Goal: Task Accomplishment & Management: Manage account settings

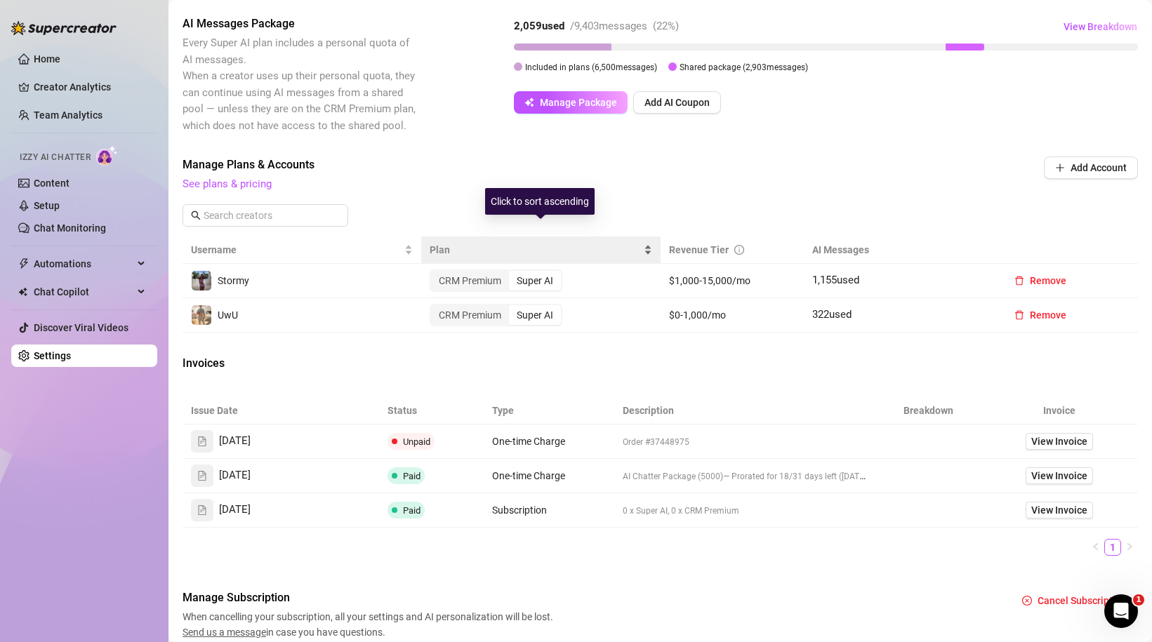
scroll to position [382, 0]
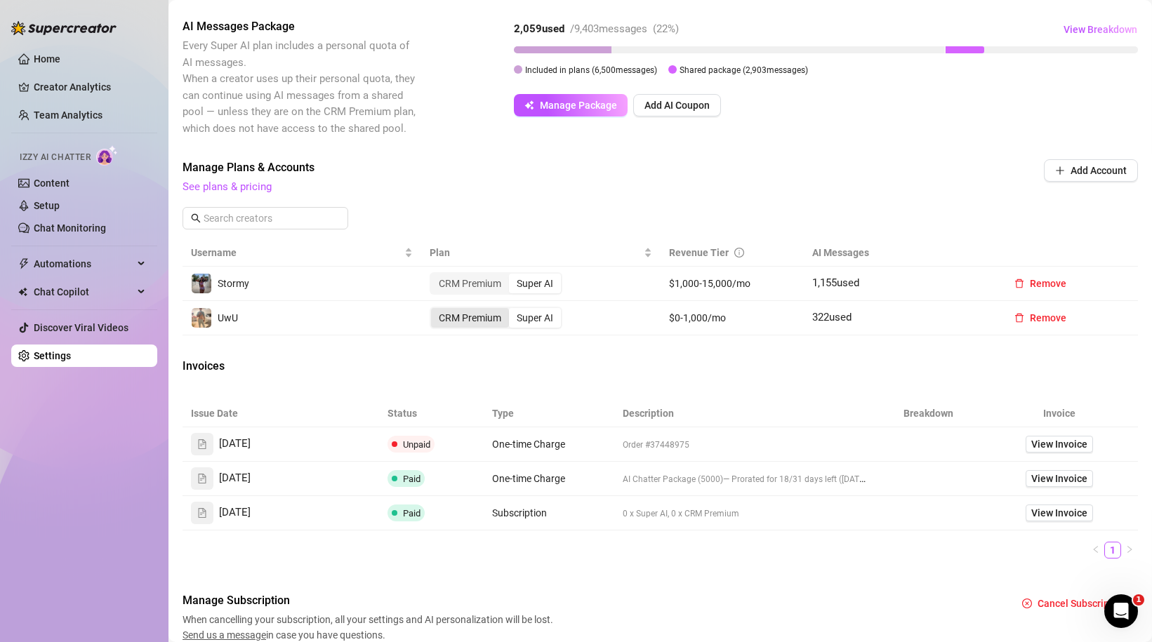
click at [482, 324] on div "CRM Premium" at bounding box center [470, 318] width 78 height 20
click at [434, 310] on input "CRM Premium" at bounding box center [434, 310] width 0 height 0
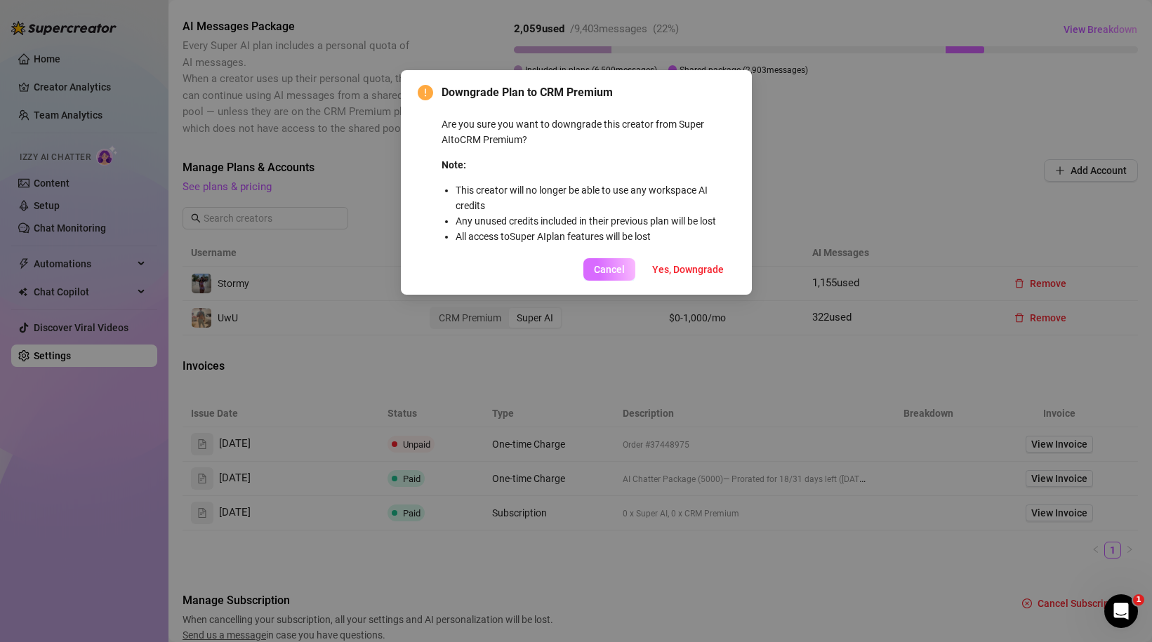
click at [618, 266] on span "Cancel" at bounding box center [609, 269] width 31 height 11
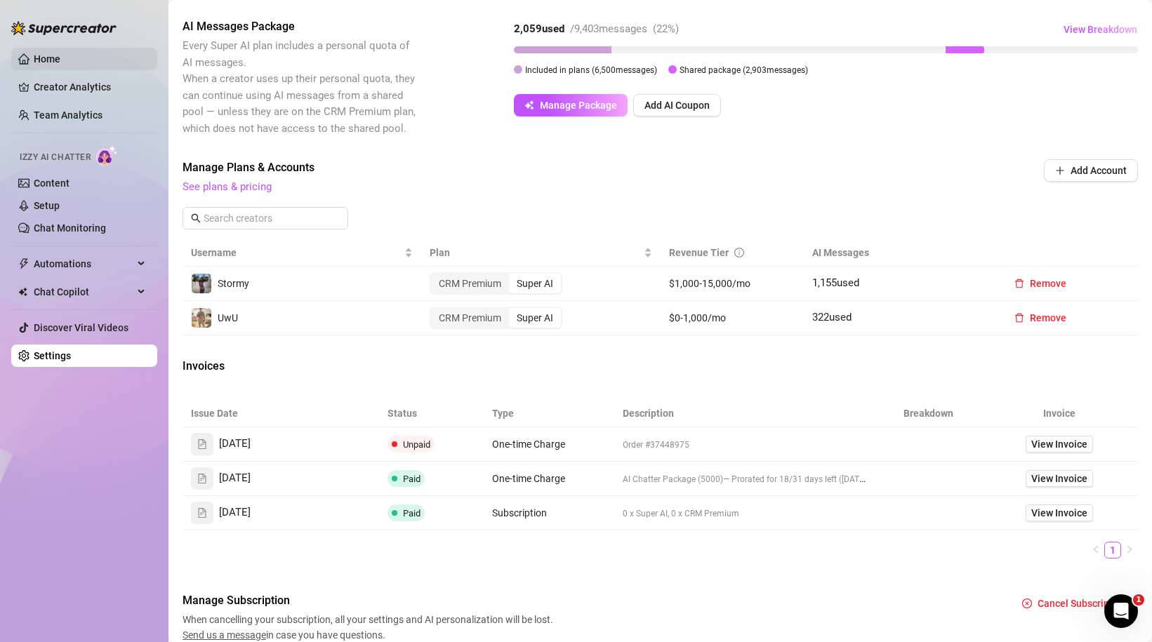
click at [35, 59] on link "Home" at bounding box center [47, 58] width 27 height 11
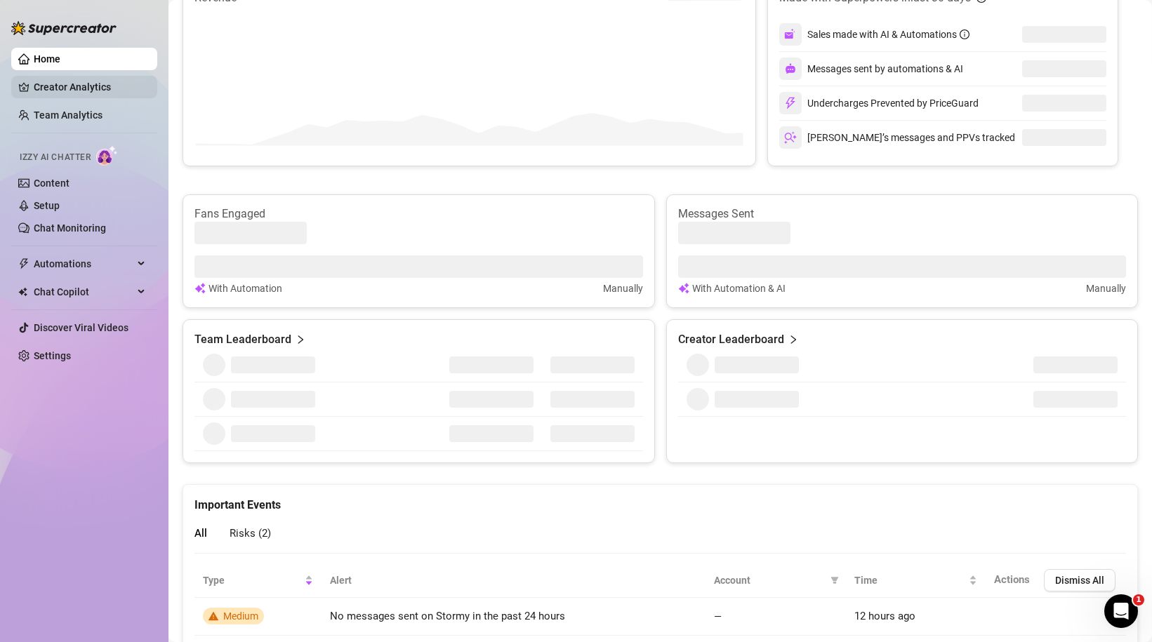
scroll to position [373, 0]
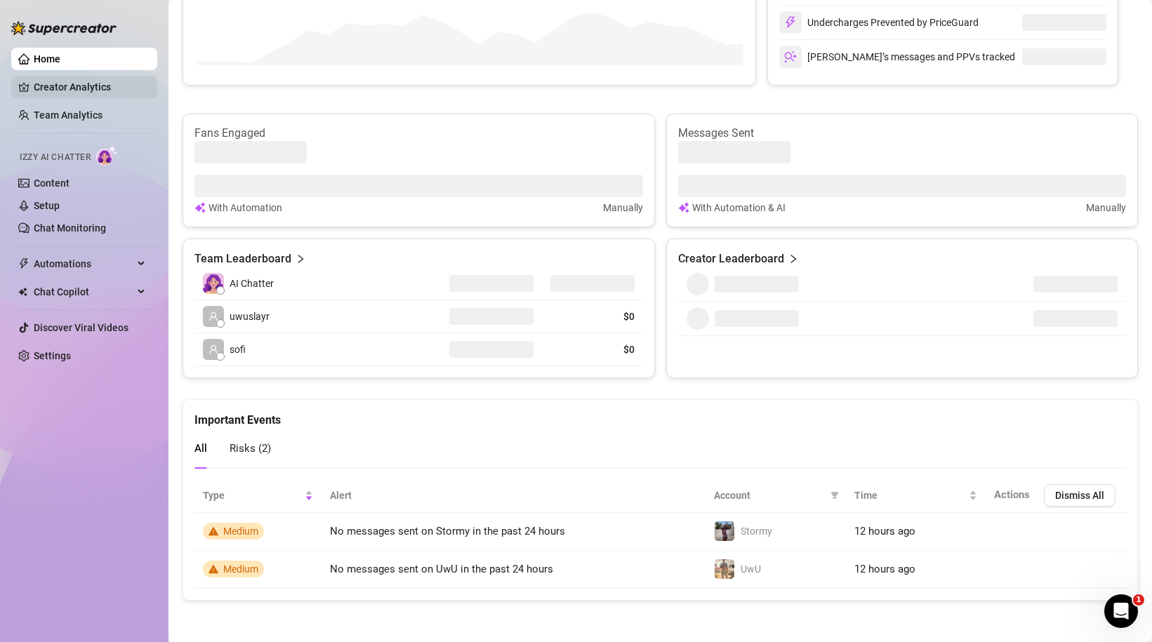
click at [60, 90] on link "Creator Analytics" at bounding box center [90, 87] width 112 height 22
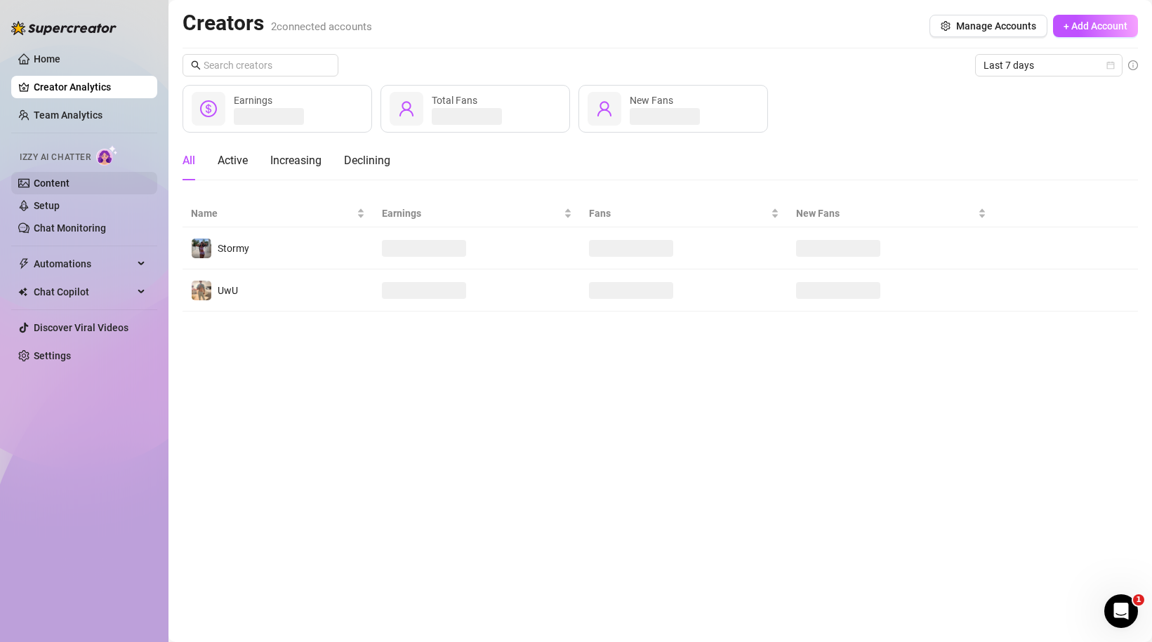
click at [69, 185] on link "Content" at bounding box center [52, 183] width 36 height 11
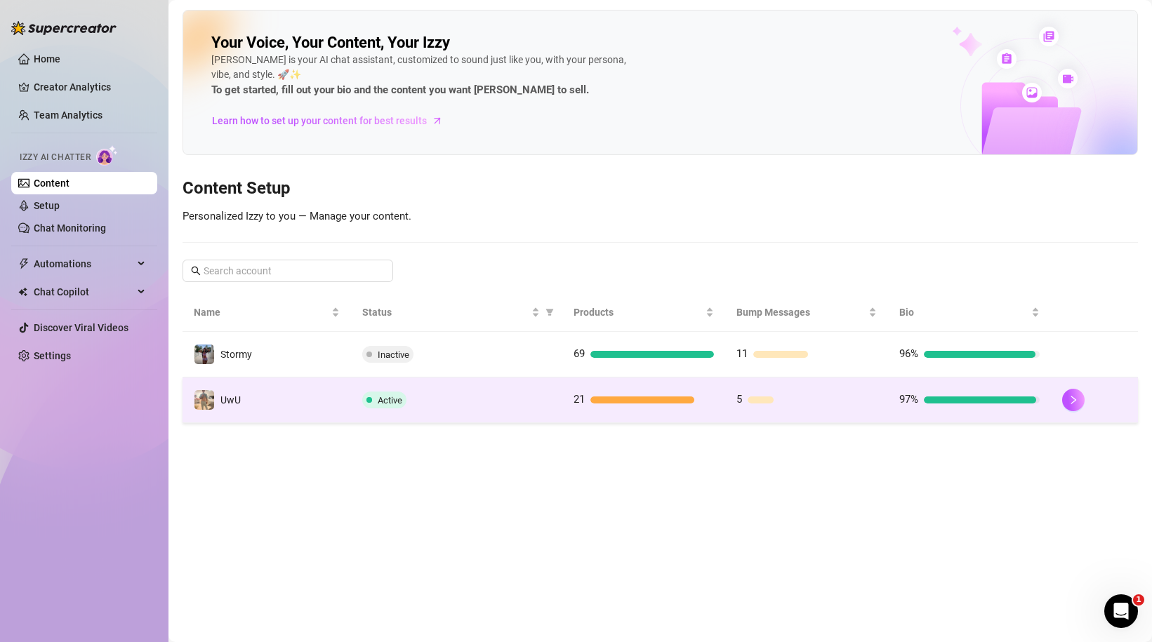
click at [521, 390] on td "Active" at bounding box center [456, 401] width 211 height 46
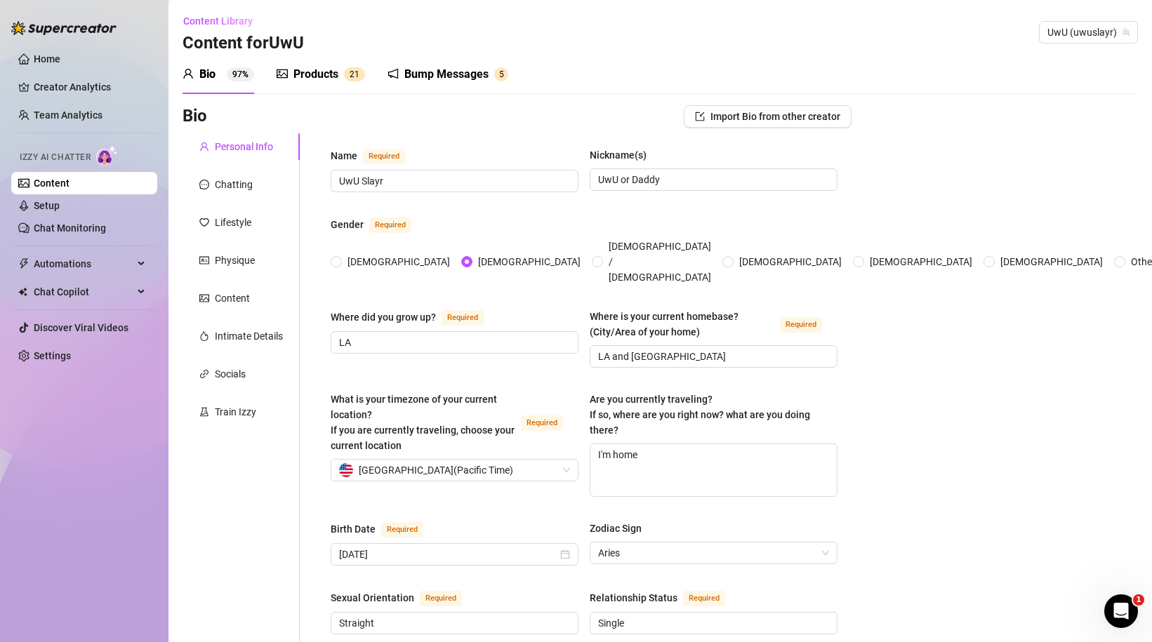
click at [69, 178] on link "Content" at bounding box center [52, 183] width 36 height 11
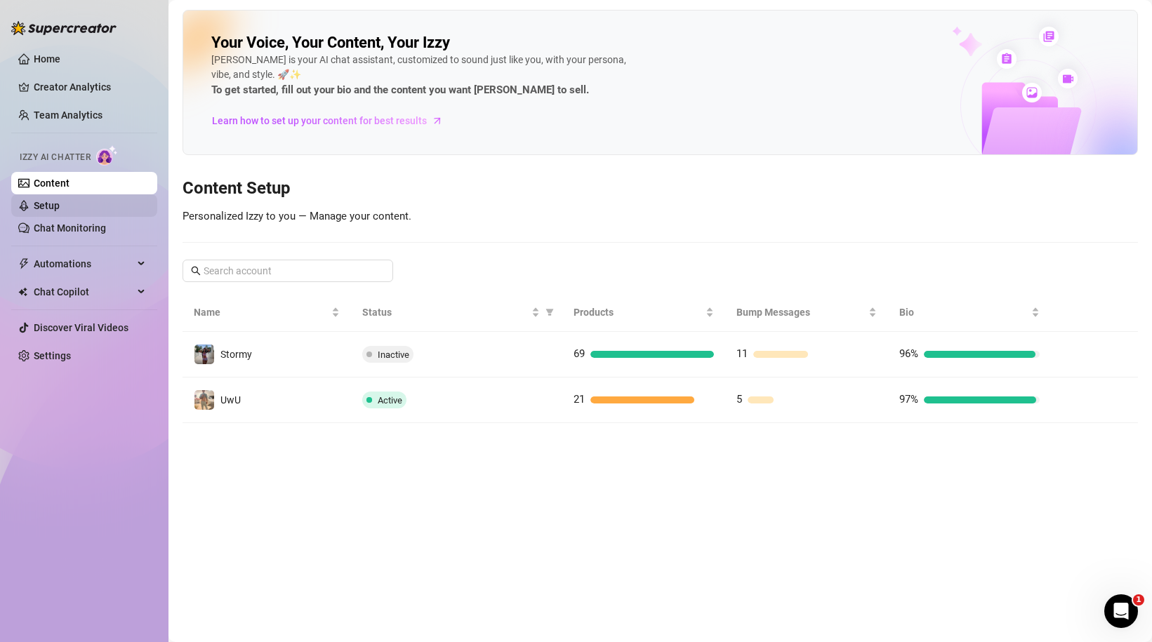
click at [60, 206] on link "Setup" at bounding box center [47, 205] width 26 height 11
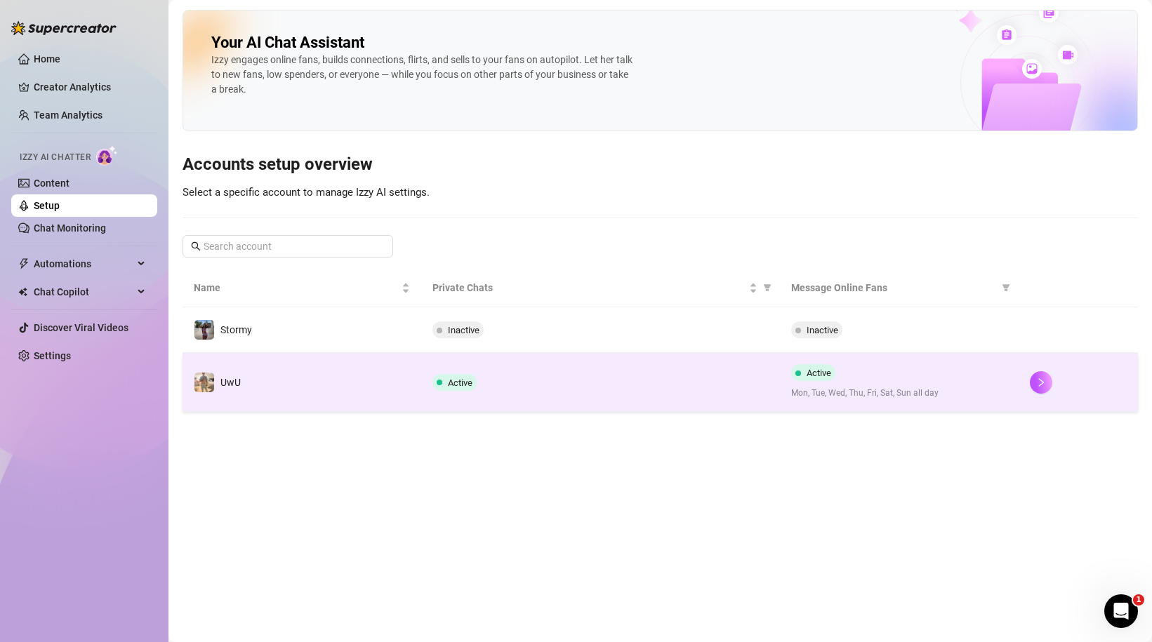
click at [538, 392] on td "Active" at bounding box center [600, 382] width 358 height 59
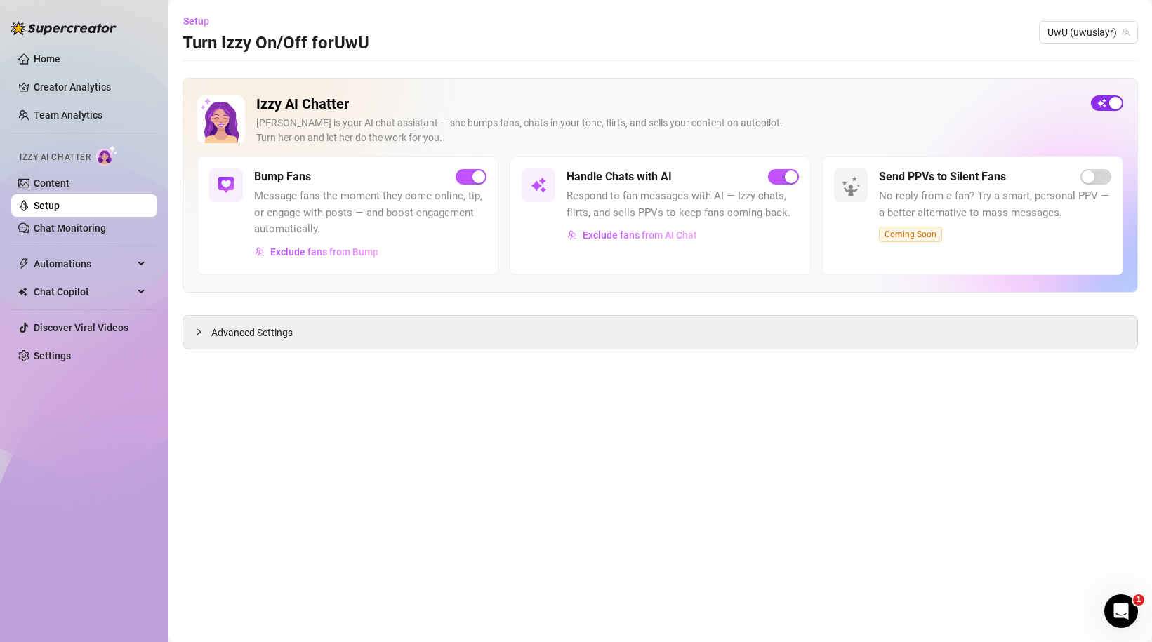
click at [1118, 109] on div "button" at bounding box center [1115, 103] width 13 height 13
click at [60, 208] on link "Setup" at bounding box center [47, 205] width 26 height 11
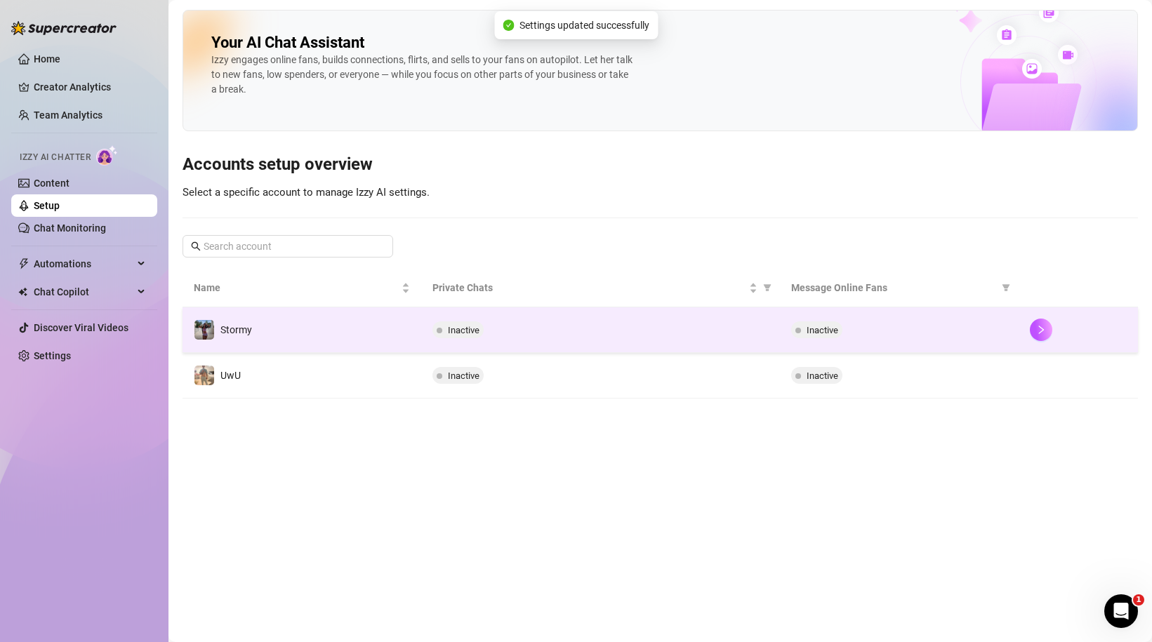
click at [639, 347] on td "Inactive" at bounding box center [600, 330] width 358 height 46
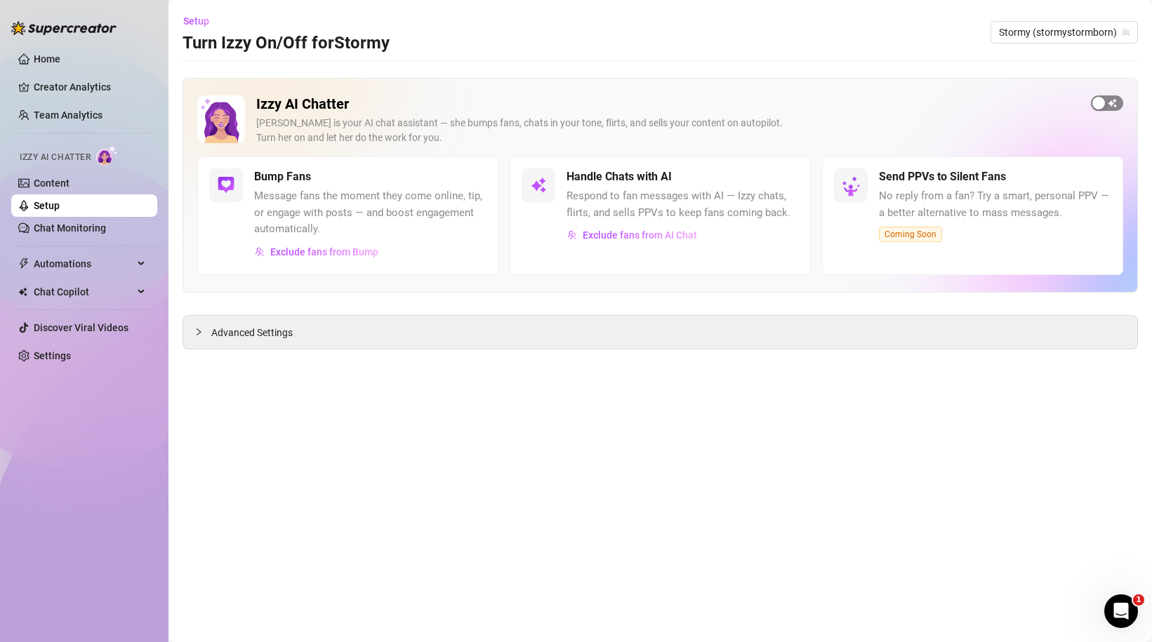
click at [1107, 102] on span "button" at bounding box center [1107, 102] width 32 height 15
click at [38, 181] on link "Content" at bounding box center [52, 183] width 36 height 11
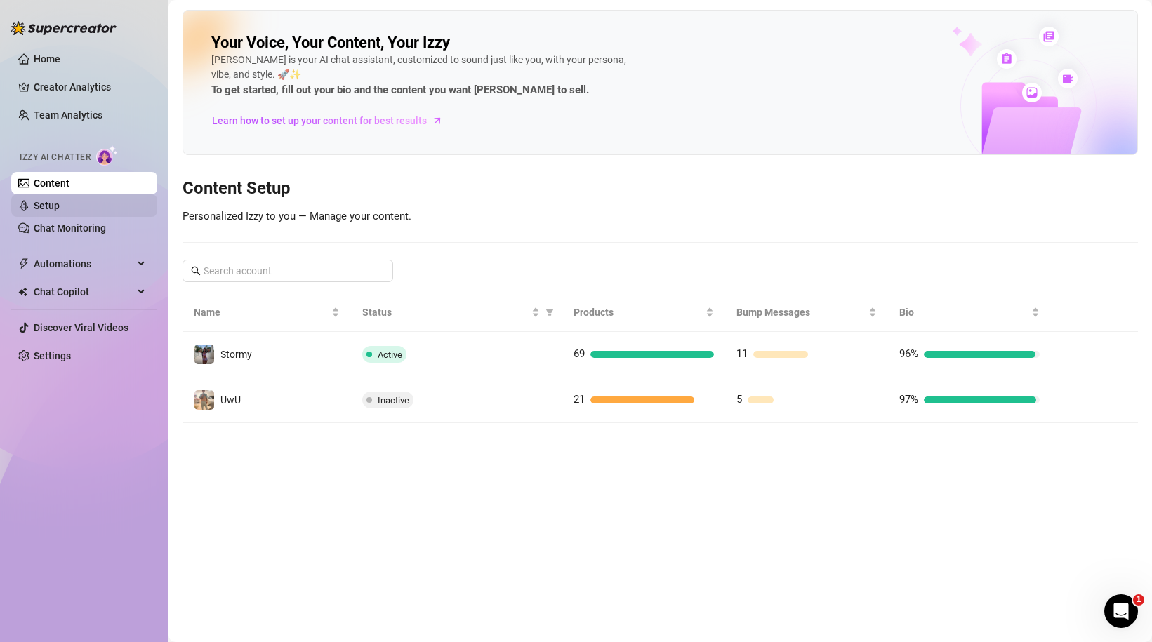
click at [60, 200] on link "Setup" at bounding box center [47, 205] width 26 height 11
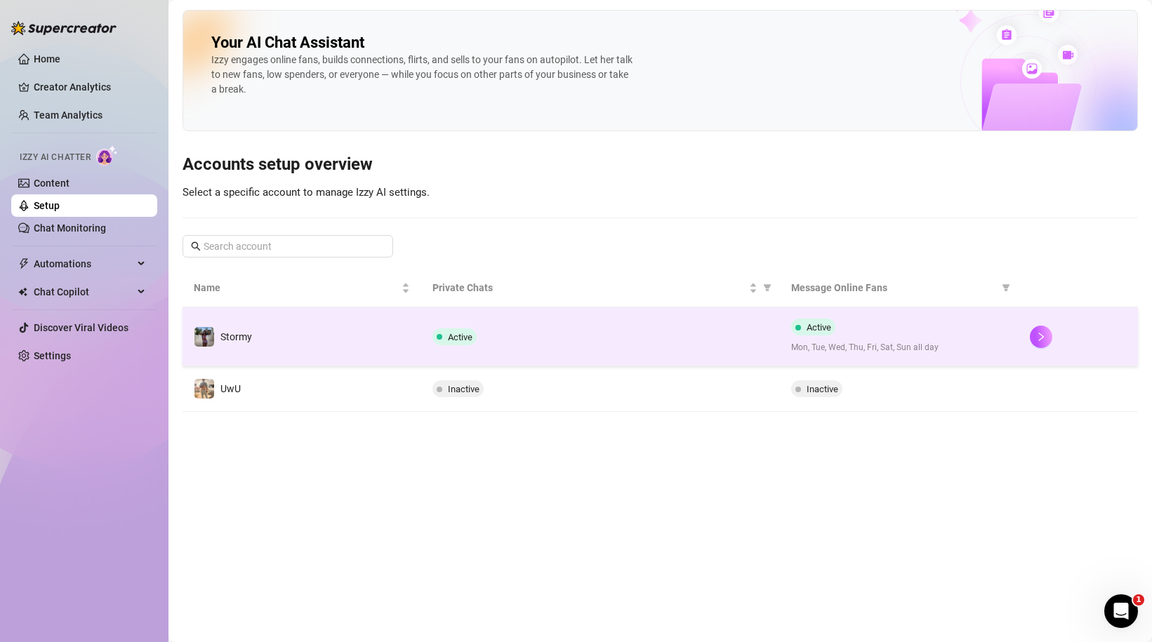
click at [601, 327] on td "Active" at bounding box center [600, 336] width 358 height 59
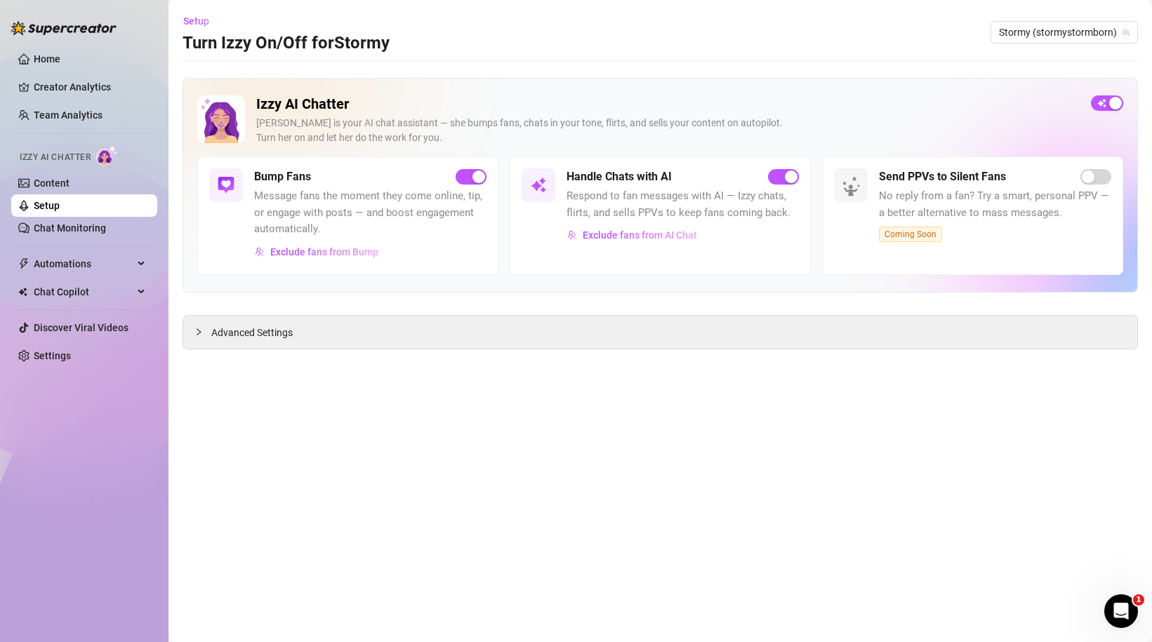
click at [601, 436] on main "Setup Turn Izzy On/Off for Stormy Stormy (stormystormborn) Izzy AI Chatter Izzy…" at bounding box center [659, 321] width 983 height 642
click at [66, 182] on link "Content" at bounding box center [52, 183] width 36 height 11
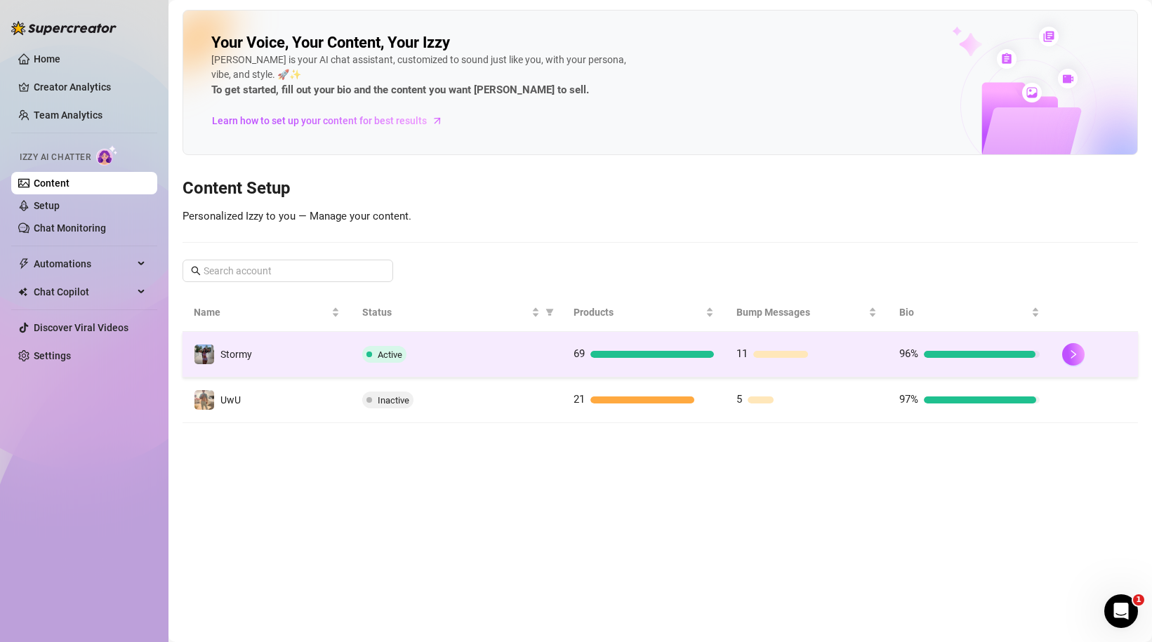
click at [516, 352] on div "Active" at bounding box center [456, 354] width 189 height 17
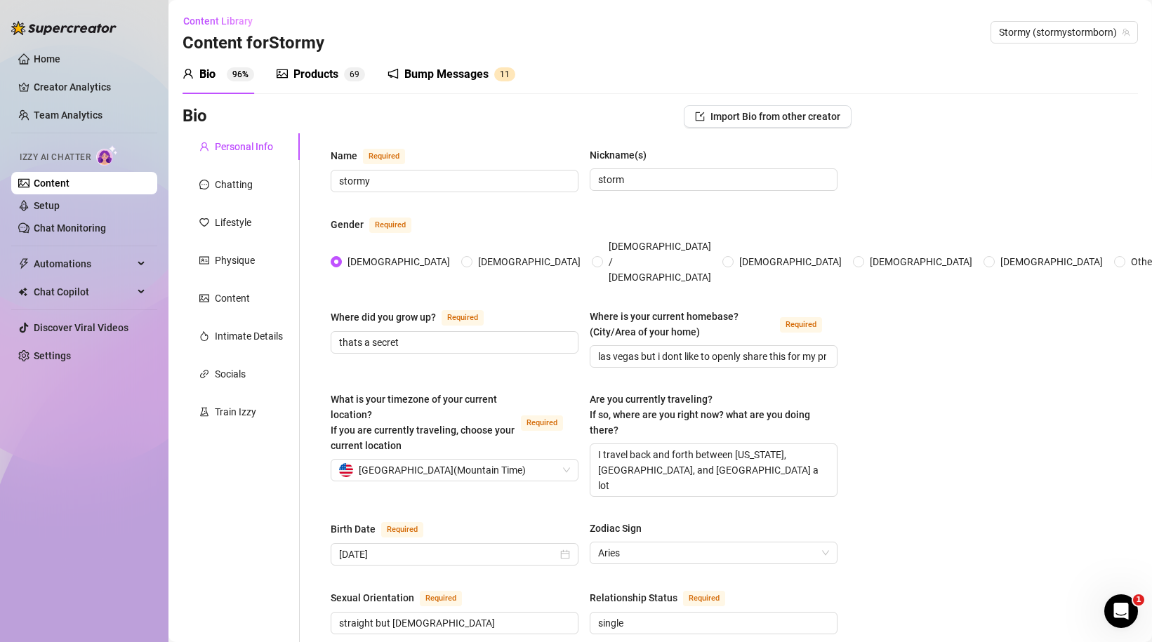
click at [335, 74] on div "Products" at bounding box center [315, 74] width 45 height 17
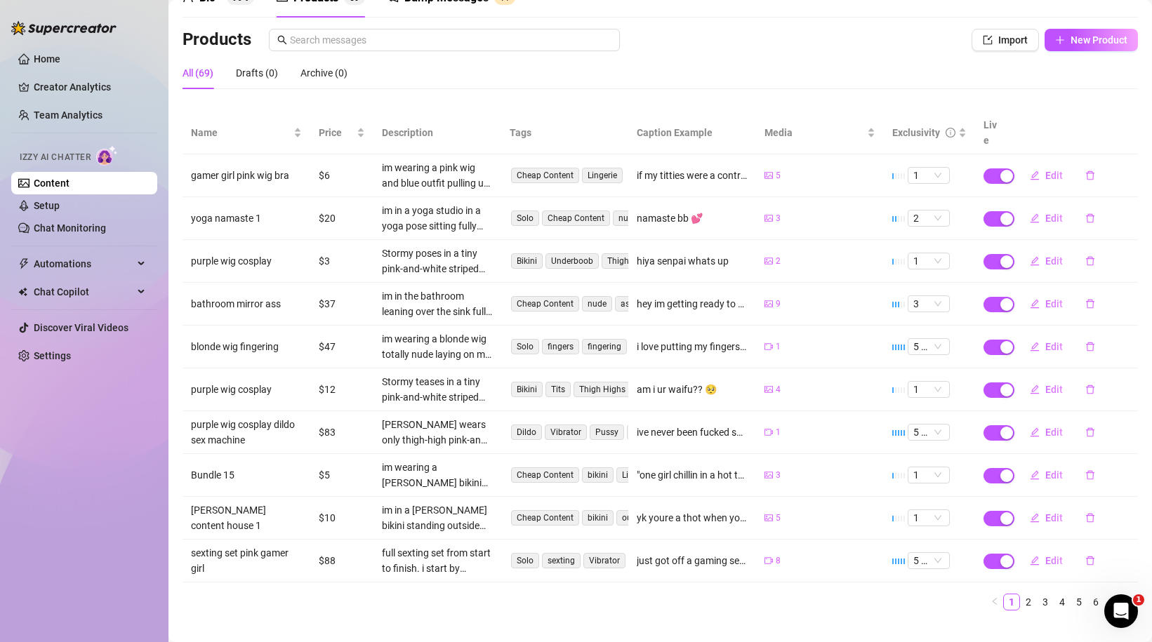
scroll to position [80, 0]
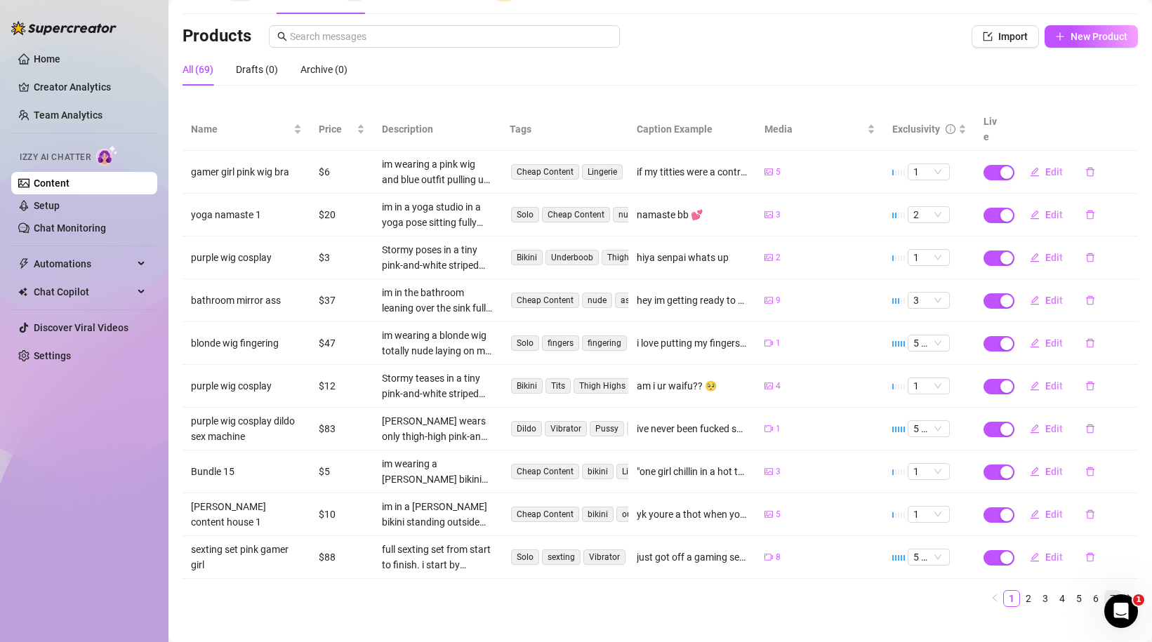
click at [1113, 591] on link "7" at bounding box center [1112, 598] width 15 height 15
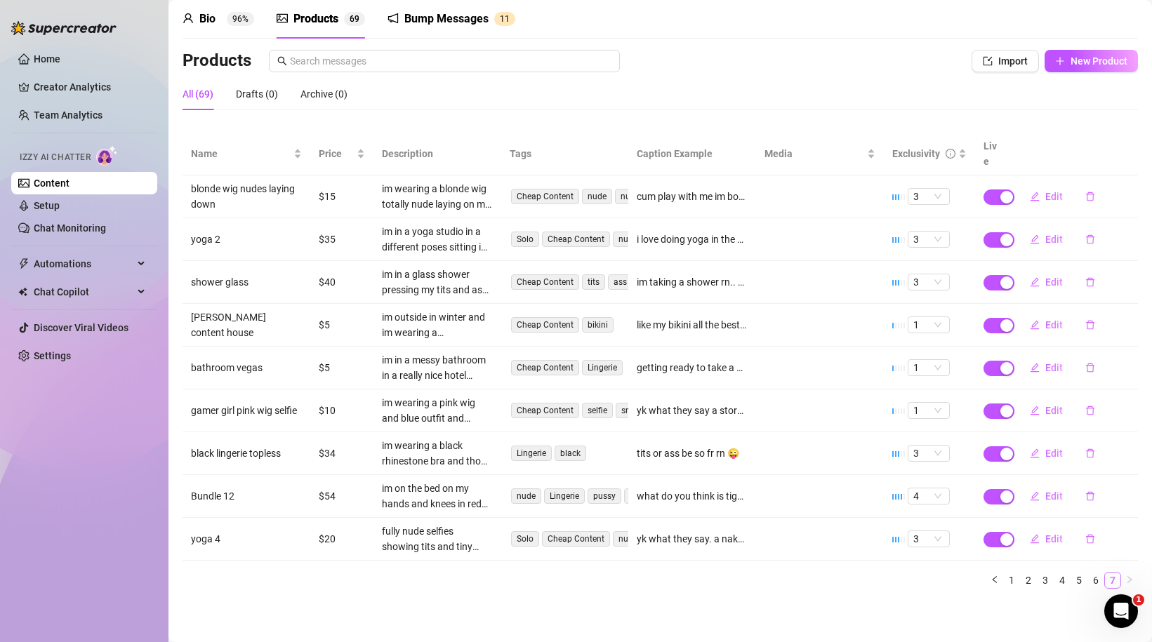
scroll to position [40, 0]
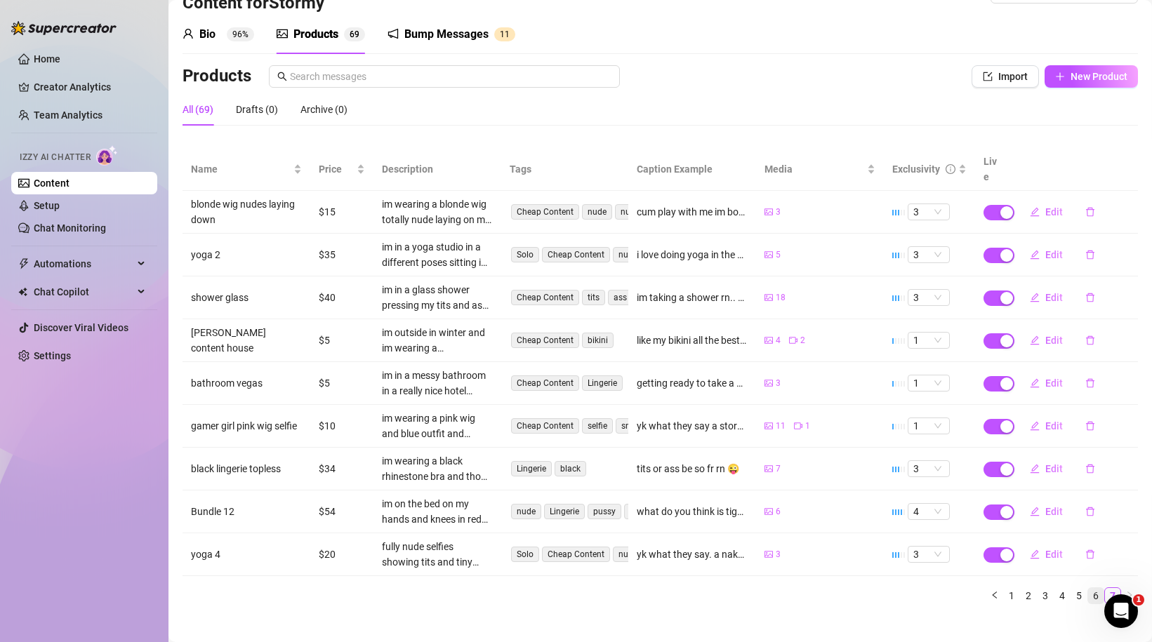
click at [1095, 588] on link "6" at bounding box center [1095, 595] width 15 height 15
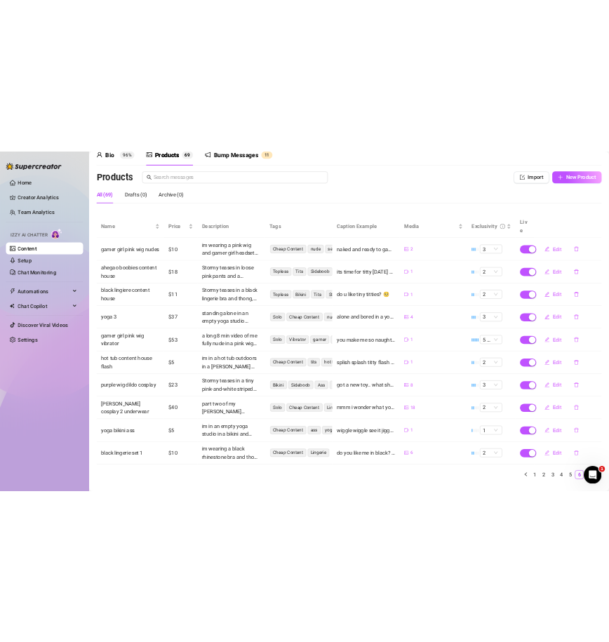
scroll to position [83, 0]
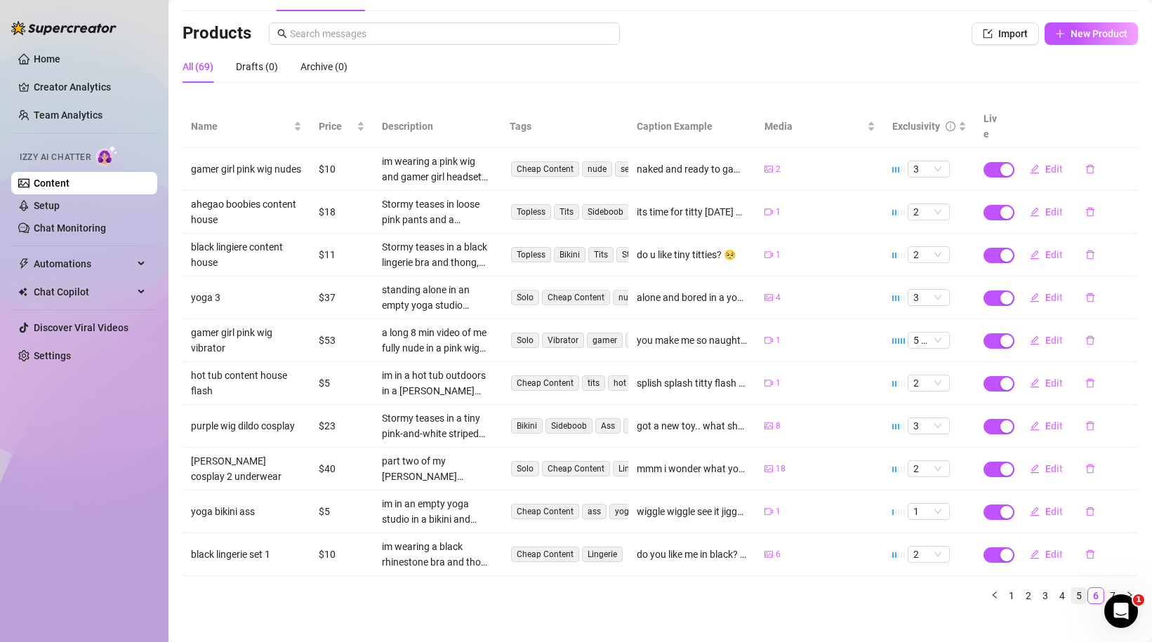
click at [1079, 588] on link "5" at bounding box center [1078, 595] width 15 height 15
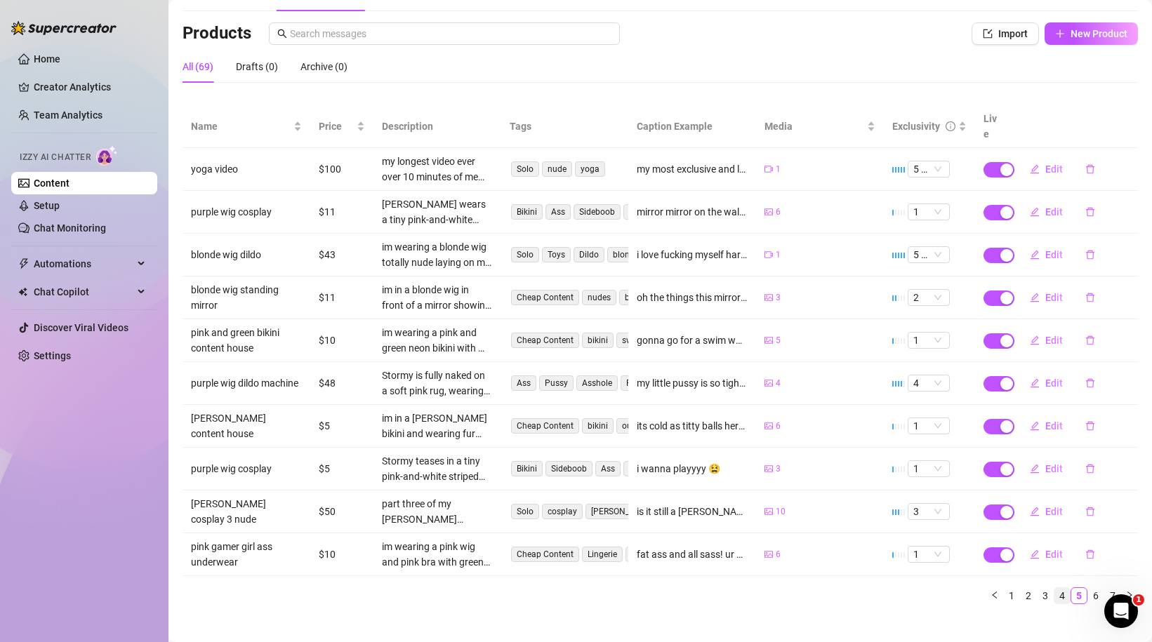
click at [1059, 588] on link "4" at bounding box center [1061, 595] width 15 height 15
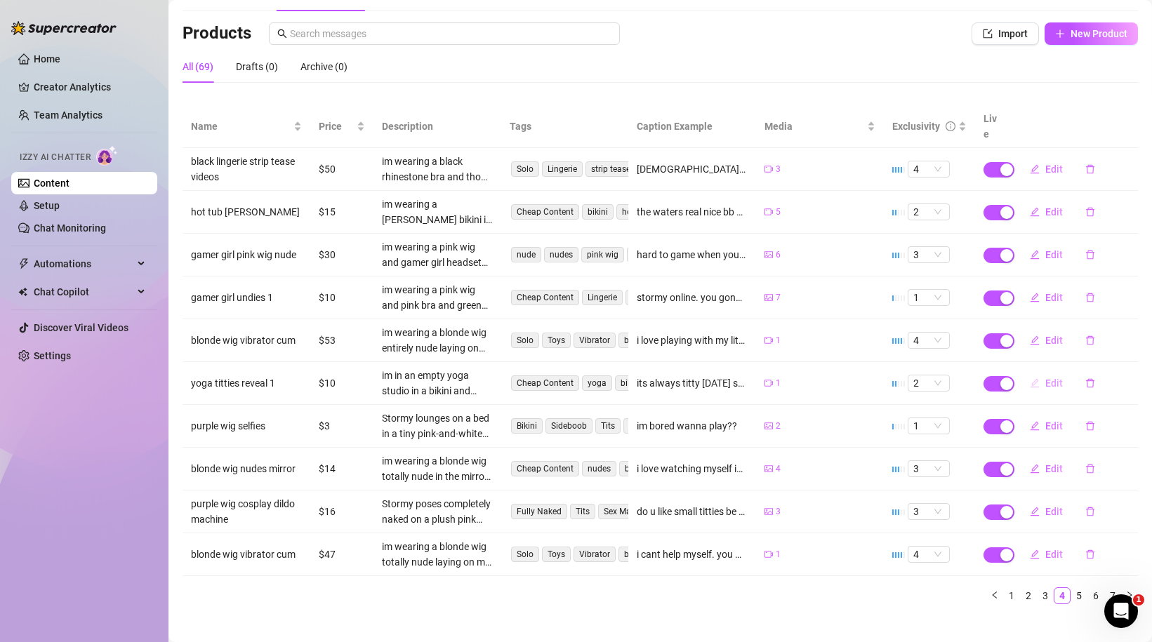
click at [1058, 378] on span "Edit" at bounding box center [1054, 383] width 18 height 11
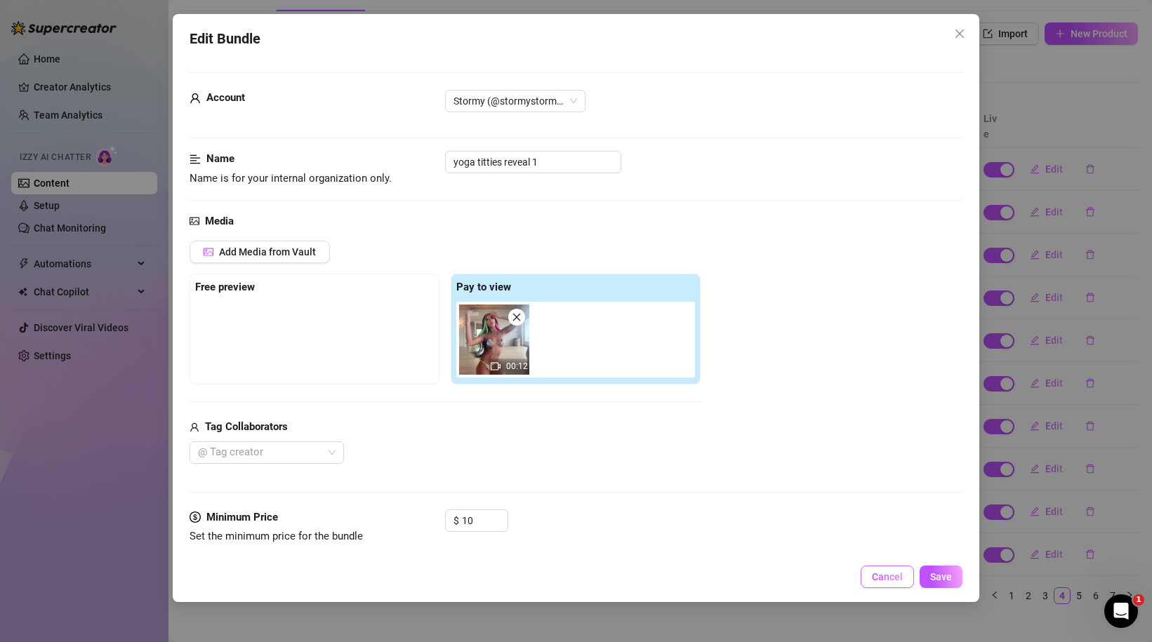
click at [874, 577] on span "Cancel" at bounding box center [887, 576] width 31 height 11
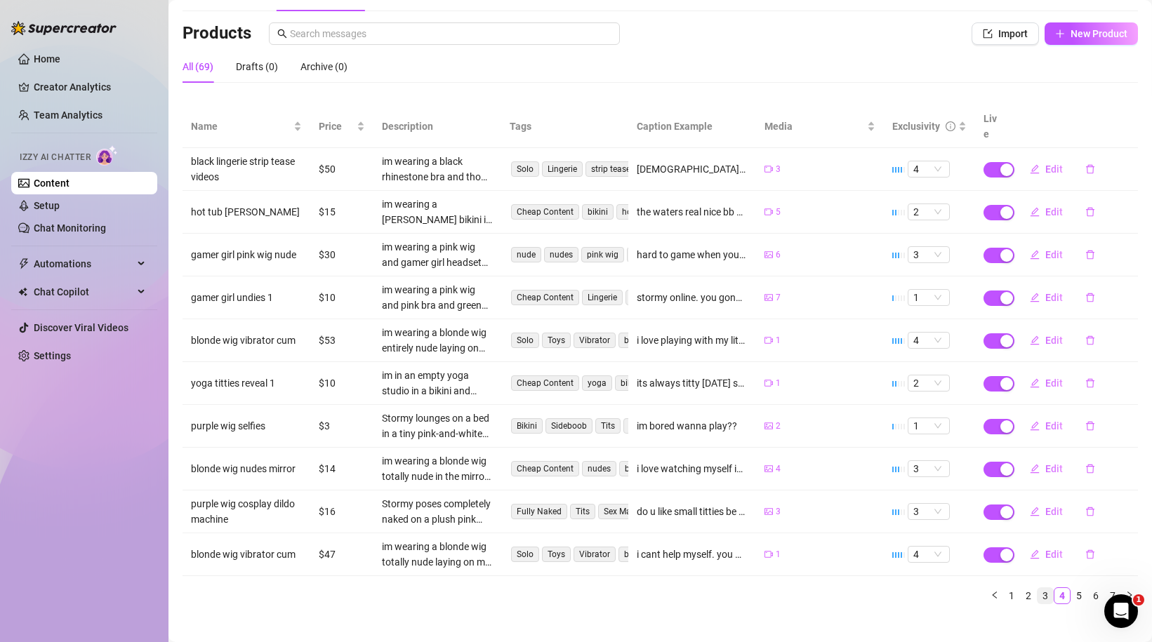
click at [1049, 588] on link "3" at bounding box center [1044, 595] width 15 height 15
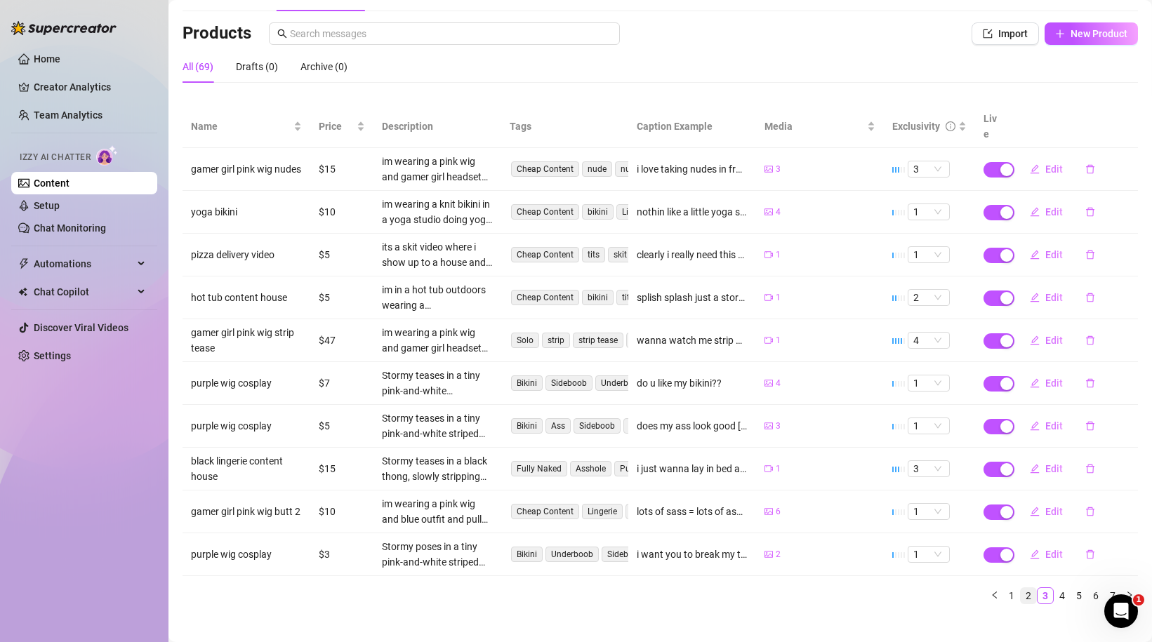
click at [1024, 588] on link "2" at bounding box center [1027, 595] width 15 height 15
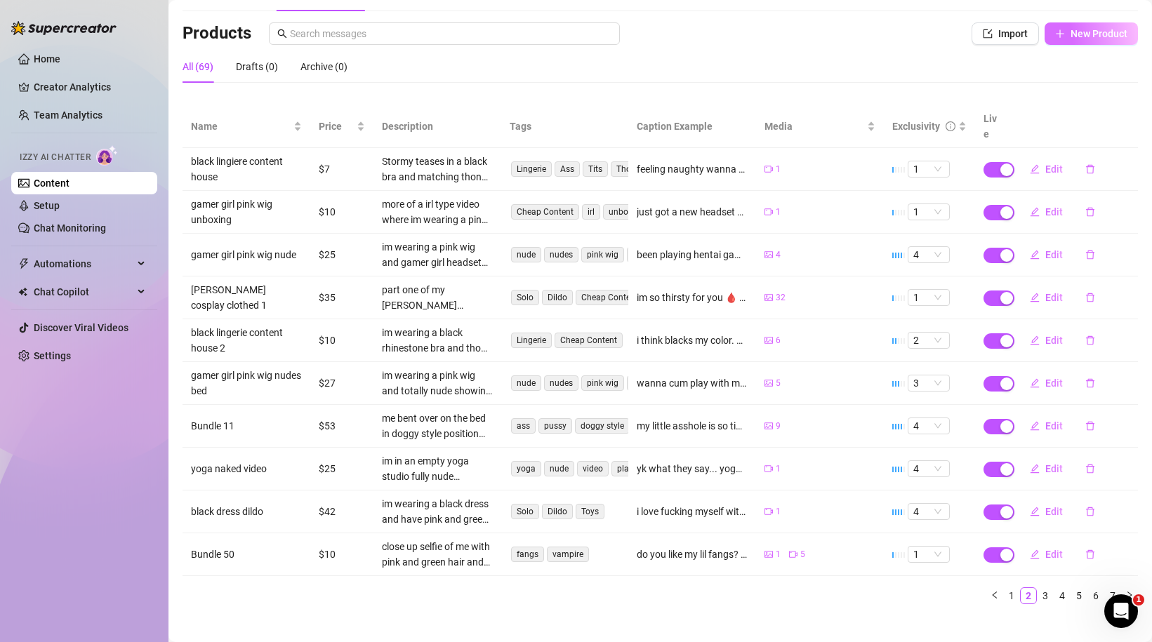
click at [1084, 36] on span "New Product" at bounding box center [1098, 33] width 57 height 11
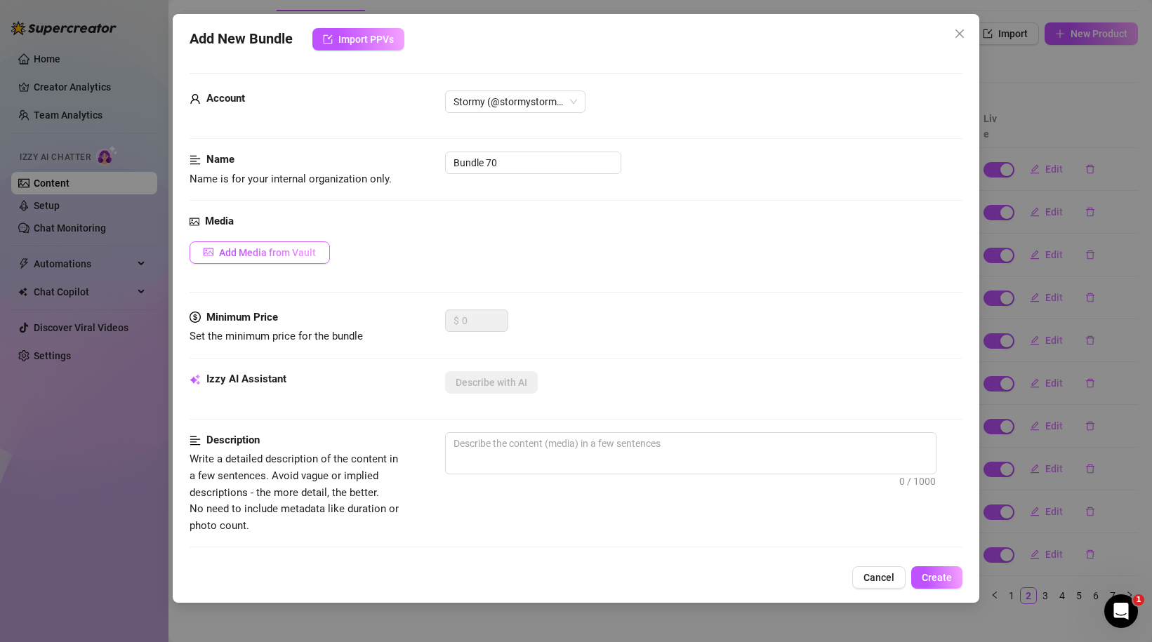
click at [269, 248] on span "Add Media from Vault" at bounding box center [267, 252] width 97 height 11
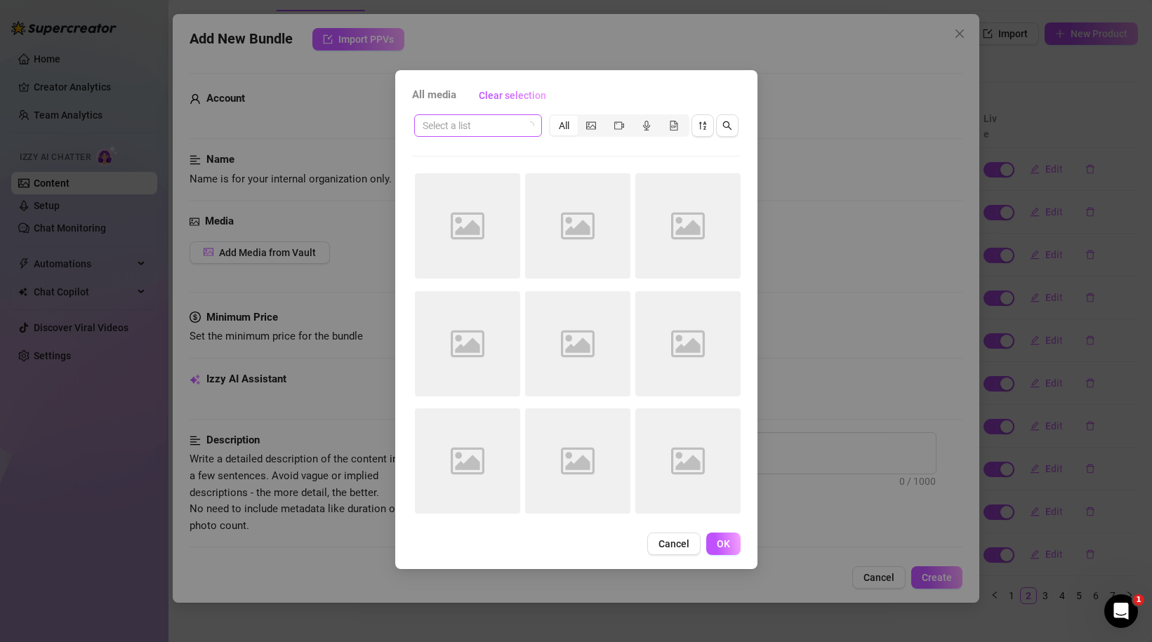
click at [497, 133] on input "search" at bounding box center [472, 125] width 98 height 21
click at [544, 159] on div "Select a list All Image placeholder Image placeholder Image placeholder Image p…" at bounding box center [576, 318] width 328 height 412
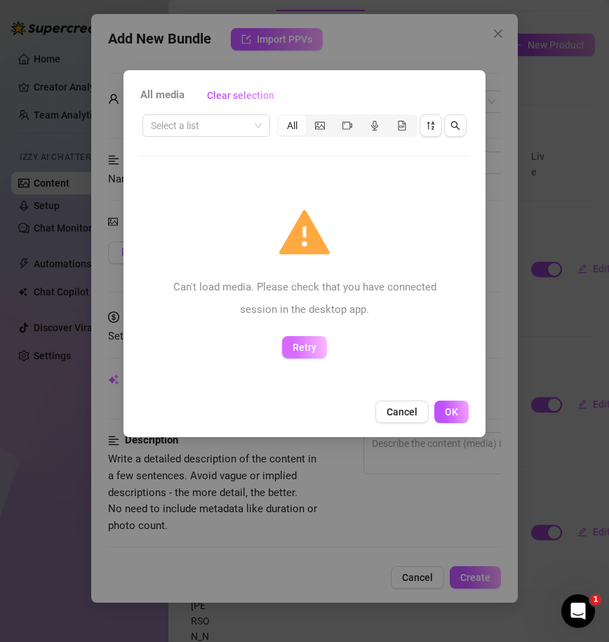
click at [305, 347] on span "Retry" at bounding box center [305, 347] width 24 height 11
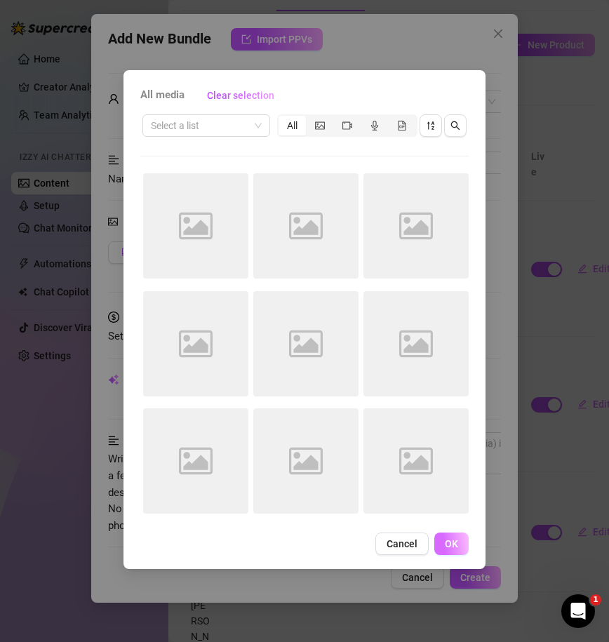
click at [453, 540] on span "OK" at bounding box center [451, 543] width 13 height 11
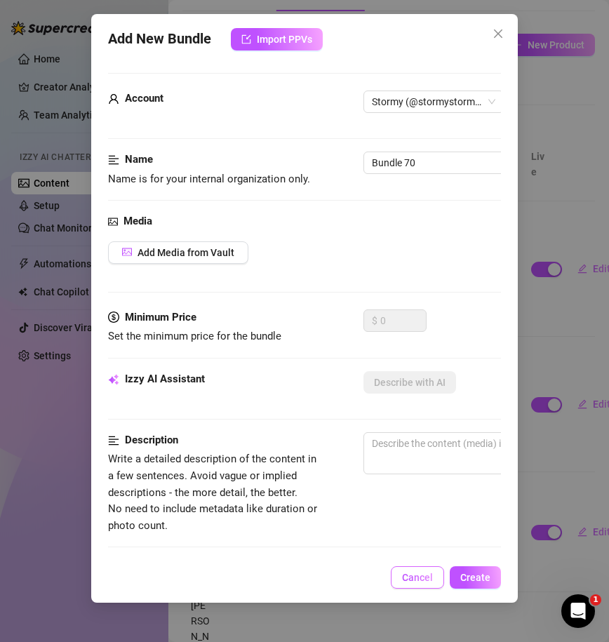
click at [424, 587] on button "Cancel" at bounding box center [417, 577] width 53 height 22
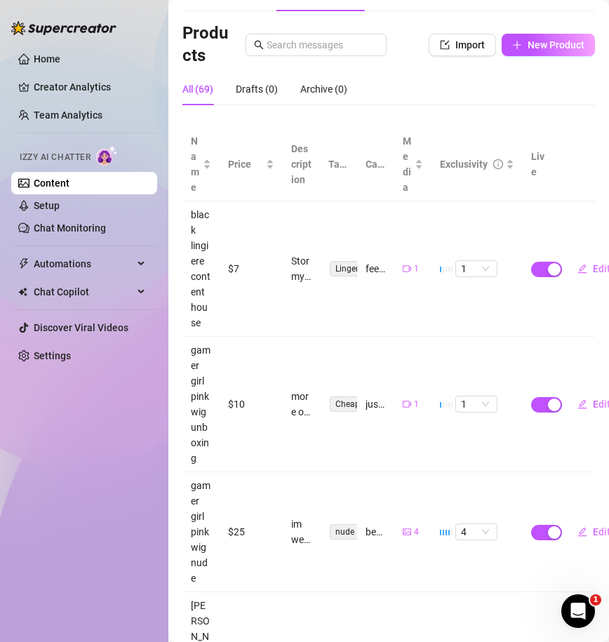
click at [547, 59] on div "Products Import New Product" at bounding box center [388, 44] width 413 height 45
click at [539, 47] on span "New Product" at bounding box center [556, 44] width 57 height 11
type textarea "Type your message here..."
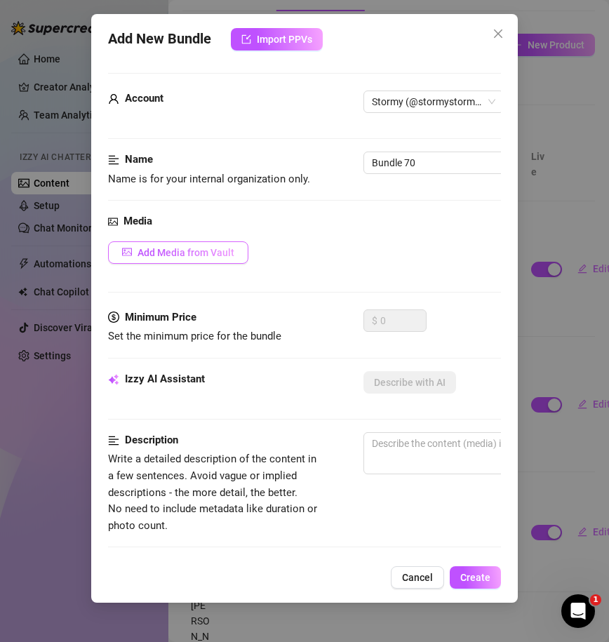
click at [215, 251] on span "Add Media from Vault" at bounding box center [186, 252] width 97 height 11
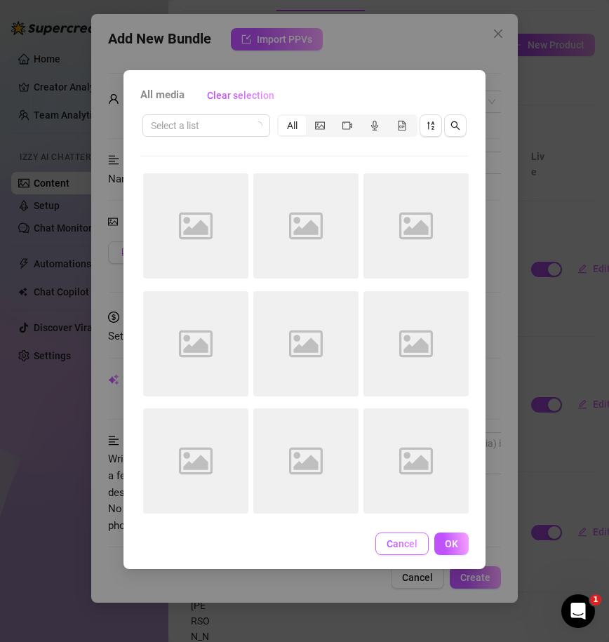
click at [400, 539] on span "Cancel" at bounding box center [402, 543] width 31 height 11
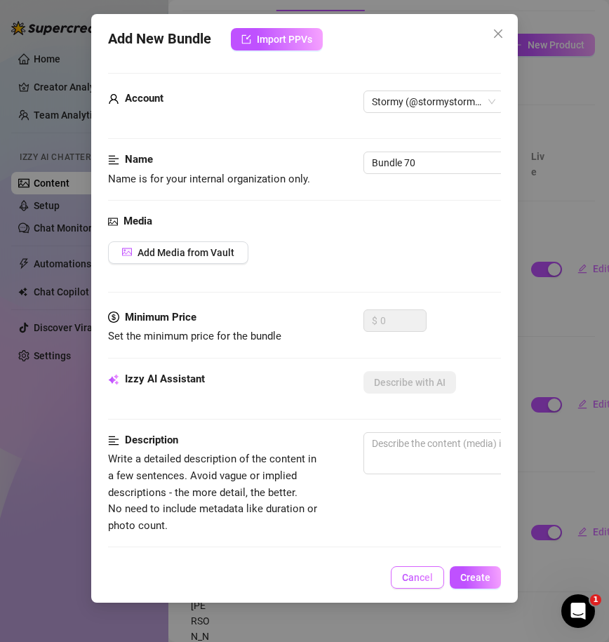
click at [413, 571] on button "Cancel" at bounding box center [417, 577] width 53 height 22
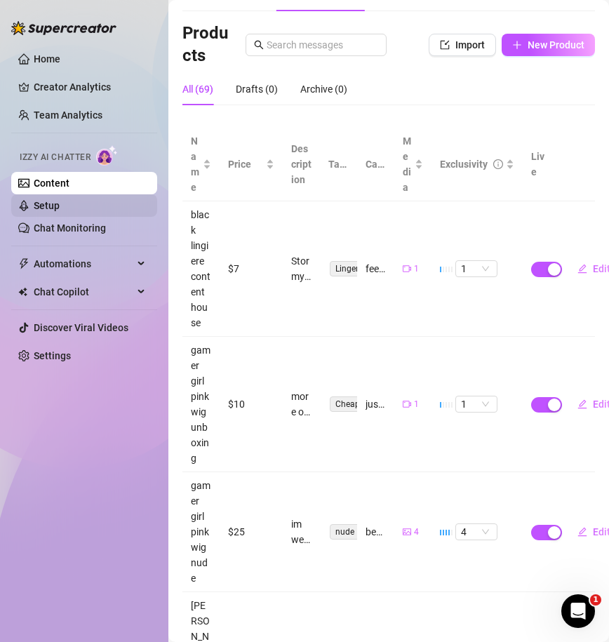
click at [60, 211] on link "Setup" at bounding box center [47, 205] width 26 height 11
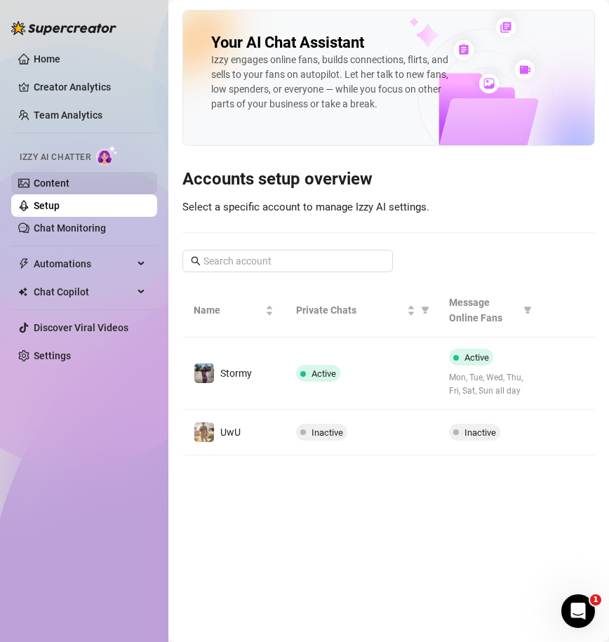
click at [63, 186] on link "Content" at bounding box center [52, 183] width 36 height 11
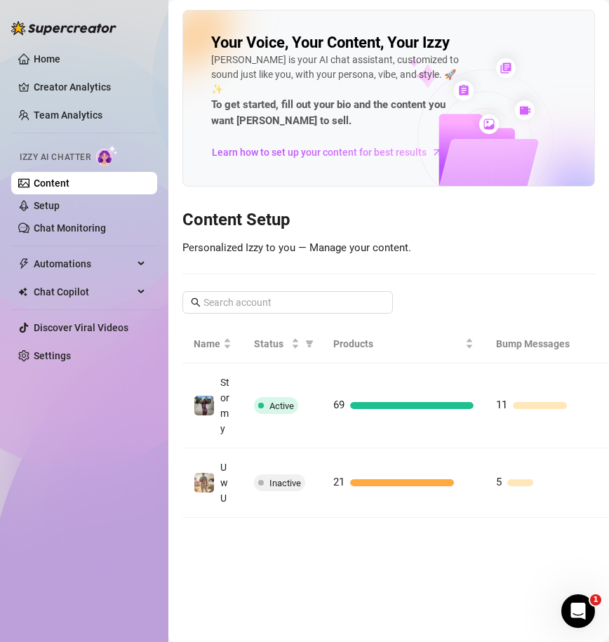
click at [407, 363] on div "Please add at least 12 products (PPVs) to the catalog" at bounding box center [420, 353] width 175 height 42
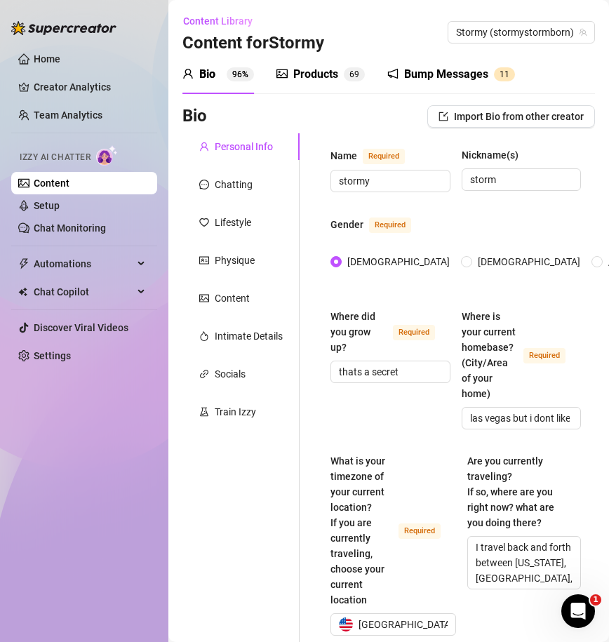
click at [350, 79] on span "6" at bounding box center [352, 74] width 5 height 14
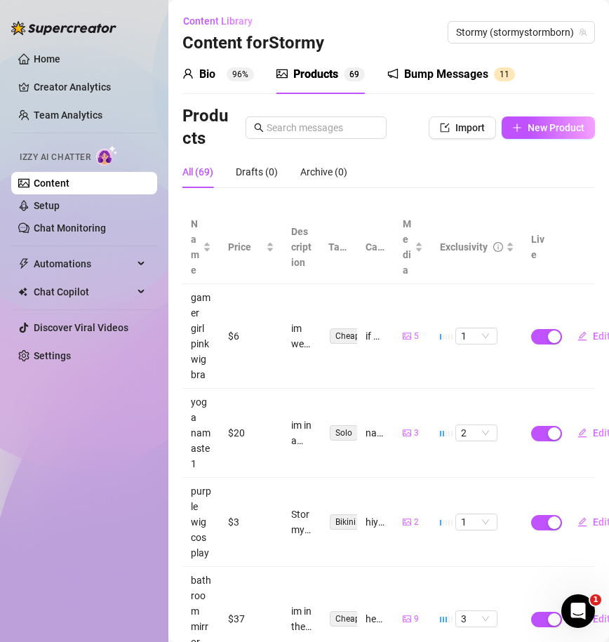
click at [532, 140] on div "Products Import New Product" at bounding box center [388, 127] width 413 height 45
click at [532, 133] on button "New Product" at bounding box center [548, 128] width 93 height 22
type textarea "Type your message here..."
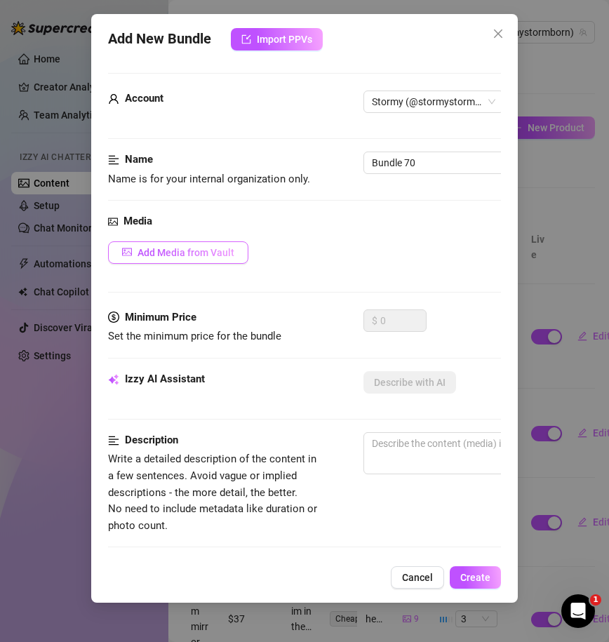
click at [219, 260] on button "Add Media from Vault" at bounding box center [178, 252] width 140 height 22
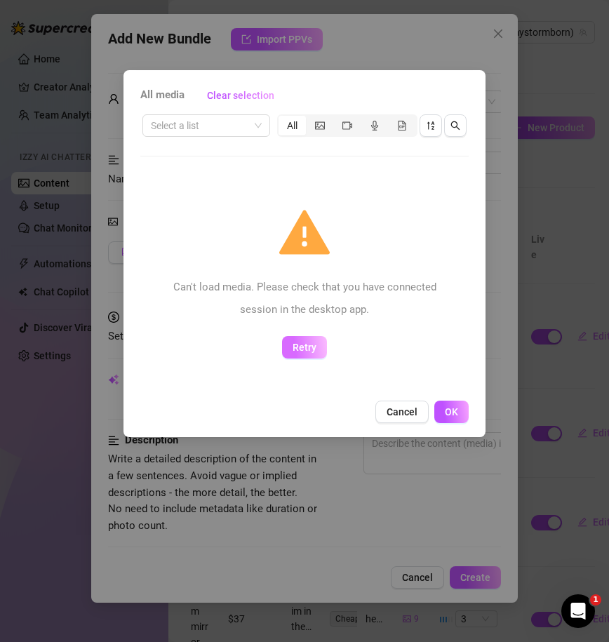
click at [305, 345] on span "Retry" at bounding box center [305, 347] width 24 height 11
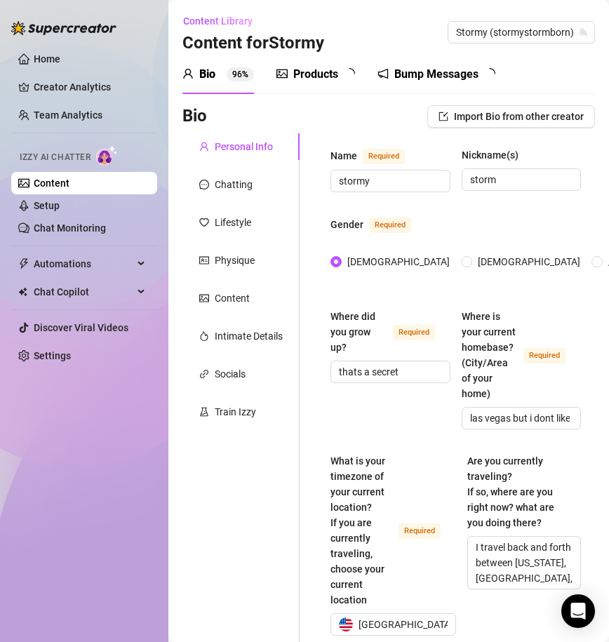
type input "[DATE]"
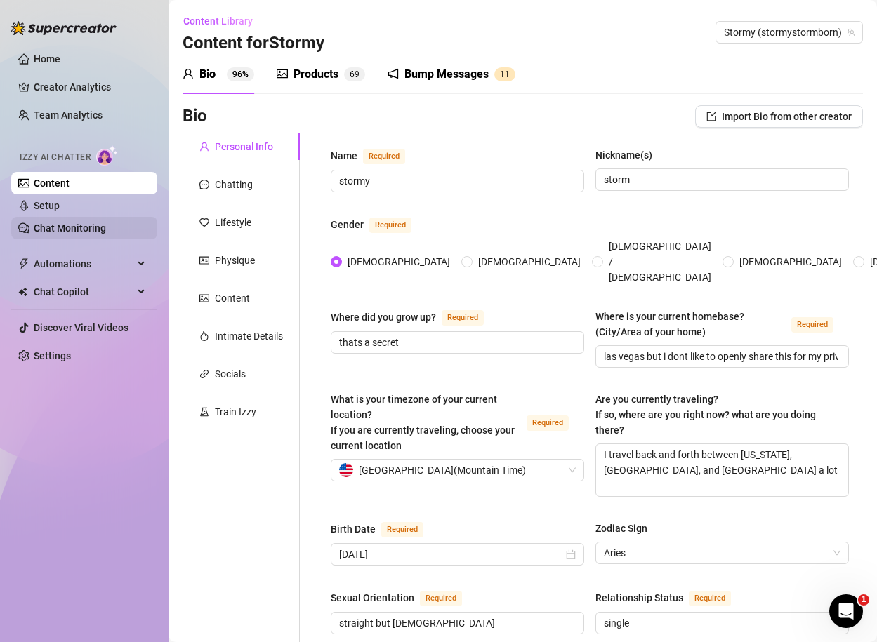
click at [94, 234] on link "Chat Monitoring" at bounding box center [70, 227] width 72 height 11
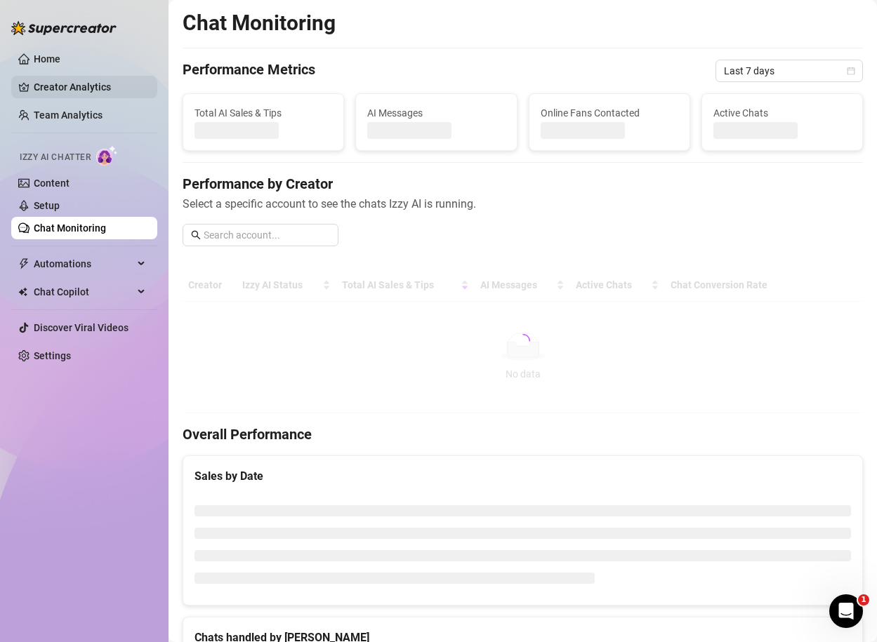
click at [97, 93] on link "Creator Analytics" at bounding box center [90, 87] width 112 height 22
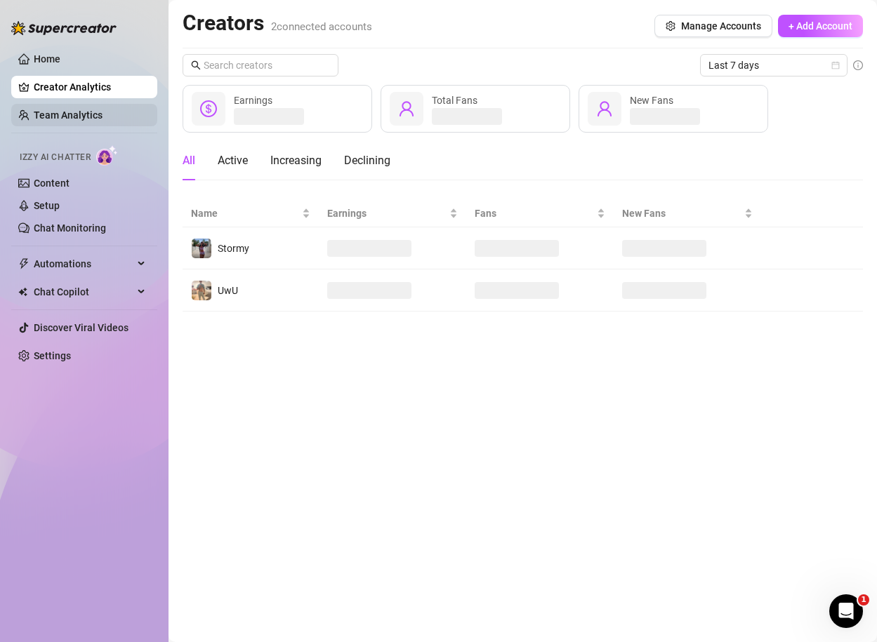
click at [102, 118] on link "Team Analytics" at bounding box center [68, 114] width 69 height 11
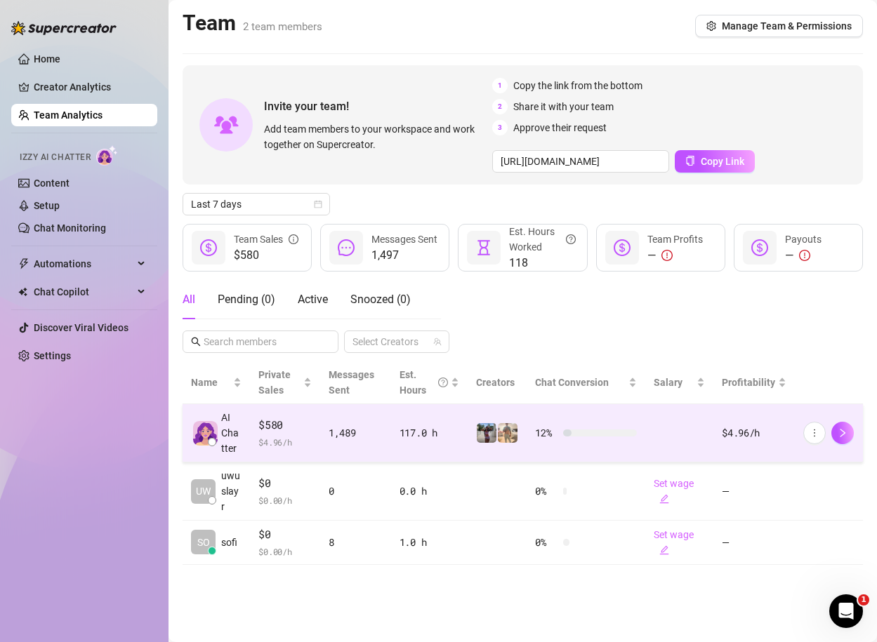
click at [375, 423] on td "1,489" at bounding box center [355, 433] width 71 height 58
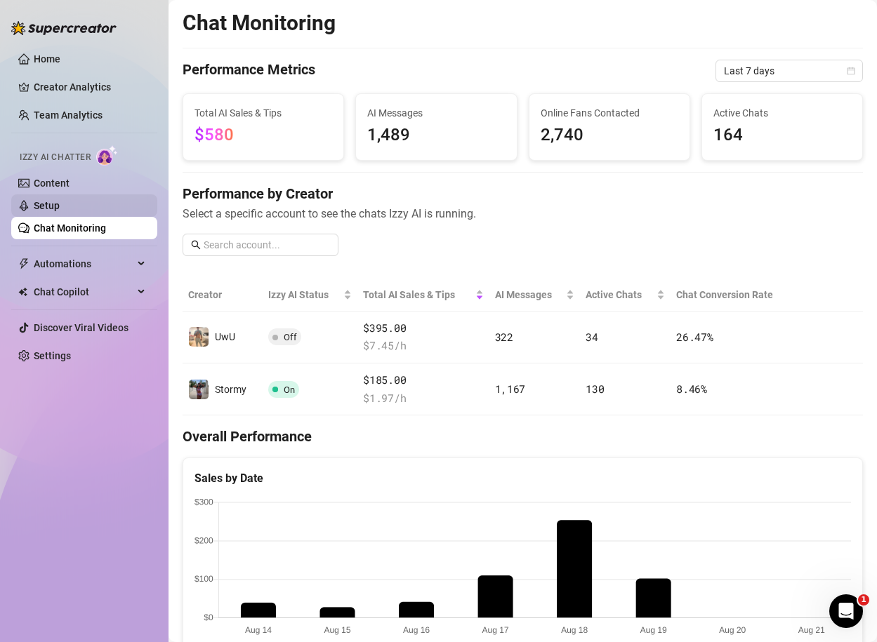
click at [51, 206] on link "Setup" at bounding box center [47, 205] width 26 height 11
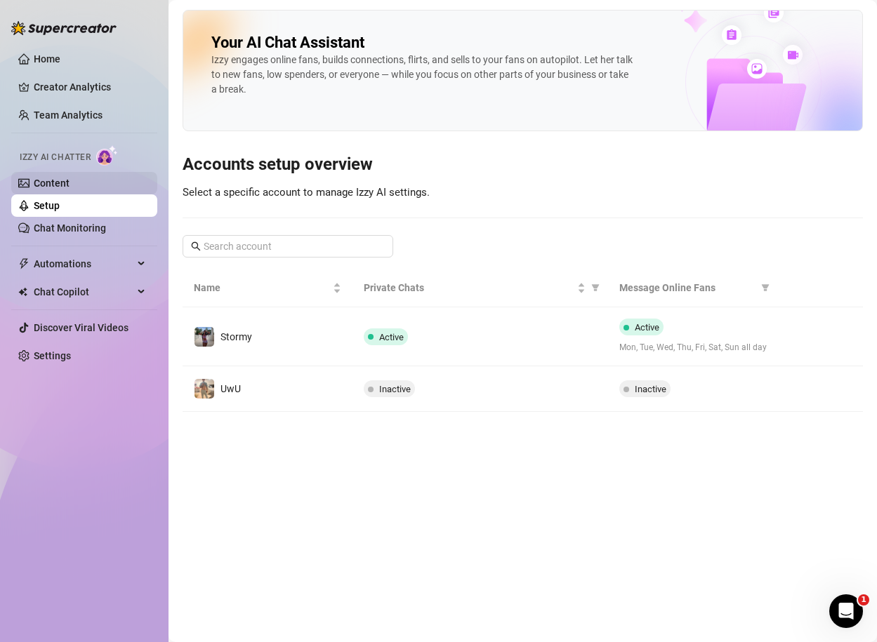
click at [55, 186] on link "Content" at bounding box center [52, 183] width 36 height 11
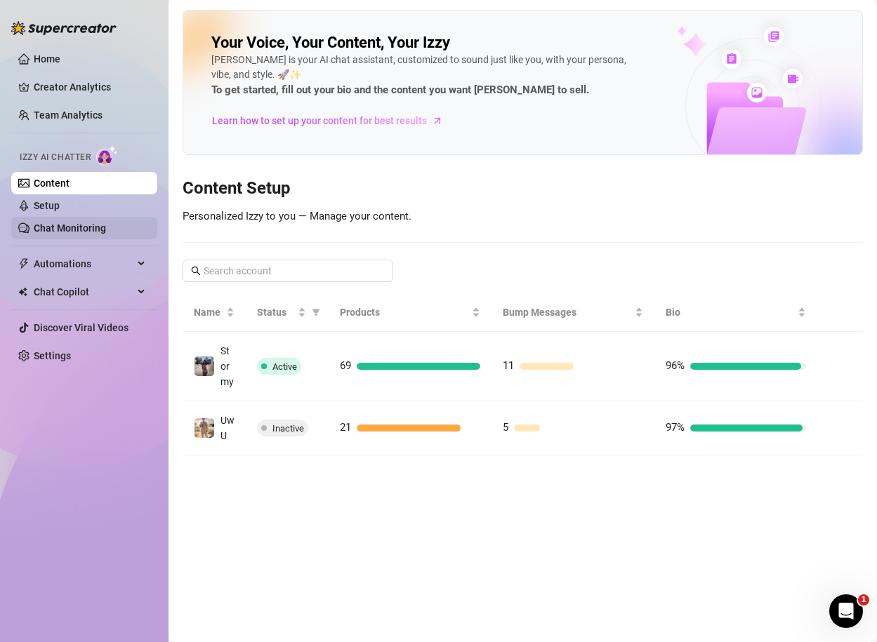
click at [38, 222] on link "Chat Monitoring" at bounding box center [70, 227] width 72 height 11
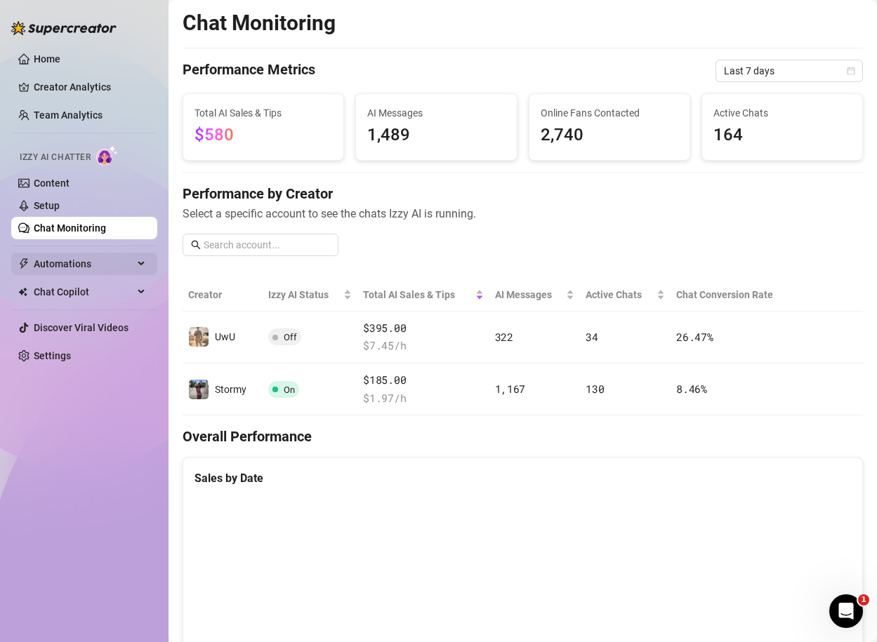
click at [48, 255] on span "Automations" at bounding box center [84, 264] width 100 height 22
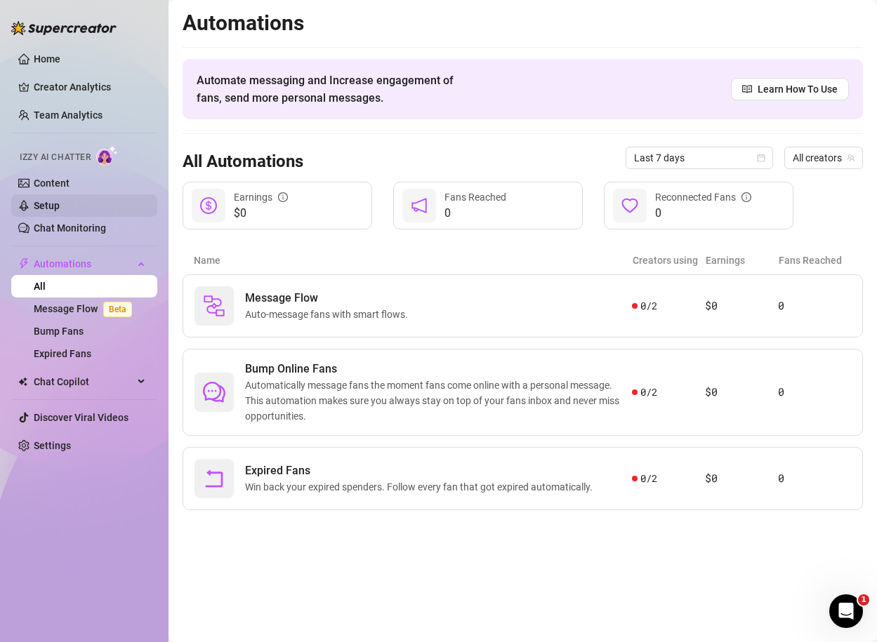
click at [48, 201] on link "Setup" at bounding box center [47, 205] width 26 height 11
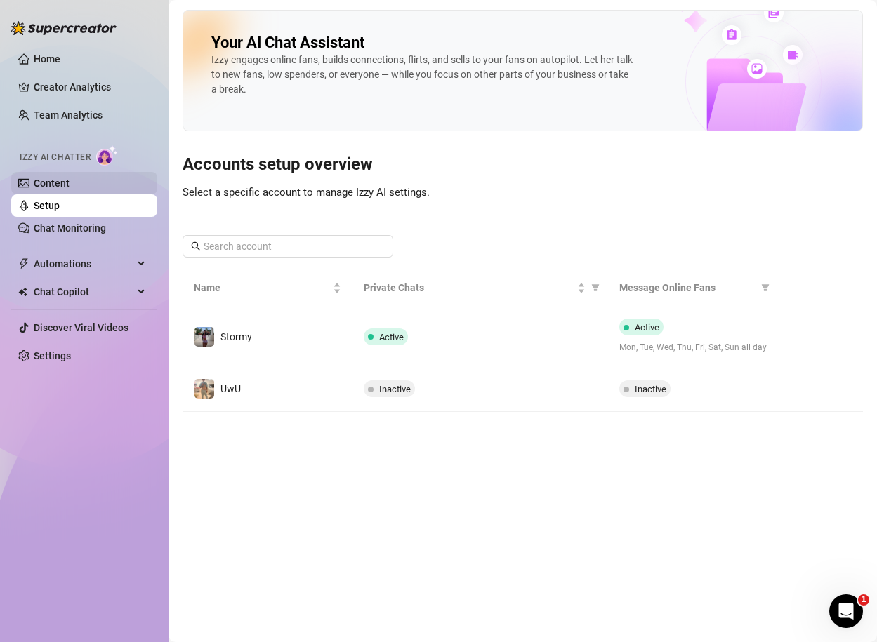
click at [66, 178] on link "Content" at bounding box center [52, 183] width 36 height 11
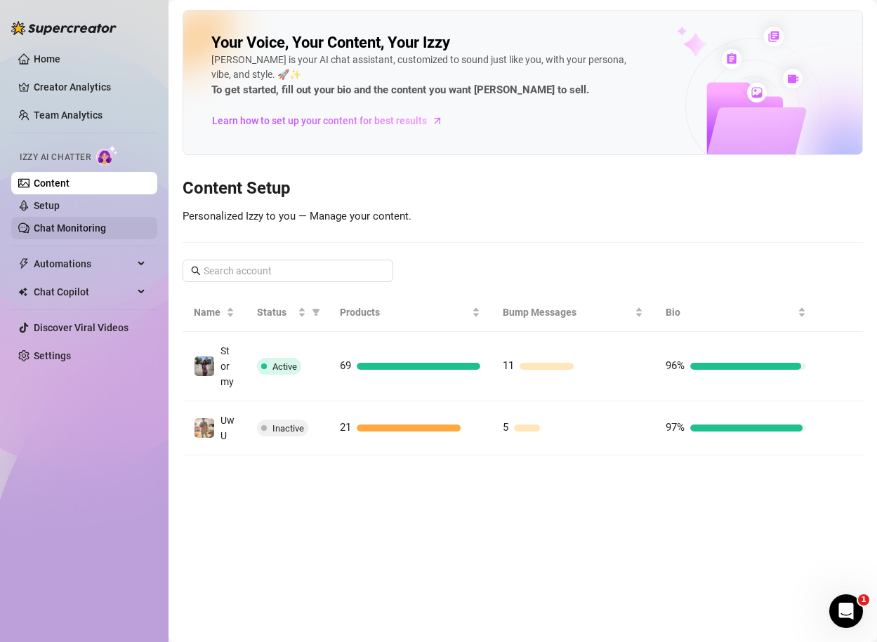
click at [68, 222] on link "Chat Monitoring" at bounding box center [70, 227] width 72 height 11
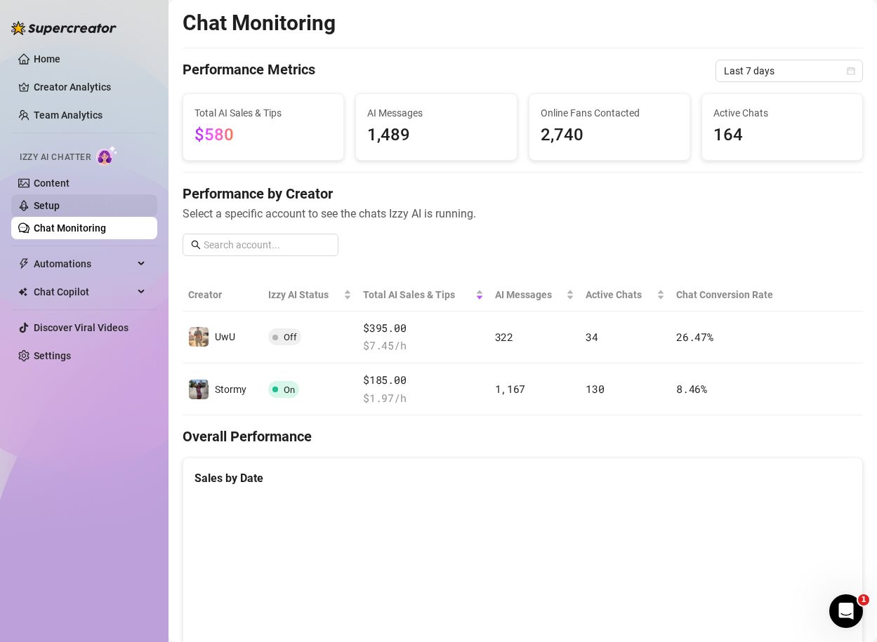
click at [60, 209] on link "Setup" at bounding box center [47, 205] width 26 height 11
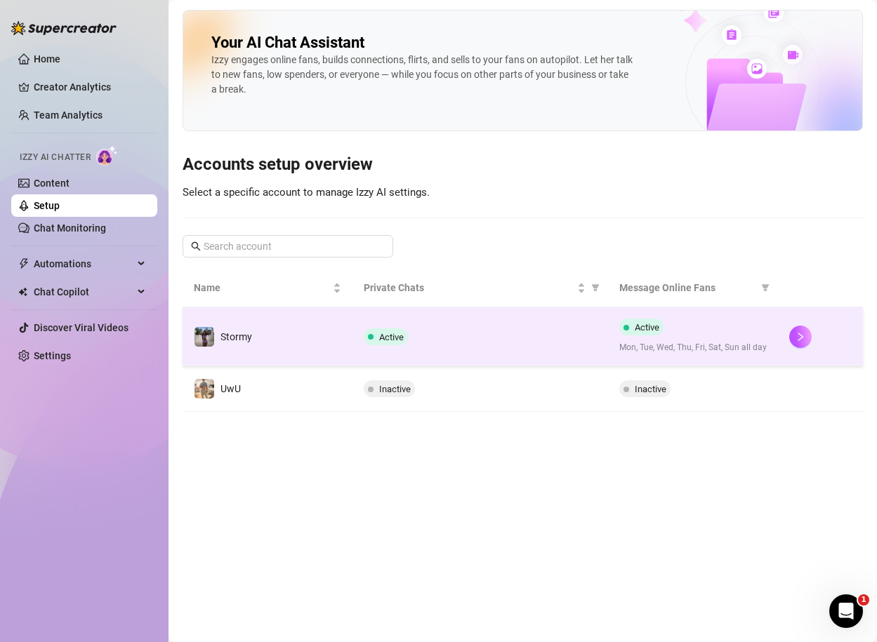
click at [549, 356] on td "Active" at bounding box center [479, 336] width 255 height 59
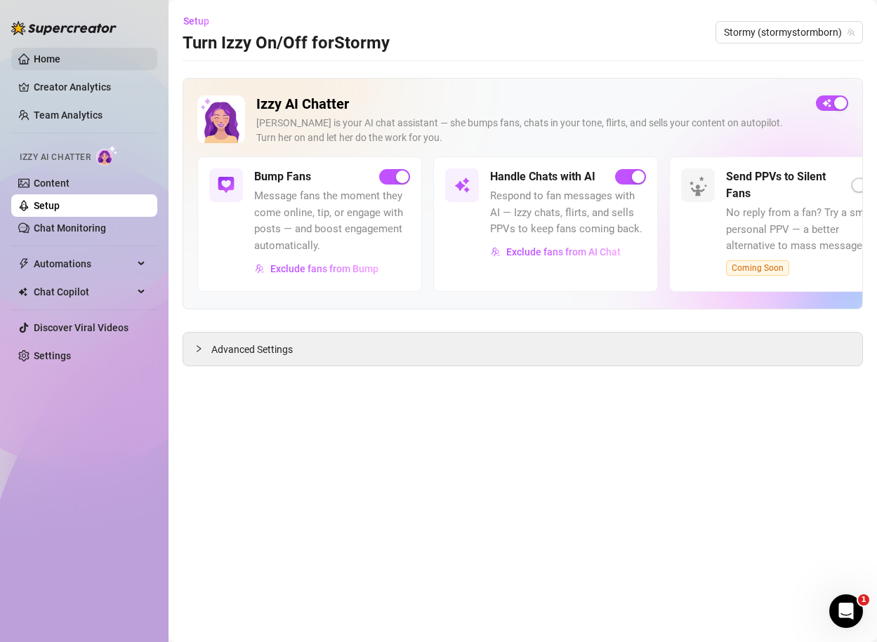
click at [34, 53] on link "Home" at bounding box center [47, 58] width 27 height 11
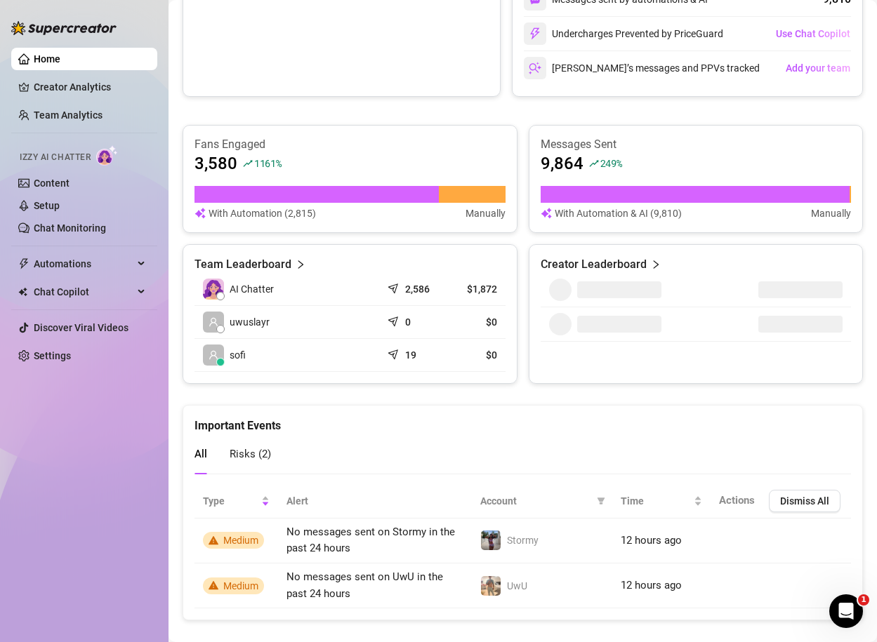
scroll to position [460, 0]
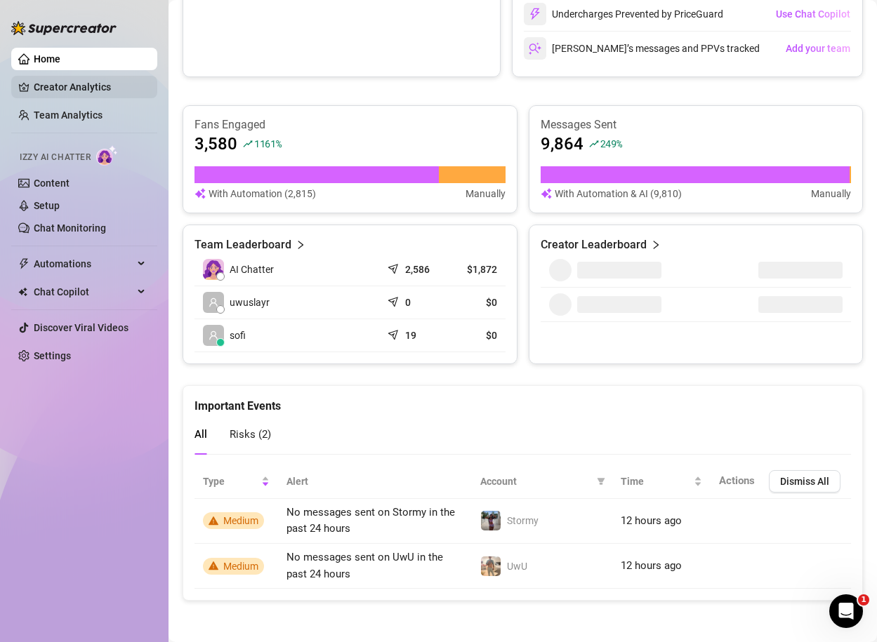
click at [44, 81] on link "Creator Analytics" at bounding box center [90, 87] width 112 height 22
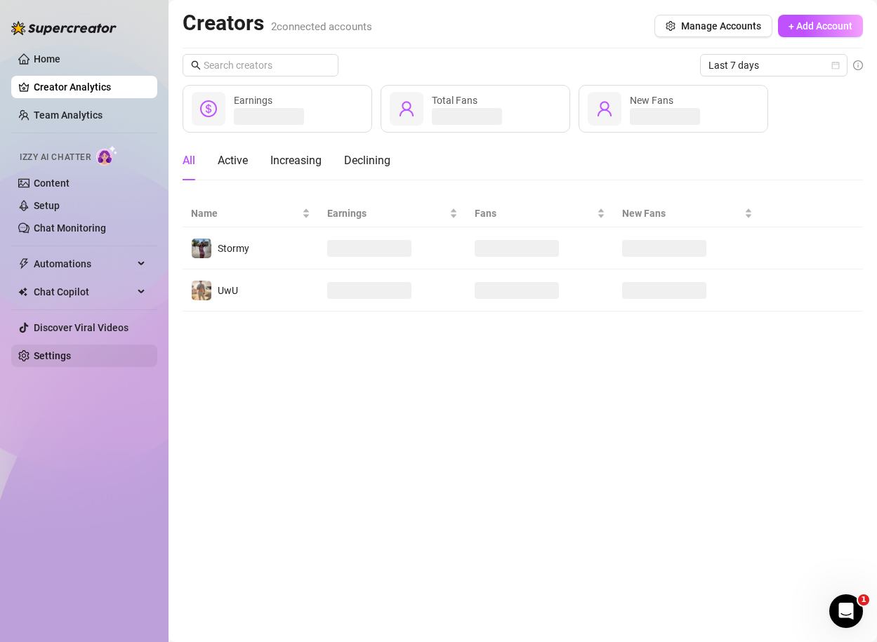
click at [49, 359] on link "Settings" at bounding box center [52, 355] width 37 height 11
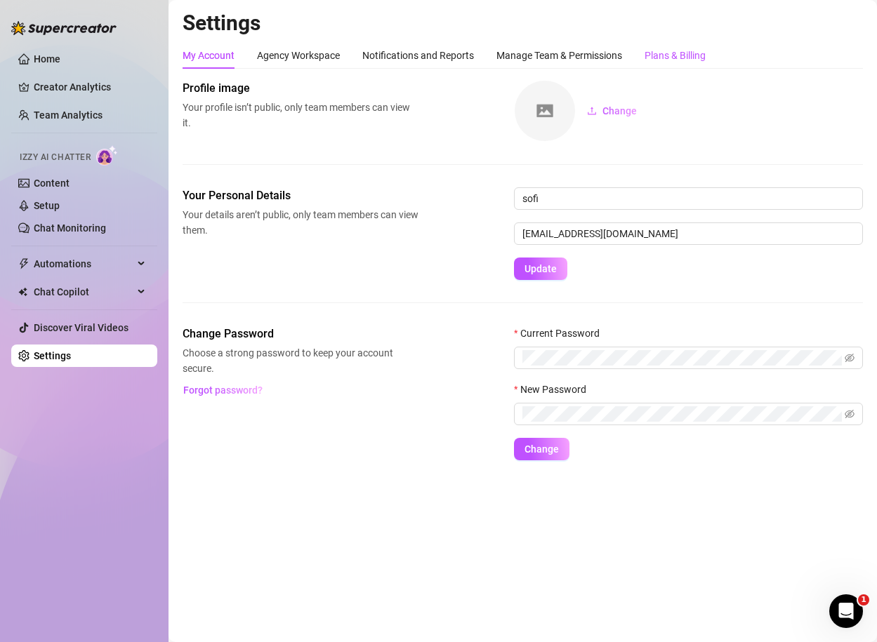
click at [609, 53] on div "Plans & Billing" at bounding box center [674, 55] width 61 height 15
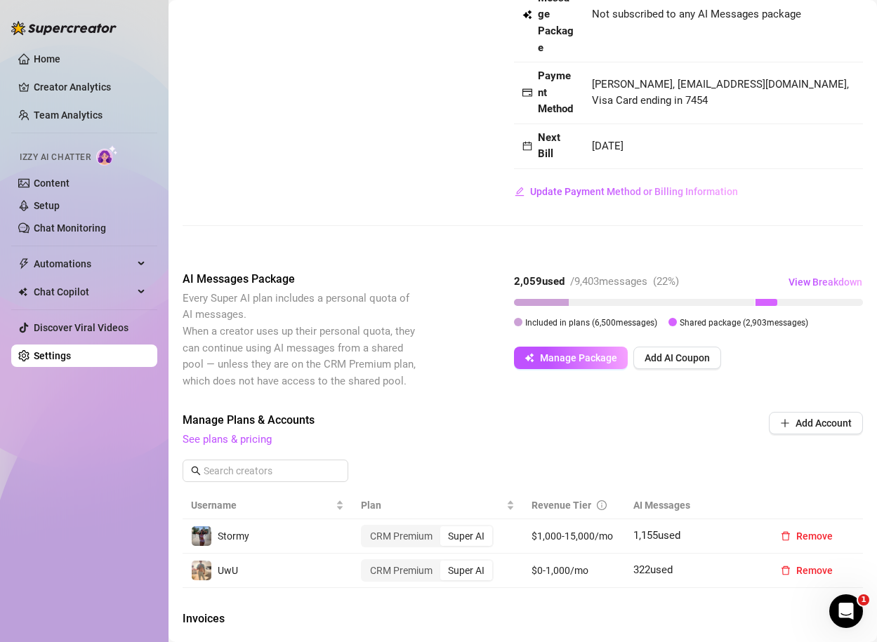
scroll to position [235, 0]
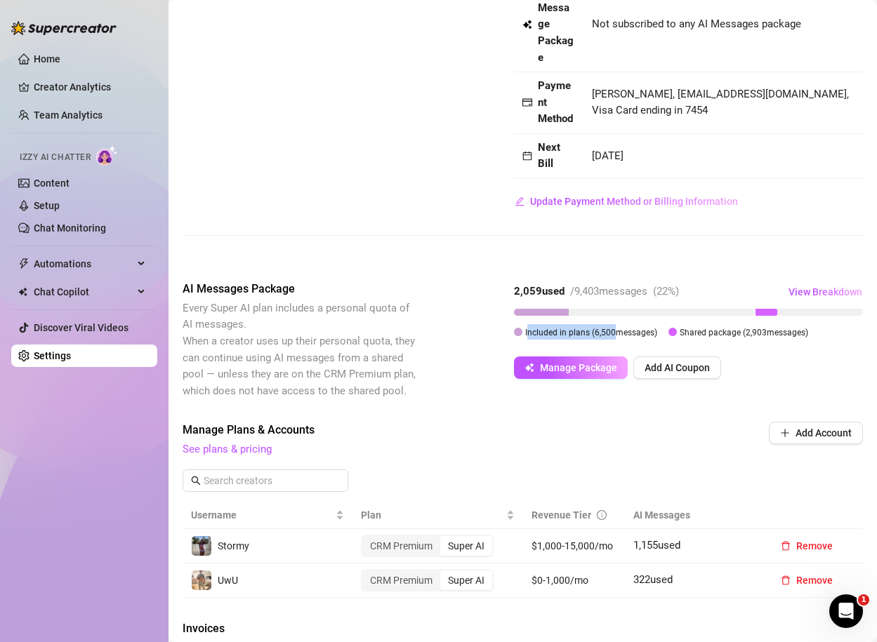
drag, startPoint x: 526, startPoint y: 329, endPoint x: 611, endPoint y: 329, distance: 84.9
click at [609, 329] on span "Included in plans ( 6,500 messages)" at bounding box center [591, 333] width 132 height 10
click at [550, 371] on span "Manage Package" at bounding box center [578, 367] width 77 height 11
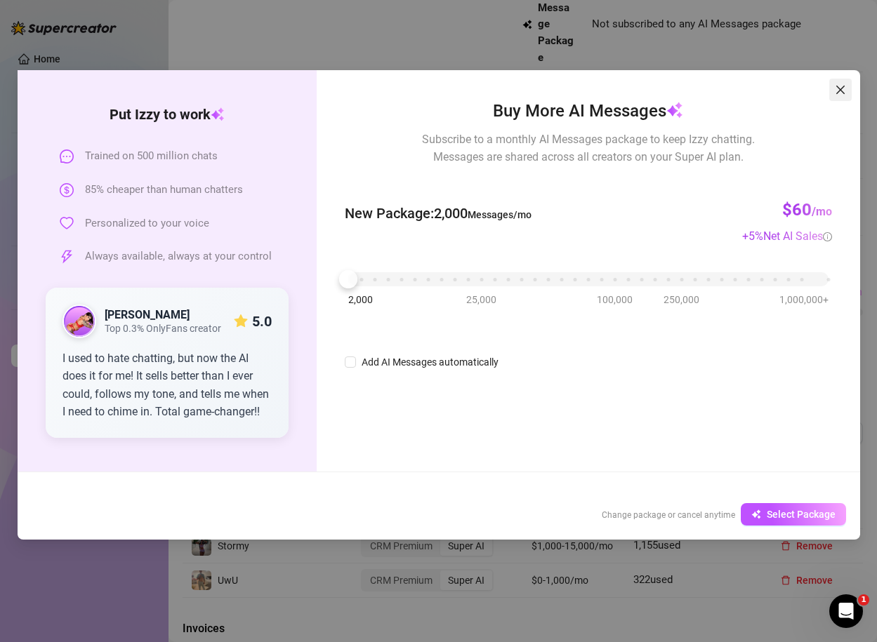
click at [609, 88] on icon "close" at bounding box center [840, 89] width 11 height 11
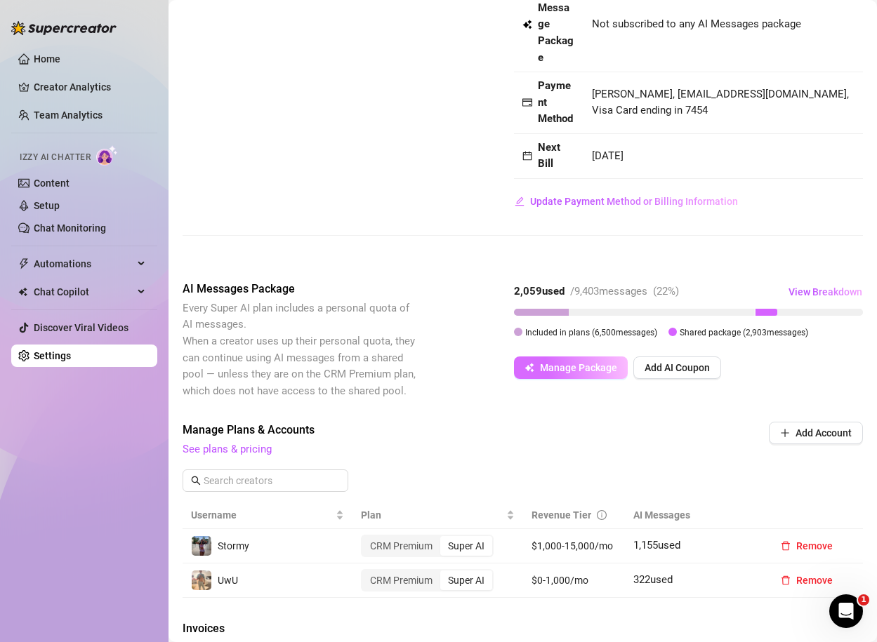
click at [547, 370] on span "Manage Package" at bounding box center [578, 367] width 77 height 11
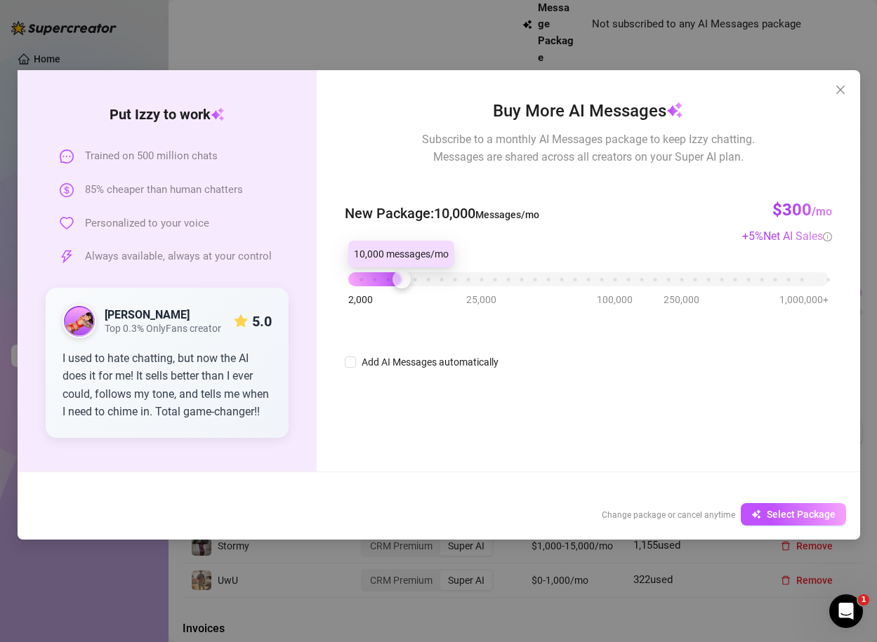
drag, startPoint x: 352, startPoint y: 283, endPoint x: 405, endPoint y: 291, distance: 53.3
click at [405, 291] on div "2,000 25,000 100,000 250,000 1,000,000+" at bounding box center [588, 280] width 486 height 37
click at [609, 81] on button "Close" at bounding box center [840, 90] width 22 height 22
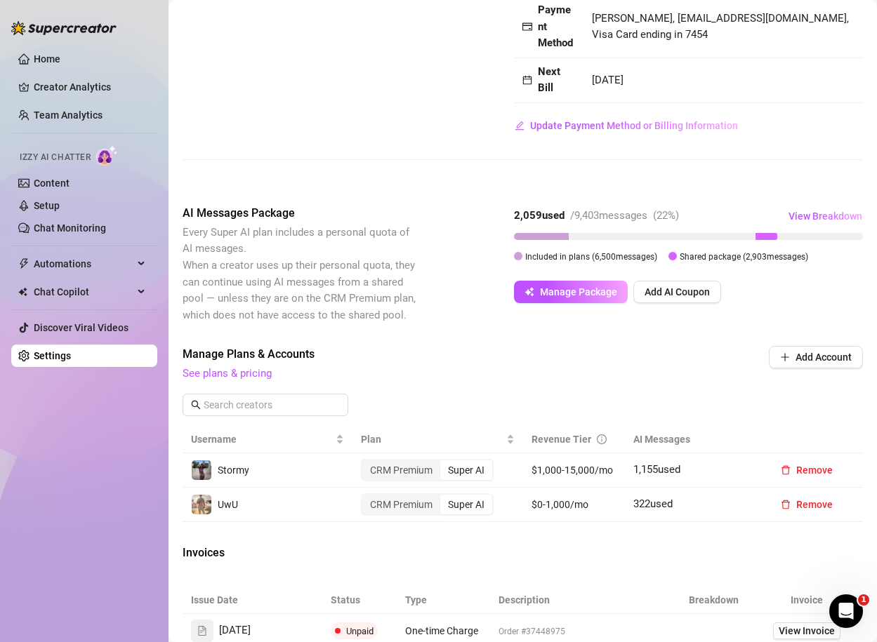
scroll to position [328, 0]
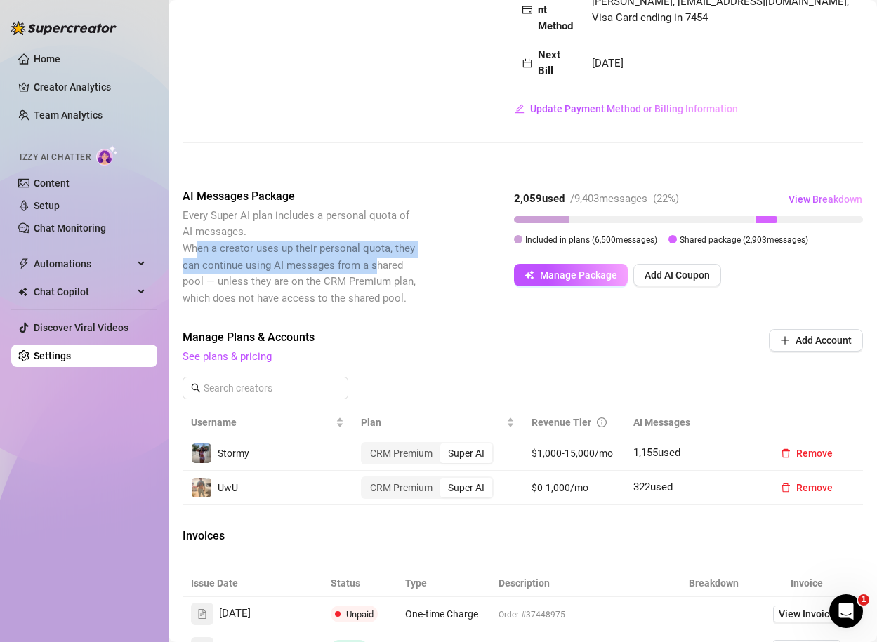
drag, startPoint x: 197, startPoint y: 245, endPoint x: 376, endPoint y: 258, distance: 180.2
click at [376, 258] on span "Every Super AI plan includes a personal quota of AI messages. When a creator us…" at bounding box center [300, 257] width 236 height 99
click at [373, 262] on span "Every Super AI plan includes a personal quota of AI messages. When a creator us…" at bounding box center [298, 256] width 233 height 95
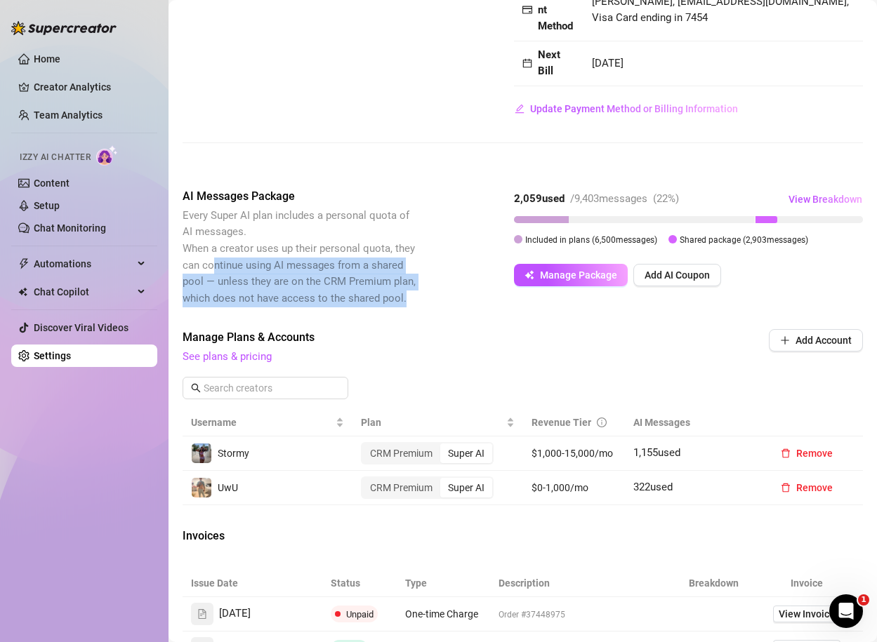
drag, startPoint x: 214, startPoint y: 260, endPoint x: 342, endPoint y: 307, distance: 135.9
click at [342, 307] on div "Attention: Payment Transaction Failed There was a problem charging your credit …" at bounding box center [522, 282] width 680 height 1061
drag, startPoint x: 228, startPoint y: 262, endPoint x: 307, endPoint y: 295, distance: 85.9
click at [307, 295] on span "Every Super AI plan includes a personal quota of AI messages. When a creator us…" at bounding box center [298, 256] width 233 height 95
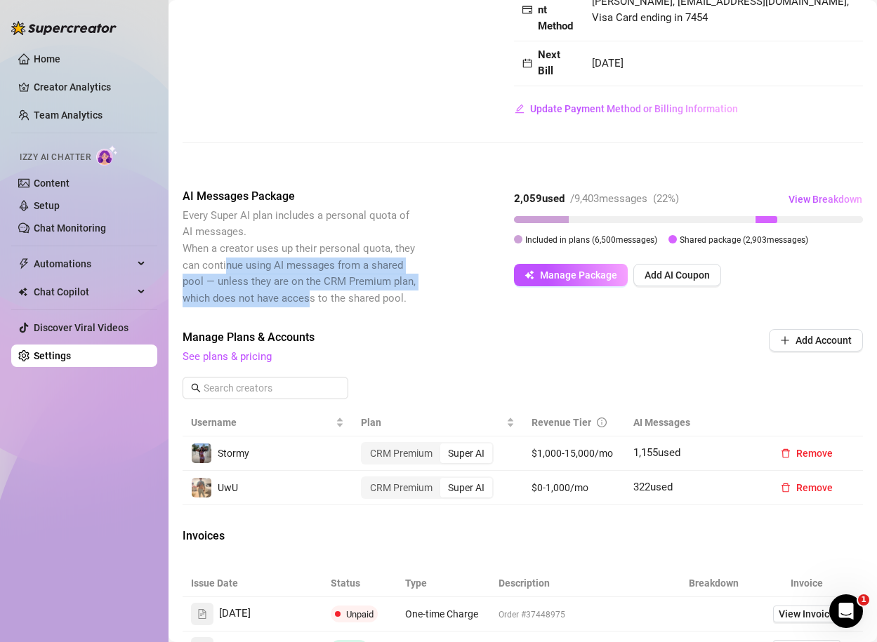
click at [307, 295] on span "Every Super AI plan includes a personal quota of AI messages. When a creator us…" at bounding box center [298, 256] width 233 height 95
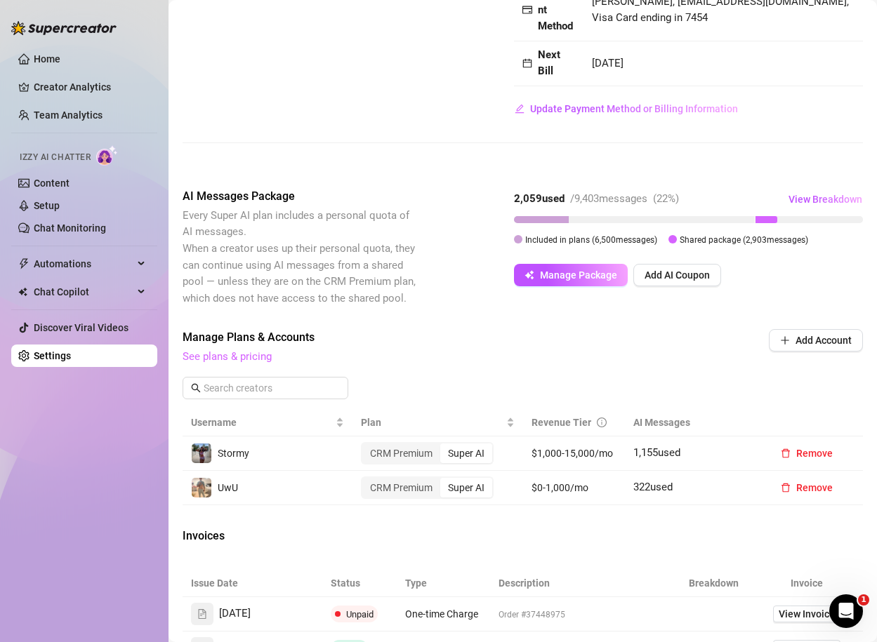
click at [223, 359] on link "See plans & pricing" at bounding box center [226, 356] width 89 height 13
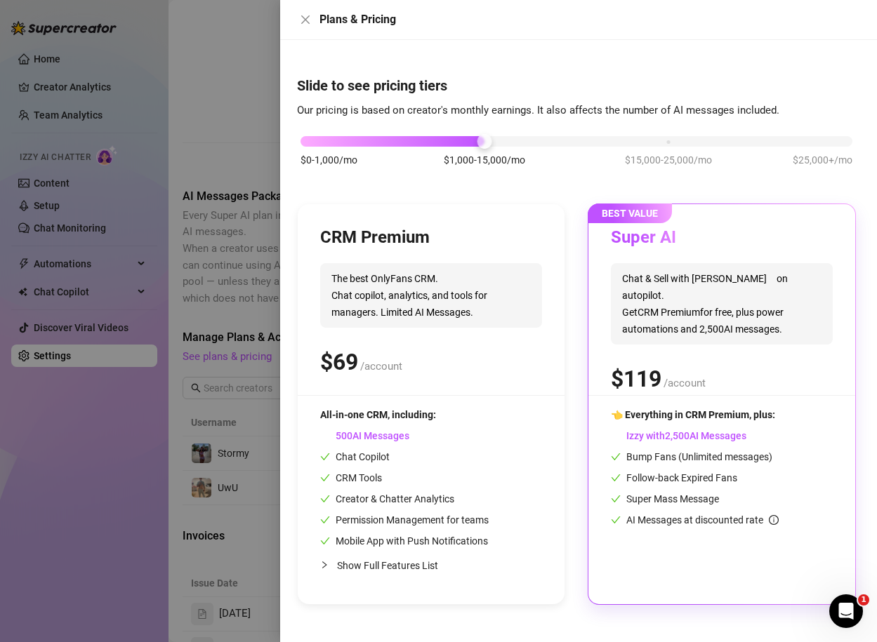
click at [373, 567] on span "Show Full Features List" at bounding box center [387, 565] width 101 height 11
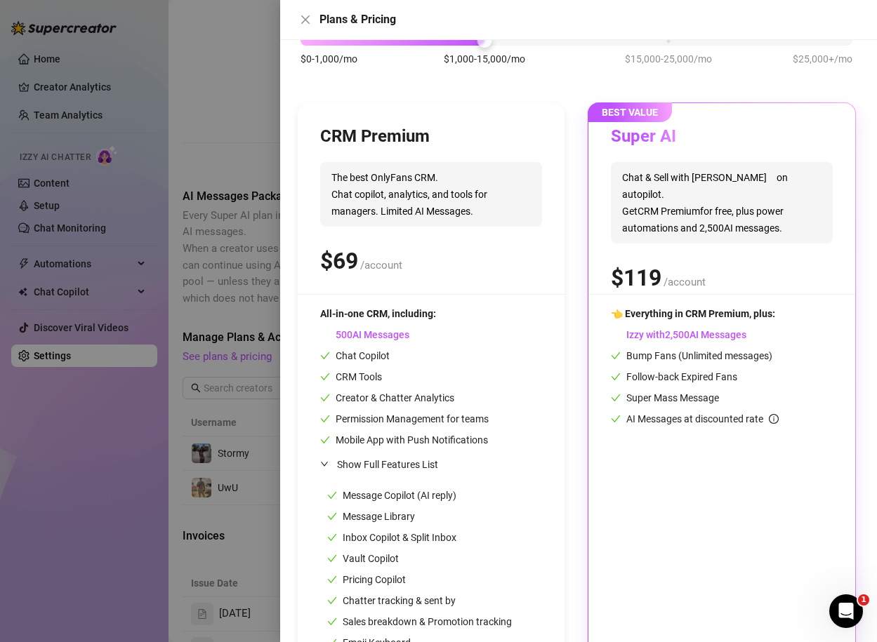
scroll to position [0, 0]
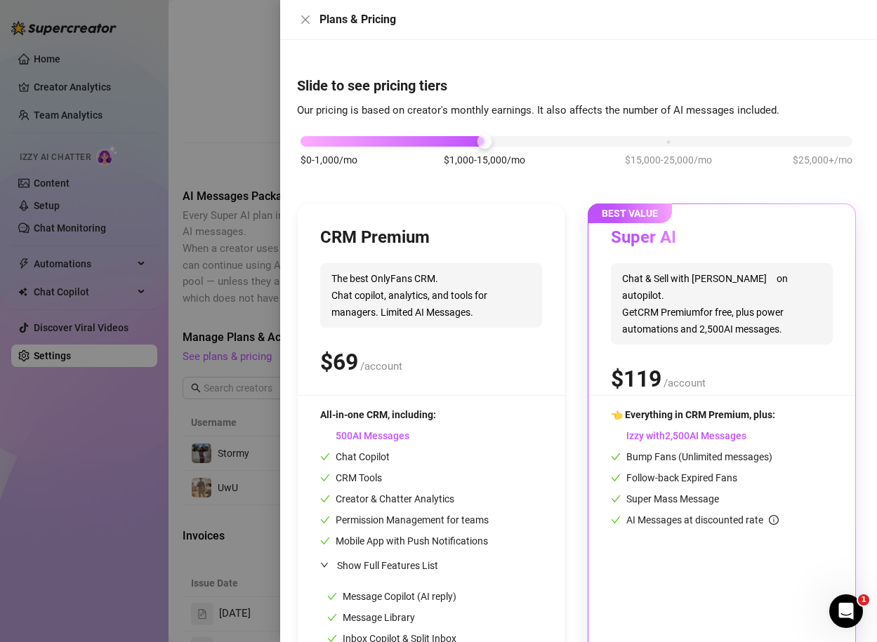
click at [227, 140] on div at bounding box center [438, 321] width 877 height 642
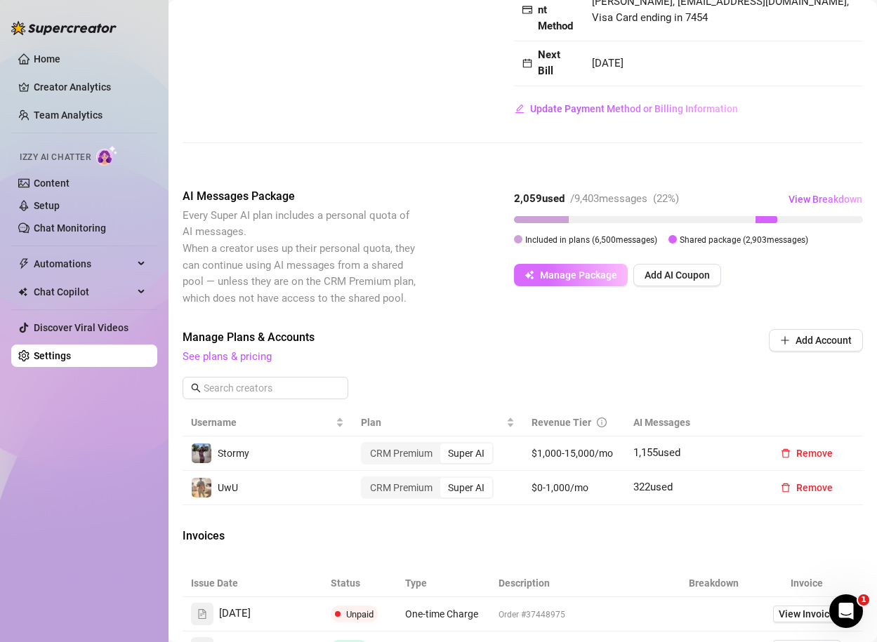
click at [545, 281] on button "Manage Package" at bounding box center [571, 275] width 114 height 22
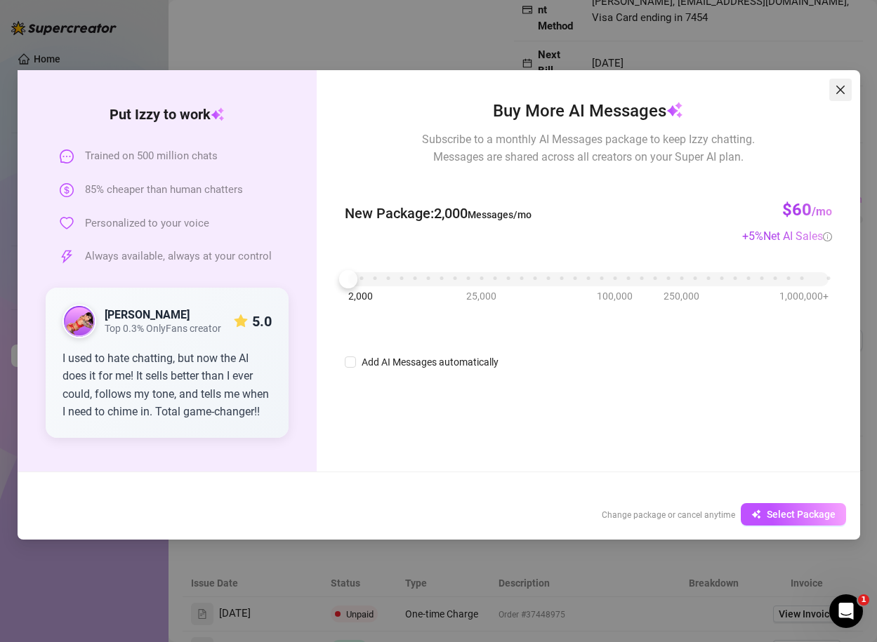
click at [609, 93] on icon "close" at bounding box center [839, 90] width 8 height 8
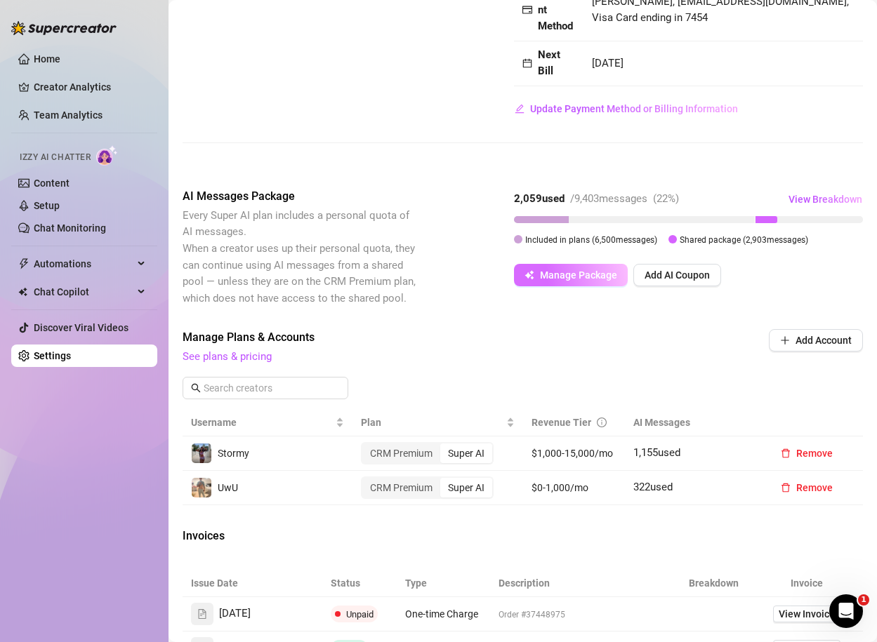
click at [597, 284] on button "Manage Package" at bounding box center [571, 275] width 114 height 22
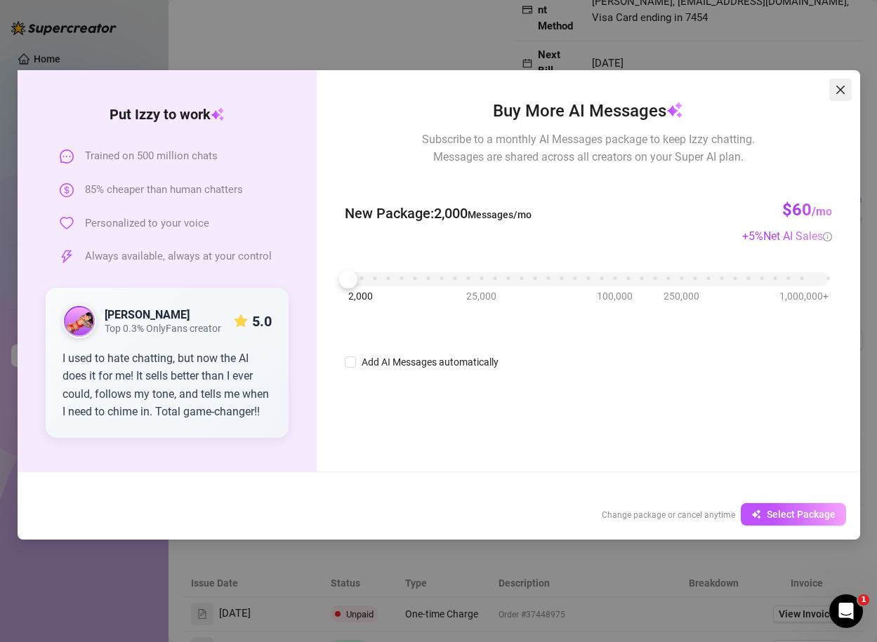
click at [609, 93] on icon "close" at bounding box center [840, 89] width 11 height 11
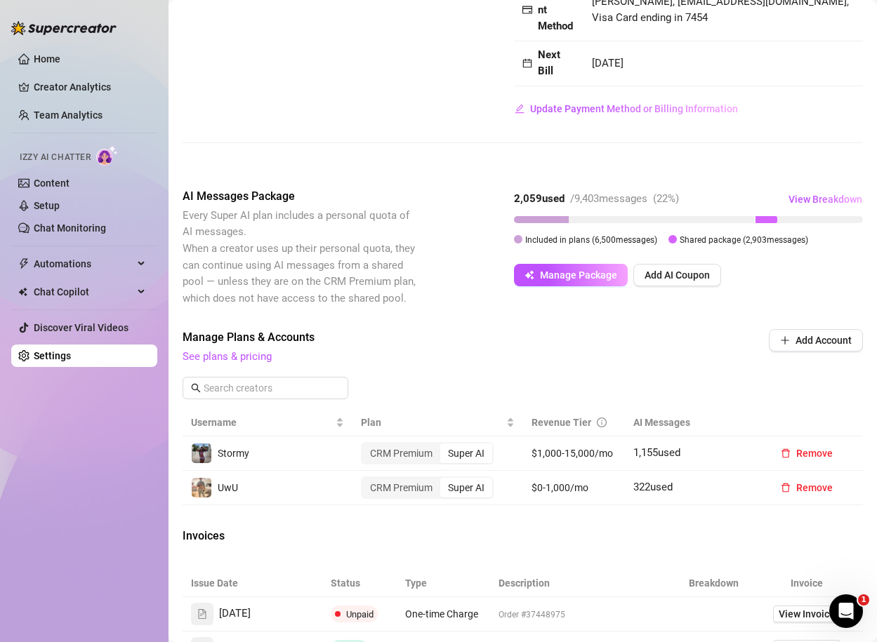
click at [376, 279] on span "Every Super AI plan includes a personal quota of AI messages. When a creator us…" at bounding box center [298, 256] width 233 height 95
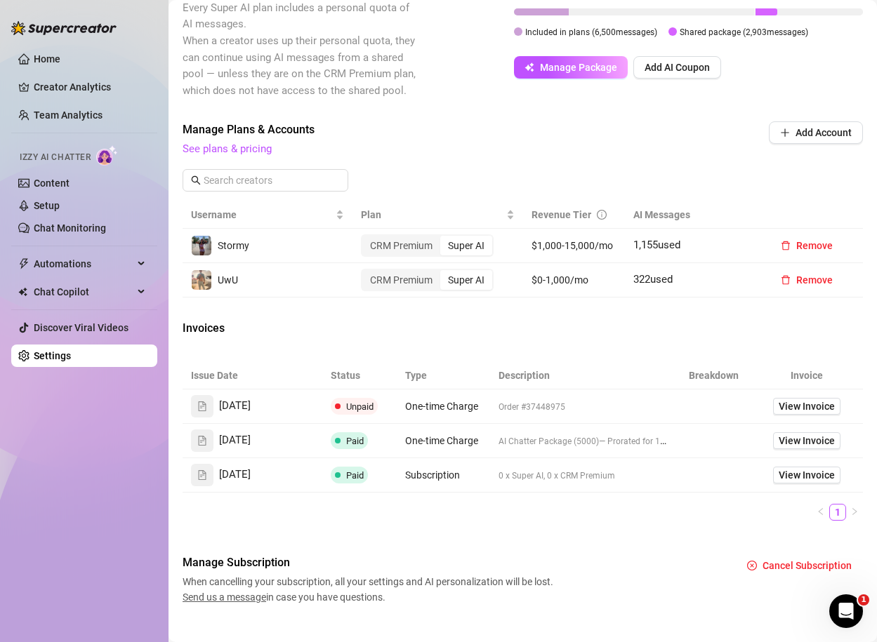
scroll to position [557, 0]
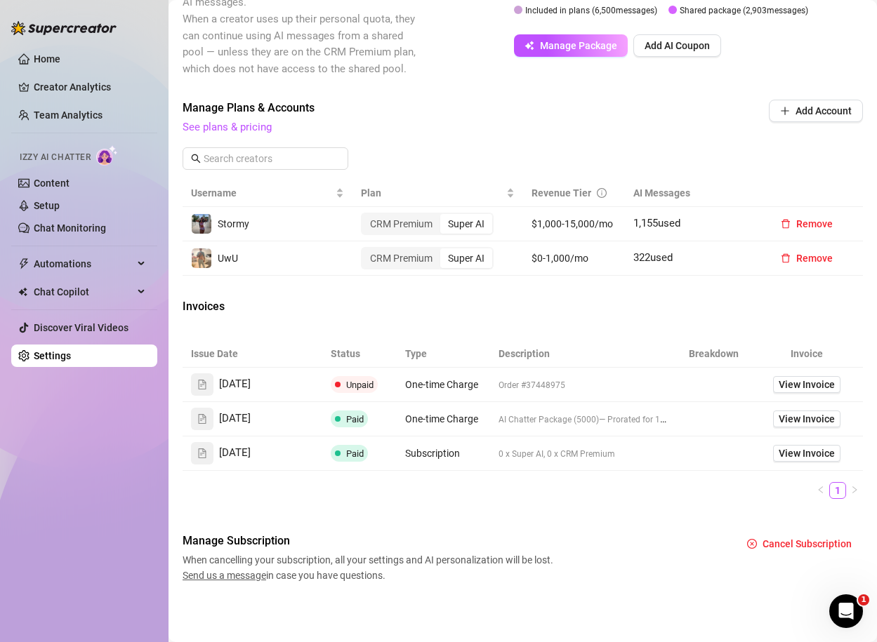
drag, startPoint x: 682, startPoint y: 223, endPoint x: 638, endPoint y: 225, distance: 43.5
click at [609, 225] on span "1,155 used" at bounding box center [656, 223] width 47 height 13
click at [609, 256] on td "322 used" at bounding box center [693, 258] width 136 height 34
drag, startPoint x: 533, startPoint y: 222, endPoint x: 624, endPoint y: 221, distance: 90.6
click at [609, 221] on tr "Stormy CRM Premium Super AI $1,000-15,000/mo 1,155 used Remove" at bounding box center [522, 224] width 680 height 34
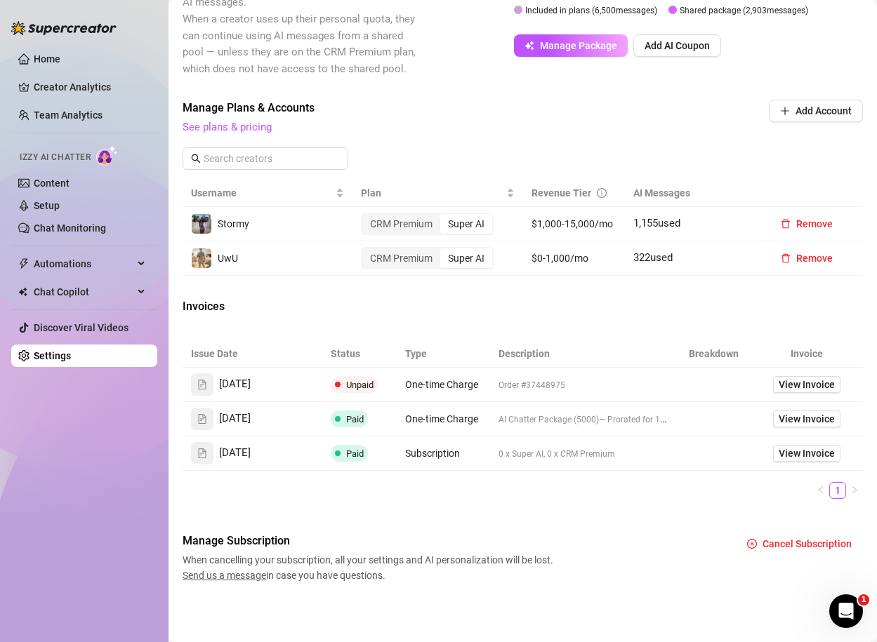
click at [609, 221] on td "1,155 used" at bounding box center [693, 224] width 136 height 34
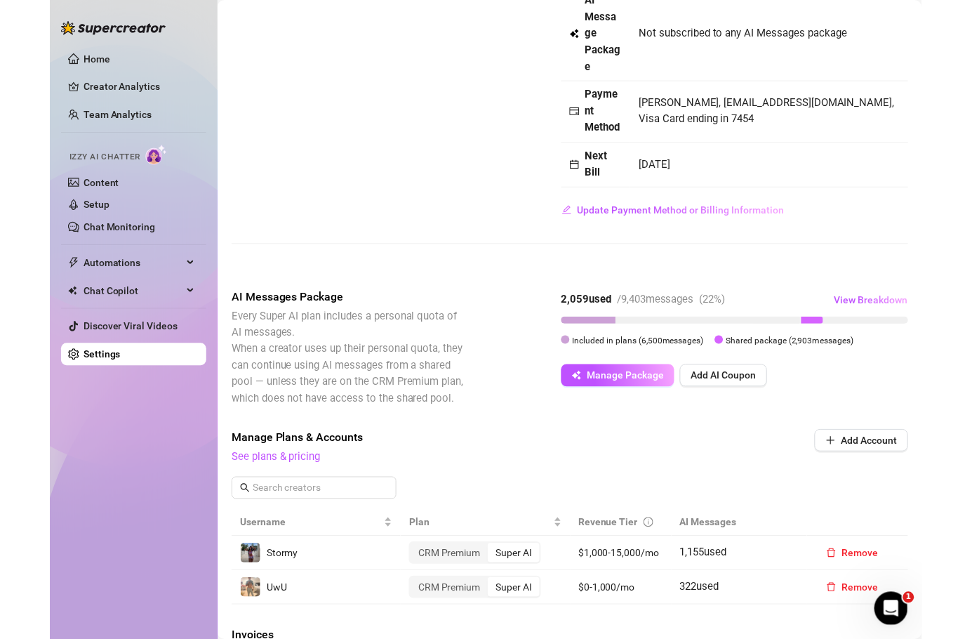
scroll to position [0, 0]
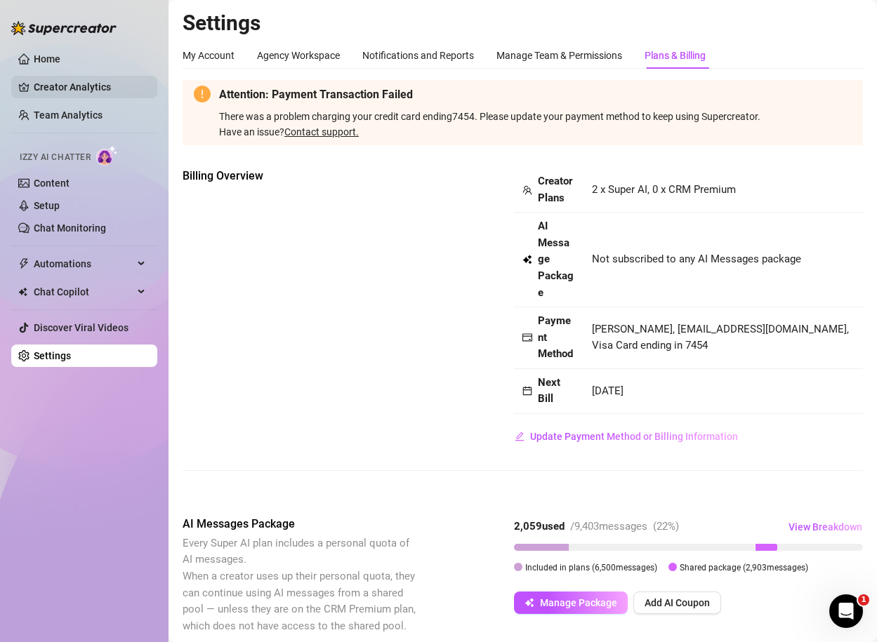
click at [46, 88] on link "Creator Analytics" at bounding box center [90, 87] width 112 height 22
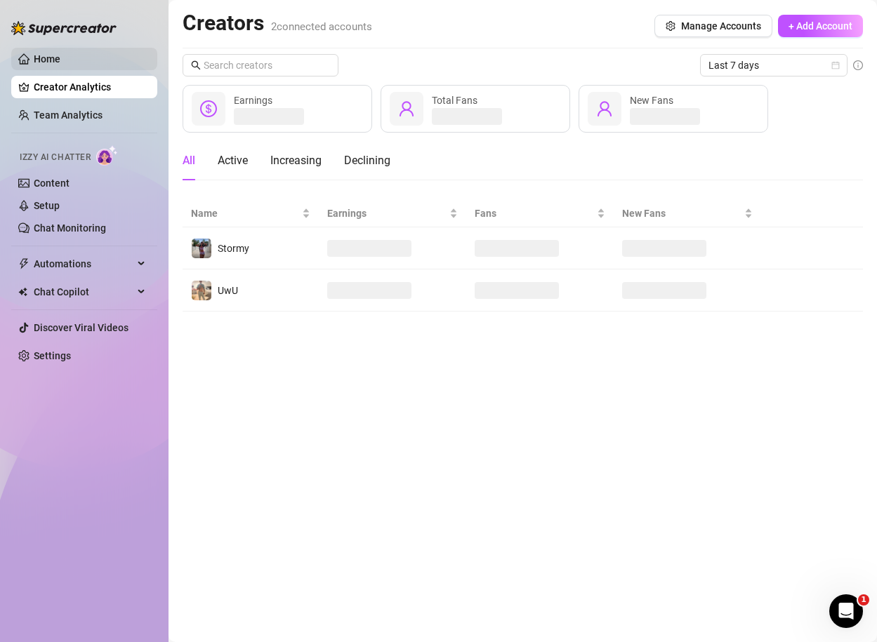
click at [44, 54] on link "Home" at bounding box center [47, 58] width 27 height 11
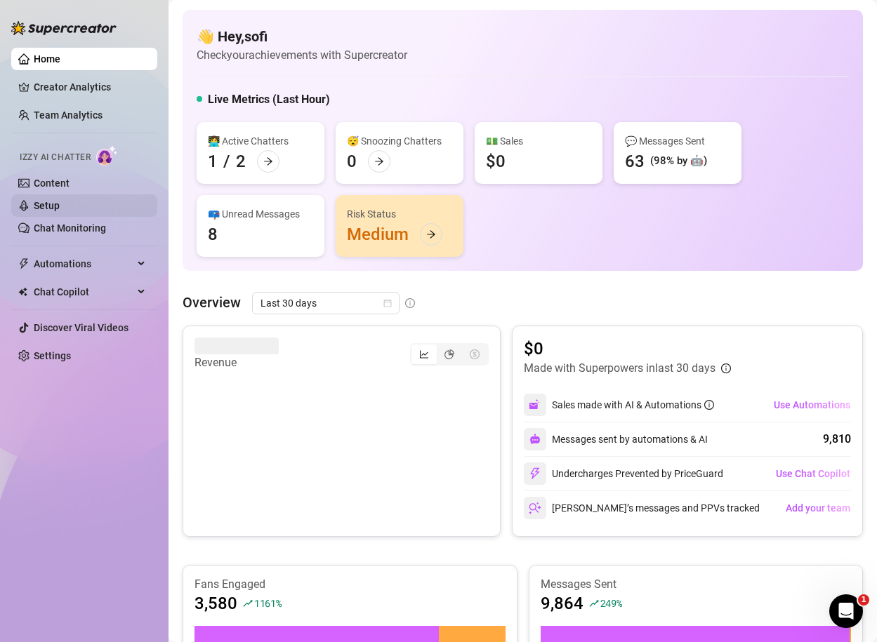
click at [34, 202] on link "Setup" at bounding box center [47, 205] width 26 height 11
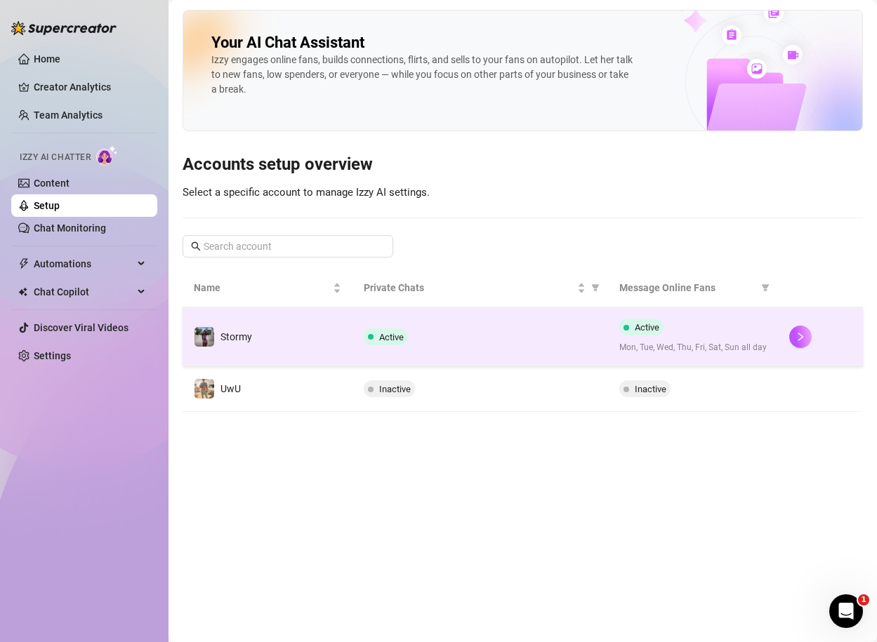
click at [533, 331] on div "Active" at bounding box center [480, 336] width 232 height 17
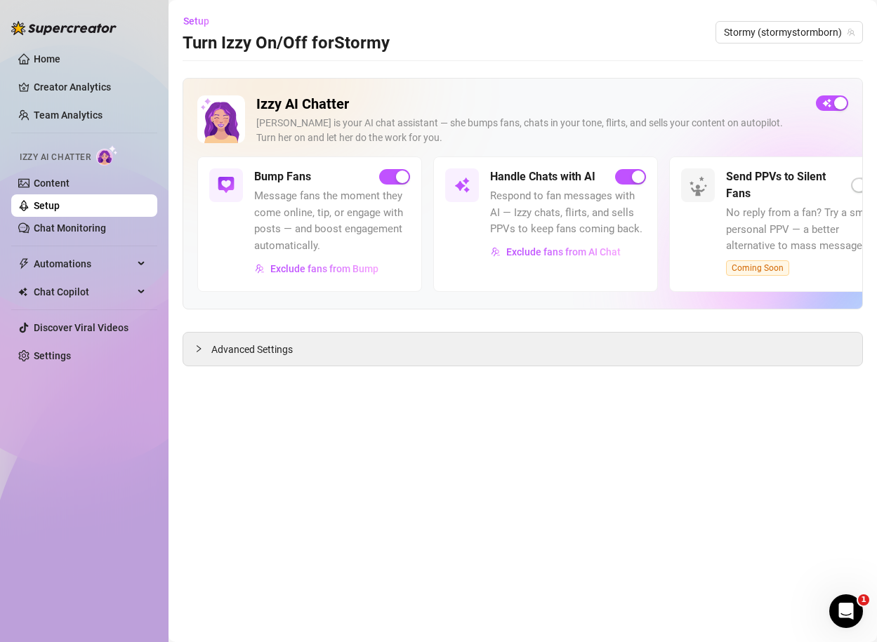
click at [60, 211] on link "Setup" at bounding box center [47, 205] width 26 height 11
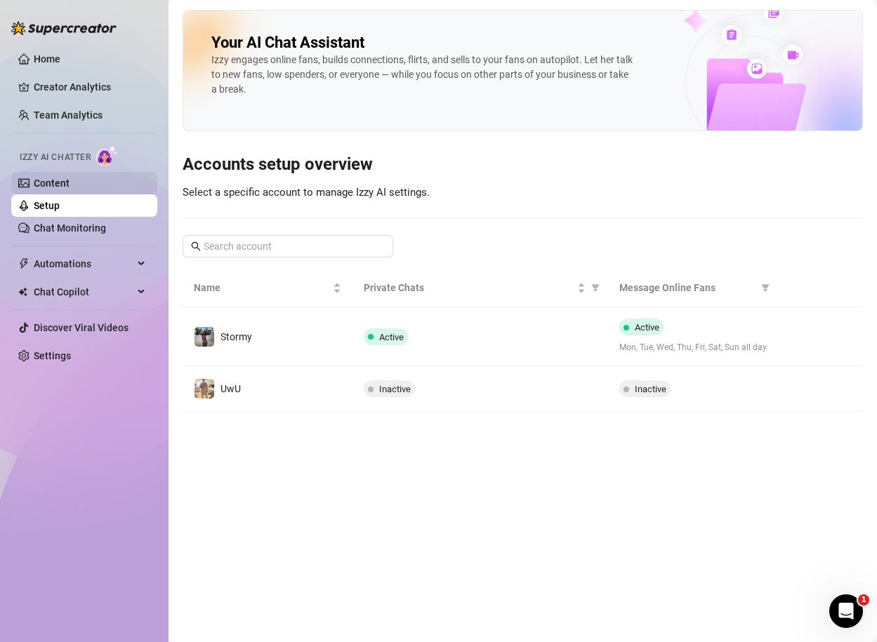
click at [65, 188] on link "Content" at bounding box center [52, 183] width 36 height 11
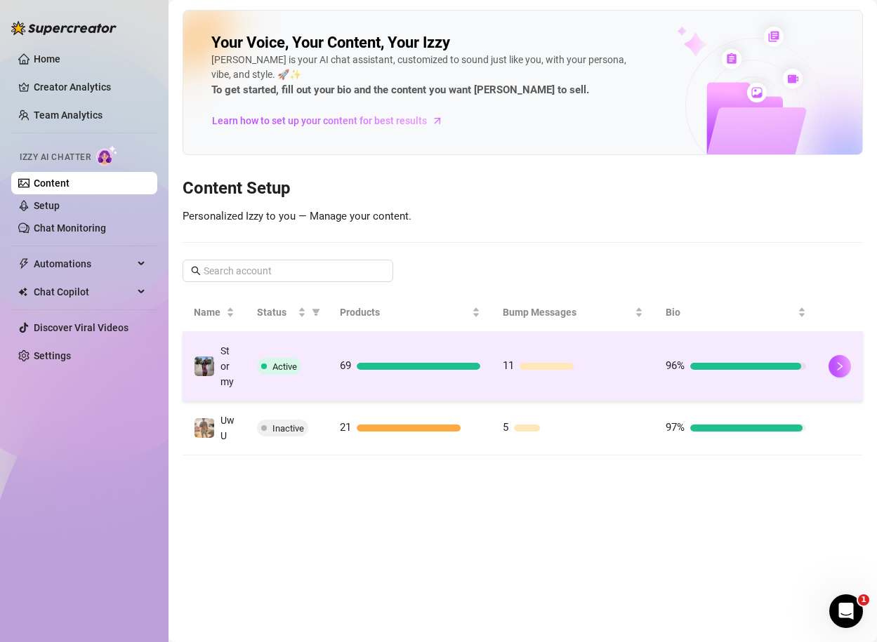
click at [320, 354] on td "Active" at bounding box center [287, 366] width 83 height 69
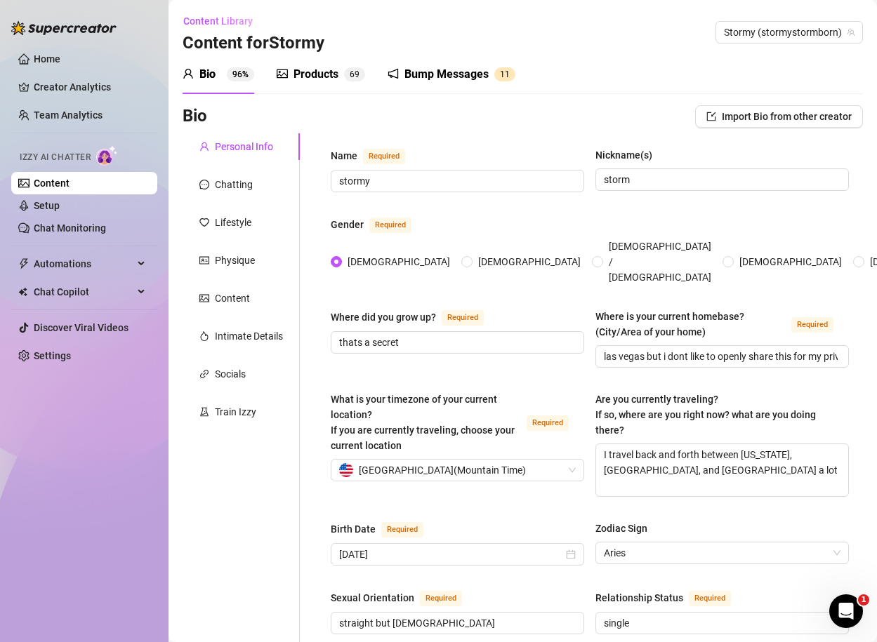
click at [329, 75] on div "Products" at bounding box center [315, 74] width 45 height 17
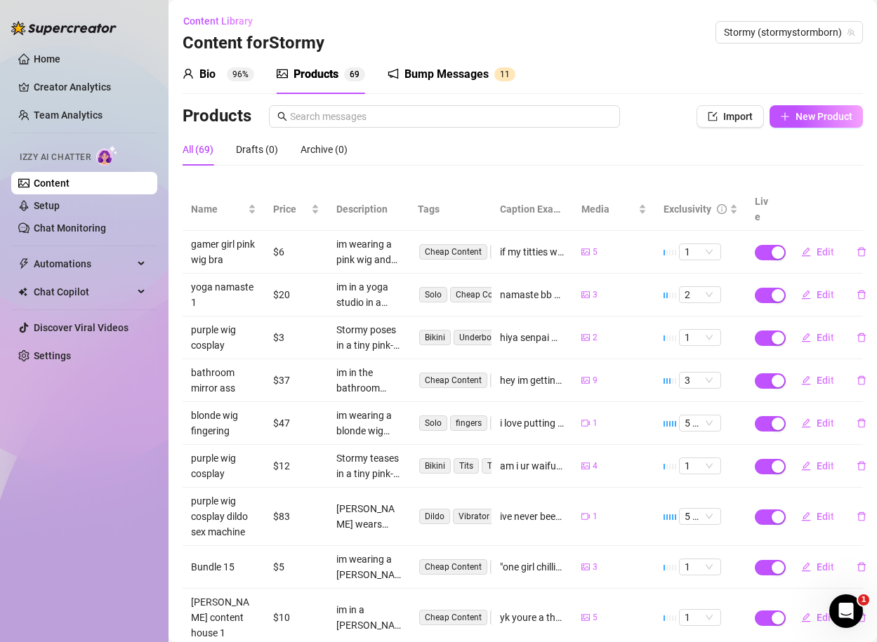
click at [609, 136] on div "All (69) Drafts (0) Archive (0)" at bounding box center [522, 149] width 680 height 32
click at [609, 125] on button "New Product" at bounding box center [815, 116] width 93 height 22
type textarea "Type your message here..."
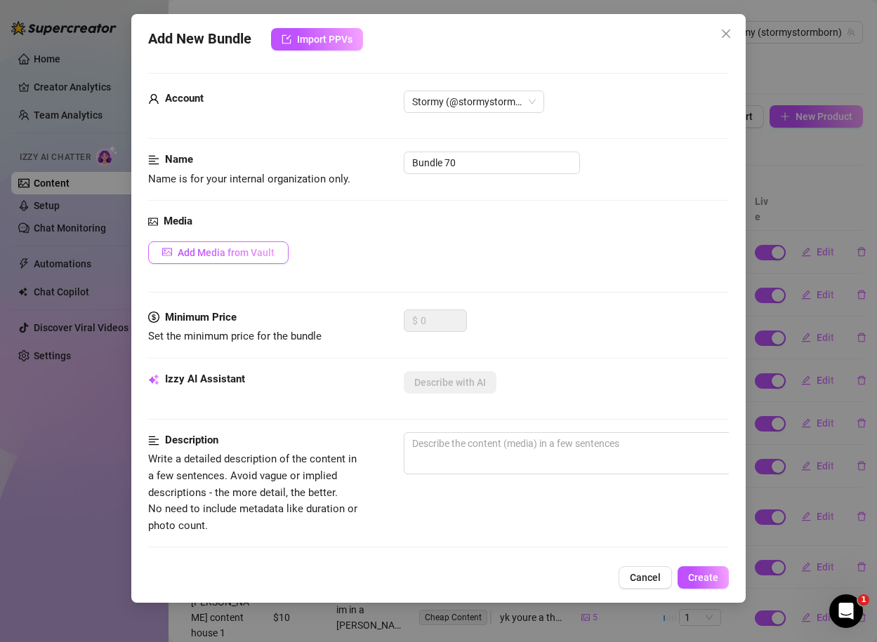
click at [259, 262] on button "Add Media from Vault" at bounding box center [218, 252] width 140 height 22
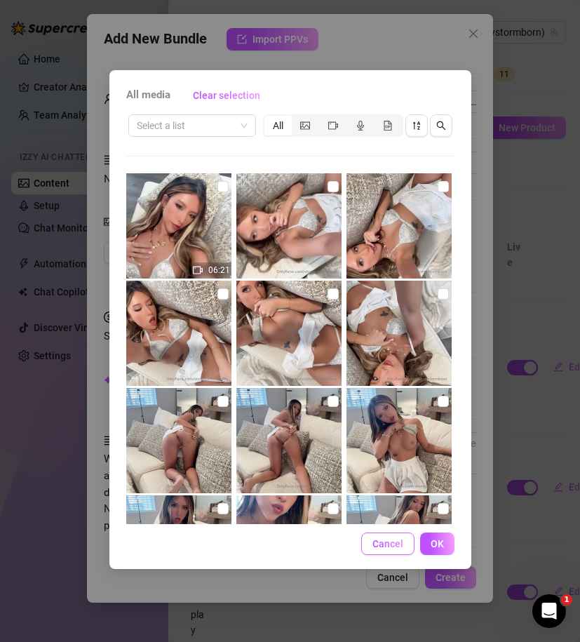
click at [397, 542] on span "Cancel" at bounding box center [388, 543] width 31 height 11
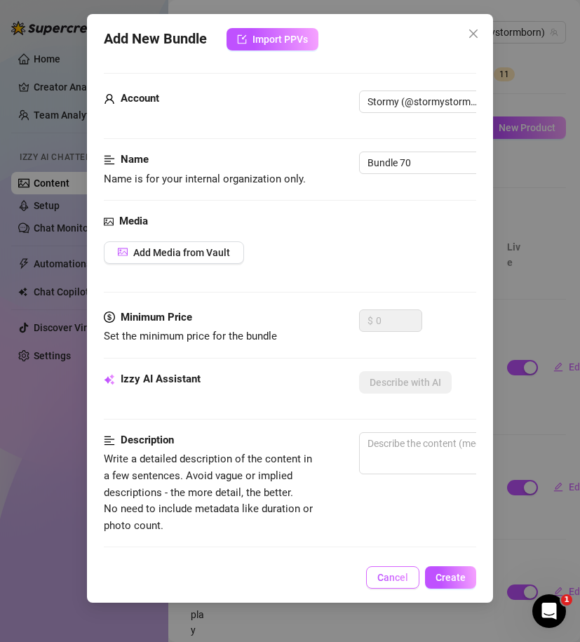
click at [393, 581] on span "Cancel" at bounding box center [393, 577] width 31 height 11
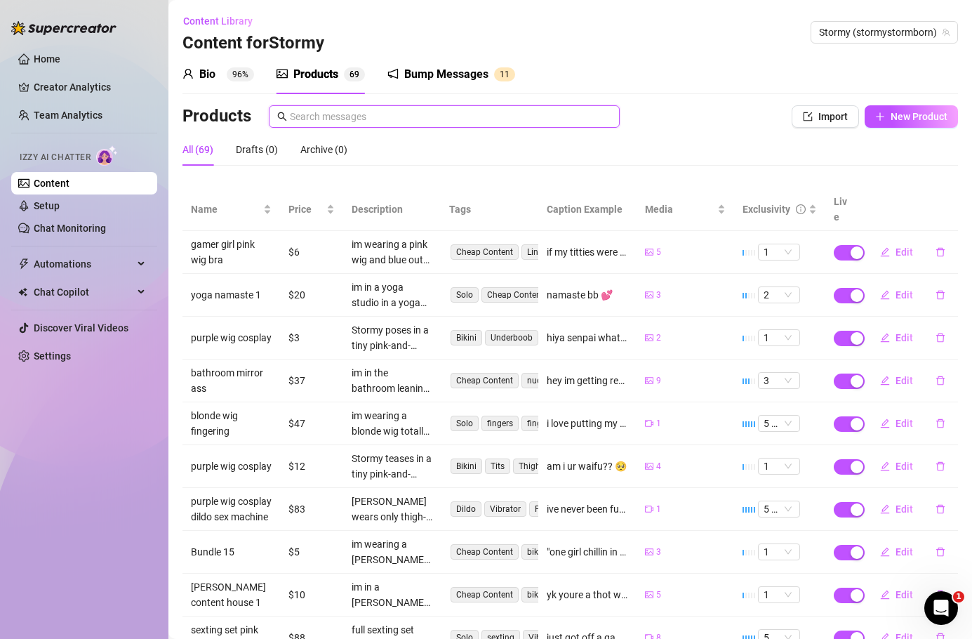
click at [315, 113] on input "text" at bounding box center [450, 116] width 321 height 15
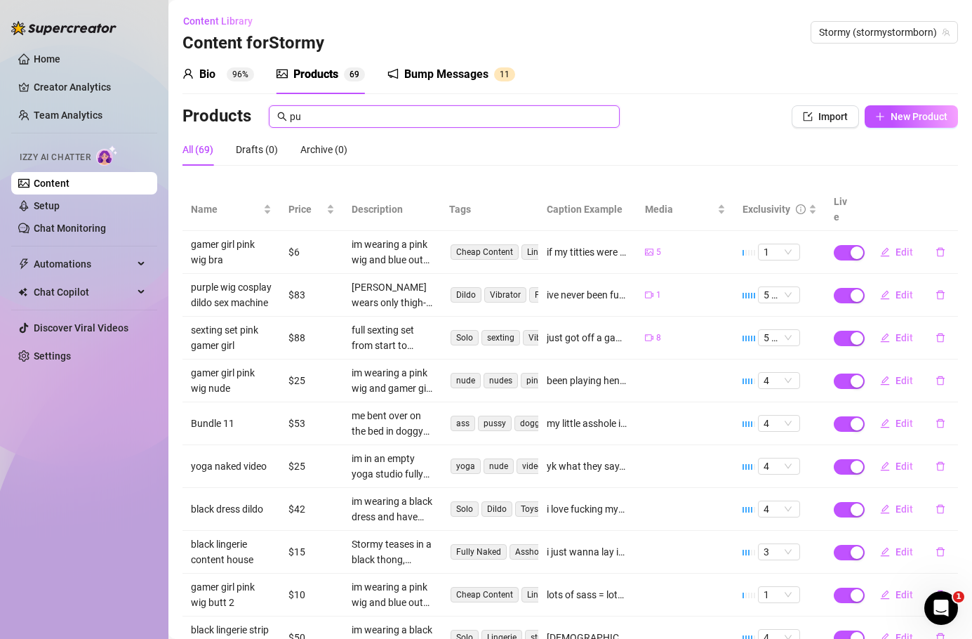
type input "p"
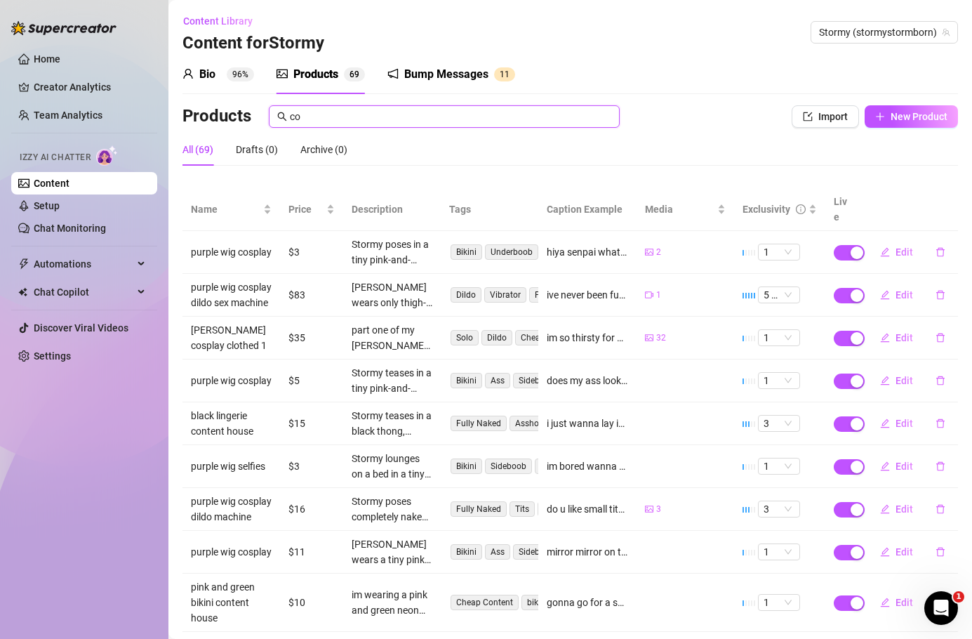
type input "c"
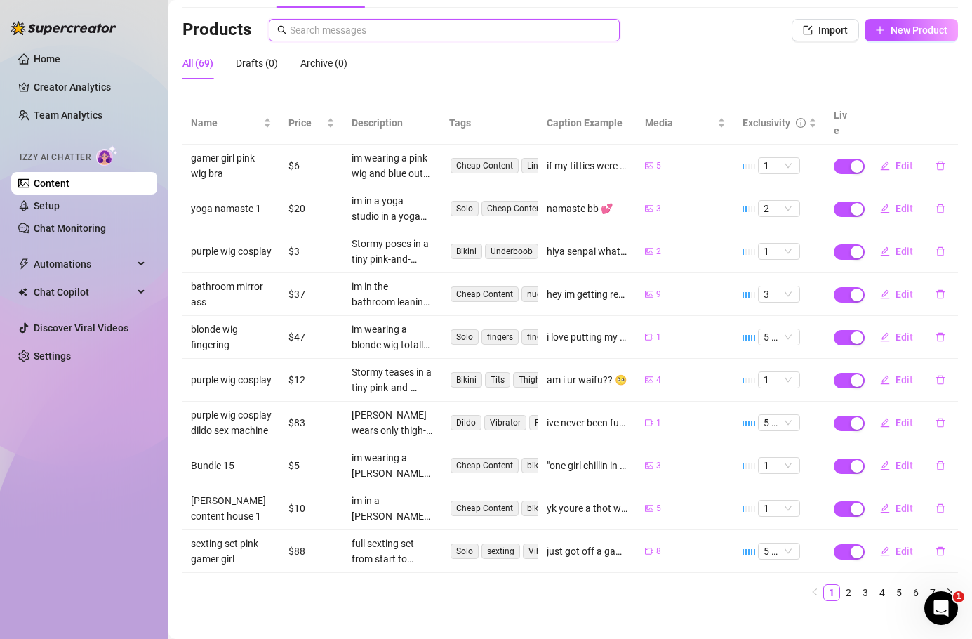
scroll to position [102, 0]
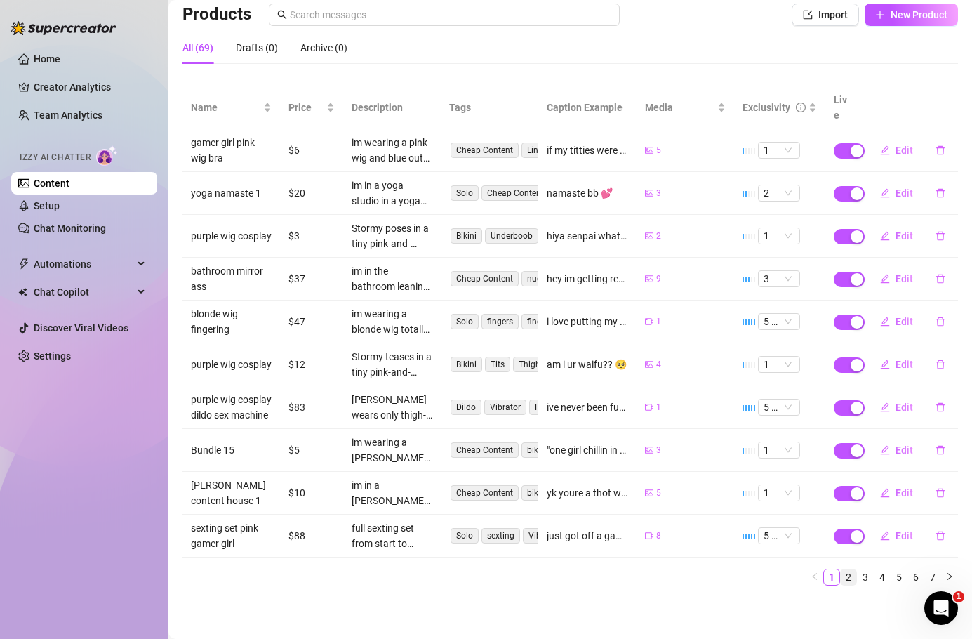
click at [609, 583] on link "2" at bounding box center [848, 576] width 15 height 15
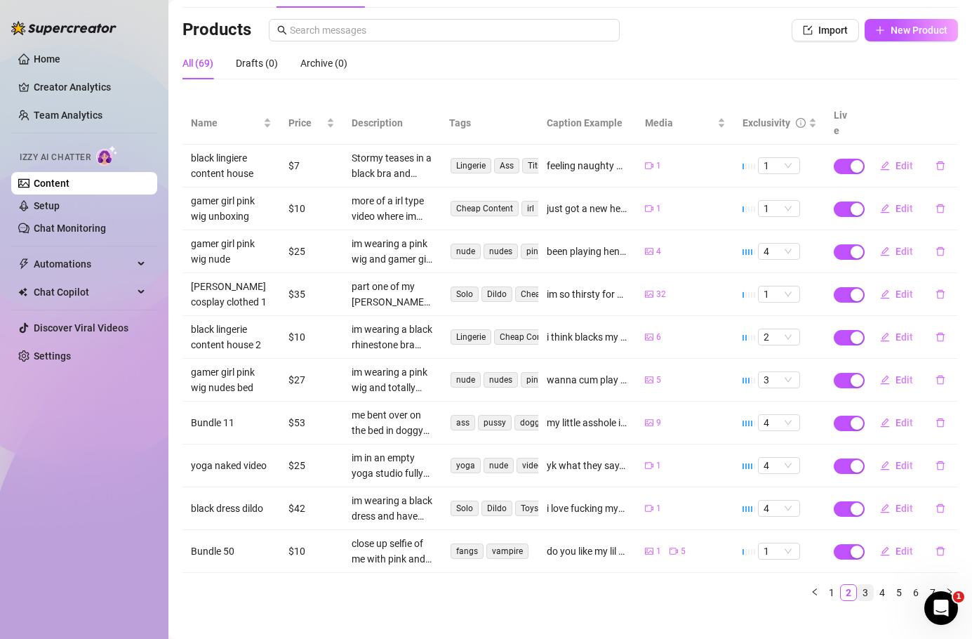
click at [609, 585] on link "3" at bounding box center [865, 592] width 15 height 15
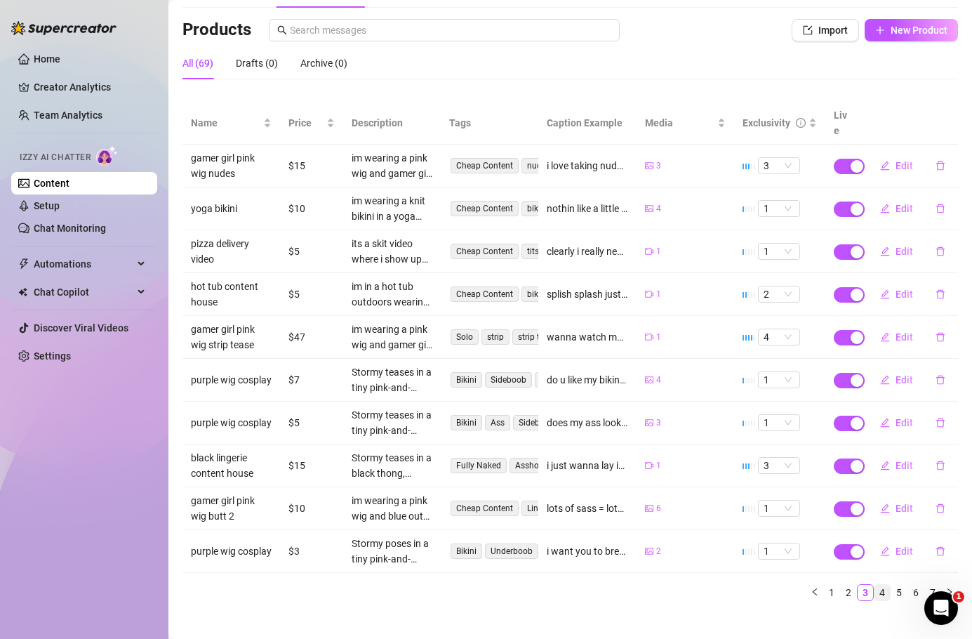
click at [609, 585] on link "4" at bounding box center [882, 592] width 15 height 15
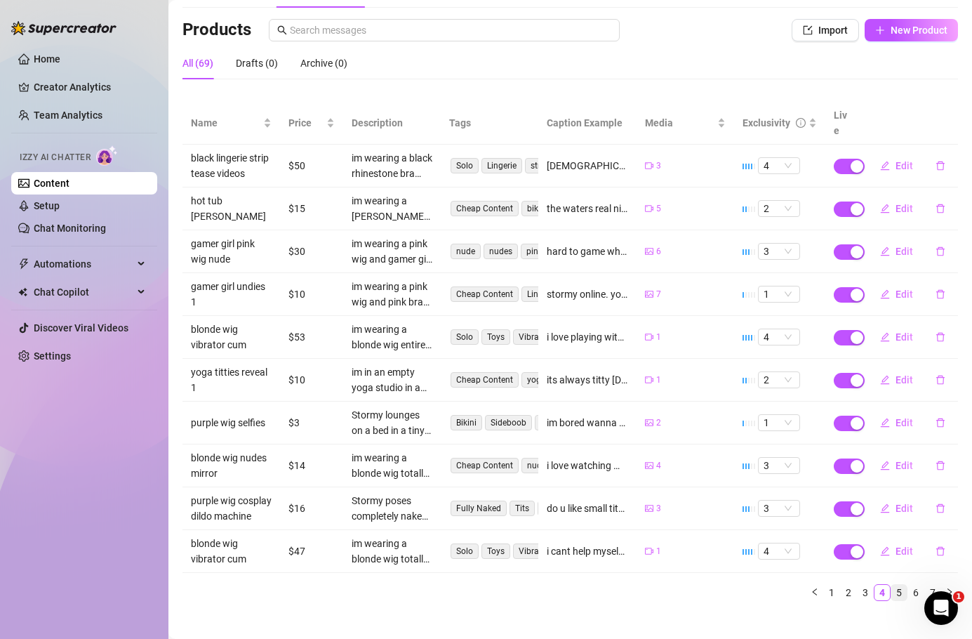
click at [609, 596] on link "5" at bounding box center [898, 592] width 15 height 15
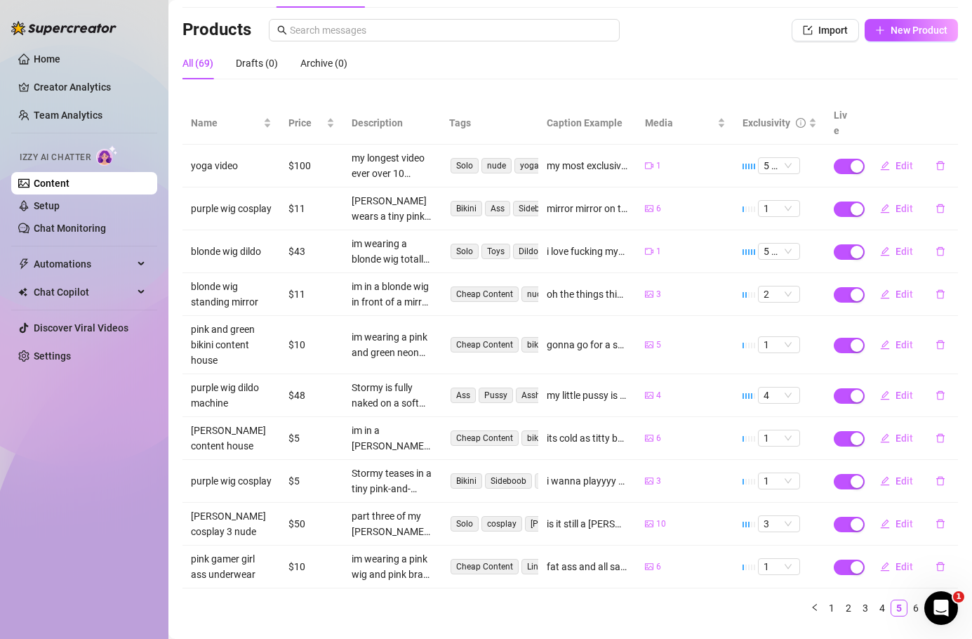
scroll to position [102, 0]
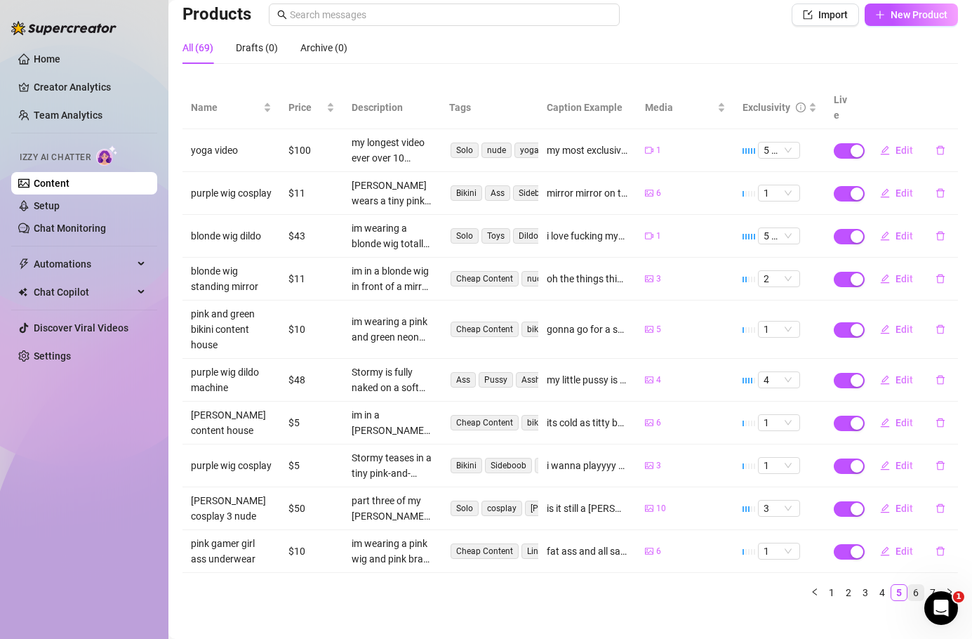
click at [609, 585] on link "6" at bounding box center [915, 592] width 15 height 15
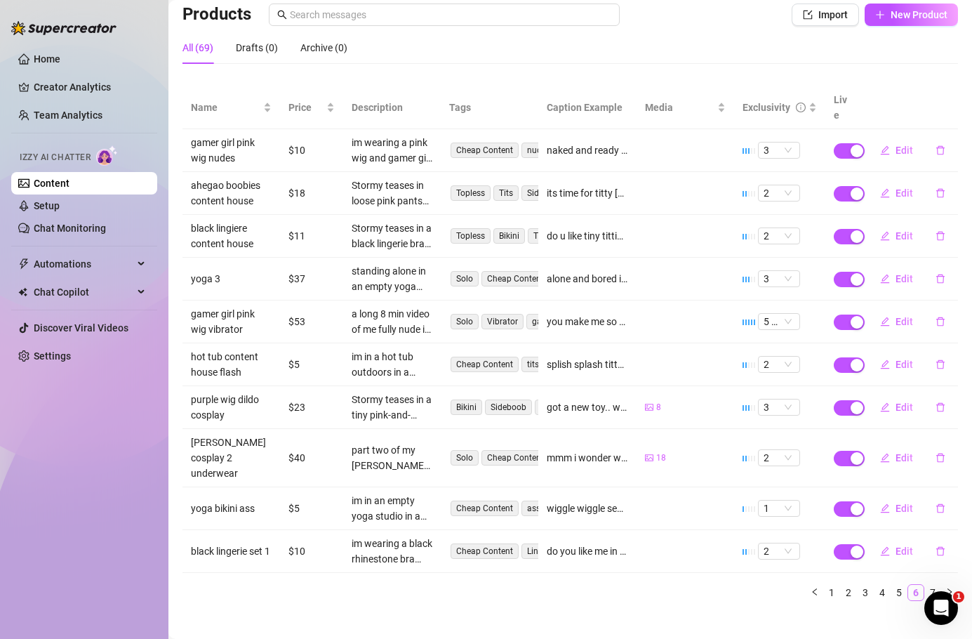
scroll to position [86, 0]
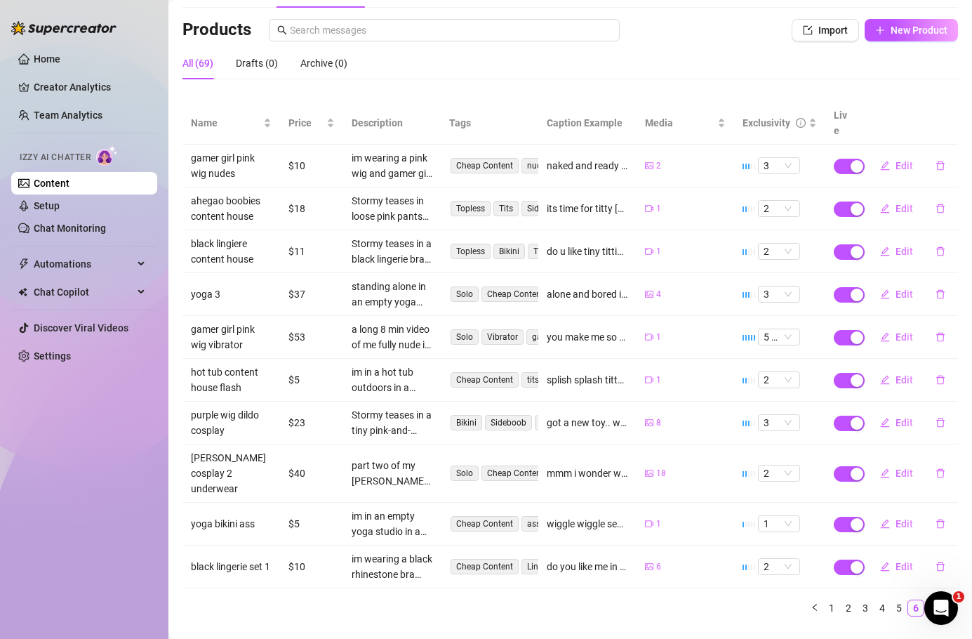
click at [609, 600] on link "7" at bounding box center [932, 607] width 15 height 15
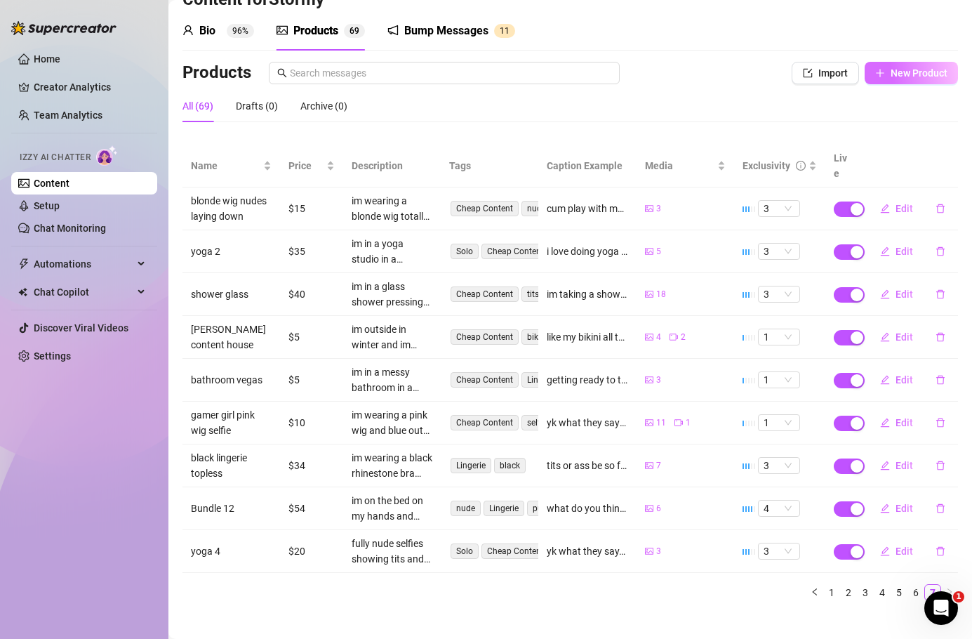
click at [609, 80] on button "New Product" at bounding box center [911, 73] width 93 height 22
type textarea "Type your message here..."
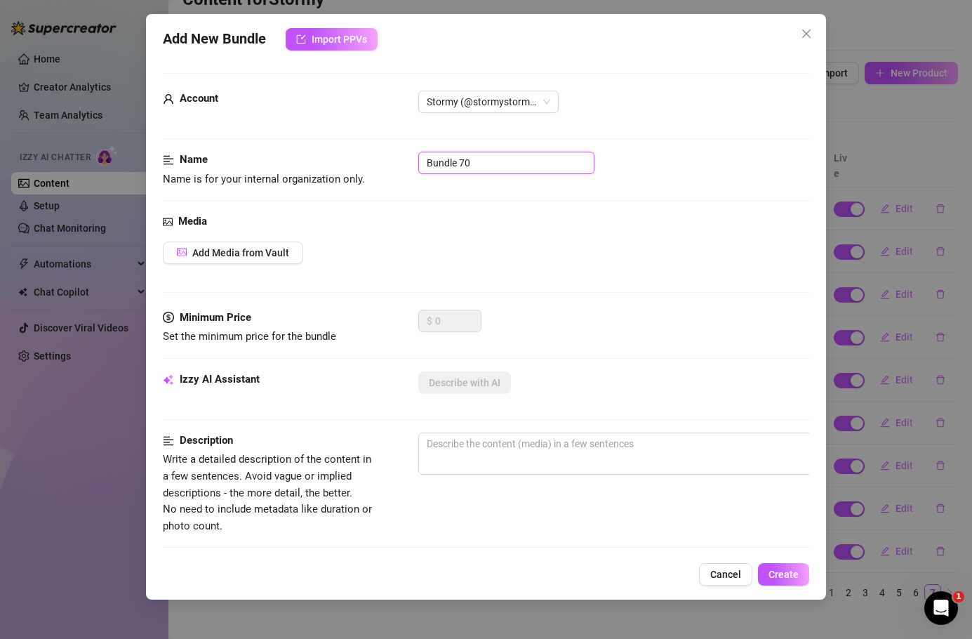
click at [463, 170] on input "Bundle 70" at bounding box center [506, 163] width 176 height 22
type input "purple wig cosplay joi"
click at [275, 246] on button "Add Media from Vault" at bounding box center [233, 252] width 140 height 22
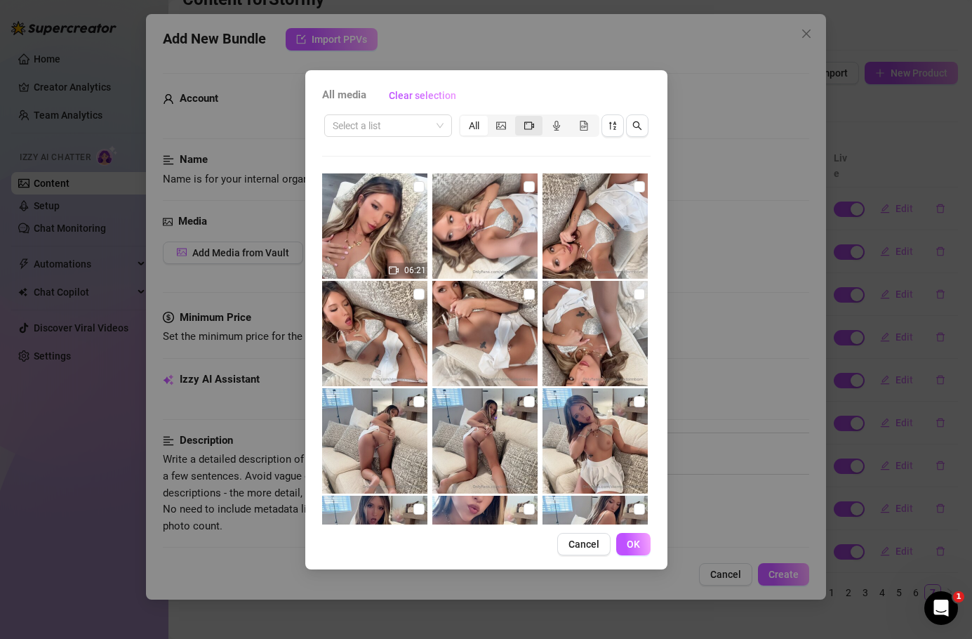
click at [524, 124] on icon "video-camera" at bounding box center [529, 126] width 10 height 10
click at [519, 118] on input "segmented control" at bounding box center [519, 118] width 0 height 0
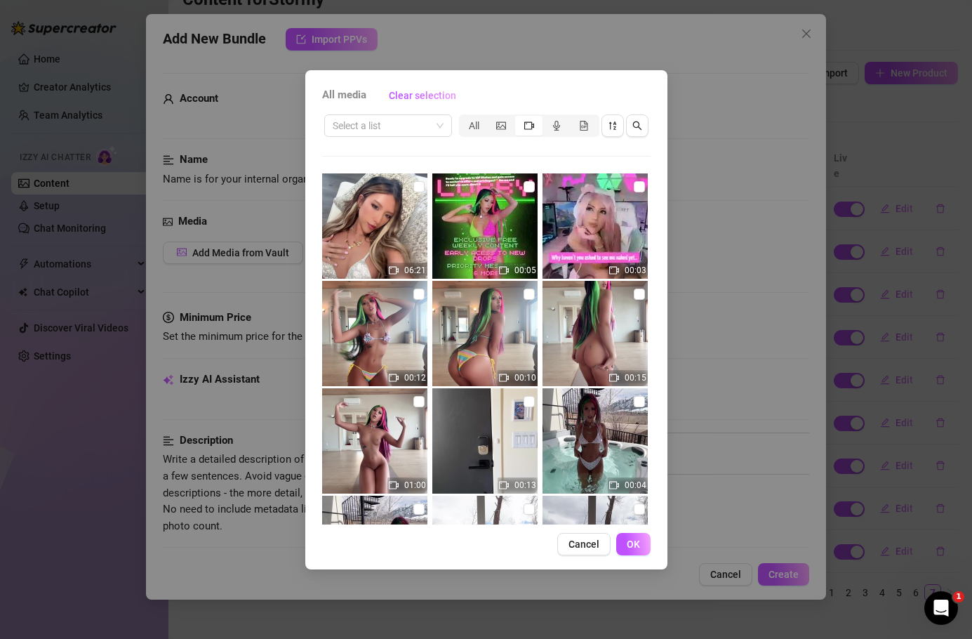
click at [477, 112] on div "Select a list All" at bounding box center [486, 125] width 328 height 27
click at [477, 126] on div "All" at bounding box center [473, 126] width 27 height 20
click at [464, 118] on input "All" at bounding box center [464, 118] width 0 height 0
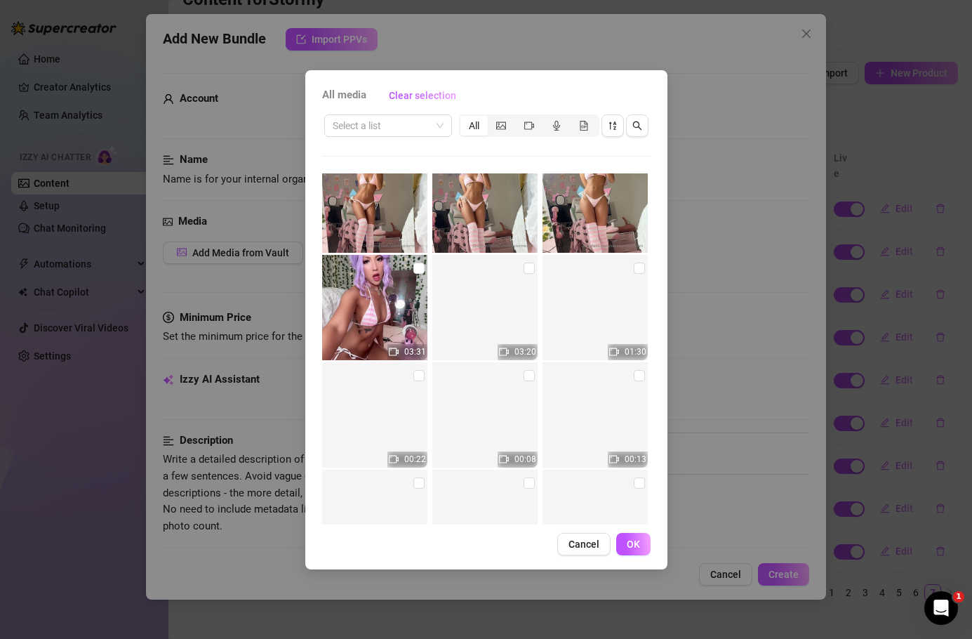
scroll to position [13017, 0]
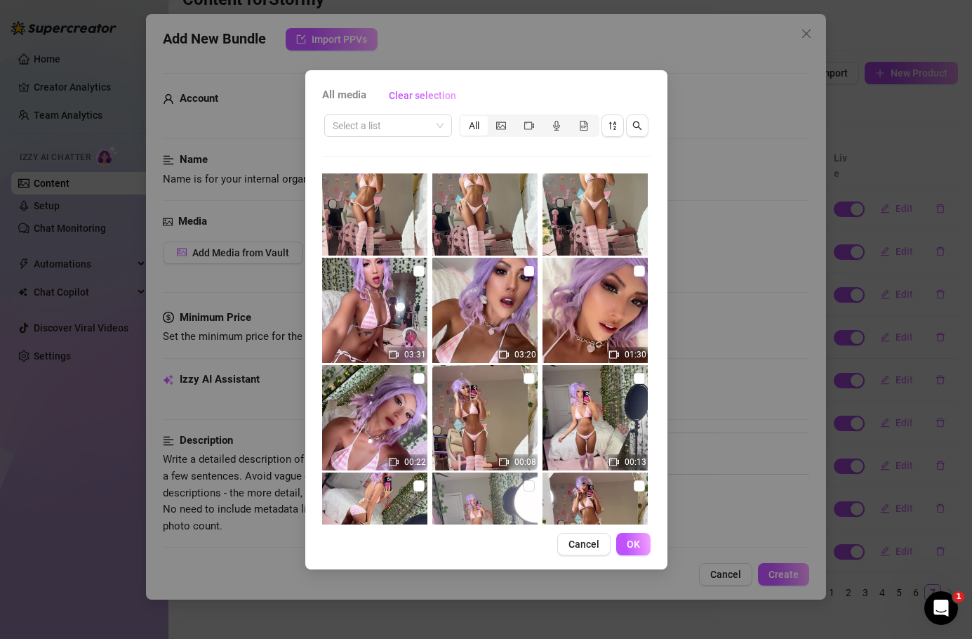
click at [533, 272] on input "checkbox" at bounding box center [529, 270] width 11 height 11
checkbox input "true"
click at [609, 548] on span "OK" at bounding box center [633, 543] width 13 height 11
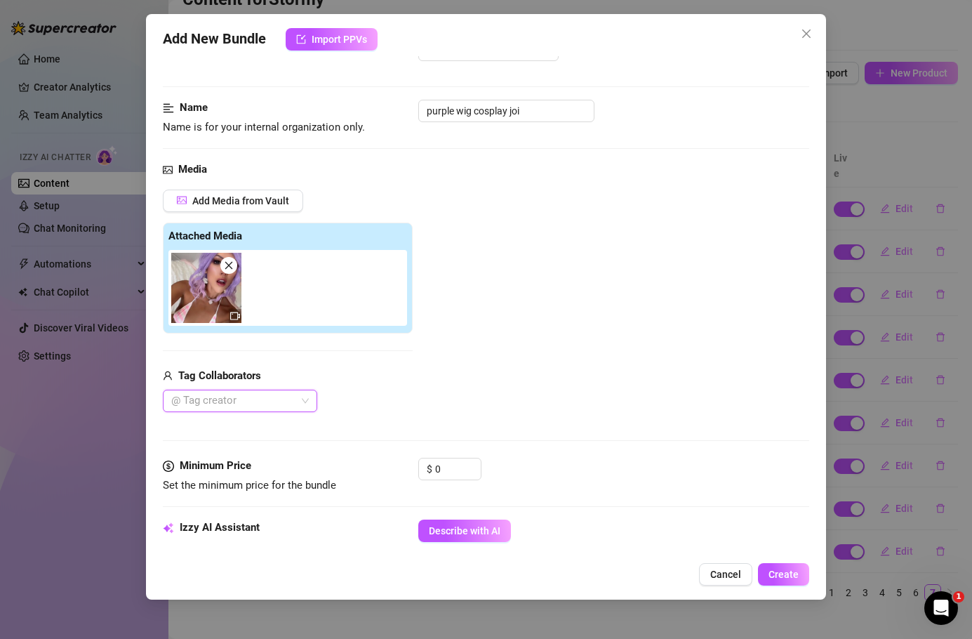
scroll to position [57, 0]
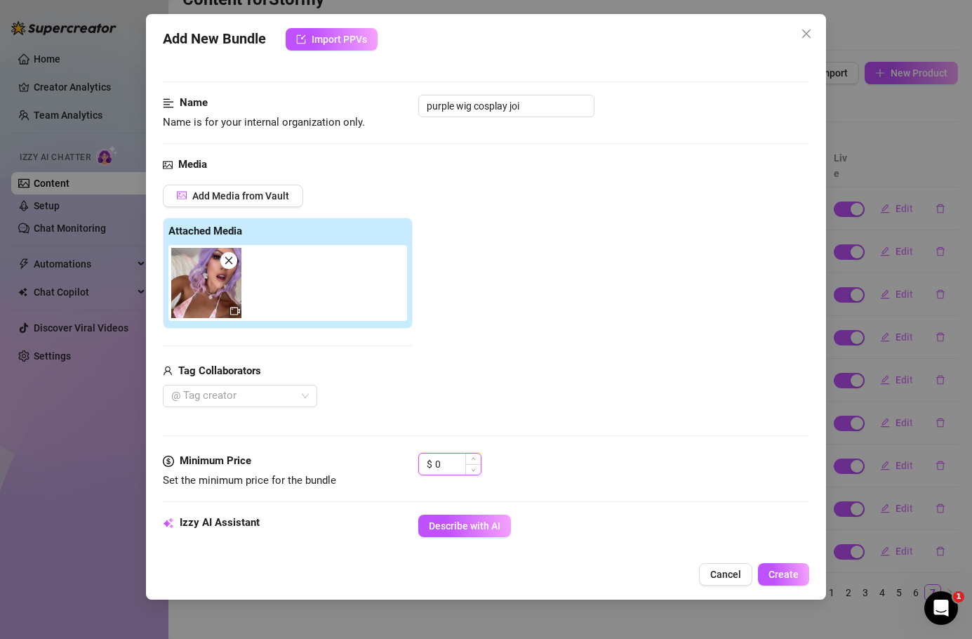
click at [449, 460] on input "0" at bounding box center [458, 463] width 46 height 21
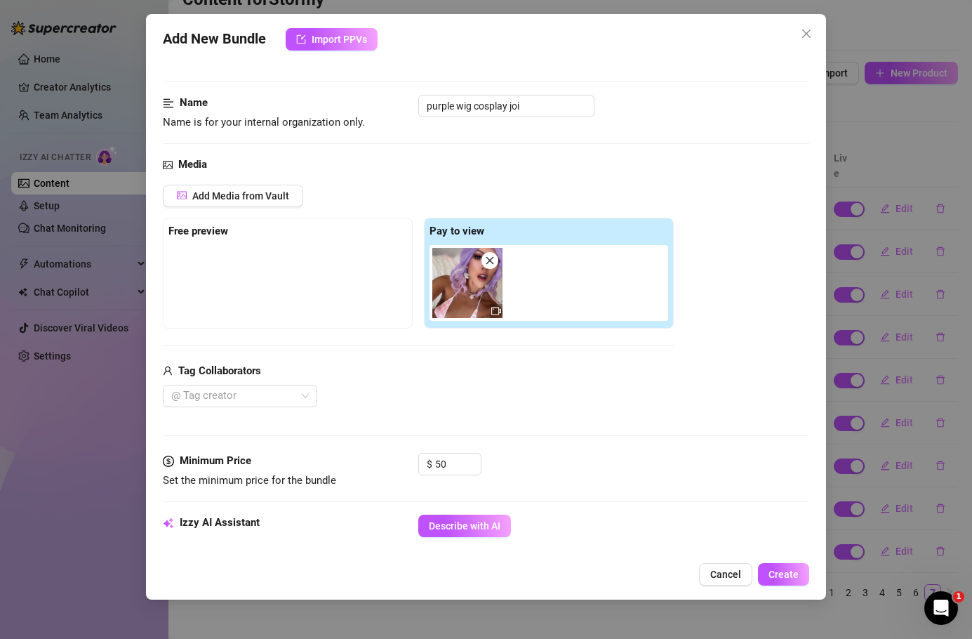
click at [569, 420] on div "Media Add Media from Vault Free preview Pay to view Tag Collaborators @ Tag cre…" at bounding box center [486, 305] width 647 height 296
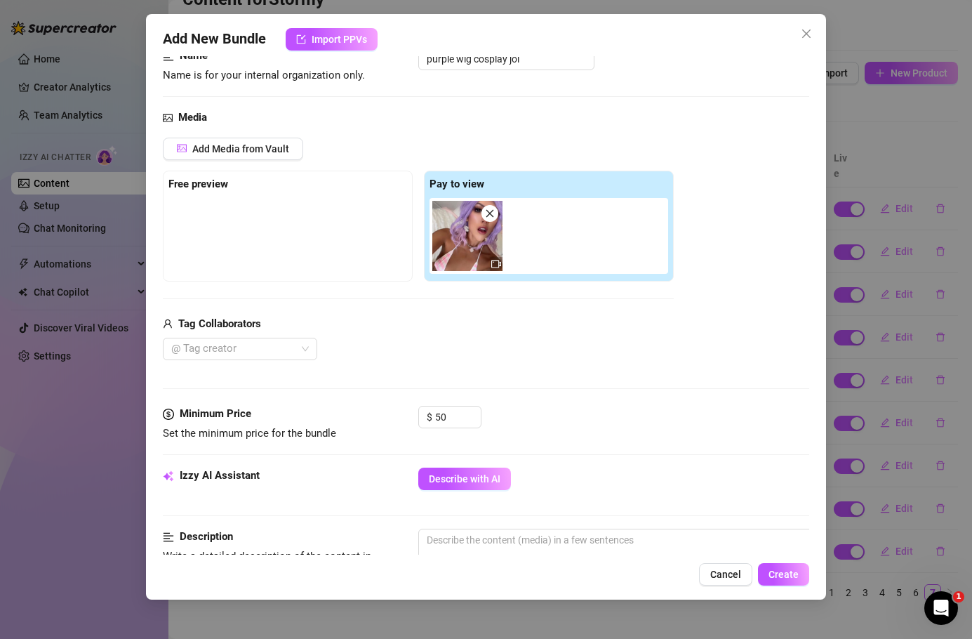
scroll to position [104, 4]
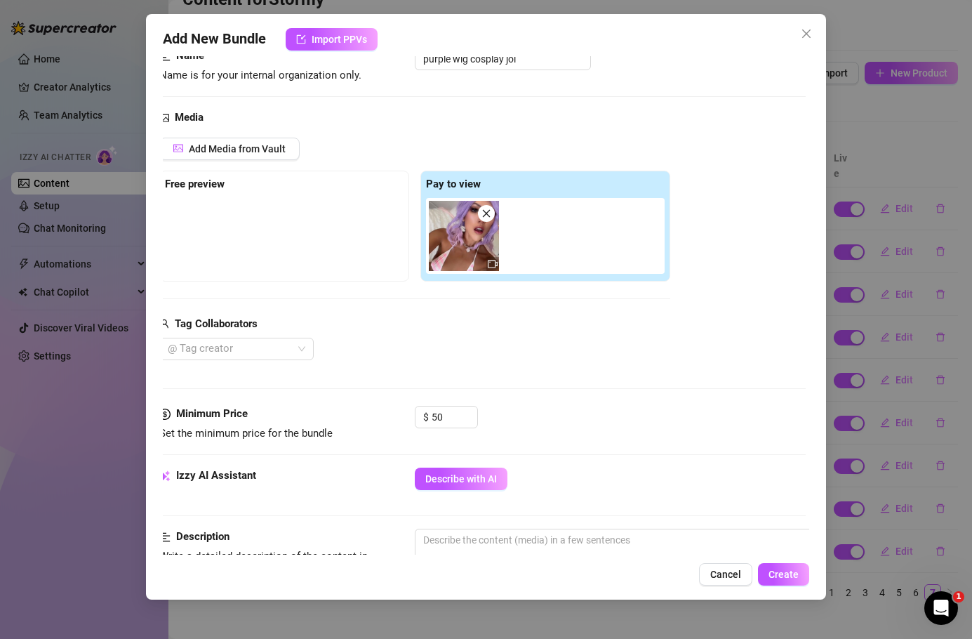
click at [448, 458] on div "Minimum Price Set the minimum price for the bundle $ 50" at bounding box center [482, 437] width 647 height 62
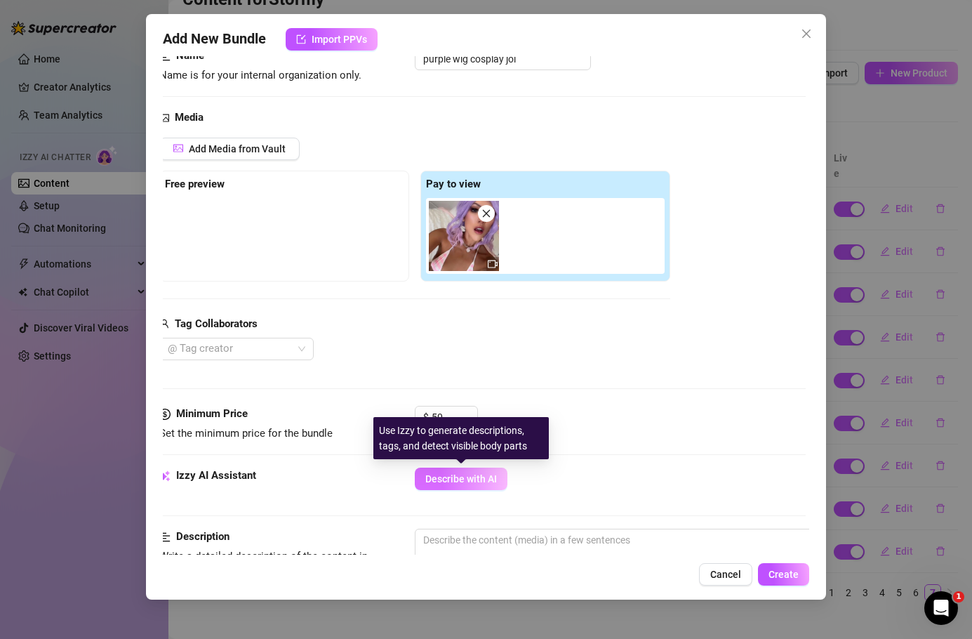
click at [463, 478] on span "Describe with AI" at bounding box center [461, 478] width 72 height 11
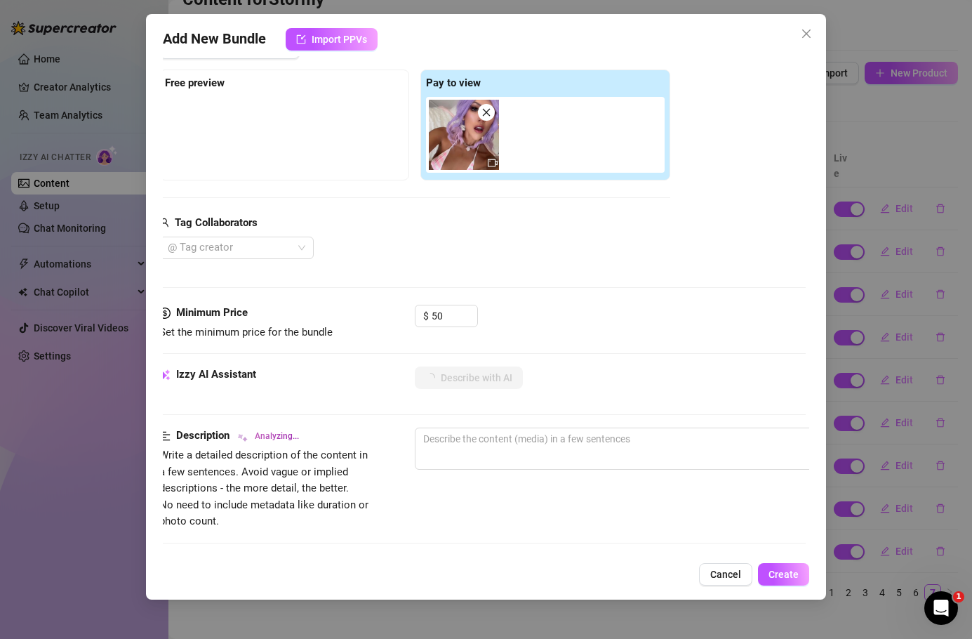
scroll to position [211, 4]
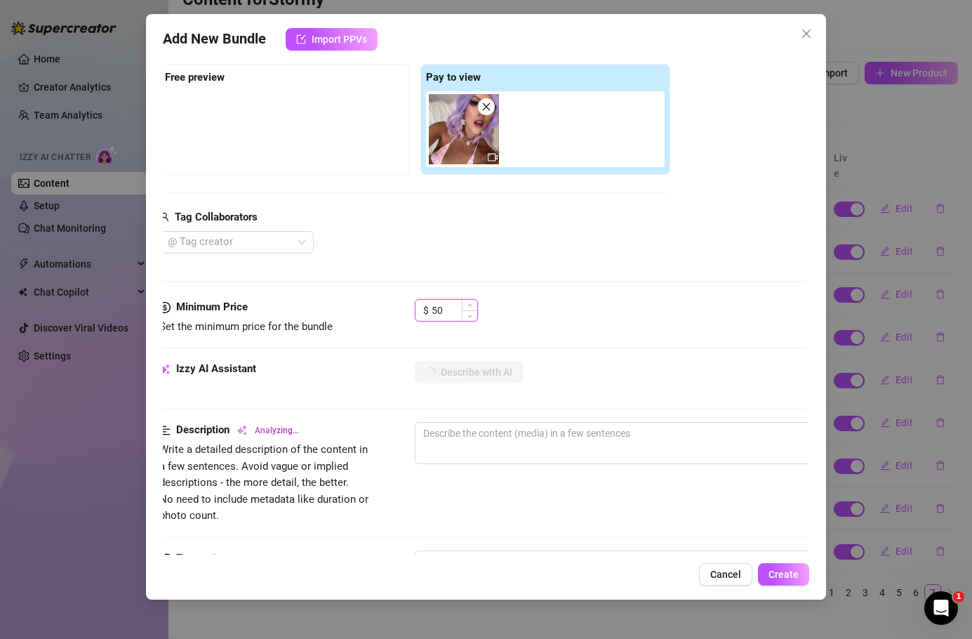
click at [444, 306] on input "50" at bounding box center [455, 310] width 46 height 21
type input "45"
click at [592, 286] on div "Media Add Media from Vault Free preview Pay to view Tag Collaborators @ Tag cre…" at bounding box center [482, 151] width 647 height 296
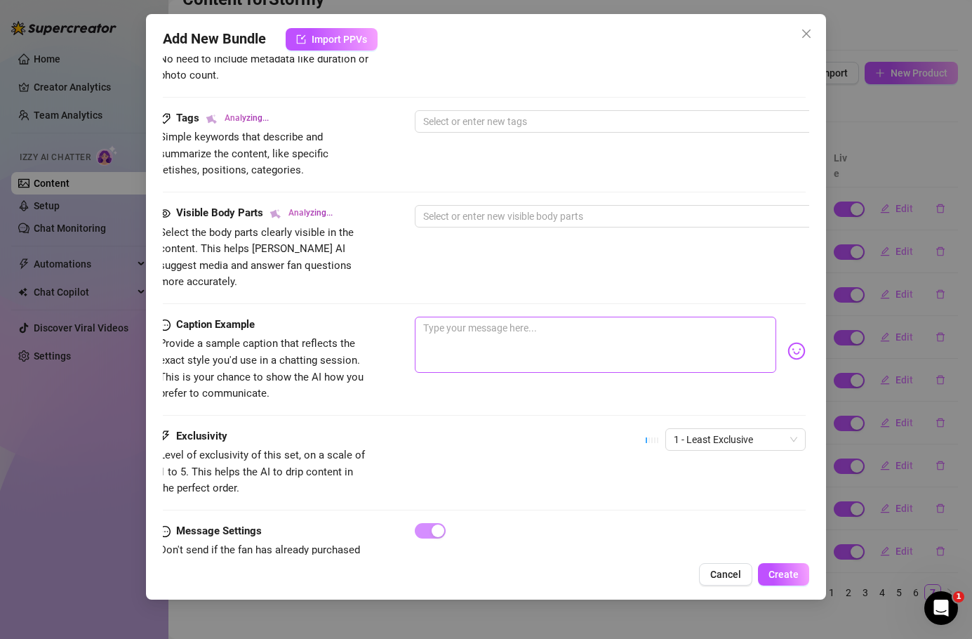
scroll to position [658, 4]
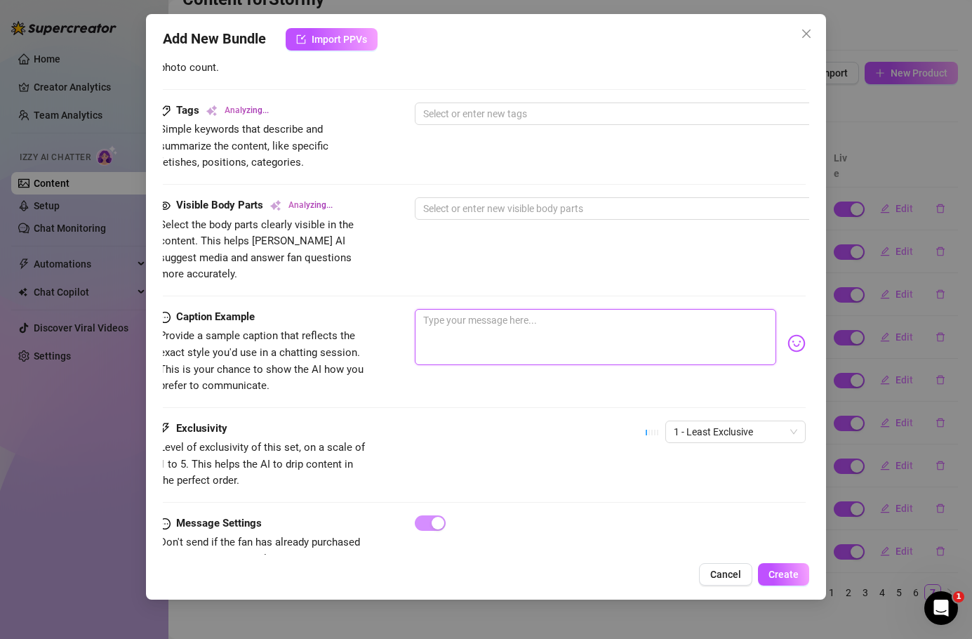
click at [474, 314] on textarea at bounding box center [596, 337] width 362 height 56
type textarea "f"
type textarea "fe"
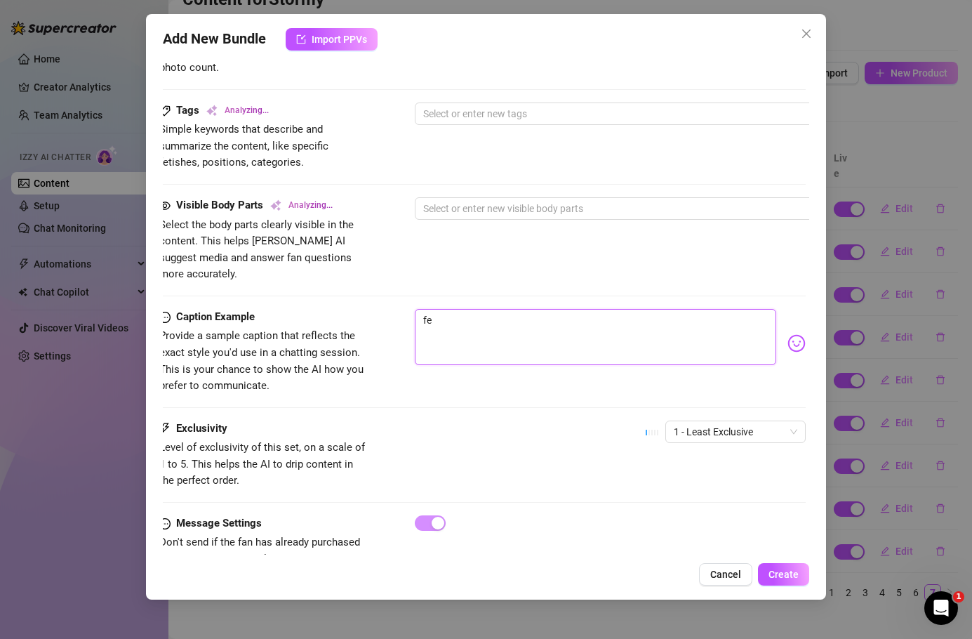
type textarea "fee"
type textarea "feel"
type textarea "feeln"
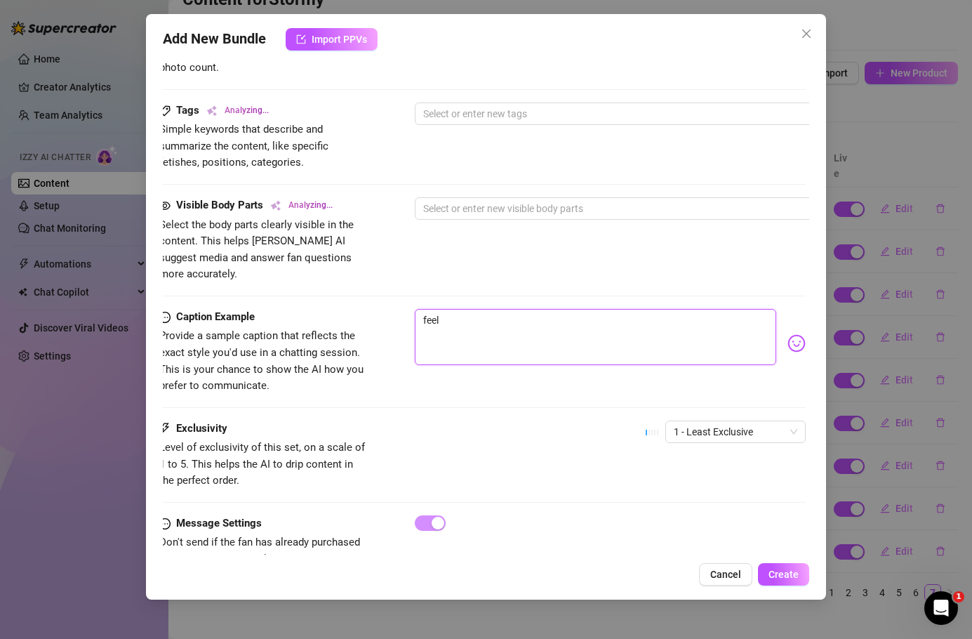
type textarea "feeln"
type textarea "feelni"
type textarea "feeln"
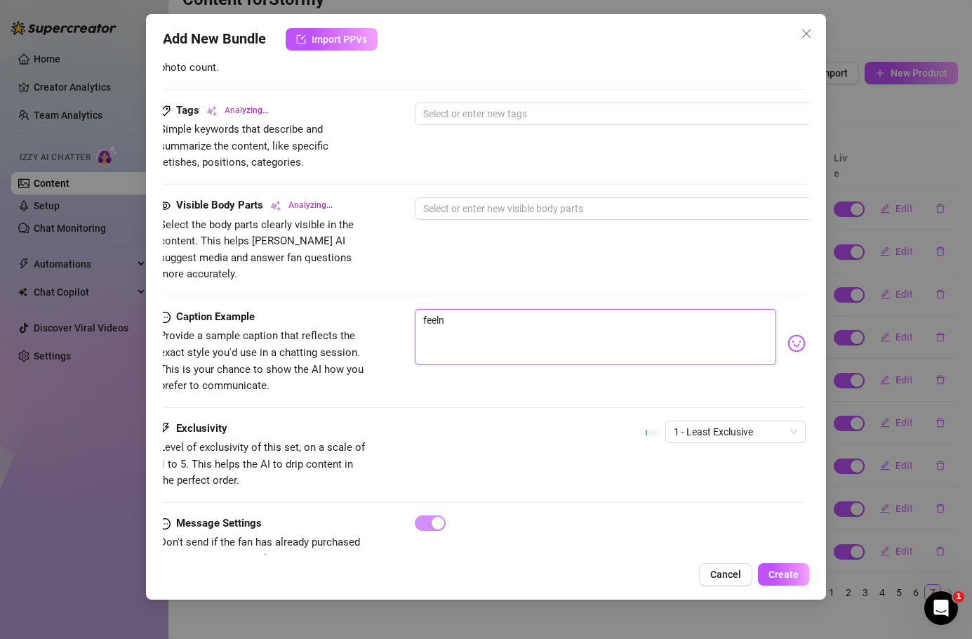
type textarea "feel"
type textarea "fee"
type textarea "fe"
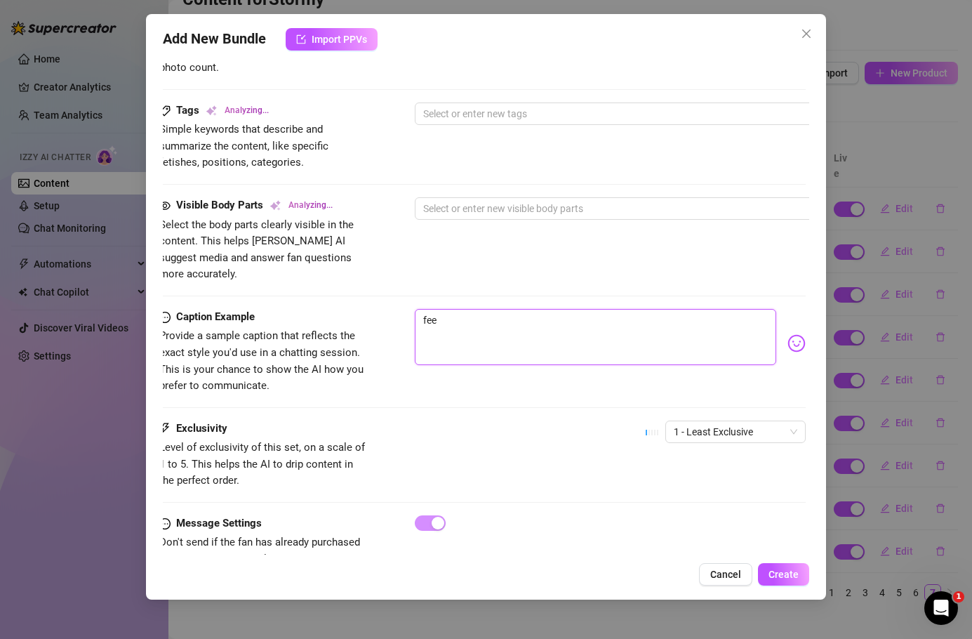
type textarea "fe"
type textarea "f"
type textarea "Type your message here..."
type textarea "i"
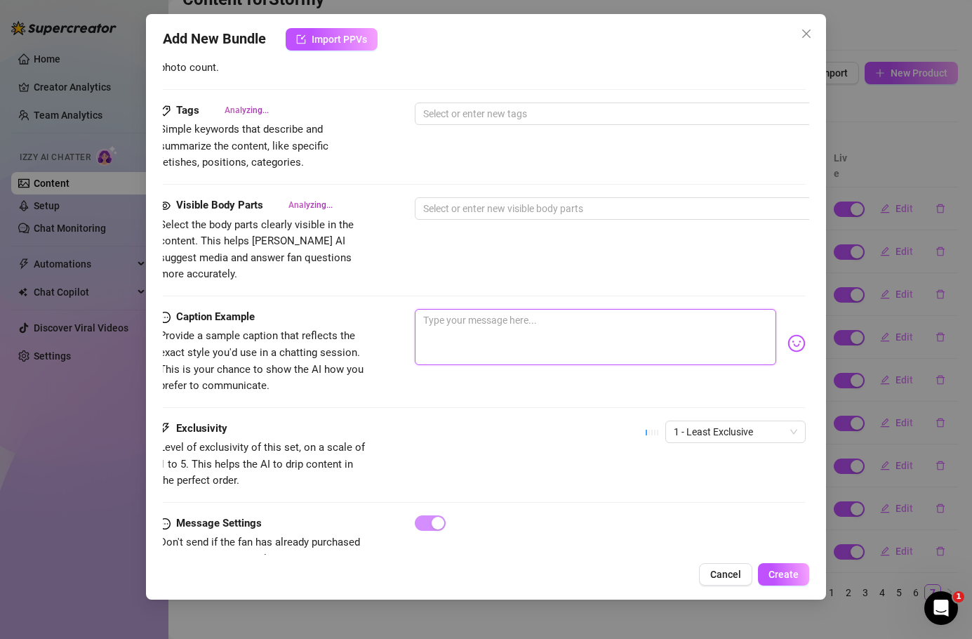
type textarea "i"
type textarea "i w"
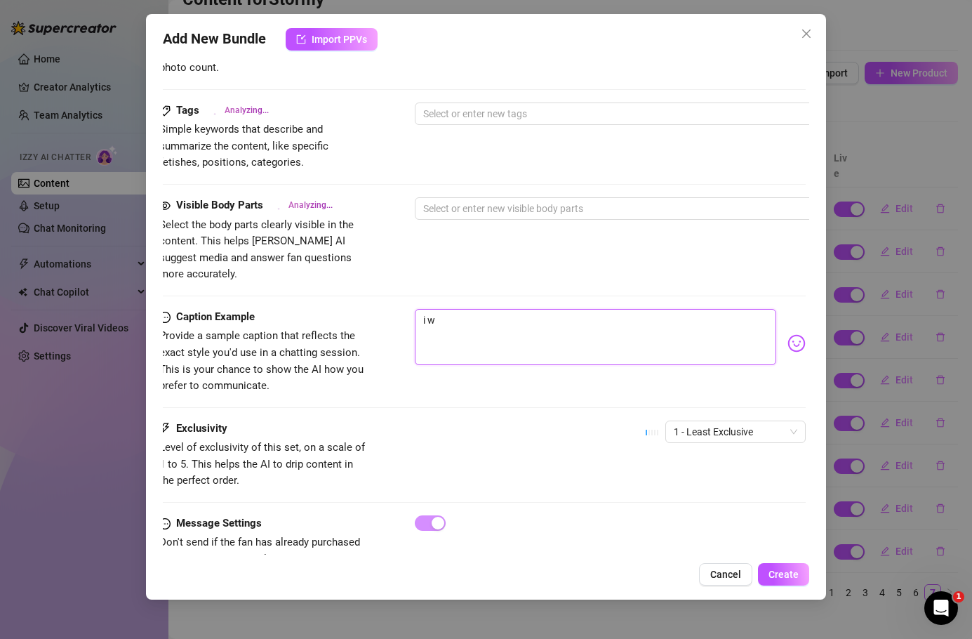
type textarea "i wa"
type textarea "i wan"
type textarea "i [PERSON_NAME]"
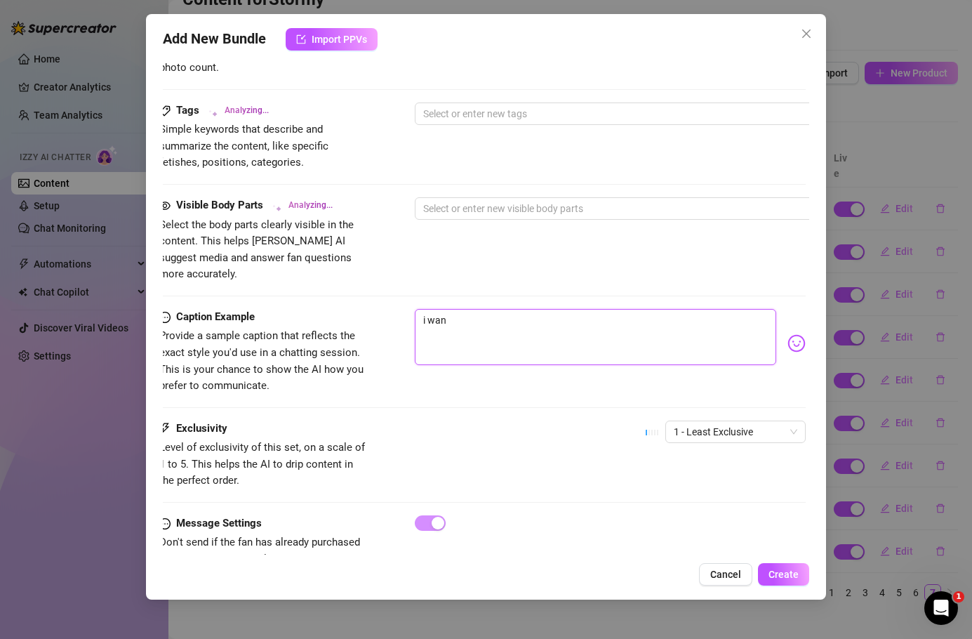
type textarea "i [PERSON_NAME]"
type textarea "i wanna"
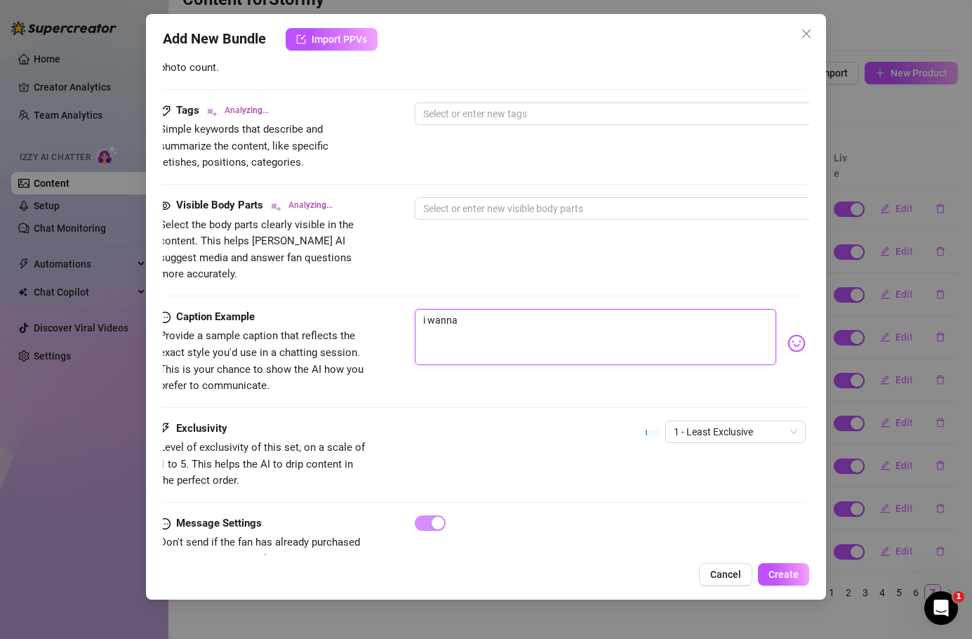
type textarea "i wanna h"
type textarea "i wanna he"
type textarea "i wanna hel"
type textarea "i wanna help"
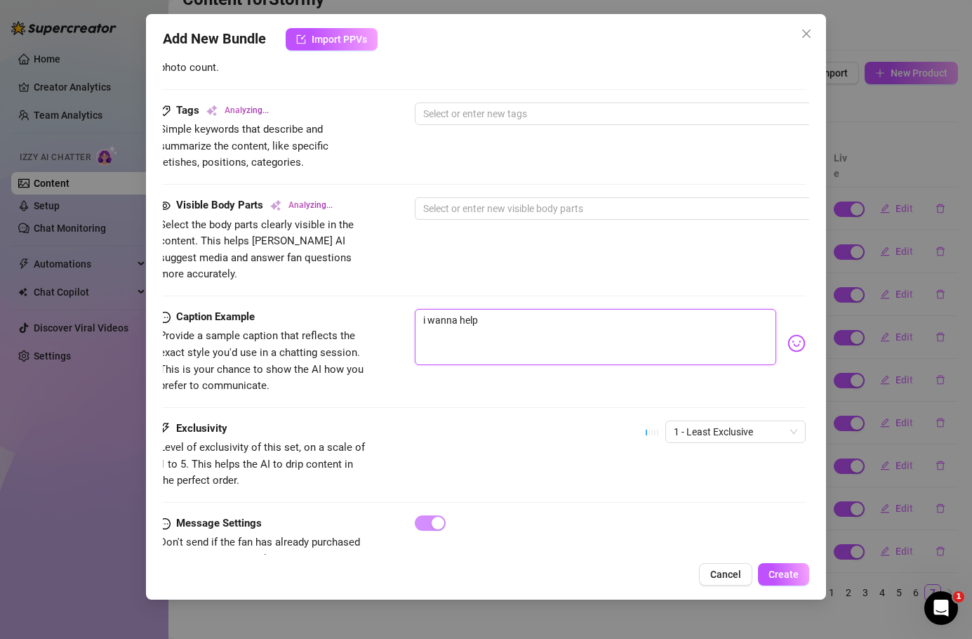
type textarea "i wanna help"
type textarea "i wanna hel"
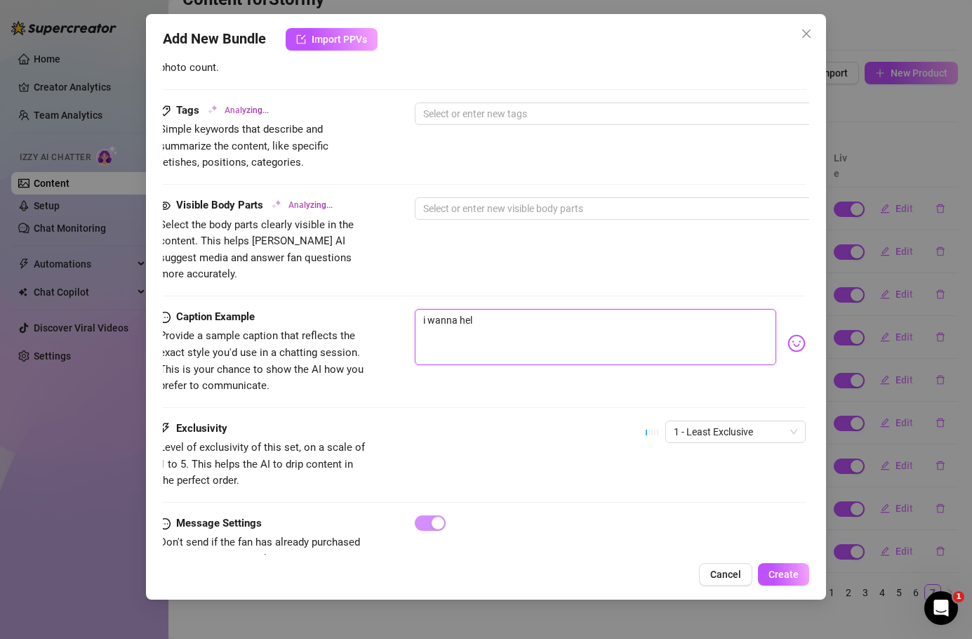
type textarea "i wanna he"
type textarea "i wanna h"
type textarea "i wanna"
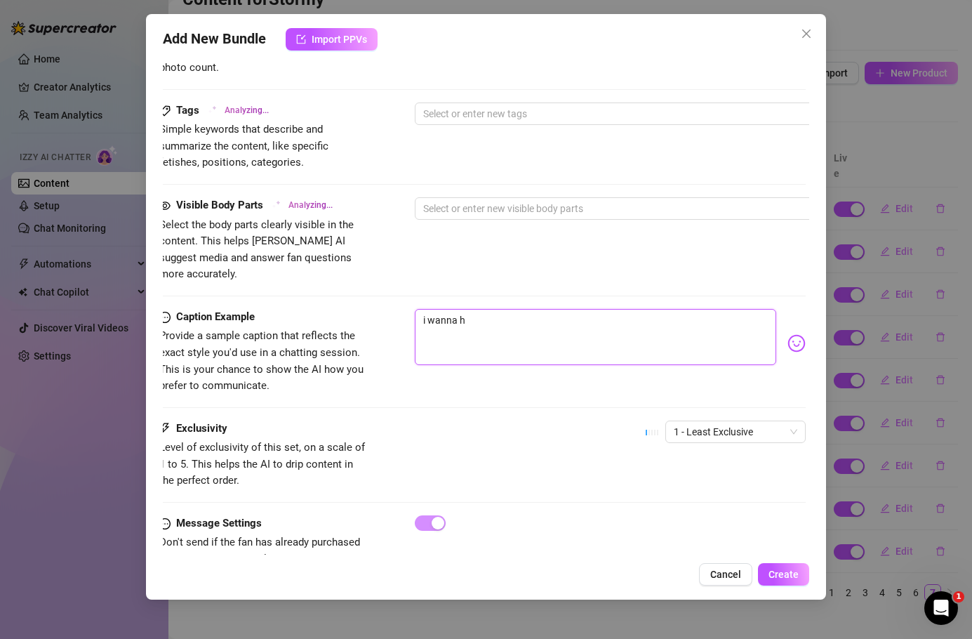
type textarea "i wanna"
type textarea "i [PERSON_NAME]"
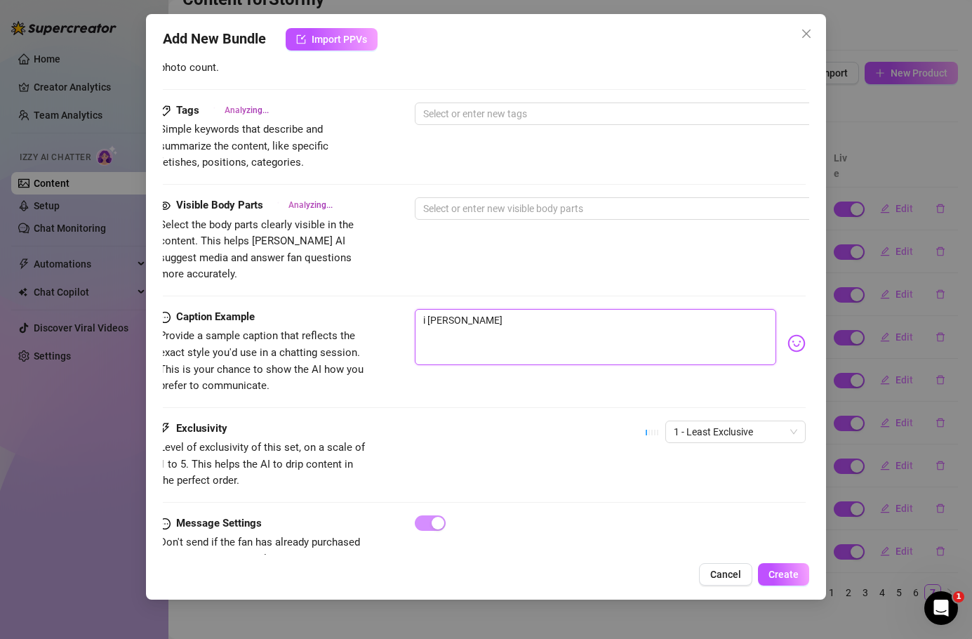
type textarea "i wan"
type textarea "i wa"
type textarea "i w"
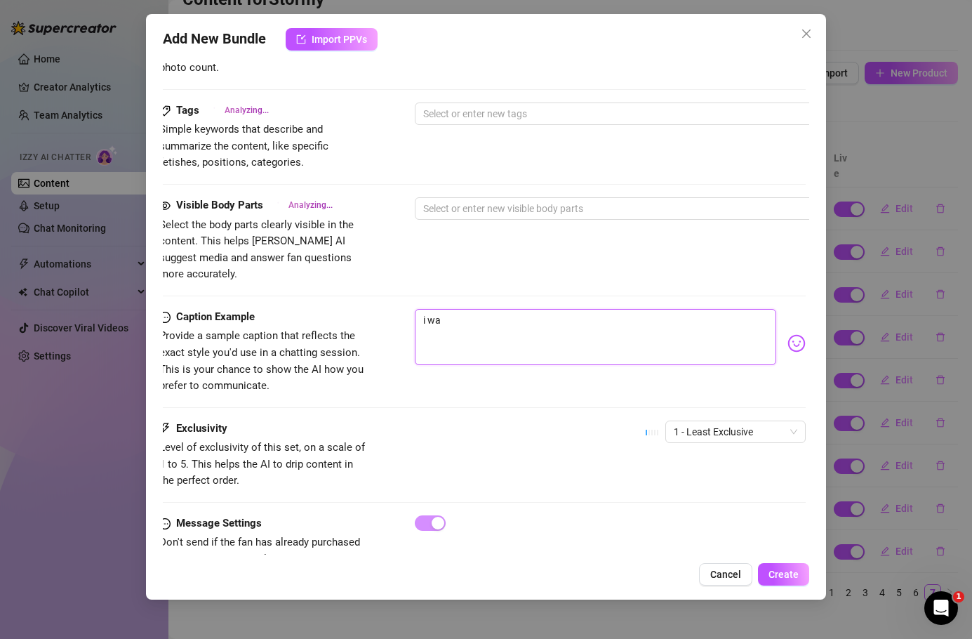
type textarea "i w"
type textarea "i"
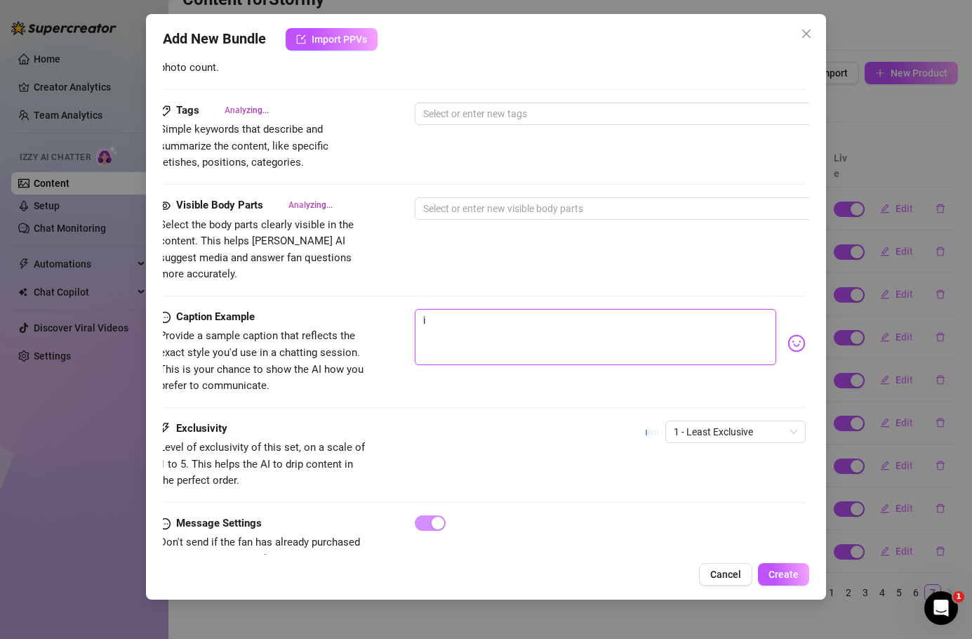
type textarea "Type your message here..."
type textarea "Stormy"
type textarea "Stormy teases"
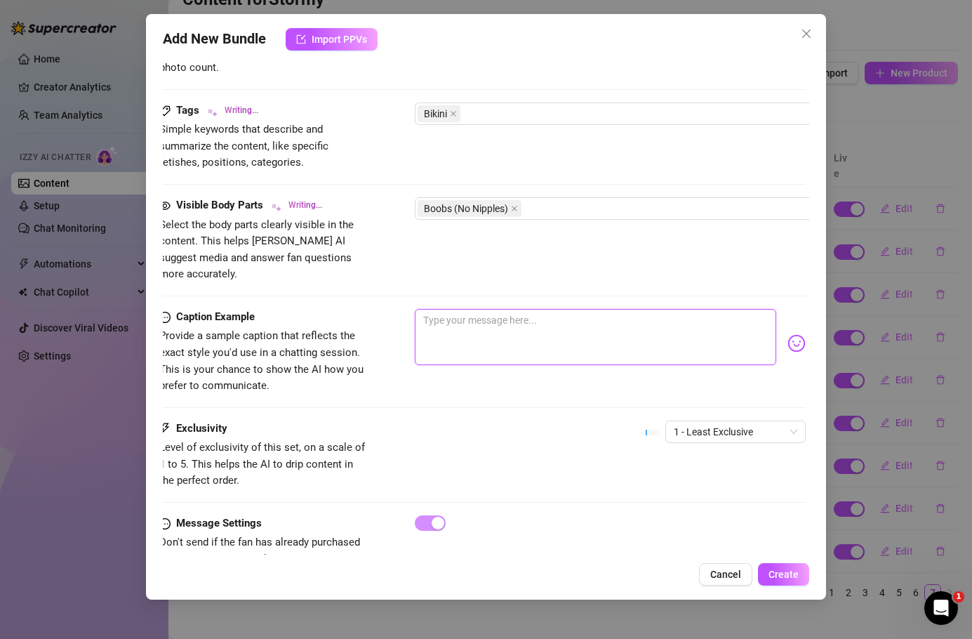
type textarea "j"
type textarea "Stormy teases in"
type textarea "jo"
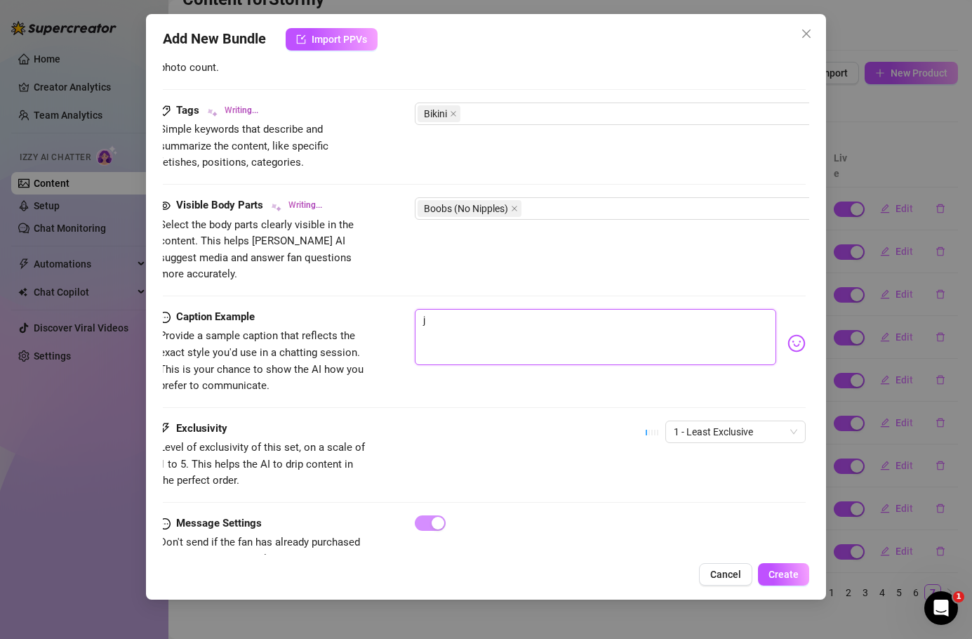
type textarea "jo"
type textarea "Stormy teases in a"
type textarea "joi"
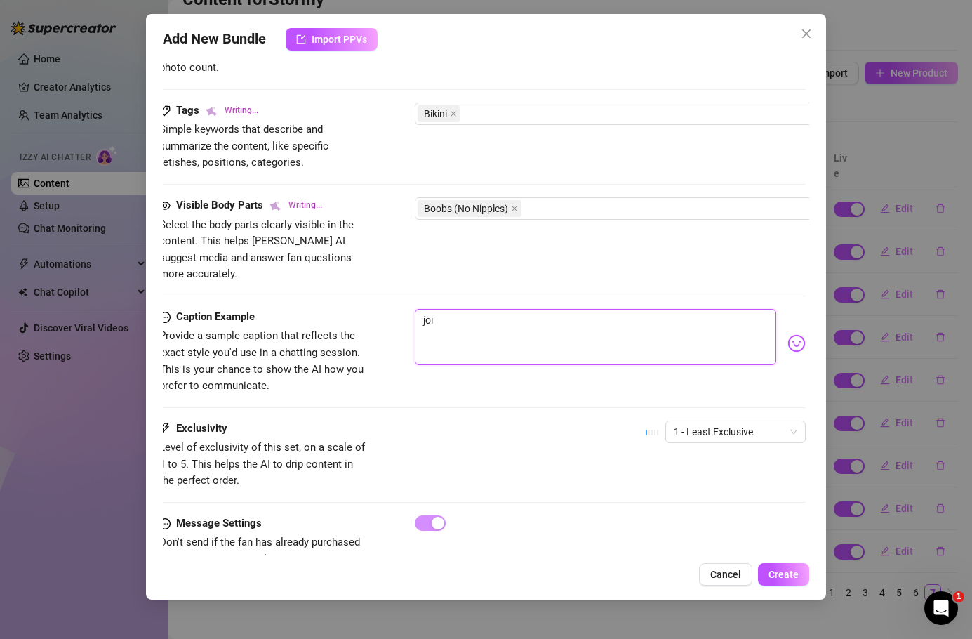
type textarea "Stormy teases in a tiny"
type textarea "joi"
type textarea "Stormy teases in a tiny pink-and-white"
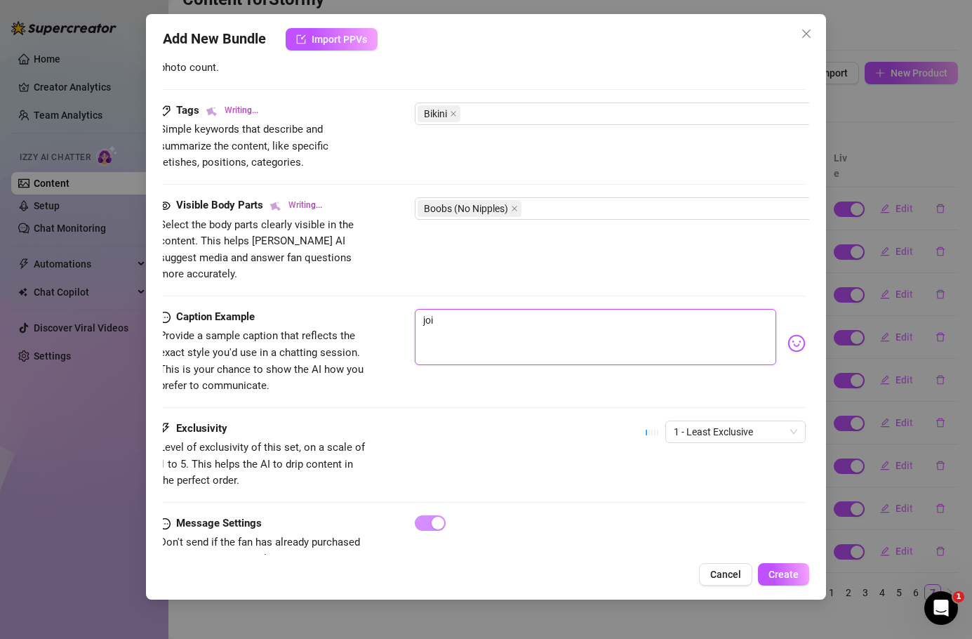
type textarea "Stormy teases in a tiny pink-and-white"
type textarea "Stormy teases in a tiny pink-and-white striped"
type textarea "Stormy teases in a tiny pink-and-white striped bikini,"
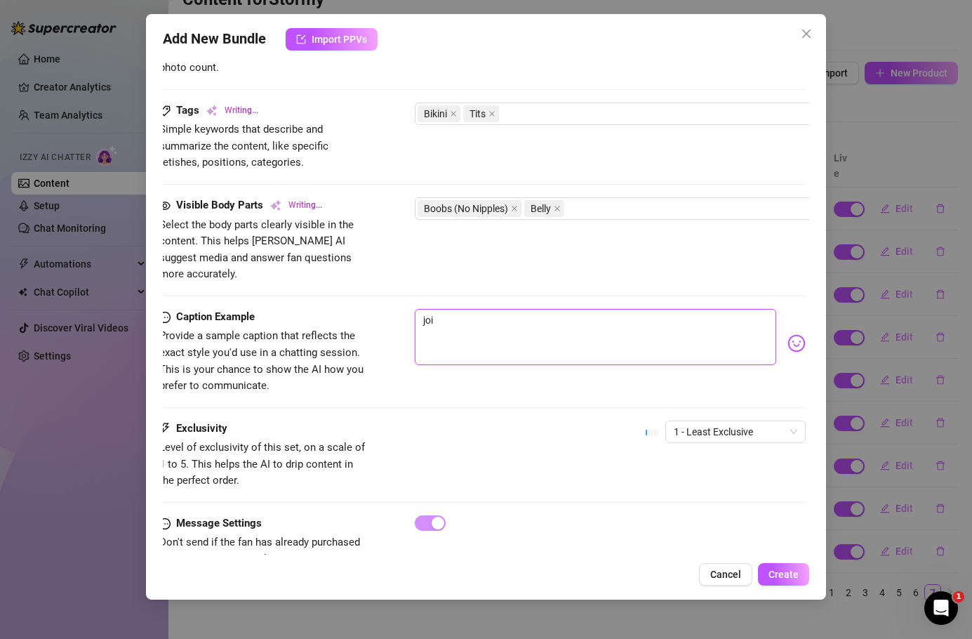
type textarea "Stormy teases in a tiny pink-and-white striped bikini, showing"
type textarea "Stormy teases in a tiny pink-and-white striped bikini, showing off"
type textarea "Stormy teases in a tiny pink-and-white striped bikini, showing off her"
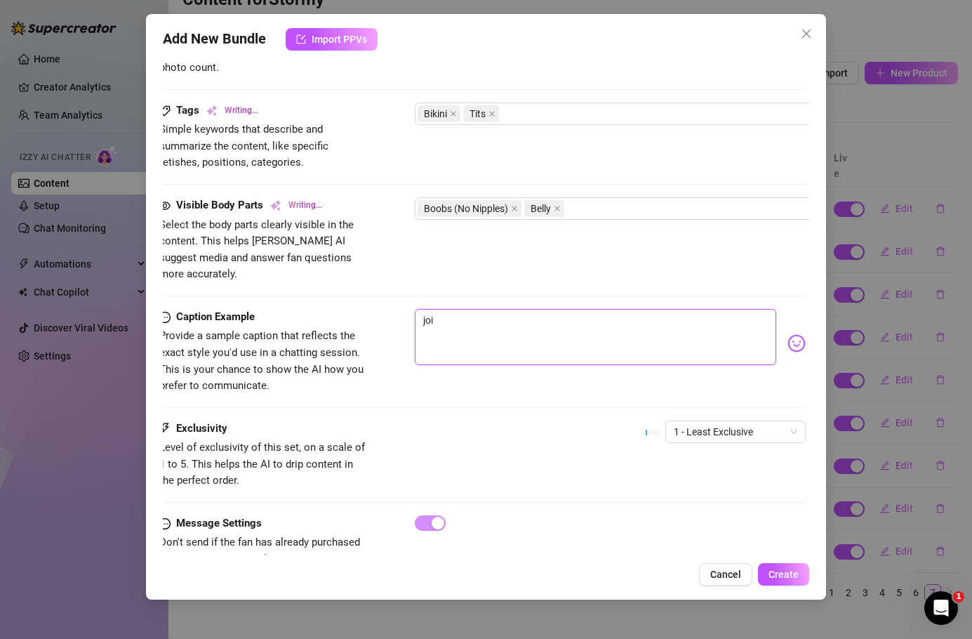
type textarea "Stormy teases in a tiny pink-and-white striped bikini, showing off her"
type textarea "Stormy teases in a tiny pink-and-white striped bikini, showing off her cleavage"
type textarea "Stormy teases in a tiny pink-and-white striped bikini, showing off her cleavage…"
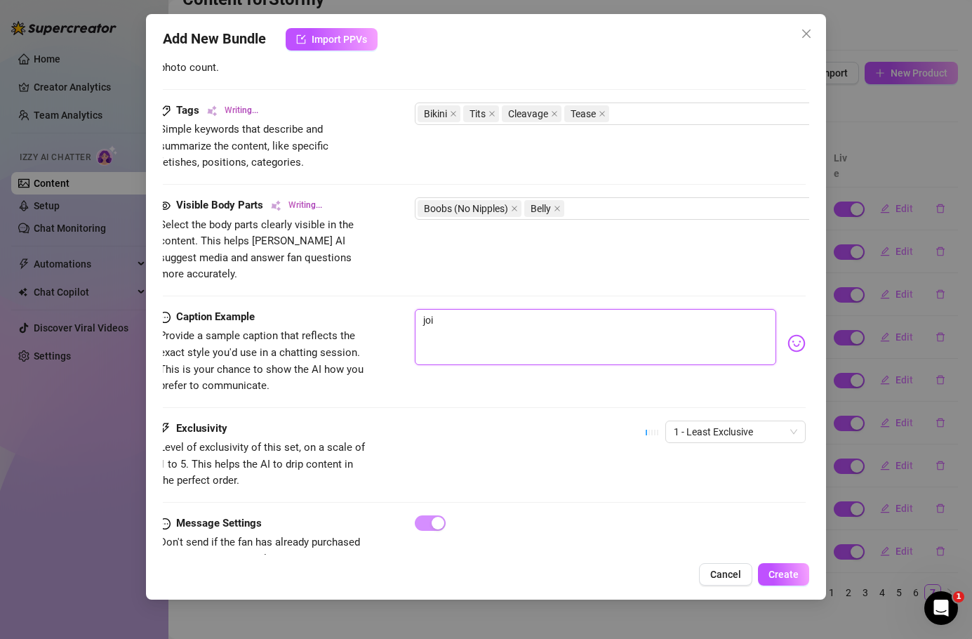
type textarea "Stormy teases in a tiny pink-and-white striped bikini, showing off her cleavage…"
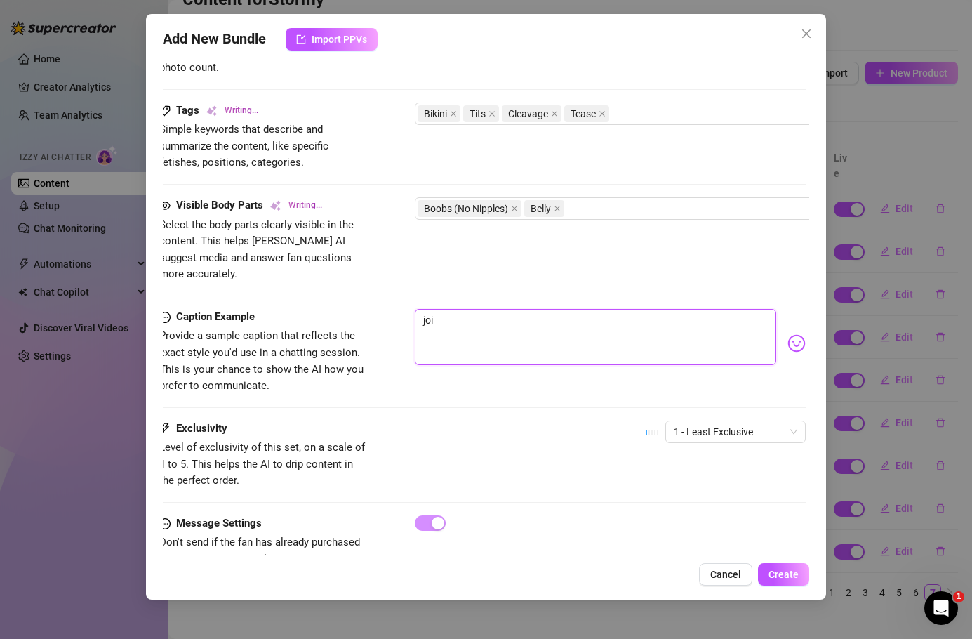
type textarea "Stormy teases in a tiny pink-and-white striped bikini, showing off her cleavage…"
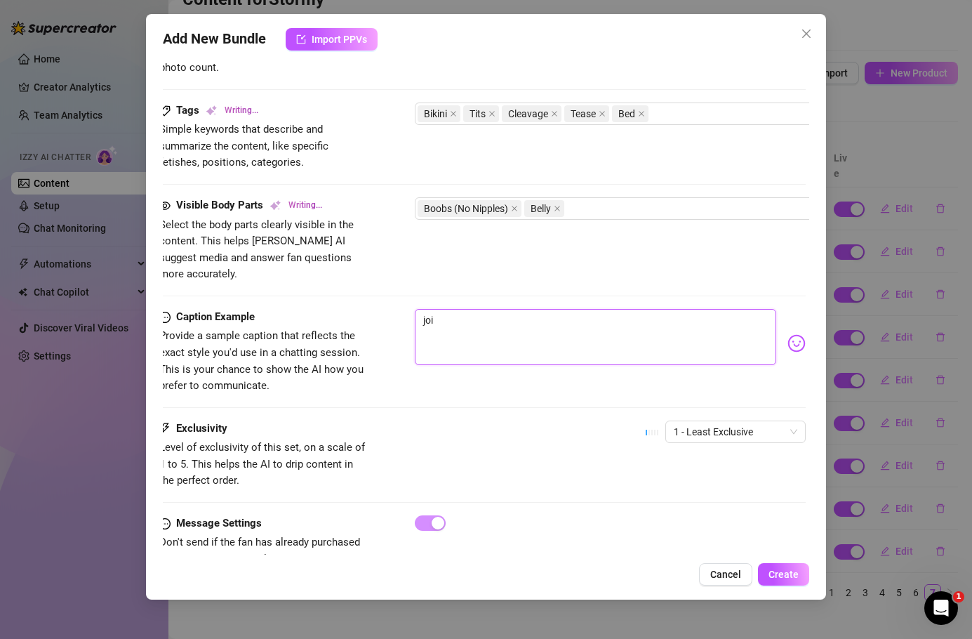
type textarea "Stormy teases in a tiny pink-and-white striped bikini, showing off her cleavage…"
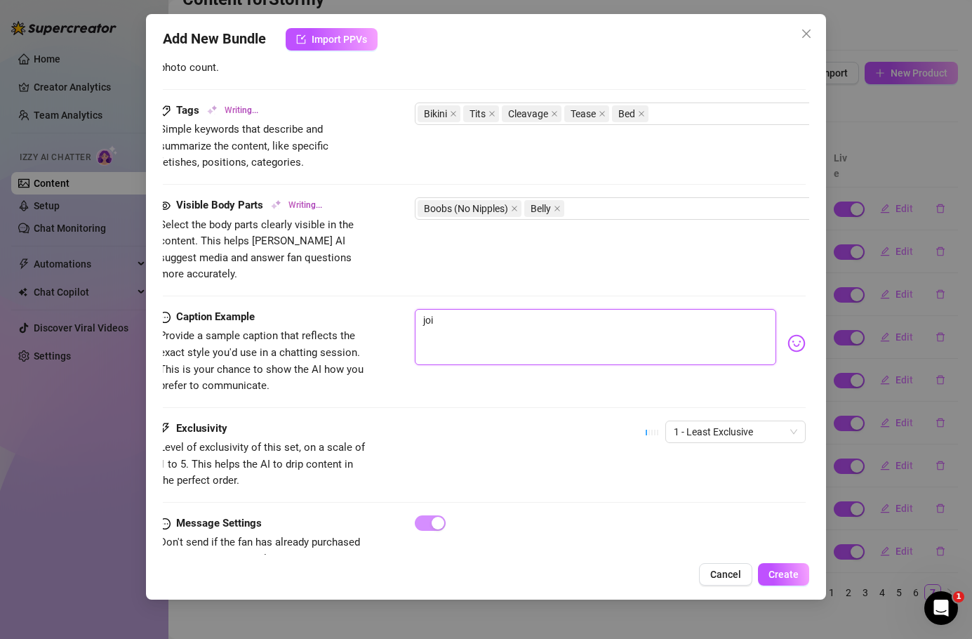
type textarea "Stormy teases in a tiny pink-and-white striped bikini, showing off her cleavage…"
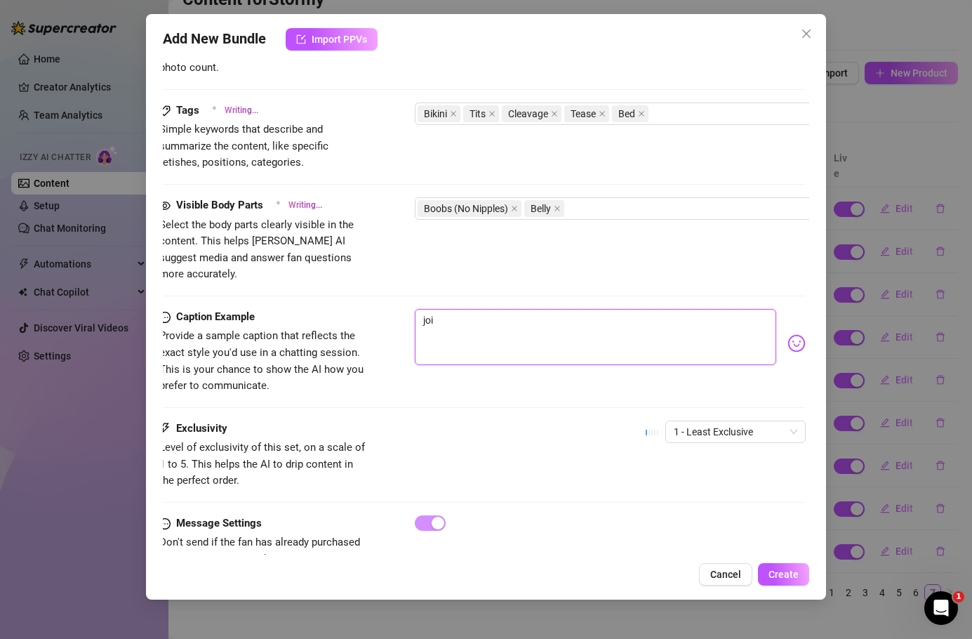
type textarea "Stormy teases in a tiny pink-and-white striped bikini, showing off her cleavage…"
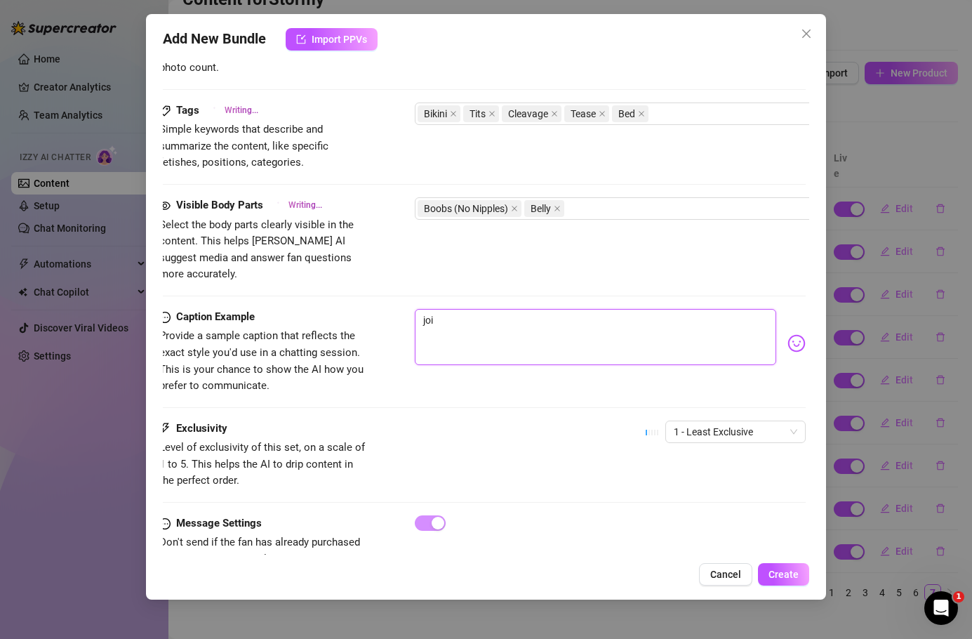
type textarea "Stormy teases in a tiny pink-and-white striped bikini, showing off her cleavage…"
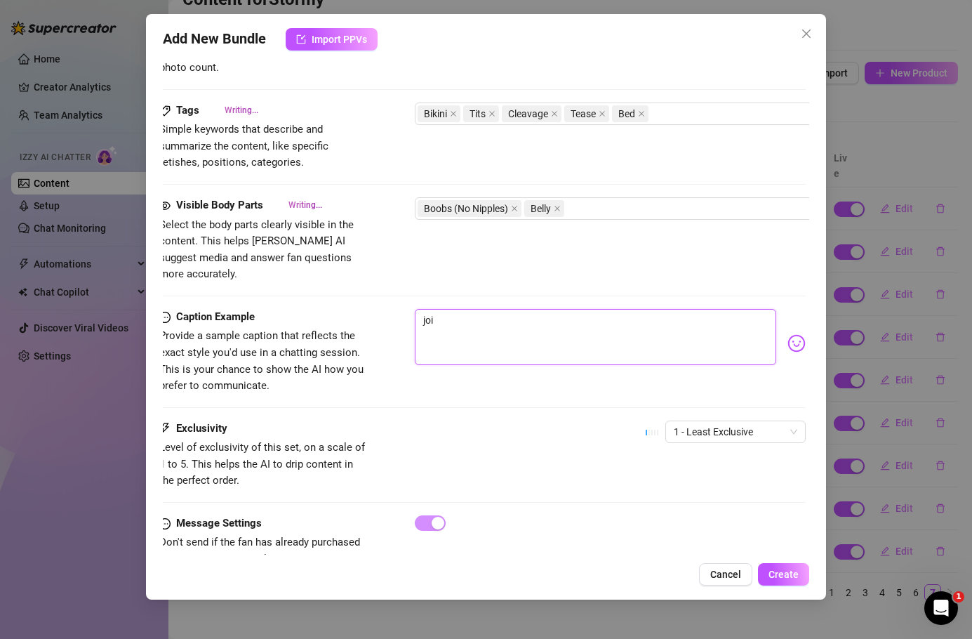
type textarea "Stormy teases in a tiny pink-and-white striped bikini, showing off her cleavage…"
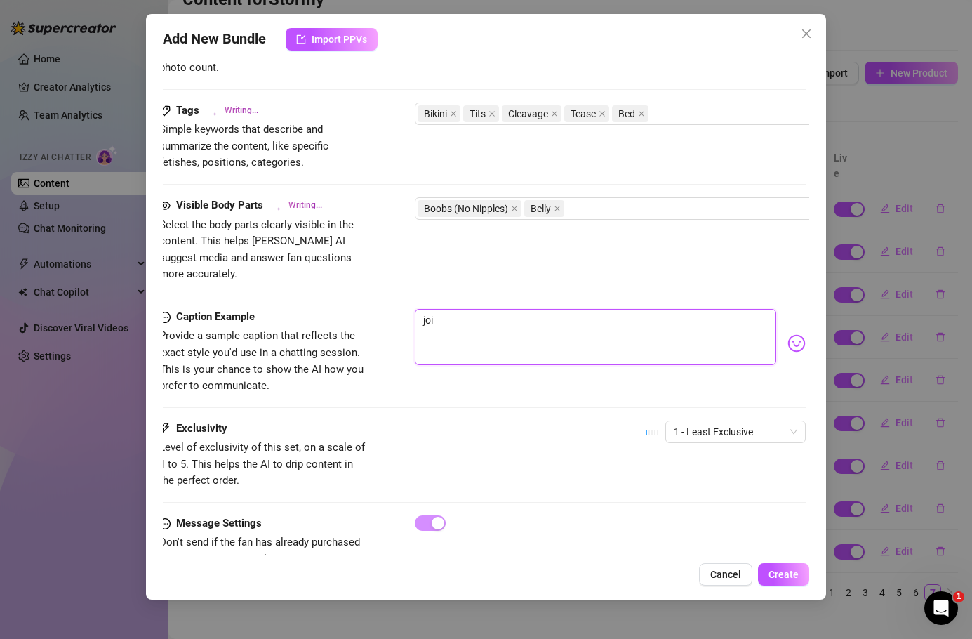
type textarea "Stormy teases in a tiny pink-and-white striped bikini, showing off her cleavage…"
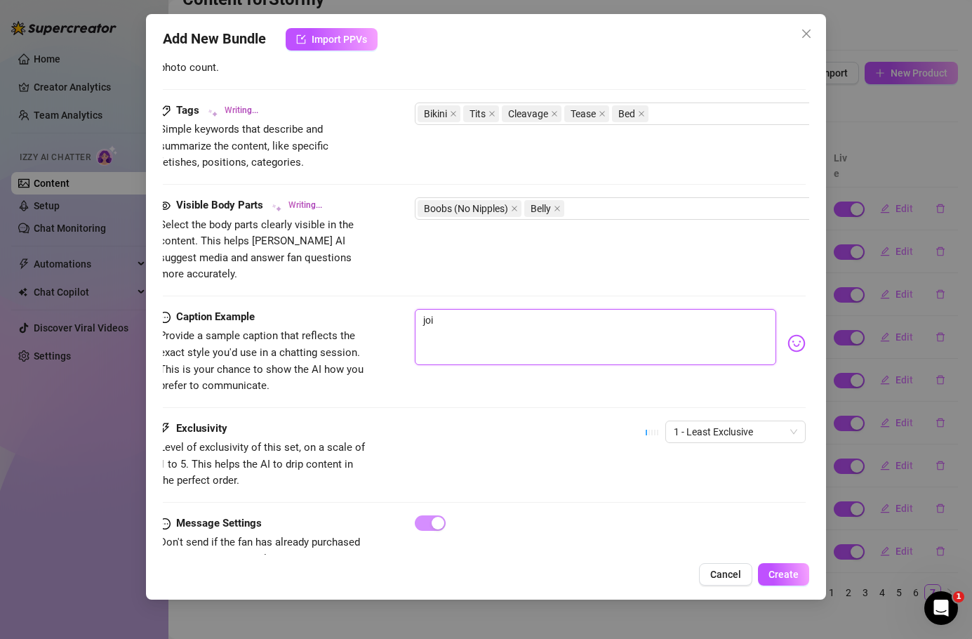
type textarea "Stormy teases in a tiny pink-and-white striped bikini, showing off her cleavage…"
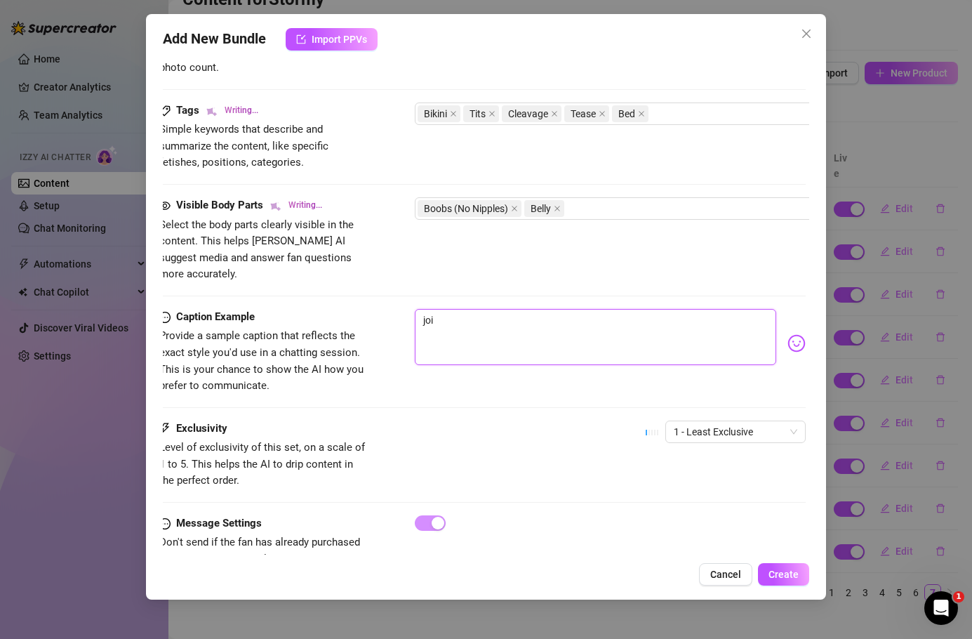
type textarea "Stormy teases in a tiny pink-and-white striped bikini, showing off her cleavage…"
type textarea "joi f"
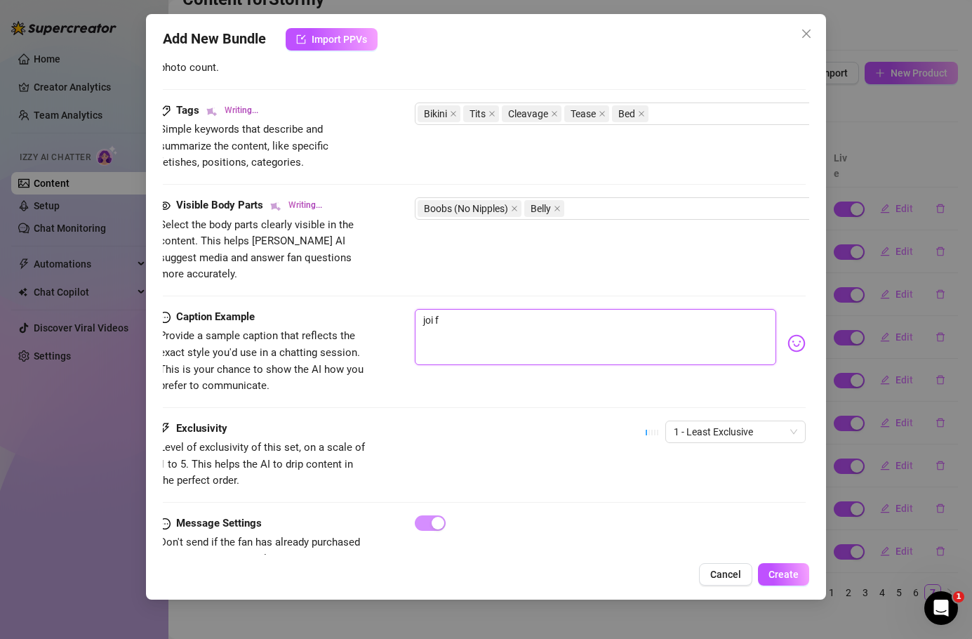
type textarea "Stormy teases in a tiny pink-and-white striped bikini, showing off her cleavage…"
type textarea "joi fr"
type textarea "Stormy teases in a tiny pink-and-white striped bikini, showing off her cleavage…"
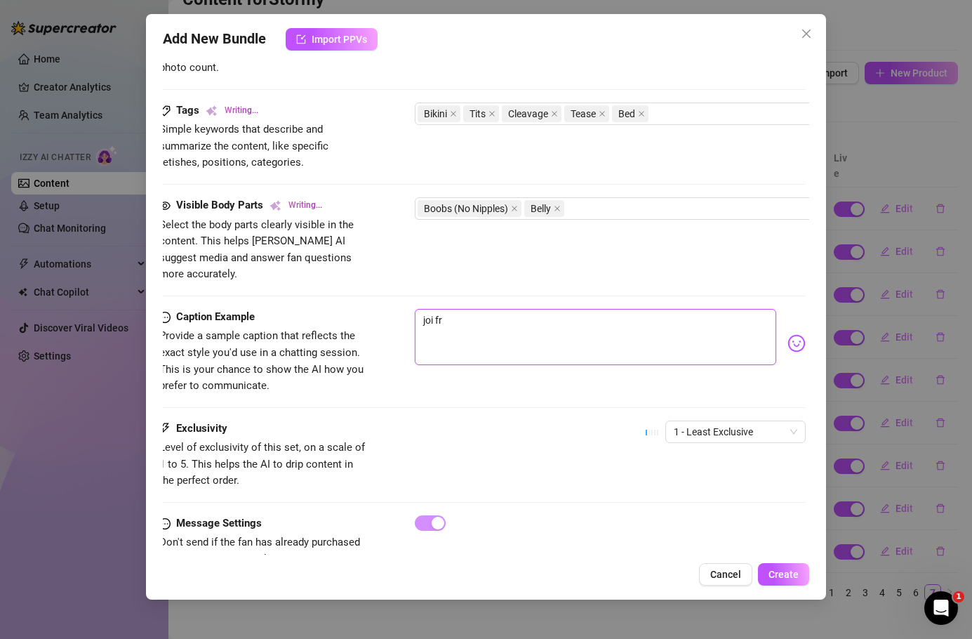
type textarea "Stormy teases in a tiny pink-and-white striped bikini, showing off her cleavage…"
type textarea "joi fro"
type textarea "Stormy teases in a tiny pink-and-white striped bikini, showing off her cleavage…"
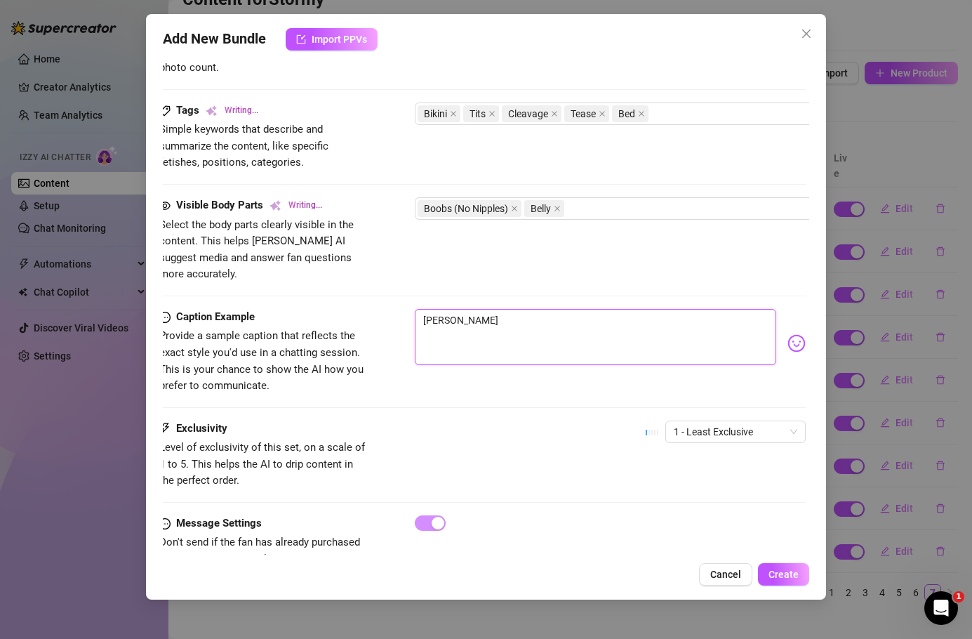
type textarea "joi from"
type textarea "Stormy teases in a tiny pink-and-white striped bikini, showing off her cleavage…"
type textarea "joi from"
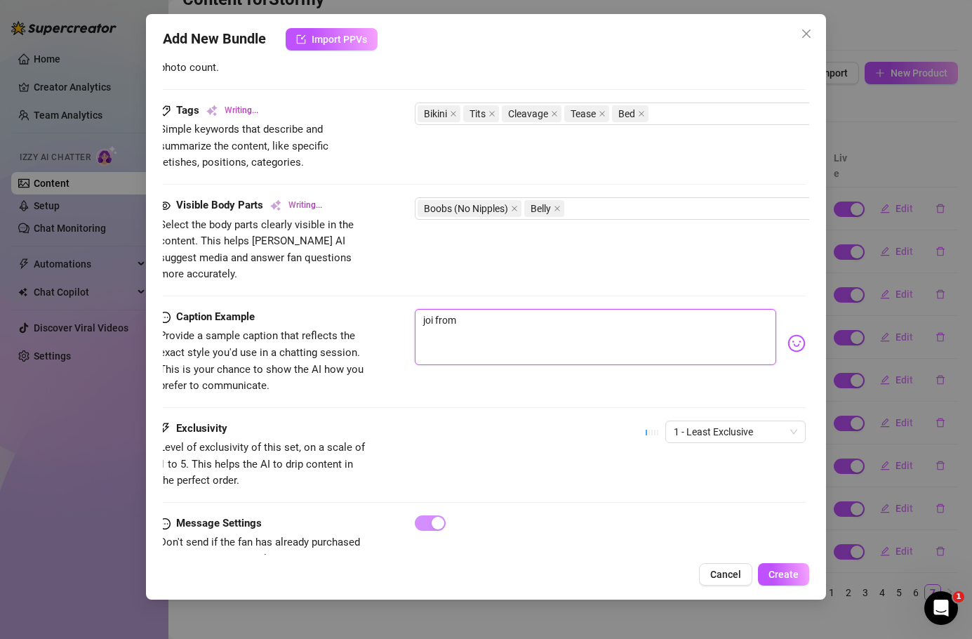
type textarea "joi from"
type textarea "Stormy teases in a tiny pink-and-white striped bikini, showing off her cleavage…"
type textarea "joi from y"
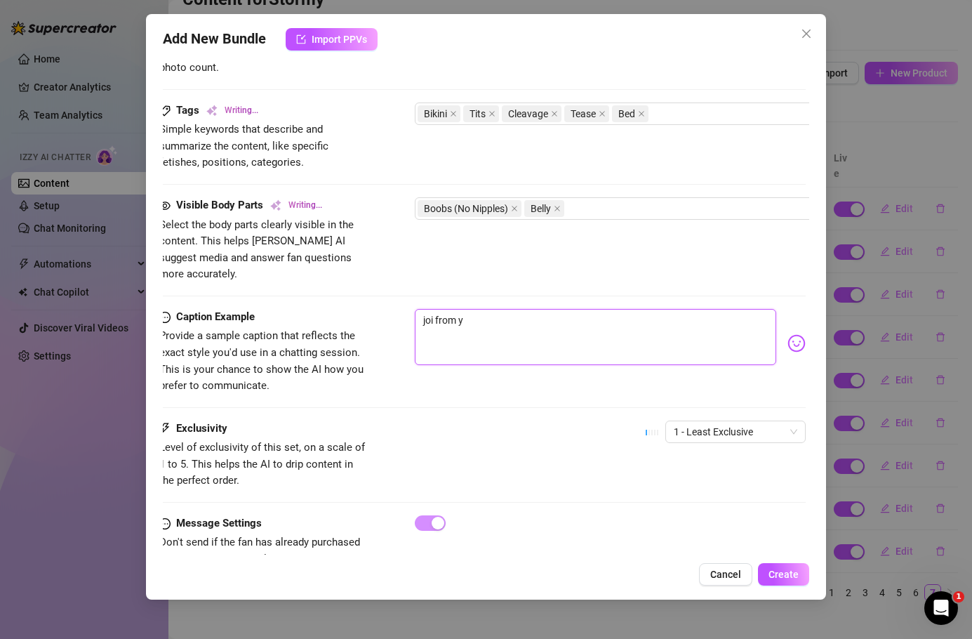
type textarea "Stormy teases in a tiny pink-and-white striped bikini, showing off her cleavage…"
type textarea "joi from yo"
type textarea "joi from you"
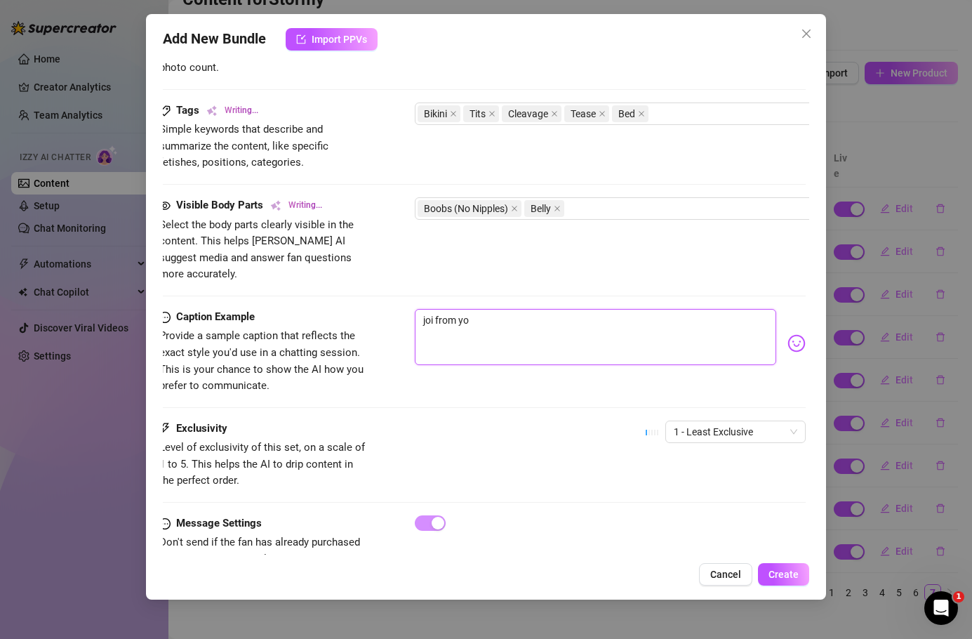
type textarea "Stormy teases in a tiny pink-and-white striped bikini, showing off her cleavage…"
type textarea "joi from you"
type textarea "Stormy teases in a tiny pink-and-white striped bikini, showing off her cleavage…"
type textarea "joi from your"
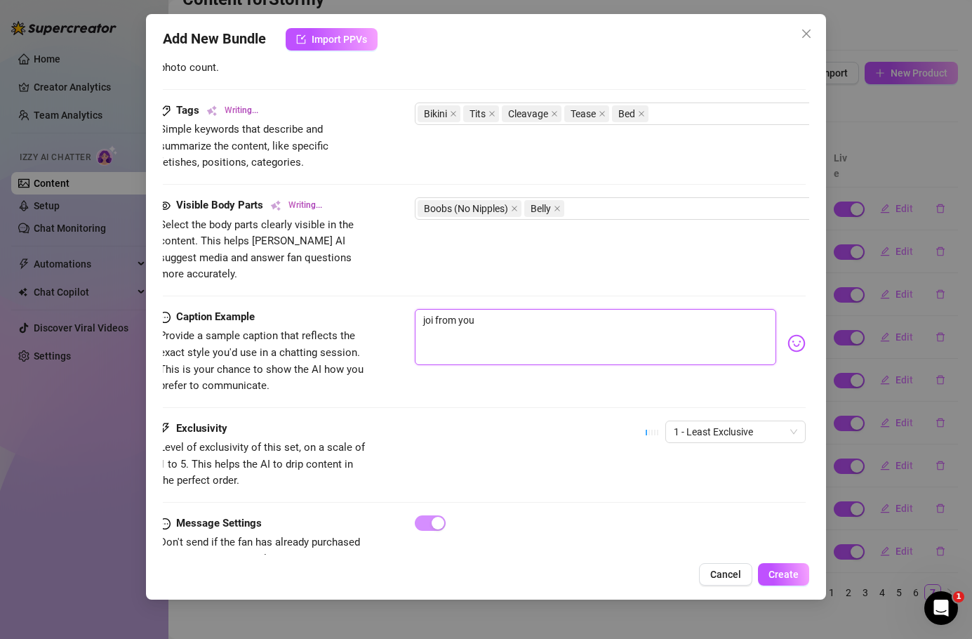
type textarea "joi from your"
type textarea "Stormy teases in a tiny pink-and-white striped bikini, showing off her cleavage…"
click at [609, 334] on img at bounding box center [796, 343] width 18 height 18
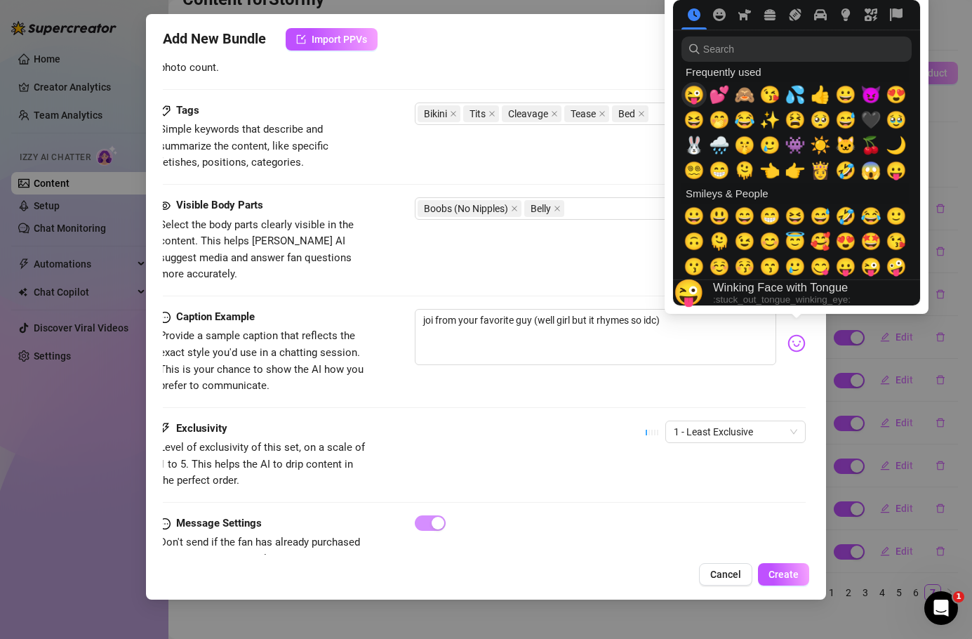
click at [609, 98] on span "😜" at bounding box center [694, 95] width 21 height 20
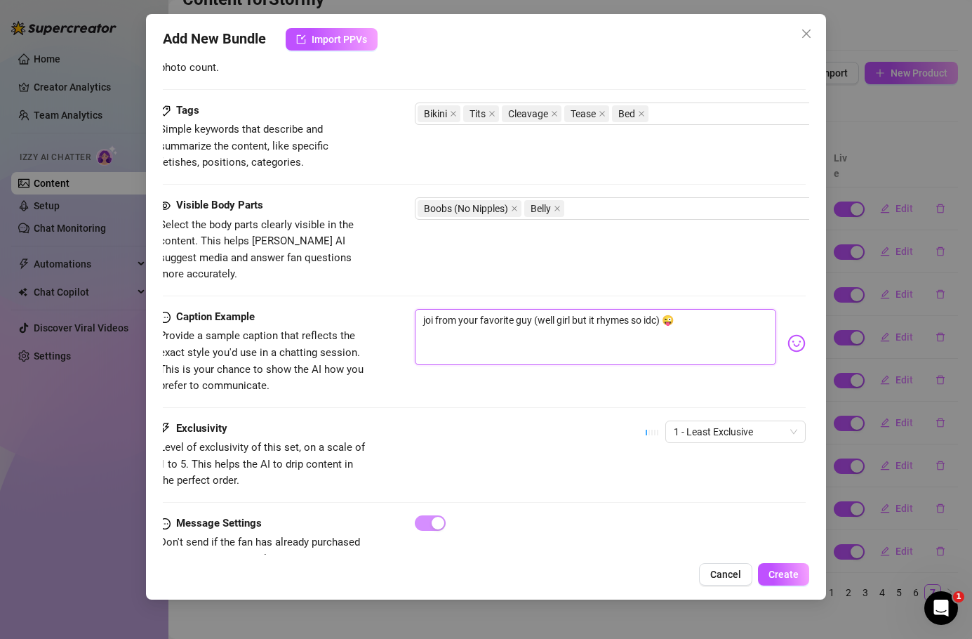
click at [609, 341] on textarea "joi from your favorite guy (well girl but it rhymes so idc) 😜" at bounding box center [596, 337] width 362 height 56
click at [609, 421] on span "1 - Least Exclusive" at bounding box center [736, 431] width 124 height 21
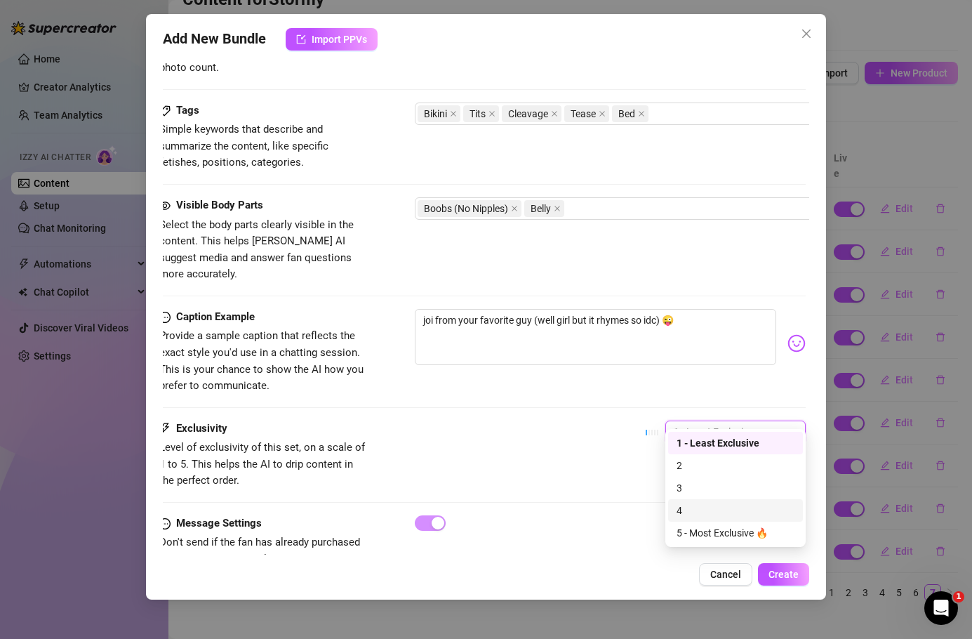
click at [609, 515] on div "4" at bounding box center [736, 510] width 118 height 15
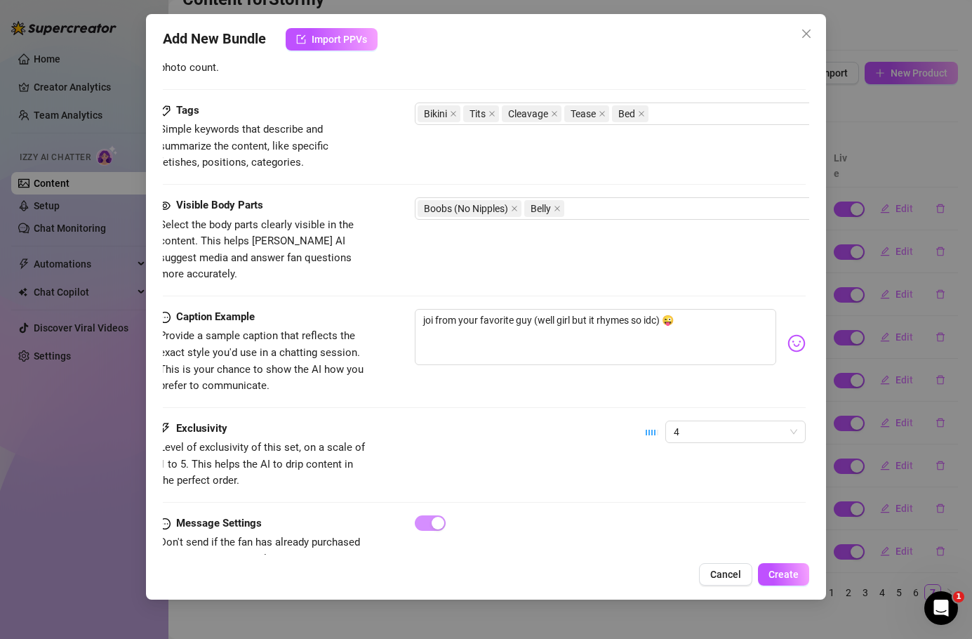
click at [593, 420] on div "Exclusivity Level of exclusivity of this set, on a scale of 1 to 5. This helps …" at bounding box center [482, 454] width 647 height 69
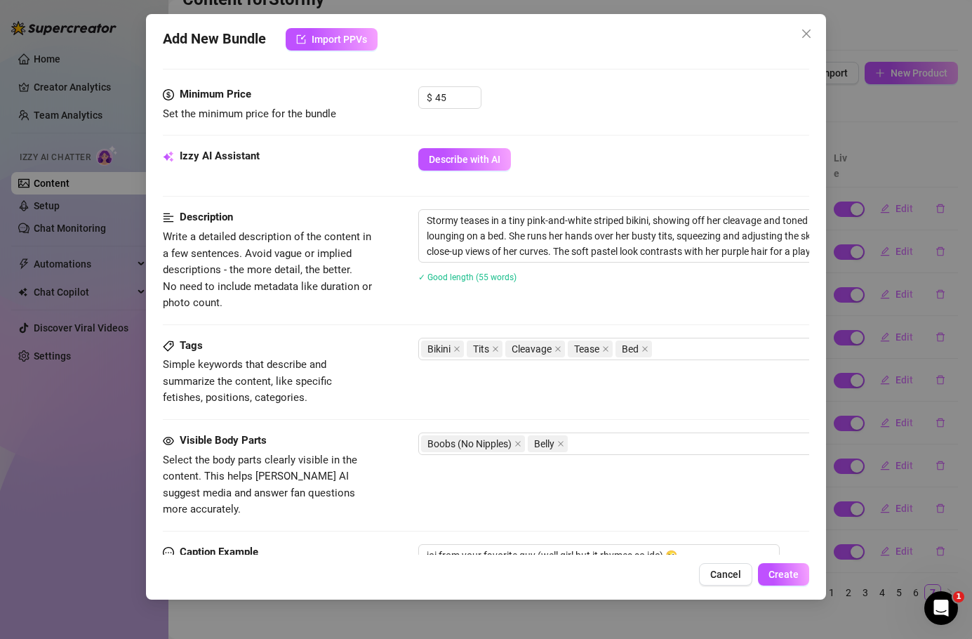
scroll to position [407, 0]
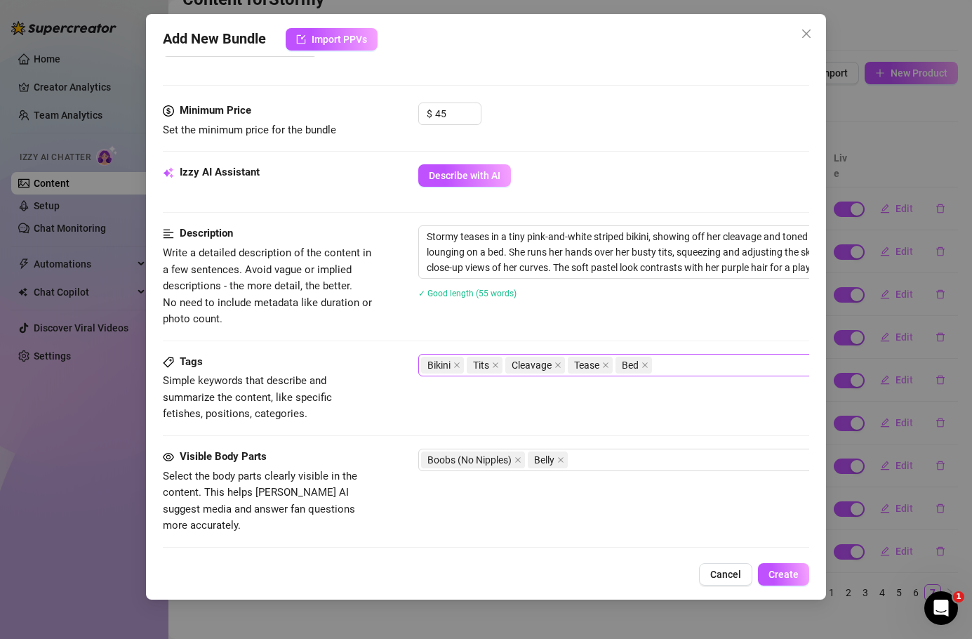
click at [609, 357] on div "Bikini Tits Cleavage Tease Bed" at bounding box center [656, 365] width 471 height 20
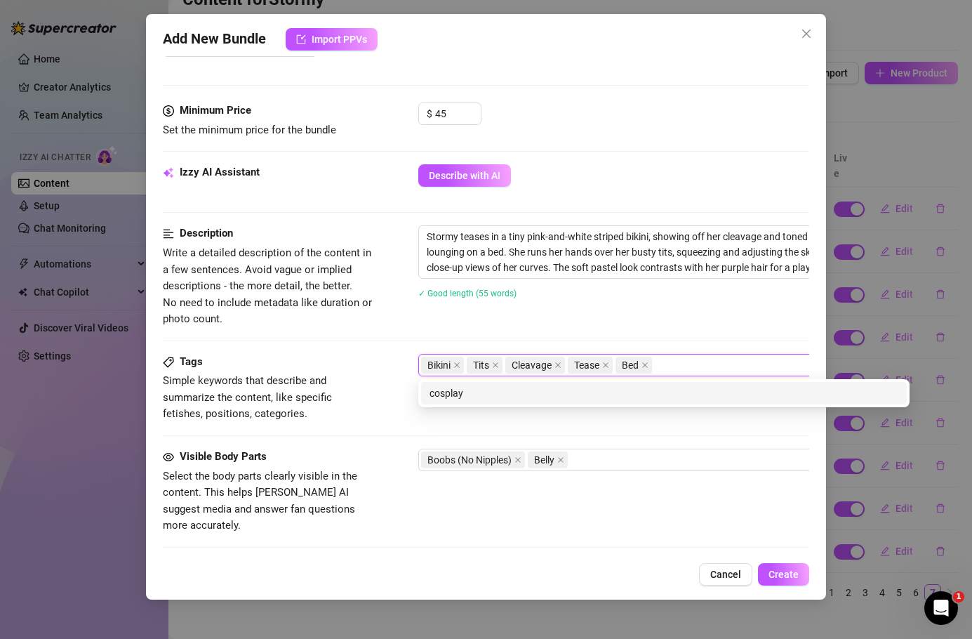
click at [609, 407] on div "Tags Simple keywords that describe and summarize the content, like specific fet…" at bounding box center [486, 388] width 647 height 69
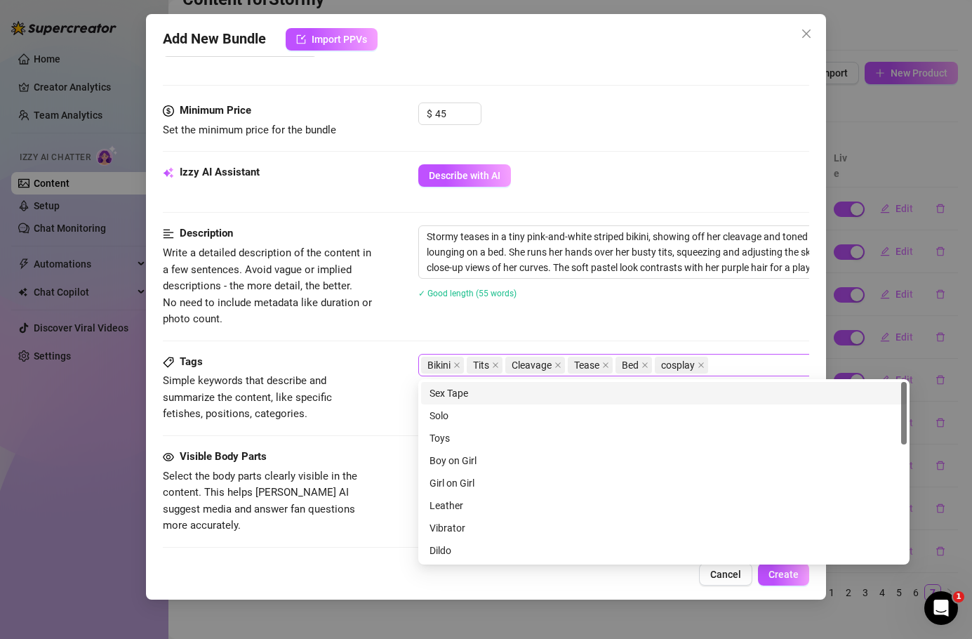
click at [609, 359] on div "Bikini Tits Cleavage Tease Bed cosplay" at bounding box center [656, 365] width 471 height 20
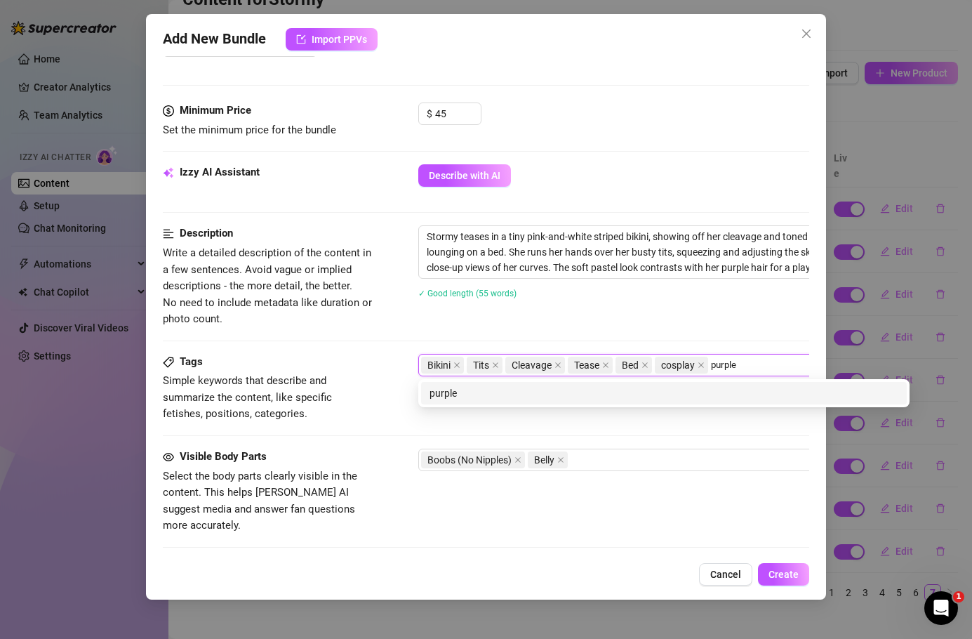
click at [609, 394] on div "purple" at bounding box center [664, 392] width 469 height 15
click at [571, 401] on div "joi" at bounding box center [664, 393] width 486 height 22
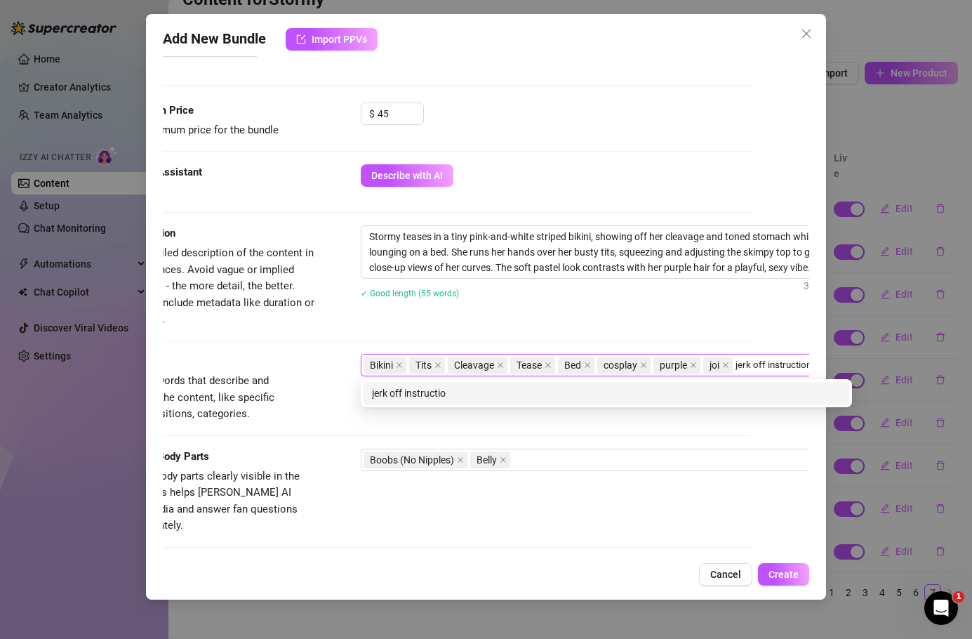
scroll to position [407, 62]
click at [382, 394] on div "jerk off instruction" at bounding box center [601, 392] width 469 height 15
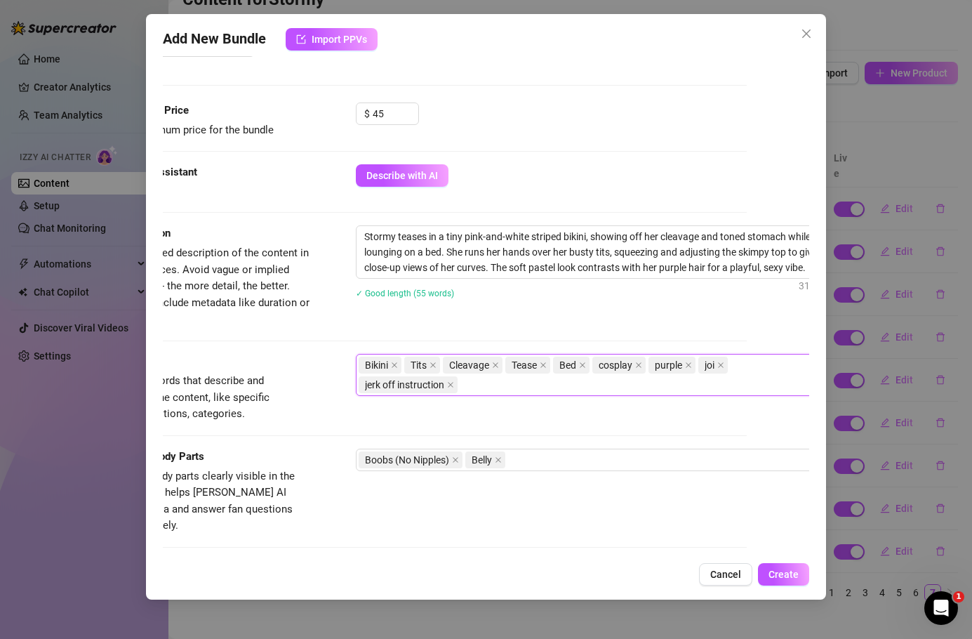
click at [310, 368] on div "Tags" at bounding box center [205, 362] width 211 height 17
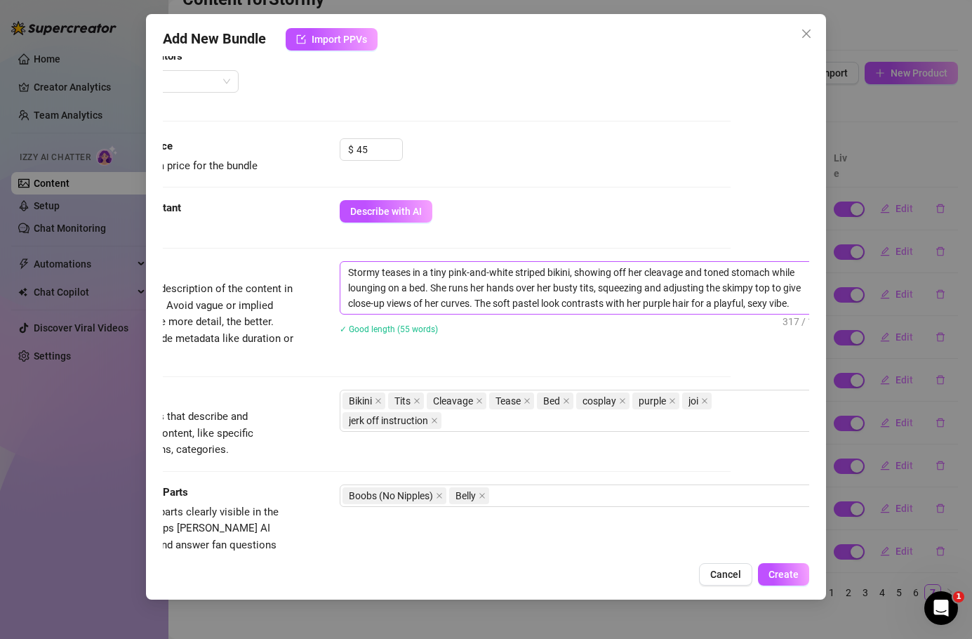
scroll to position [371, 100]
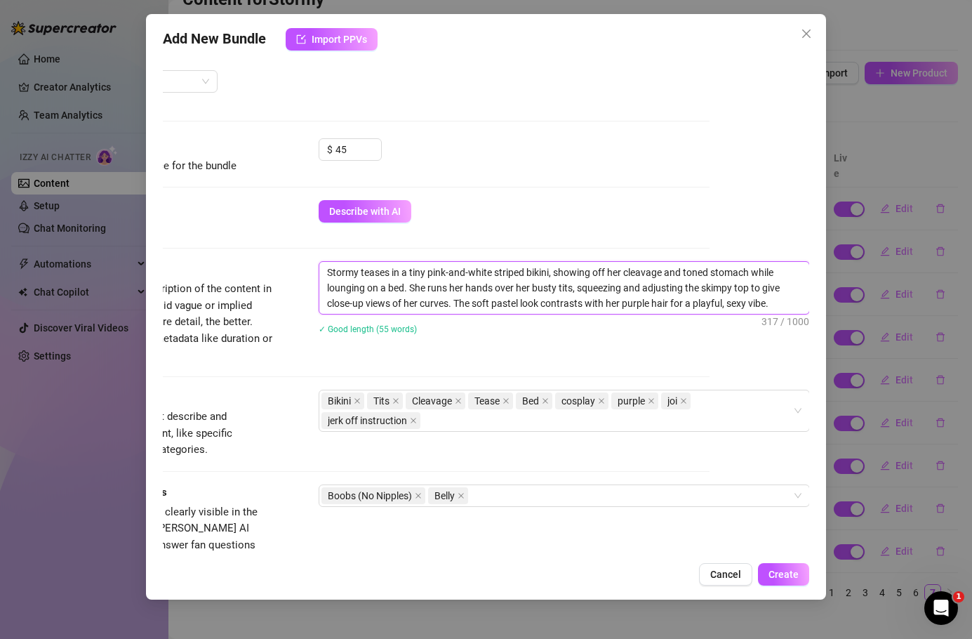
click at [357, 267] on textarea "Stormy teases in a tiny pink-and-white striped bikini, showing off her cleavage…" at bounding box center [564, 288] width 490 height 52
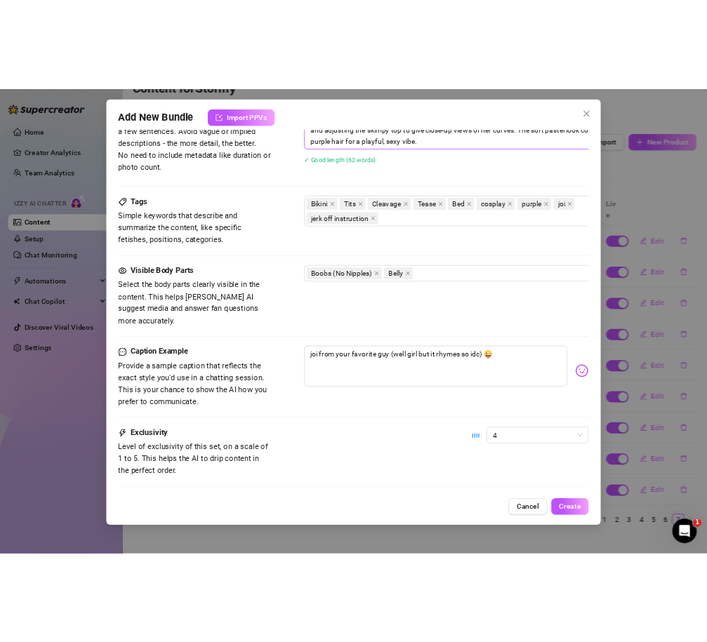
scroll to position [686, 0]
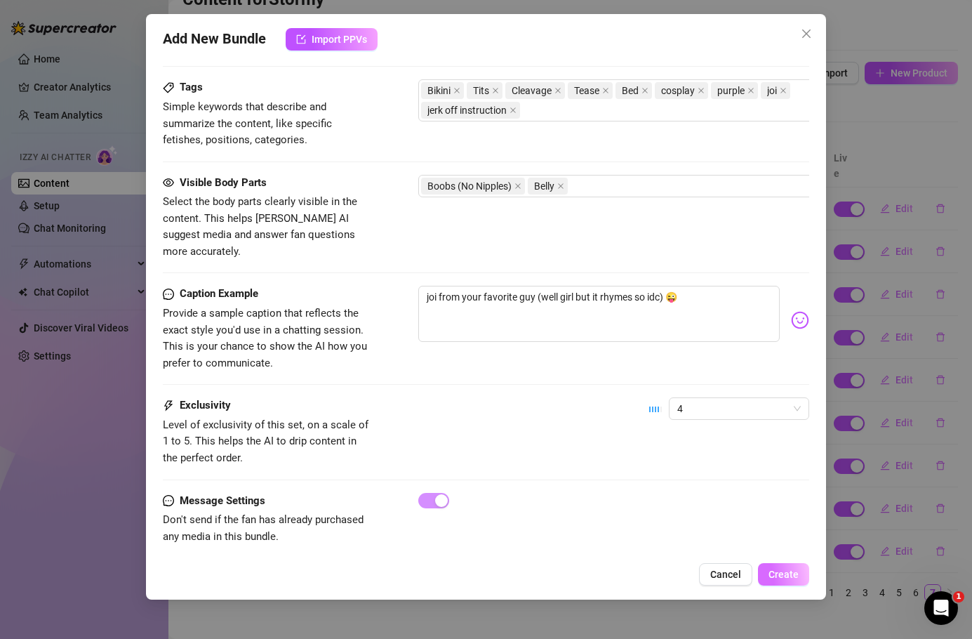
click at [609, 577] on span "Create" at bounding box center [784, 574] width 30 height 11
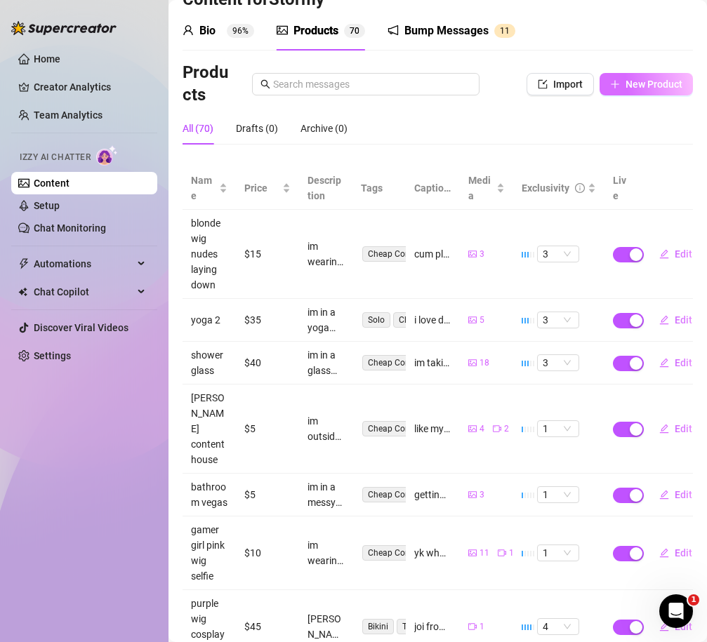
click at [609, 90] on button "New Product" at bounding box center [645, 84] width 93 height 22
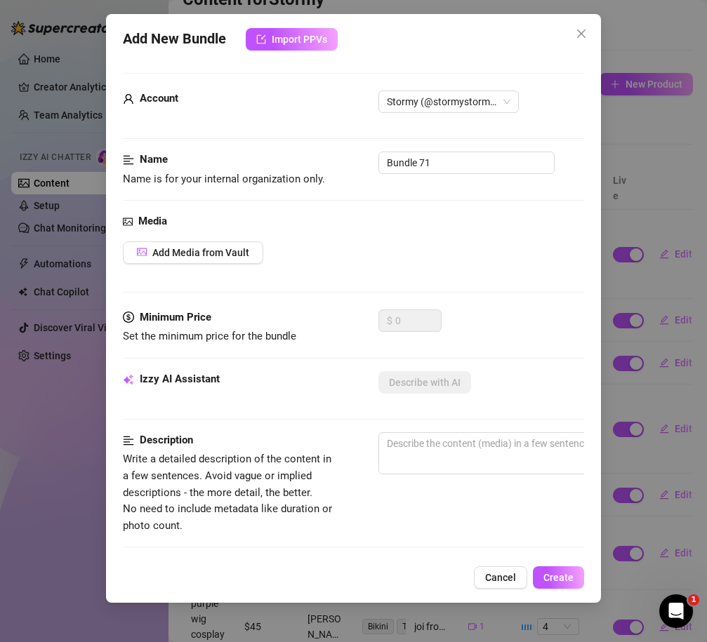
click at [208, 264] on div "Media Add Media from Vault" at bounding box center [353, 261] width 461 height 96
click at [207, 254] on span "Add Media from Vault" at bounding box center [200, 252] width 97 height 11
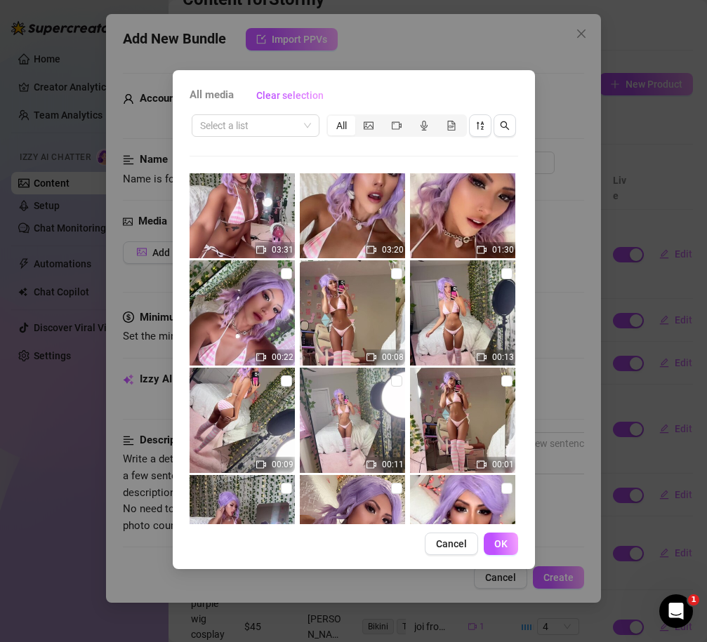
scroll to position [13087, 0]
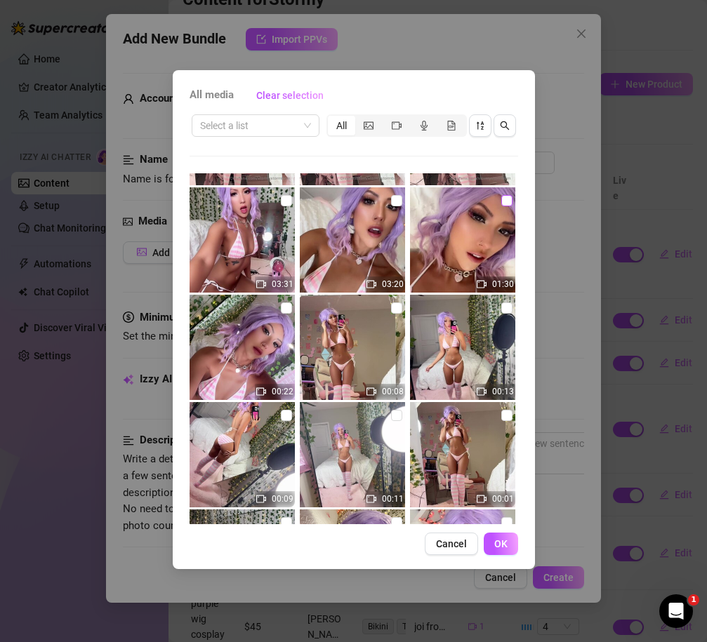
click at [505, 201] on input "checkbox" at bounding box center [506, 200] width 11 height 11
click at [494, 547] on span "OK" at bounding box center [500, 543] width 13 height 11
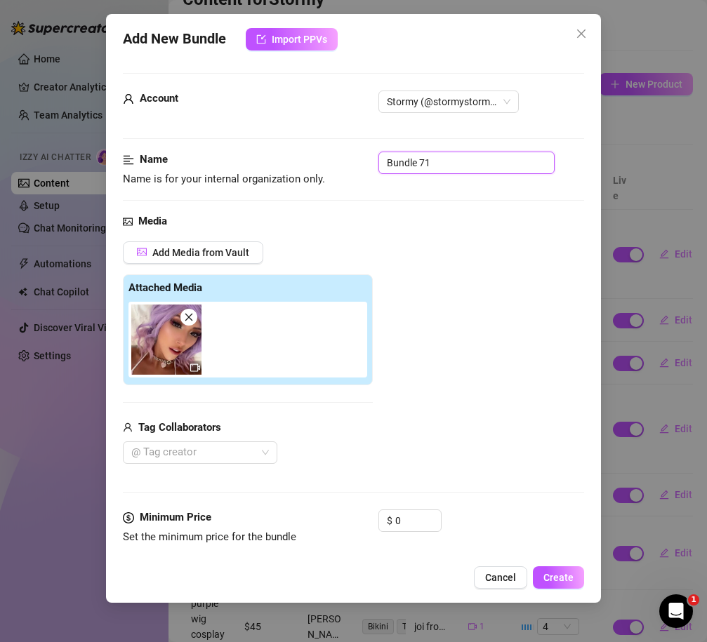
click at [444, 165] on input "Bundle 71" at bounding box center [466, 163] width 176 height 22
click at [484, 242] on div "Add Media from Vault Attached Media Tag Collaborators @ Tag creator" at bounding box center [353, 352] width 461 height 223
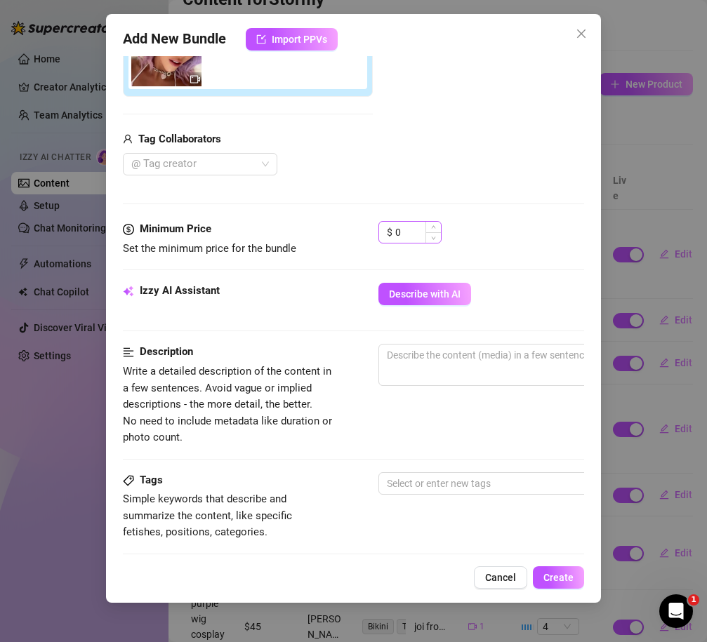
scroll to position [283, 0]
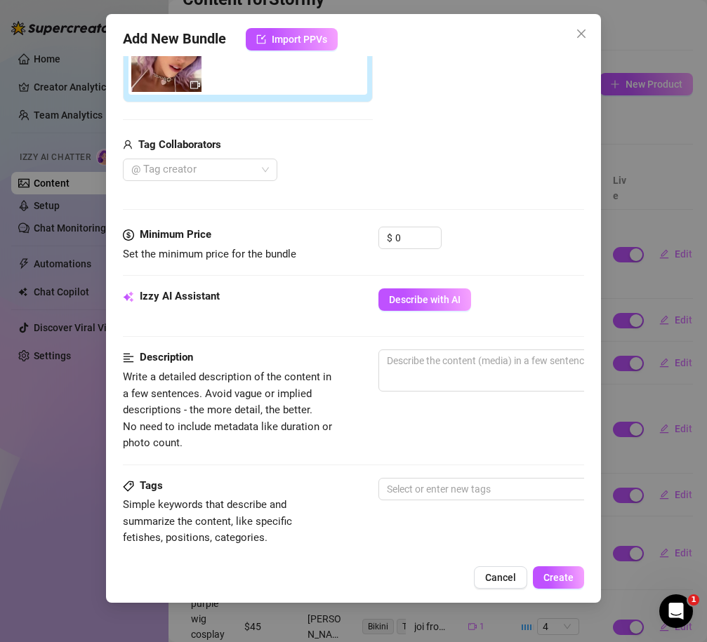
click at [412, 225] on div "Media Add Media from Vault Attached Media Tag Collaborators @ Tag creator" at bounding box center [353, 79] width 461 height 296
click at [413, 230] on input "0" at bounding box center [418, 237] width 46 height 21
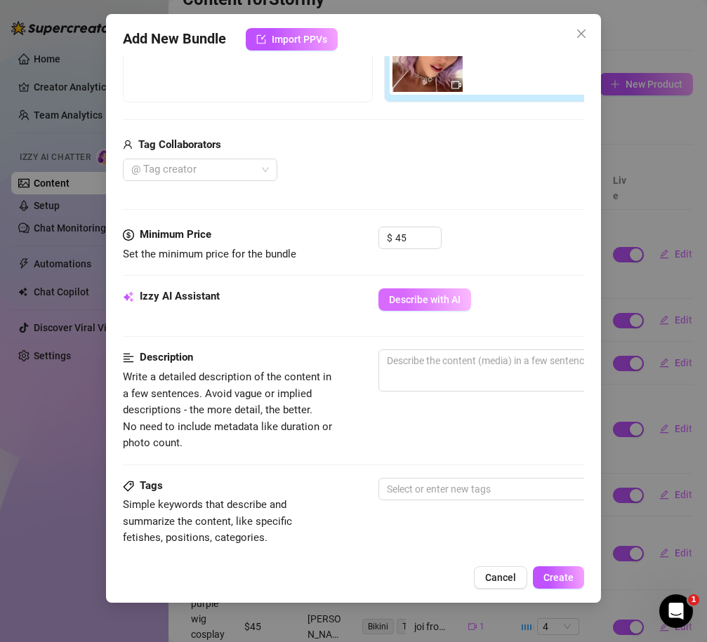
click at [431, 307] on button "Describe with AI" at bounding box center [424, 299] width 93 height 22
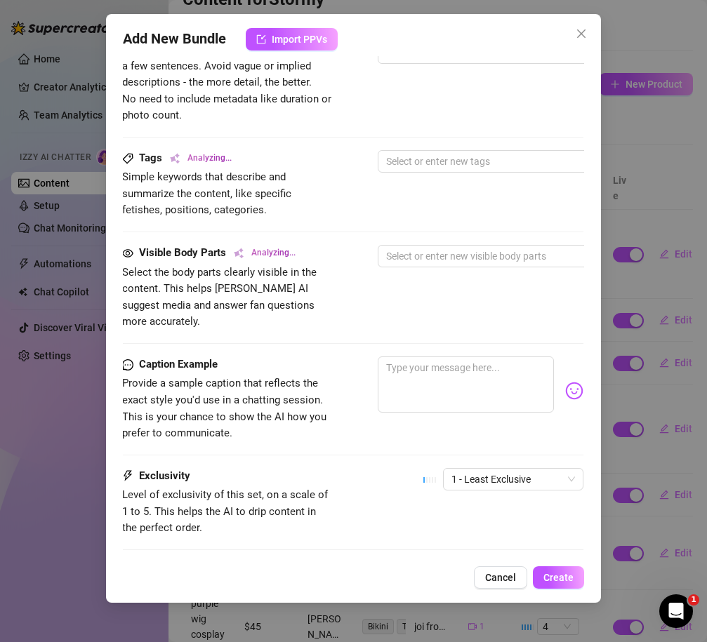
scroll to position [616, 1]
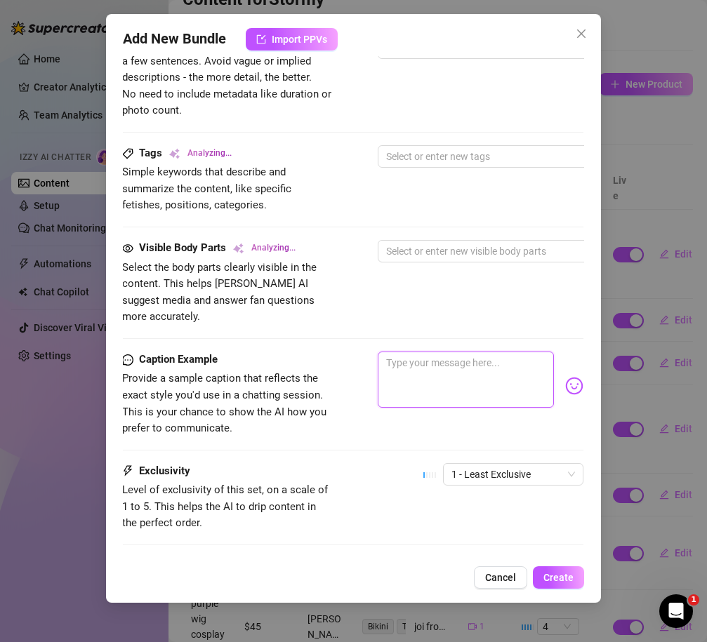
click at [435, 356] on textarea at bounding box center [466, 380] width 176 height 56
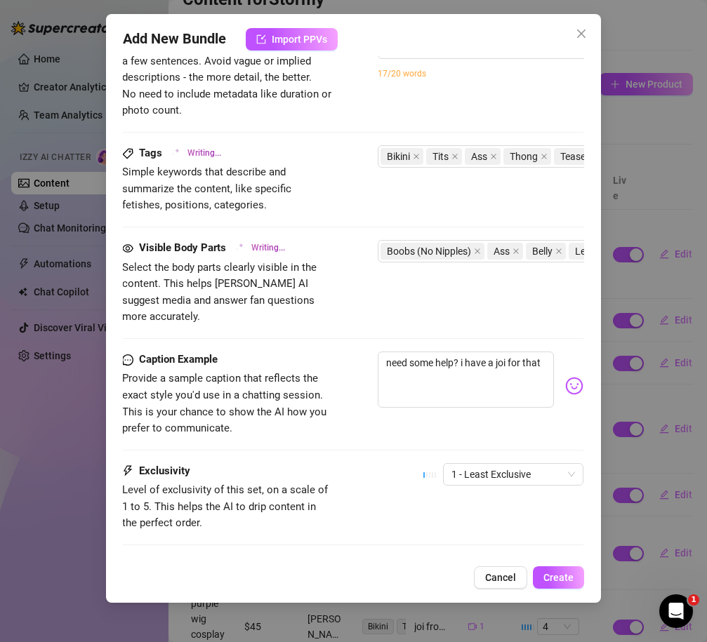
click at [579, 377] on img at bounding box center [574, 386] width 18 height 18
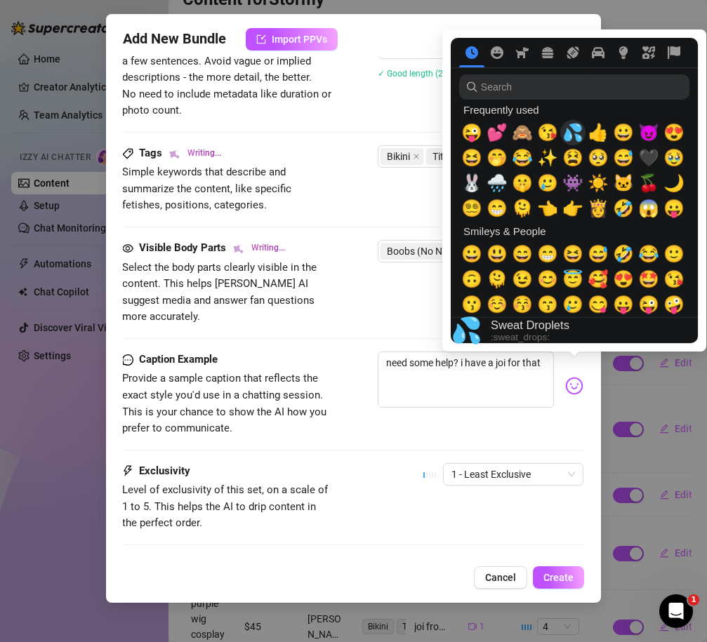
click at [569, 138] on span "💦" at bounding box center [572, 133] width 21 height 20
click at [470, 133] on span "😜" at bounding box center [471, 133] width 21 height 20
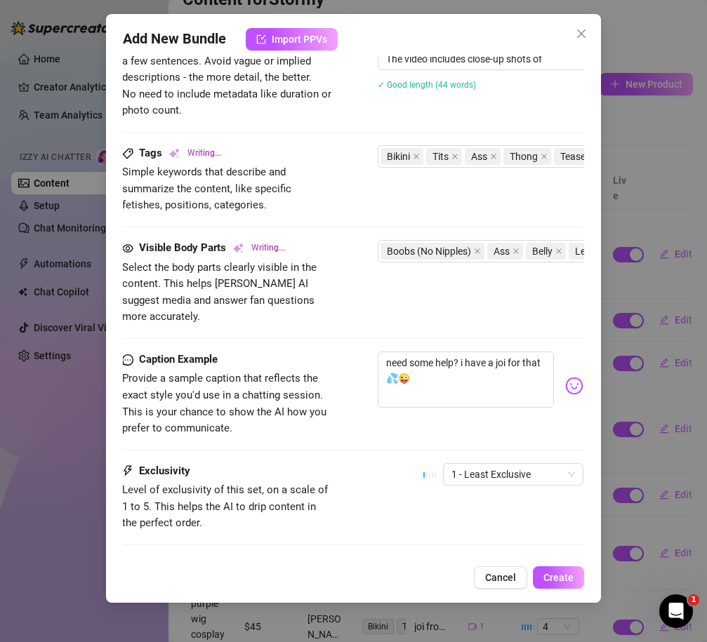
click at [383, 432] on div "Caption Example Provide a sample caption that reflects the exact style you'd us…" at bounding box center [352, 408] width 461 height 112
click at [502, 473] on div "1 - Least Exclusive" at bounding box center [503, 480] width 160 height 35
click at [500, 466] on span "1 - Least Exclusive" at bounding box center [513, 474] width 124 height 21
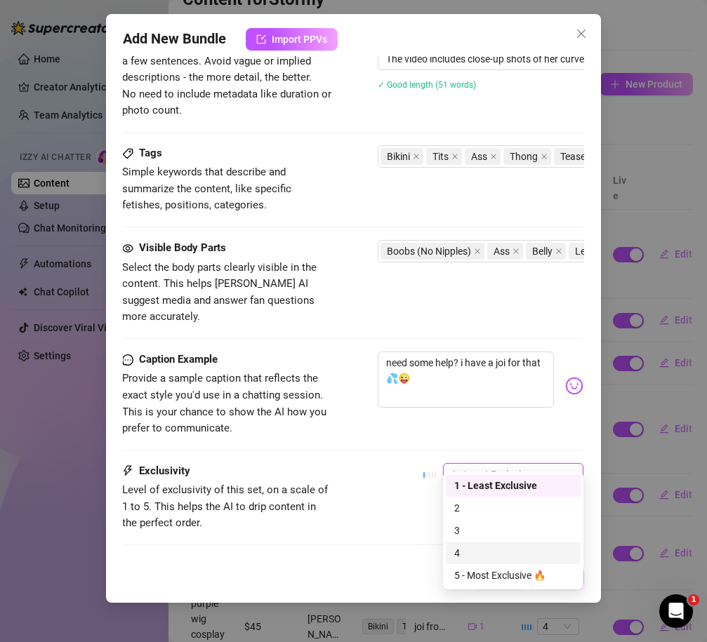
click at [469, 549] on div "4" at bounding box center [513, 552] width 118 height 15
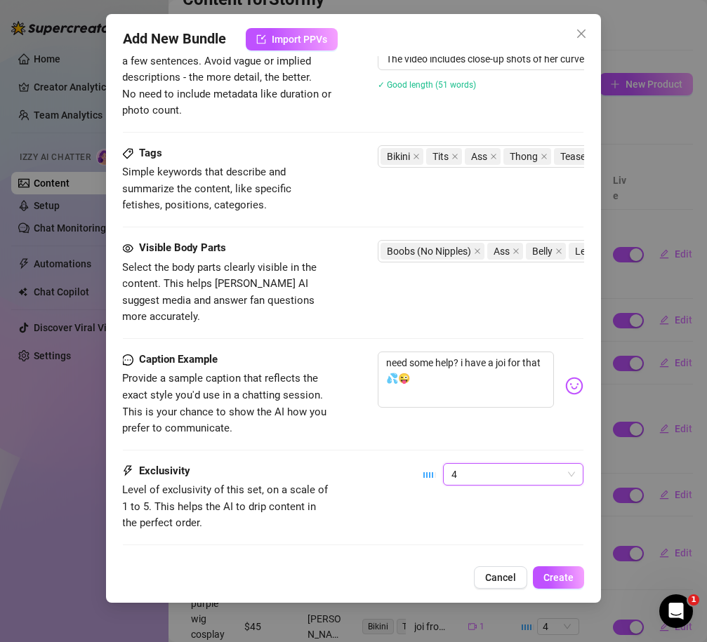
click at [336, 440] on div "Caption Example Provide a sample caption that reflects the exact style you'd us…" at bounding box center [352, 408] width 461 height 112
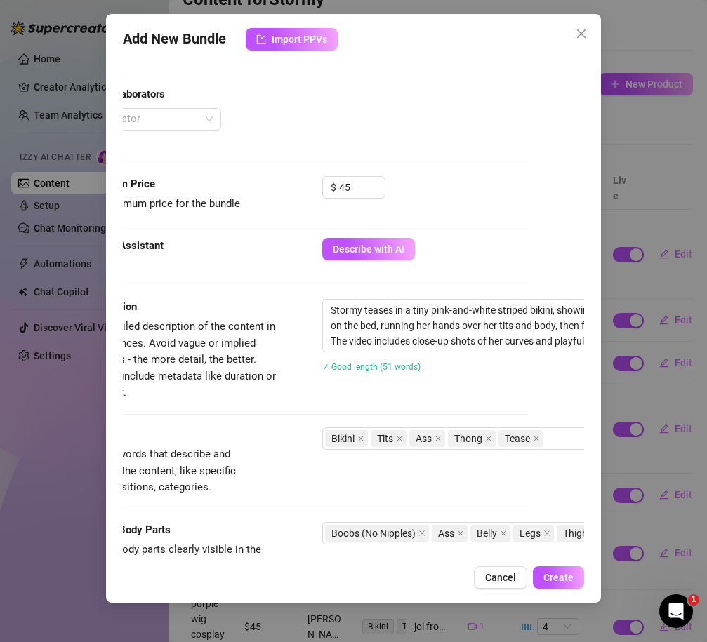
scroll to position [334, 63]
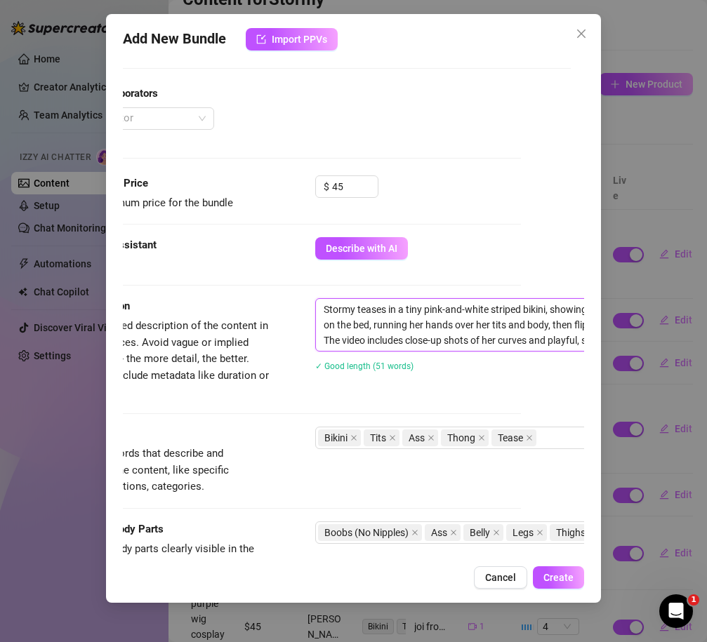
click at [359, 310] on textarea "Stormy teases in a tiny pink-and-white striped bikini, showing off her cleavage…" at bounding box center [561, 325] width 490 height 52
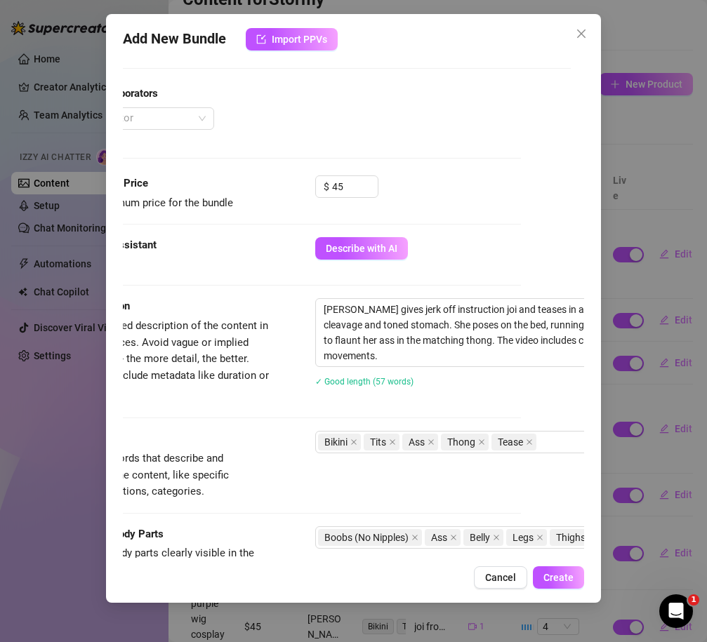
click at [239, 448] on div "Tags Simple keywords that describe and summarize the content, like specific fet…" at bounding box center [165, 465] width 211 height 69
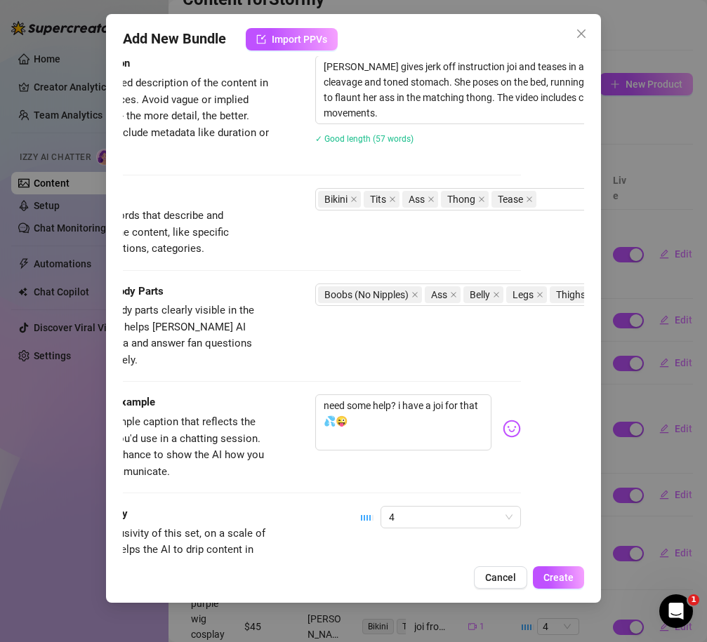
scroll to position [552, 63]
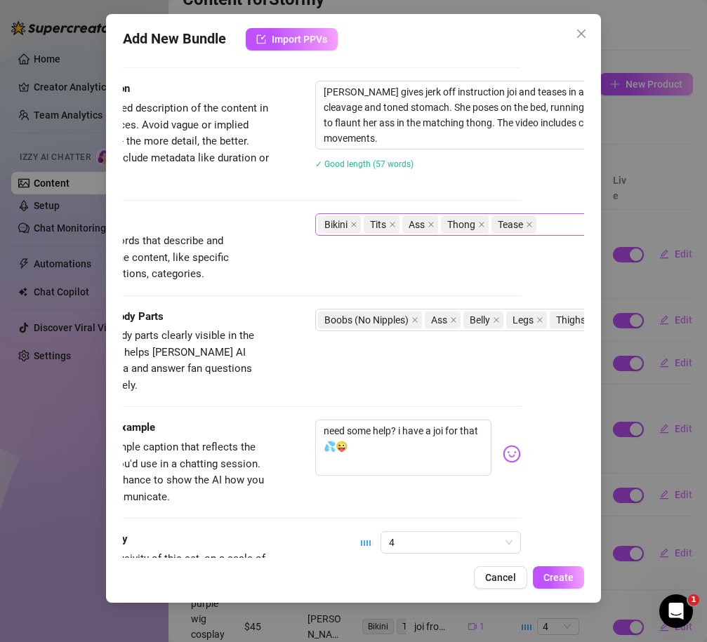
click at [556, 226] on div "Bikini Tits Ass Thong Tease" at bounding box center [553, 225] width 471 height 20
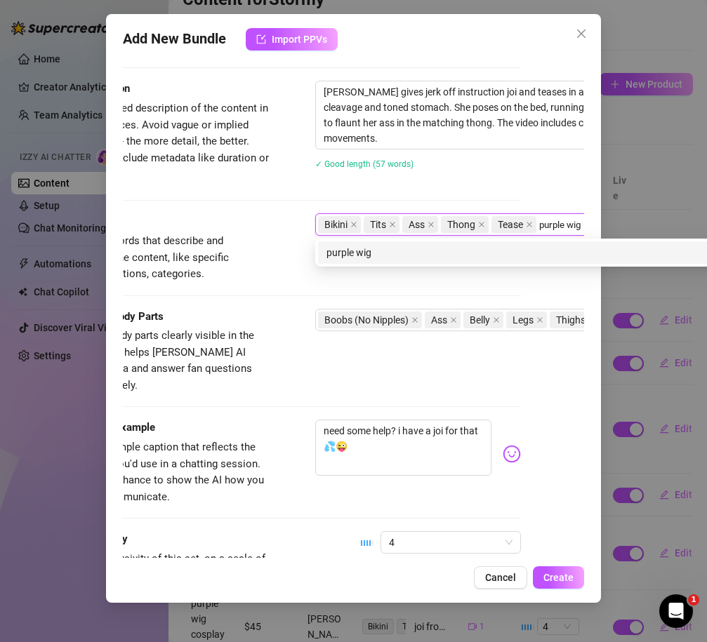
click at [472, 253] on div "purple wig" at bounding box center [560, 252] width 469 height 15
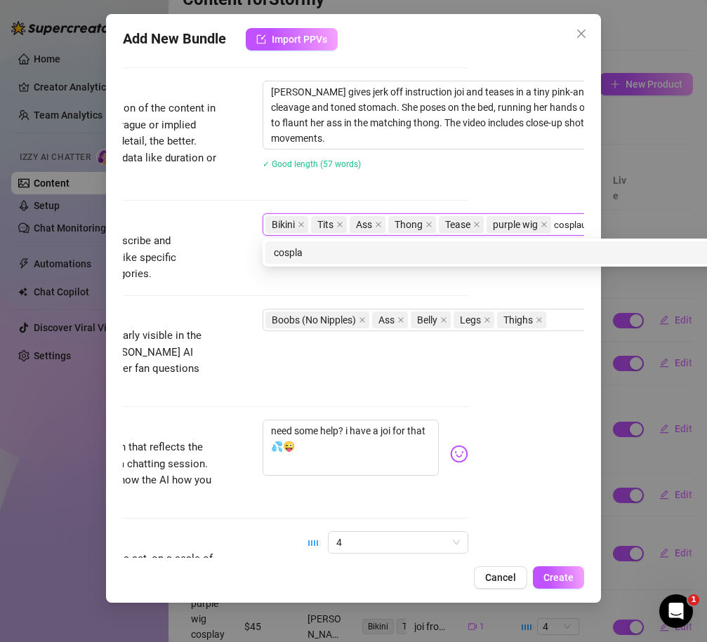
scroll to position [552, 121]
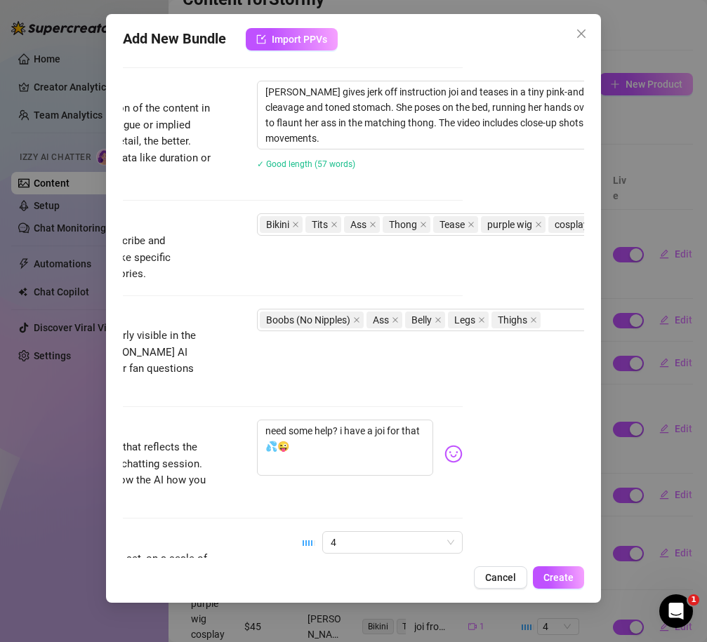
click at [410, 266] on div "Tags Simple keywords that describe and summarize the content, like specific fet…" at bounding box center [231, 247] width 461 height 69
click at [279, 342] on div "Visible Body Parts Select the body parts clearly visible in the content. This h…" at bounding box center [231, 352] width 461 height 86
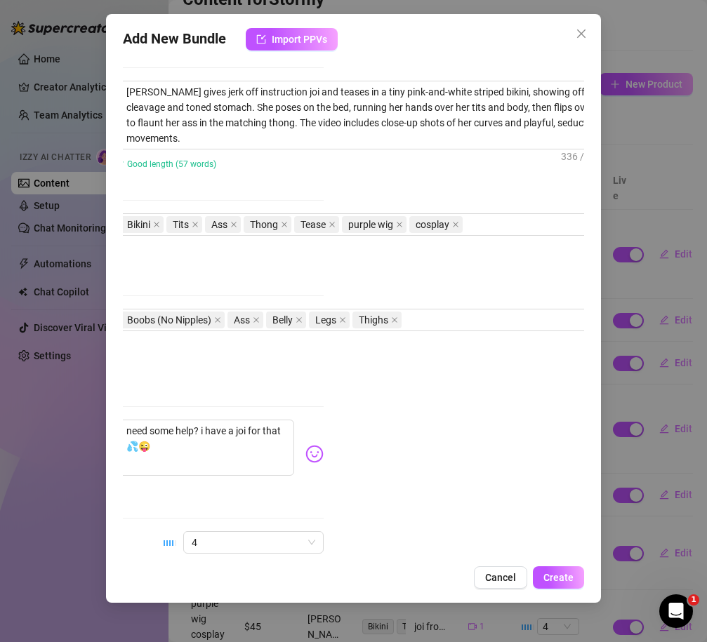
scroll to position [552, 286]
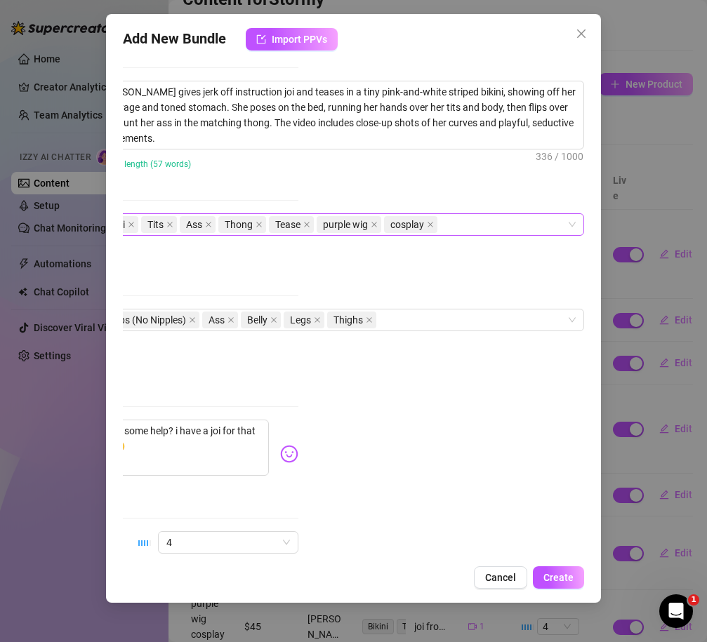
click at [452, 215] on div "Bikini Tits Ass Thong Tease purple wig cosplay" at bounding box center [330, 225] width 471 height 20
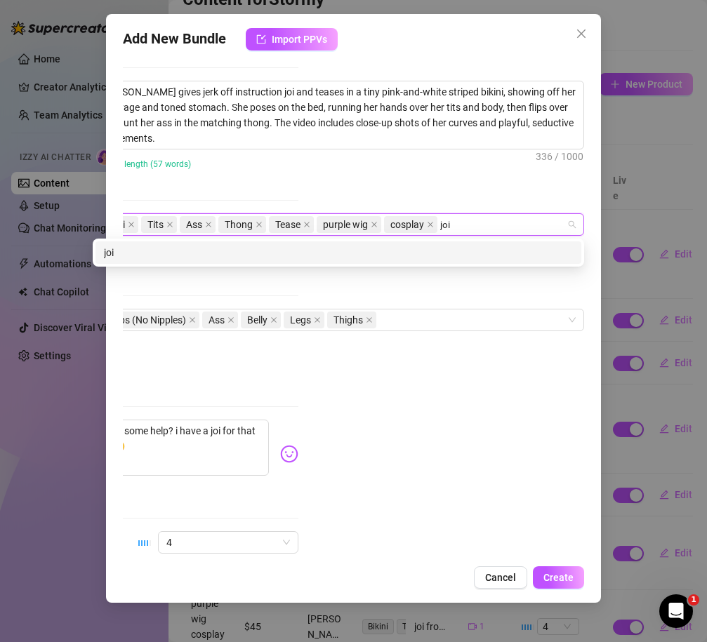
click at [415, 252] on div "joi" at bounding box center [338, 252] width 469 height 15
click at [318, 250] on div "jerk off instruction" at bounding box center [338, 252] width 469 height 15
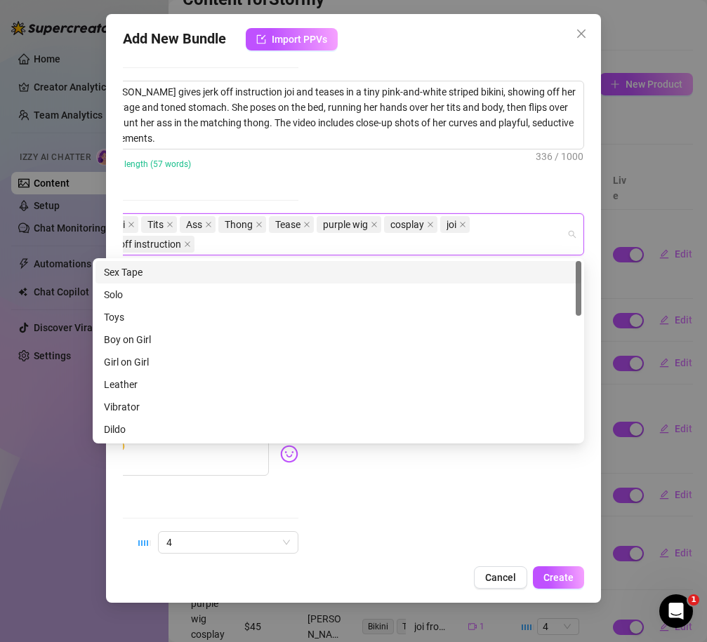
click at [376, 190] on div "Account Stormy (@stormystormborn) Name Name is for your internal organization o…" at bounding box center [353, 307] width 461 height 502
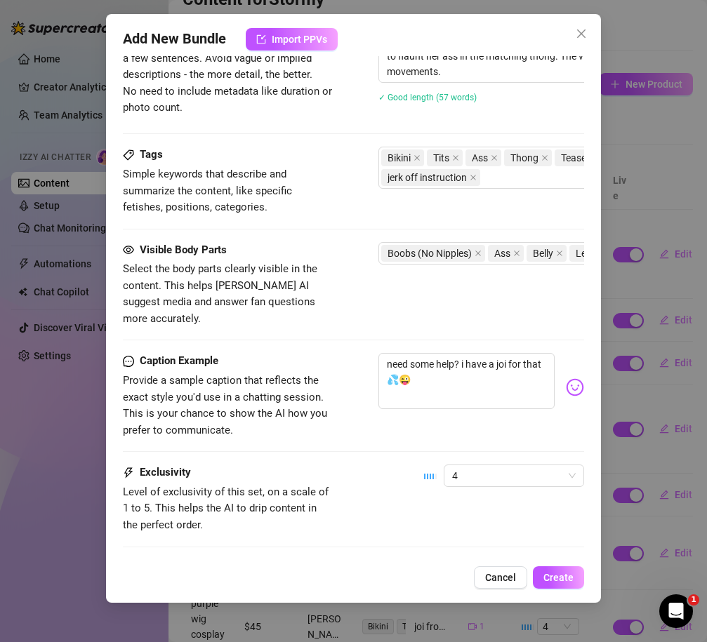
scroll to position [682, 0]
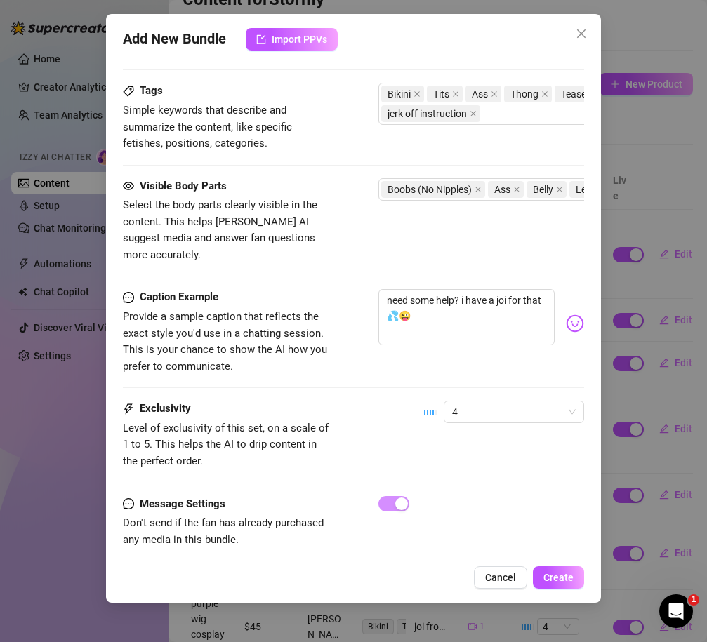
click at [554, 592] on div "Add New Bundle Import PPVs Account Stormy (@stormystormborn) Name Name is for y…" at bounding box center [353, 308] width 495 height 589
click at [557, 573] on span "Create" at bounding box center [558, 577] width 30 height 11
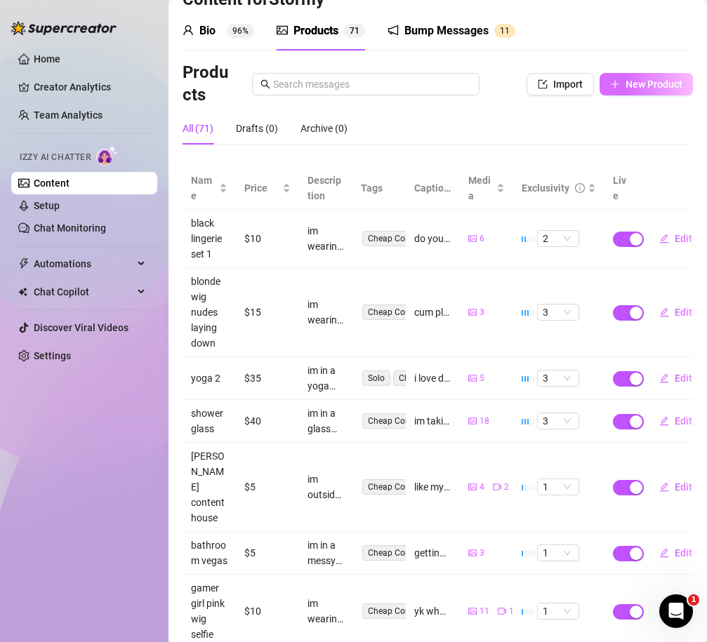
click at [609, 81] on span "New Product" at bounding box center [653, 84] width 57 height 11
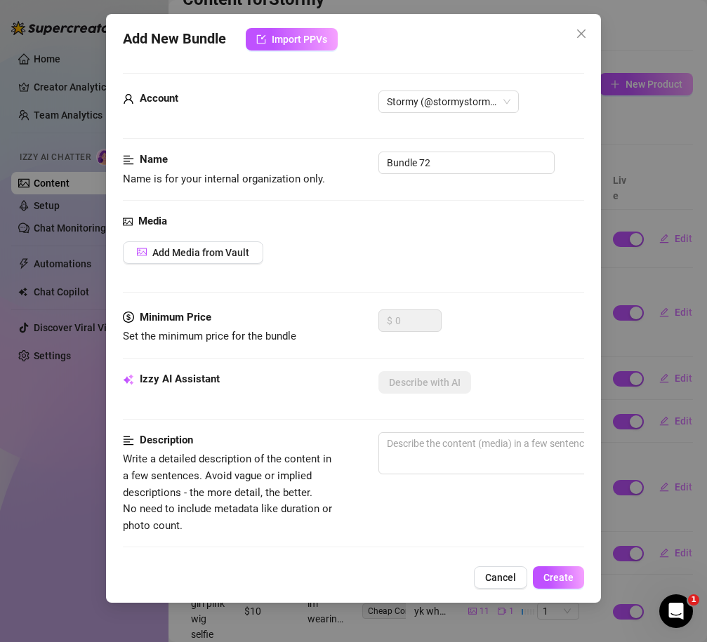
click at [207, 274] on div "Media Add Media from Vault" at bounding box center [353, 261] width 461 height 96
click at [197, 251] on span "Add Media from Vault" at bounding box center [200, 252] width 97 height 11
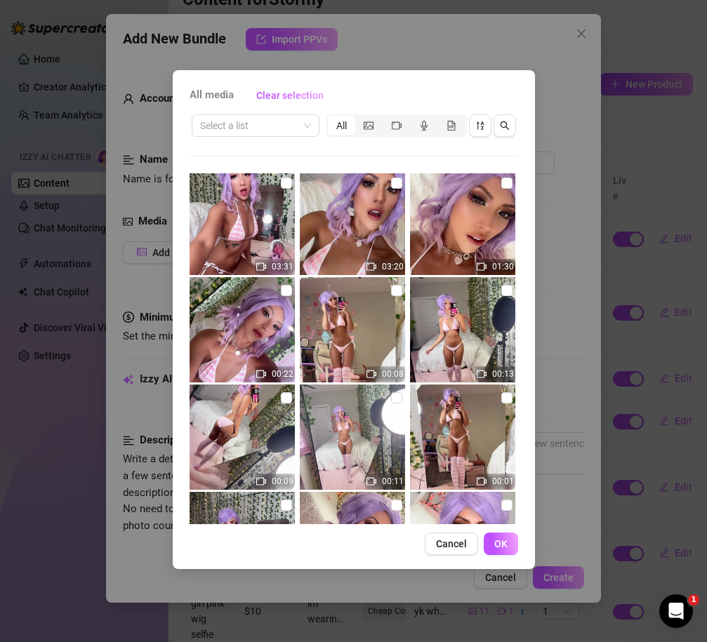
scroll to position [13112, 0]
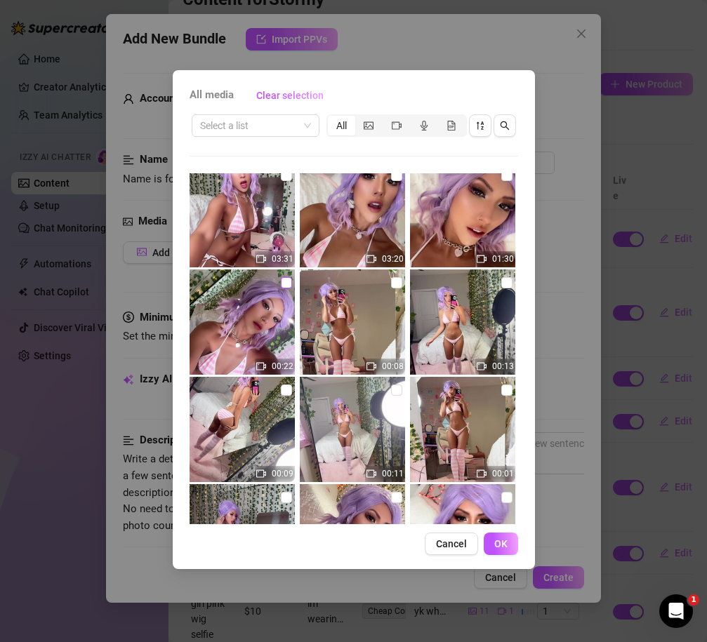
click at [288, 286] on input "checkbox" at bounding box center [286, 282] width 11 height 11
click at [505, 547] on span "OK" at bounding box center [500, 543] width 13 height 11
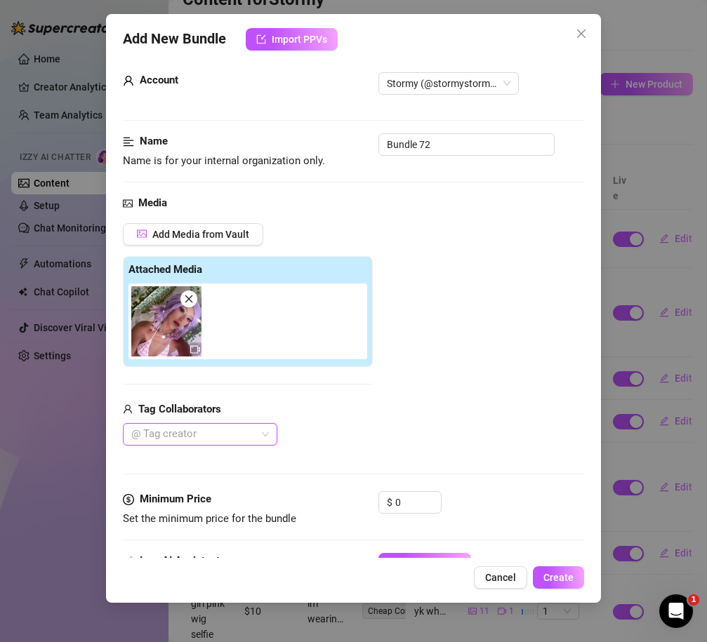
scroll to position [20, 1]
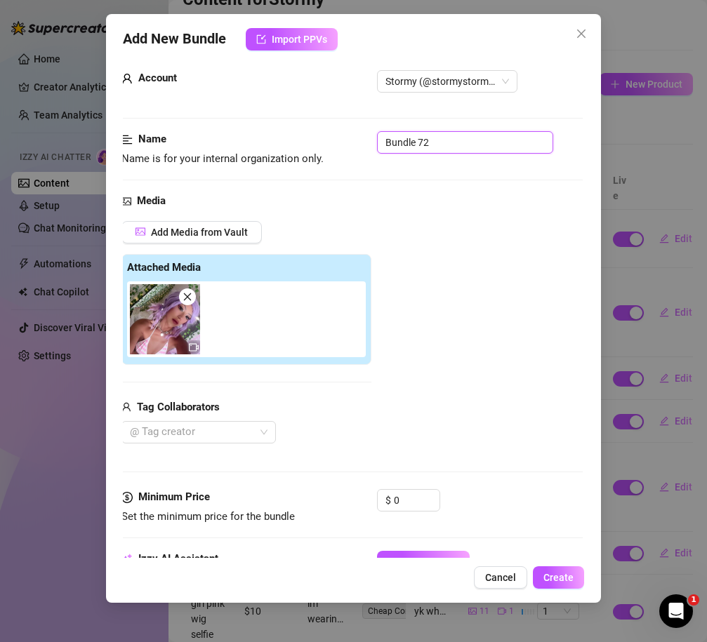
click at [445, 142] on input "Bundle 72" at bounding box center [465, 142] width 176 height 22
click at [467, 262] on div "Add Media from Vault Attached Media Tag Collaborators @ Tag creator" at bounding box center [351, 332] width 461 height 223
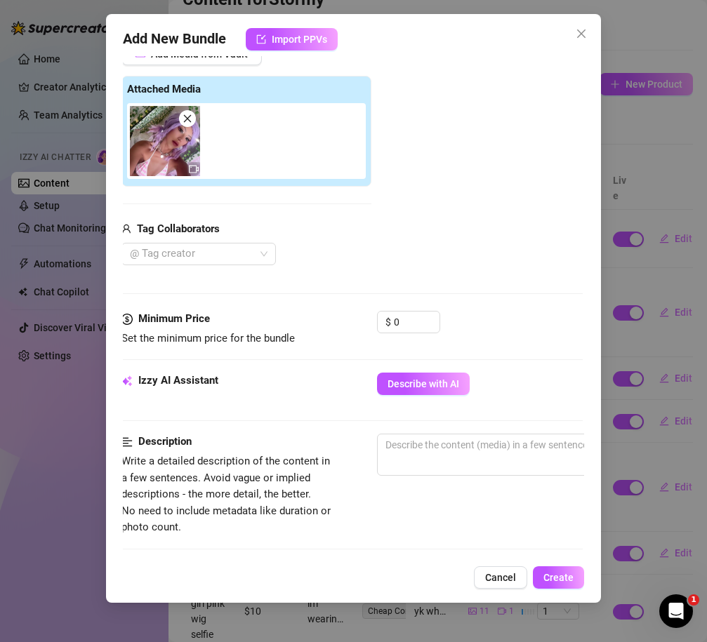
scroll to position [202, 1]
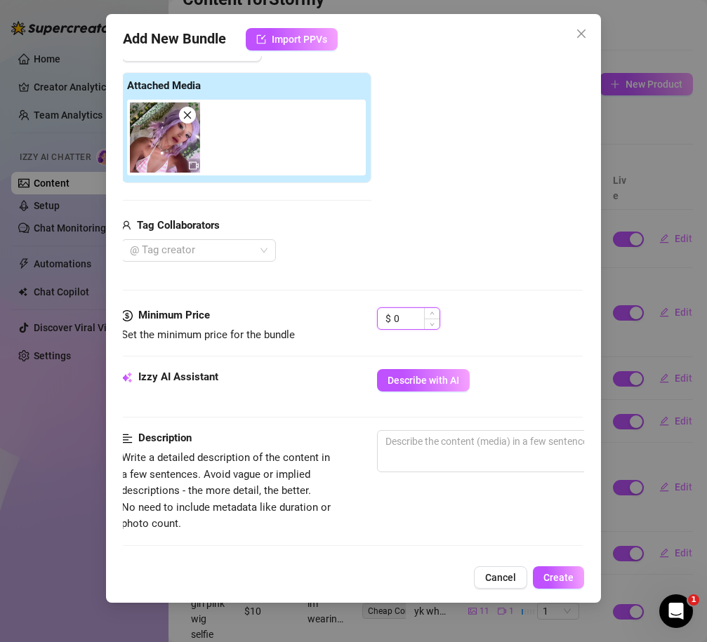
click at [413, 326] on input "0" at bounding box center [417, 318] width 46 height 21
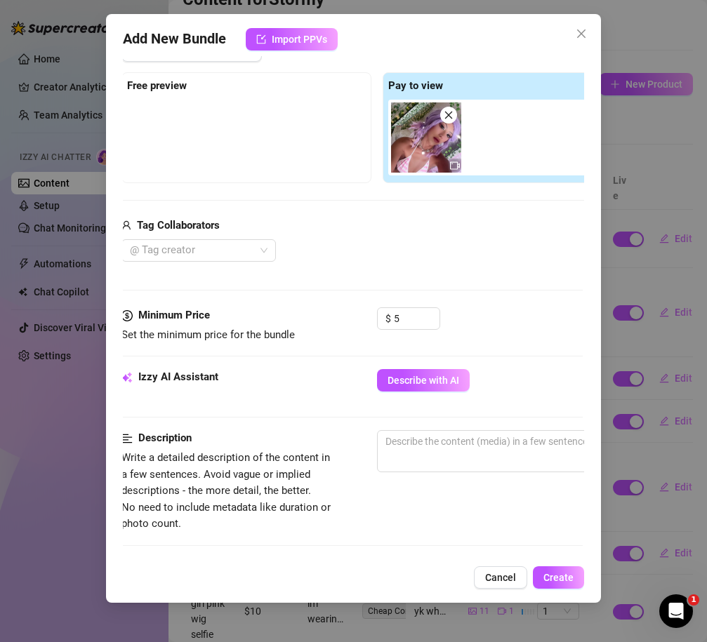
click at [498, 291] on div "Media Add Media from Vault Free preview Pay to view Tag Collaborators @ Tag cre…" at bounding box center [351, 159] width 461 height 296
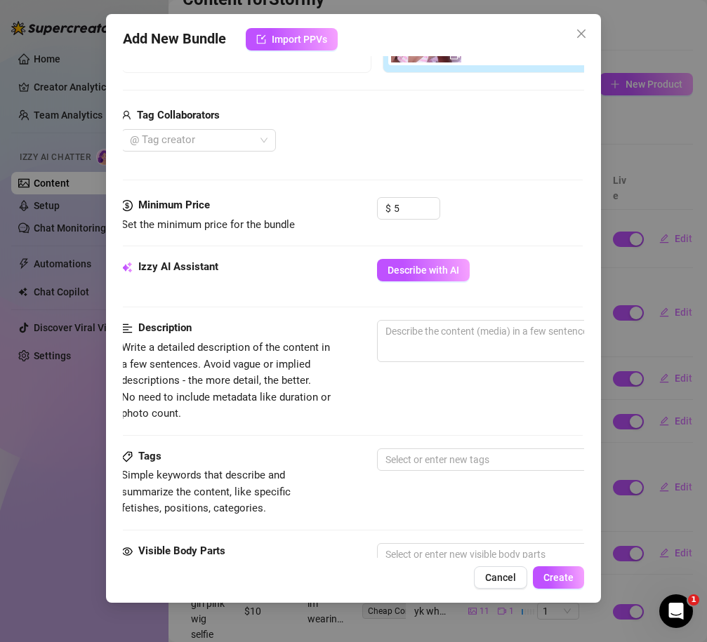
scroll to position [326, 1]
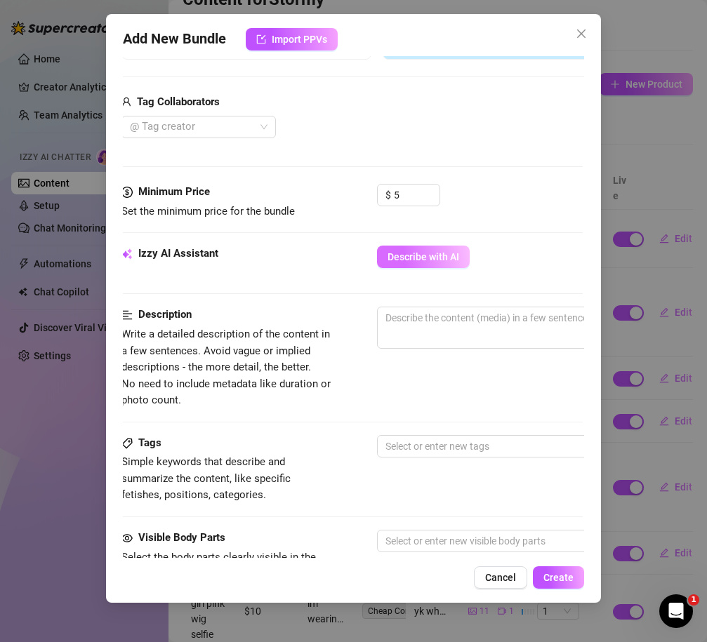
click at [415, 252] on span "Describe with AI" at bounding box center [423, 256] width 72 height 11
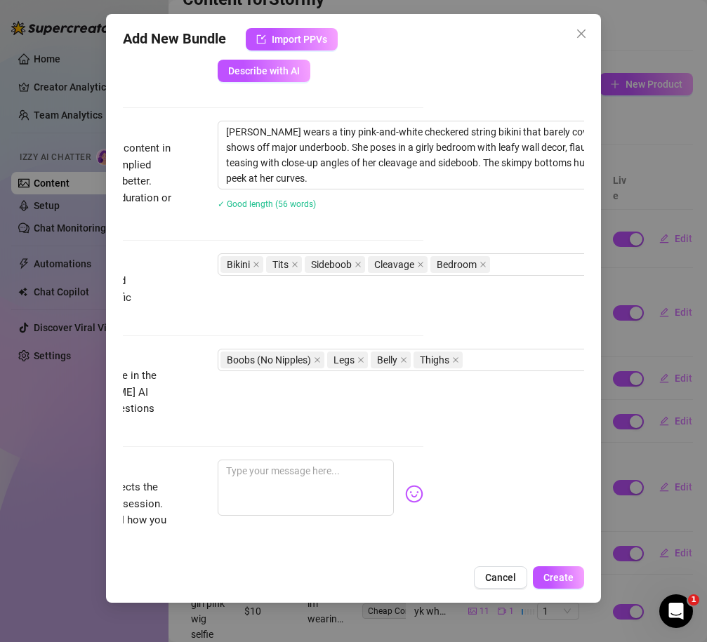
scroll to position [512, 170]
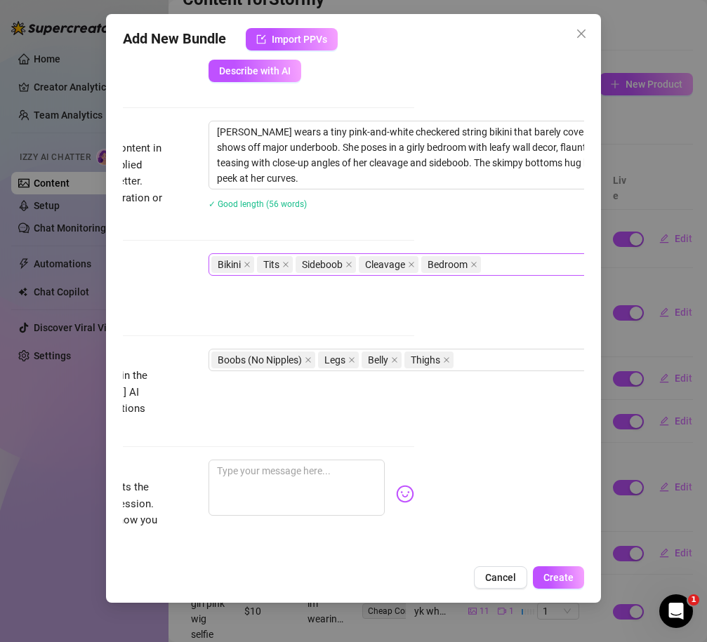
click at [540, 254] on div "Bikini Tits Sideboob Cleavage Bedroom" at bounding box center [453, 264] width 491 height 22
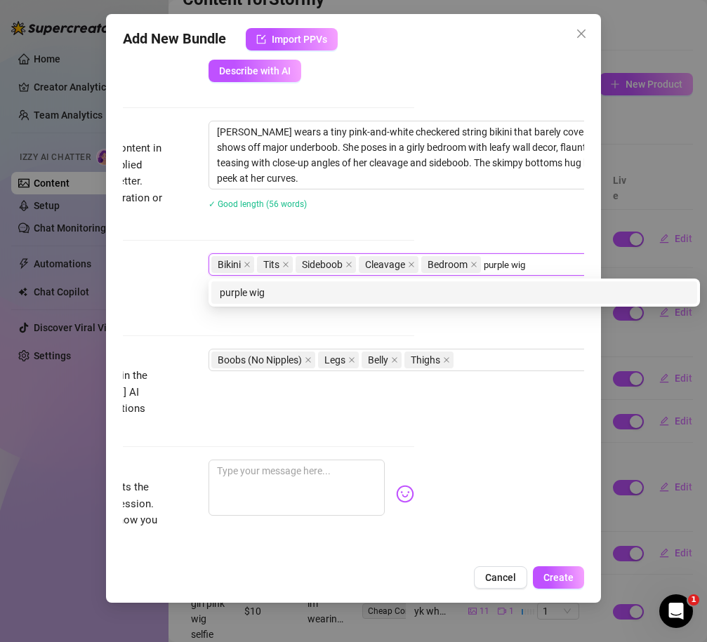
click at [453, 301] on div "purple wig" at bounding box center [454, 292] width 486 height 22
click at [262, 293] on div "cosplay" at bounding box center [453, 292] width 469 height 15
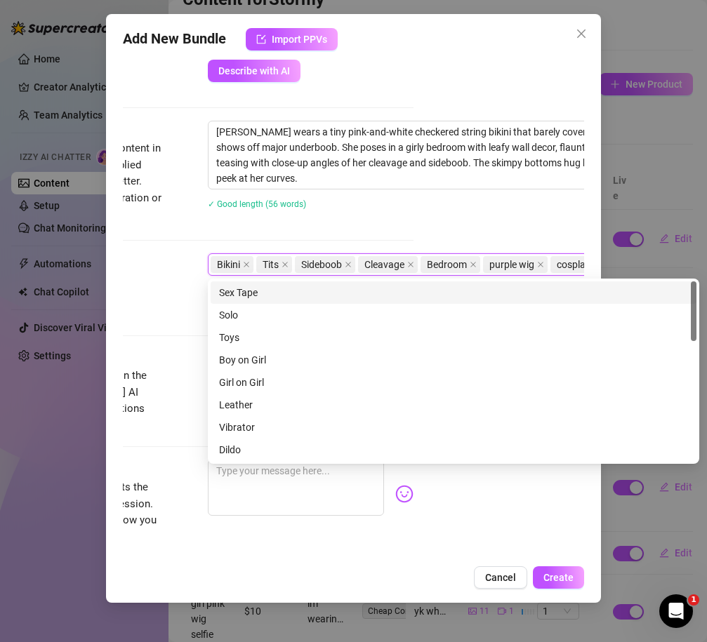
click at [167, 314] on div "Tags Simple keywords that describe and summarize the content, like specific fet…" at bounding box center [182, 287] width 461 height 69
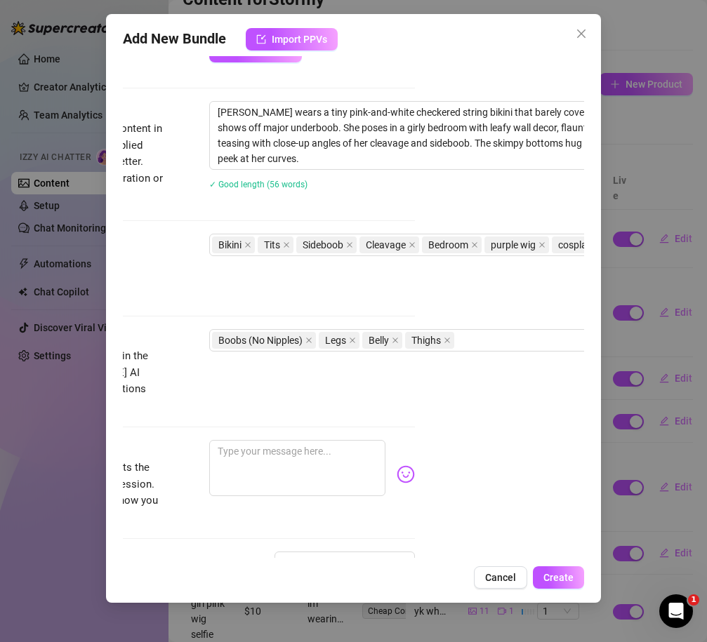
scroll to position [531, 286]
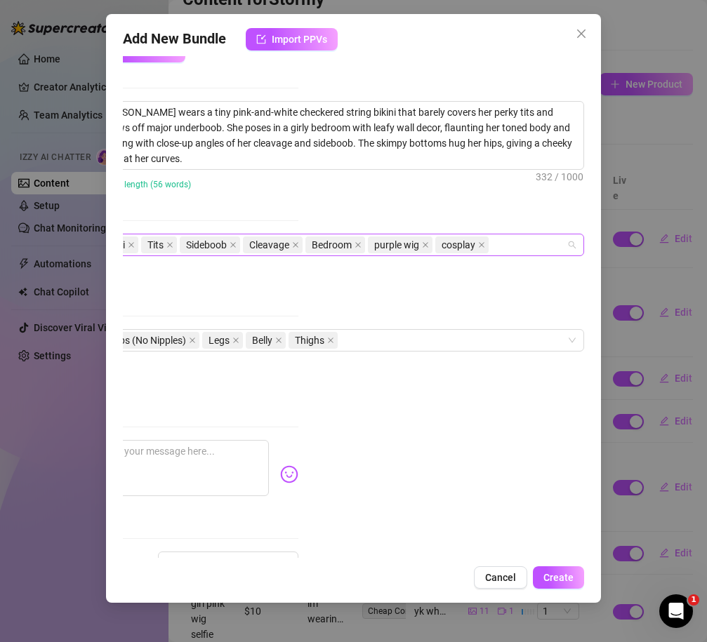
click at [513, 241] on div "Bikini Tits Sideboob Cleavage Bedroom purple wig cosplay" at bounding box center [330, 245] width 471 height 20
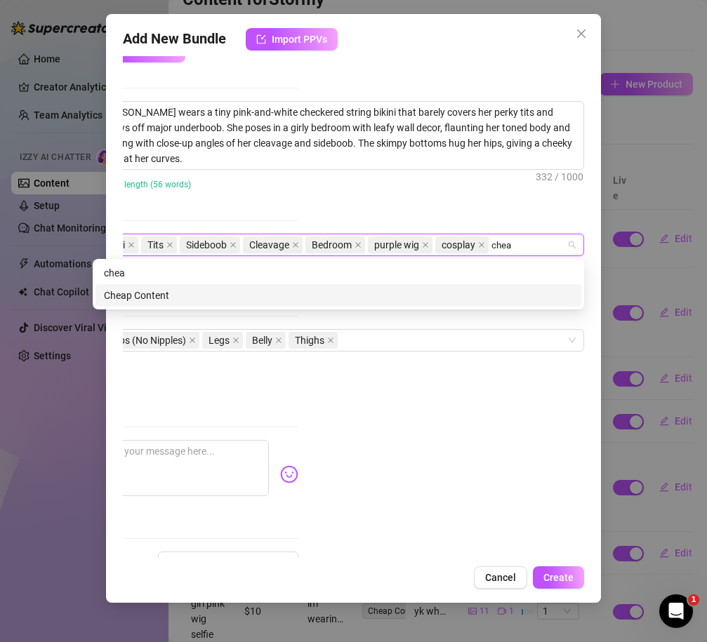
click at [395, 305] on div "Cheap Content" at bounding box center [338, 295] width 486 height 22
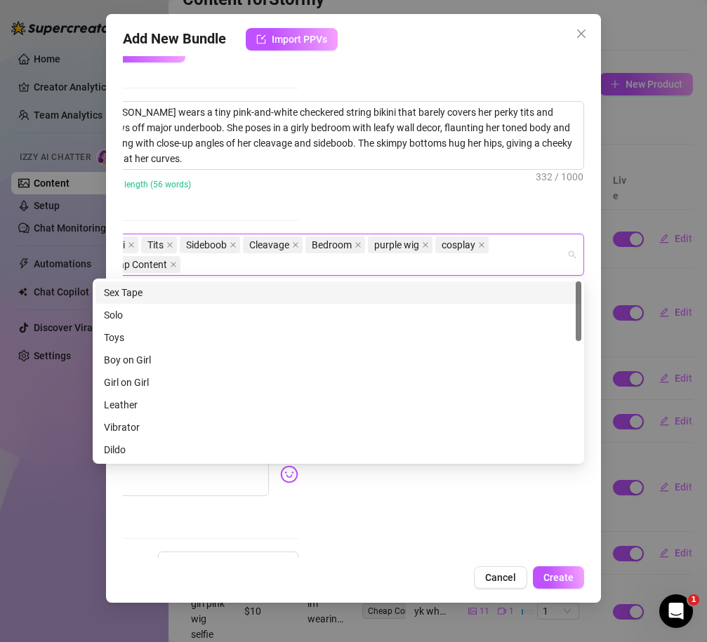
click at [417, 212] on div "Account Stormy (@stormystormborn) Name Name is for your internal organization o…" at bounding box center [353, 307] width 461 height 502
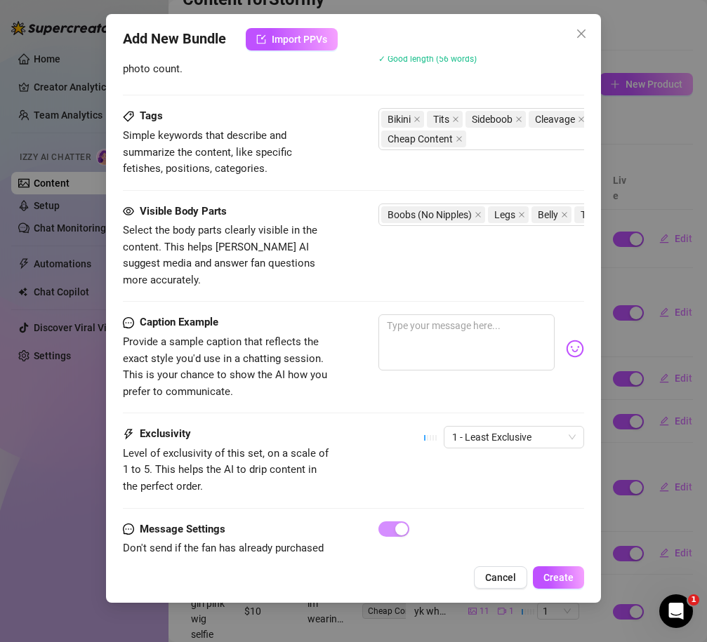
scroll to position [682, 0]
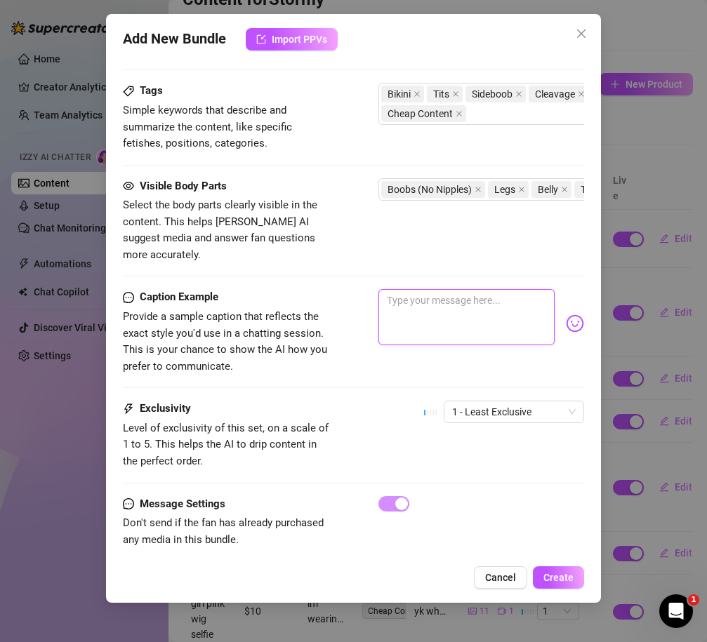
click at [476, 327] on textarea at bounding box center [466, 317] width 176 height 56
click at [580, 314] on img at bounding box center [575, 323] width 18 height 18
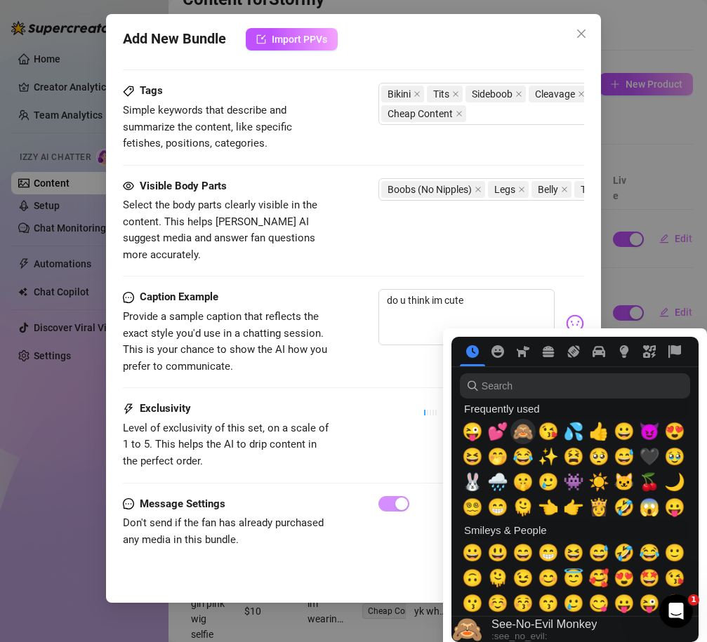
click at [519, 439] on span "🙈" at bounding box center [522, 432] width 21 height 20
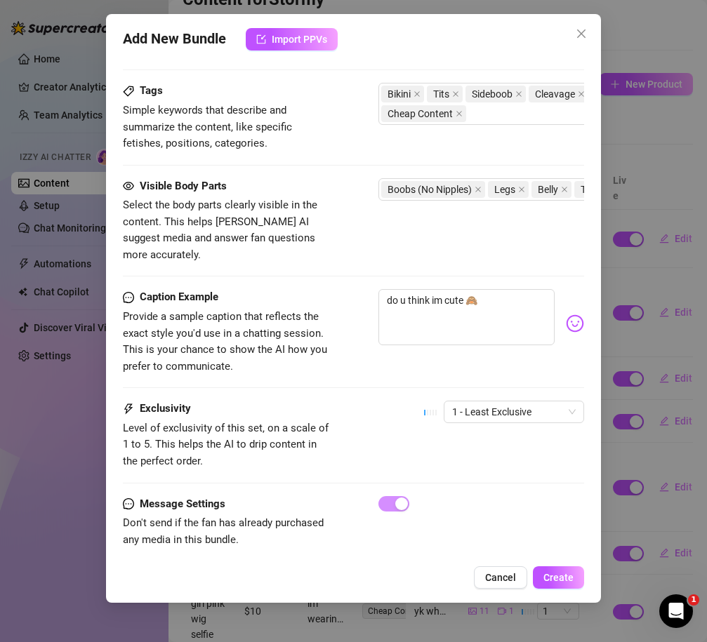
click at [385, 401] on div "Exclusivity Level of exclusivity of this set, on a scale of 1 to 5. This helps …" at bounding box center [353, 435] width 461 height 69
click at [556, 575] on span "Create" at bounding box center [558, 577] width 30 height 11
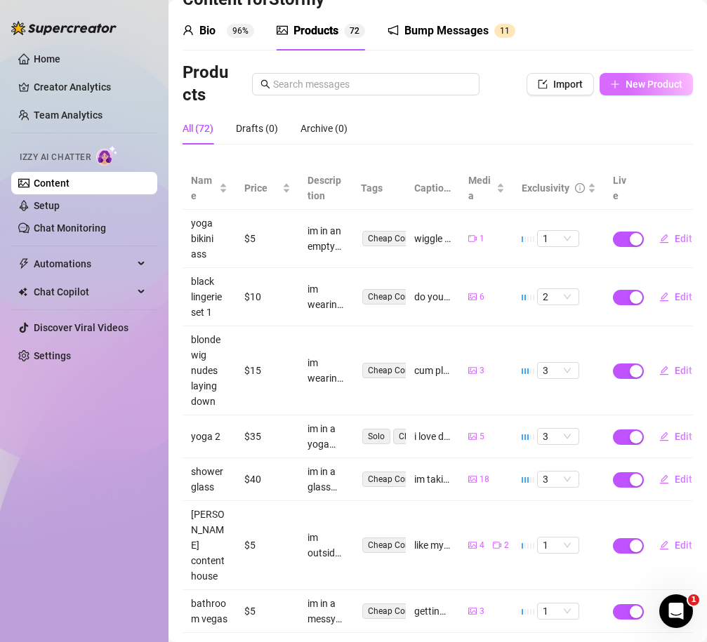
click at [609, 92] on button "New Product" at bounding box center [645, 84] width 93 height 22
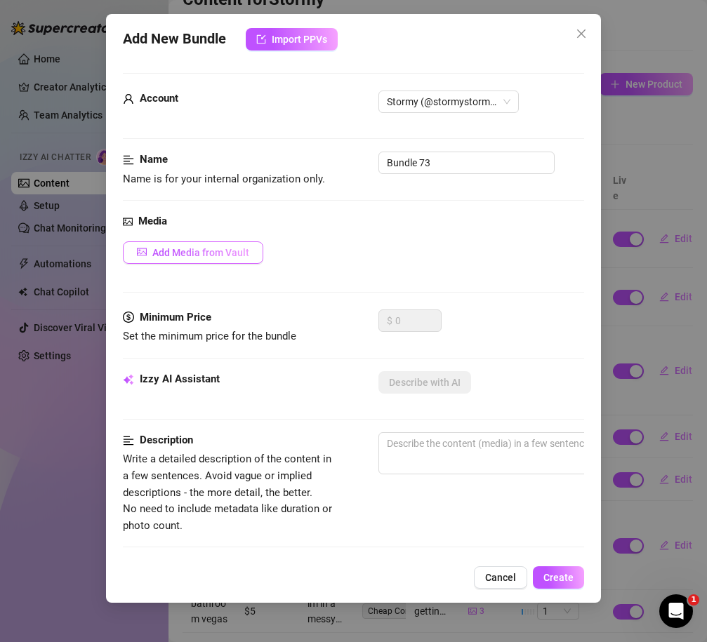
click at [182, 258] on button "Add Media from Vault" at bounding box center [193, 252] width 140 height 22
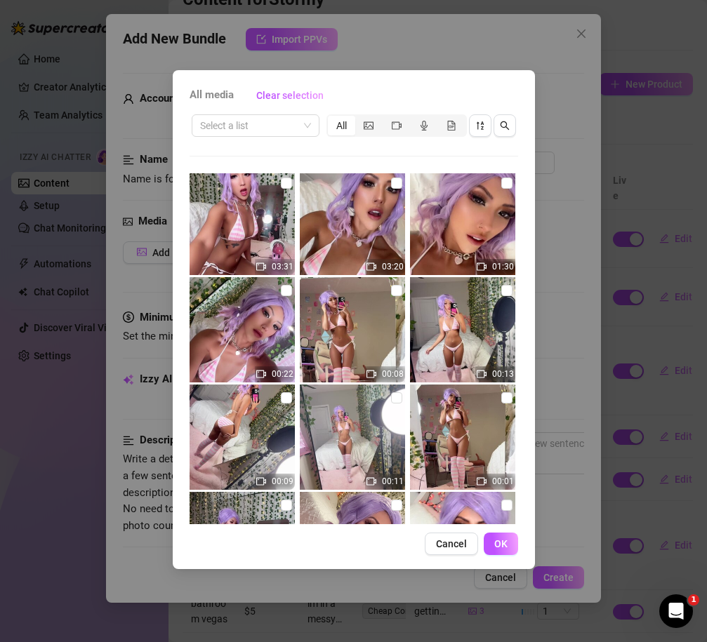
scroll to position [13106, 0]
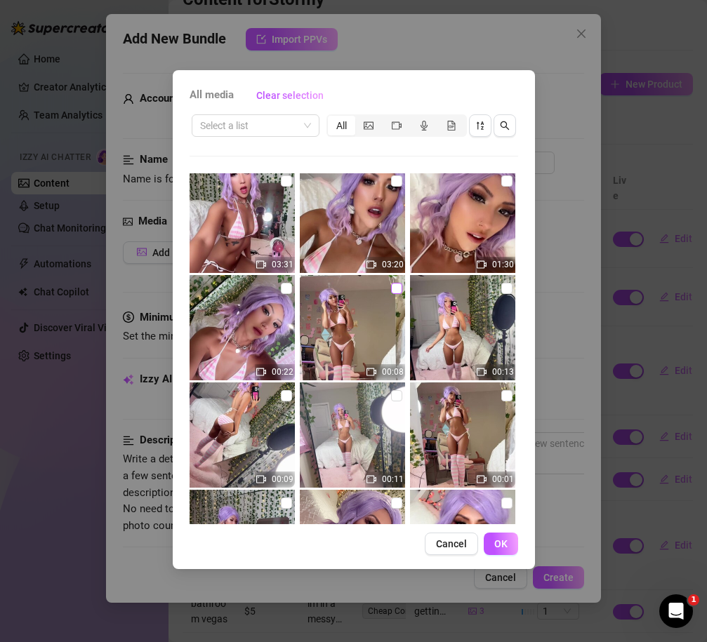
click at [398, 290] on input "checkbox" at bounding box center [396, 288] width 11 height 11
click at [504, 544] on span "OK" at bounding box center [500, 543] width 13 height 11
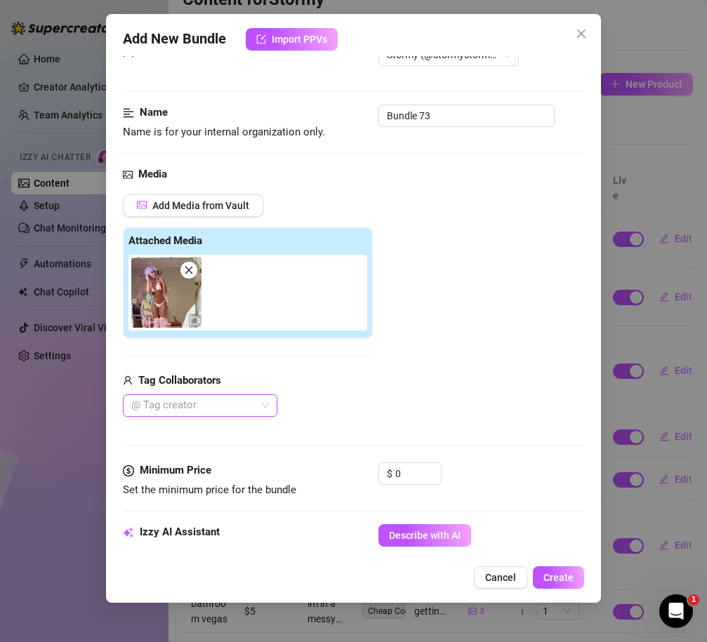
scroll to position [27, 0]
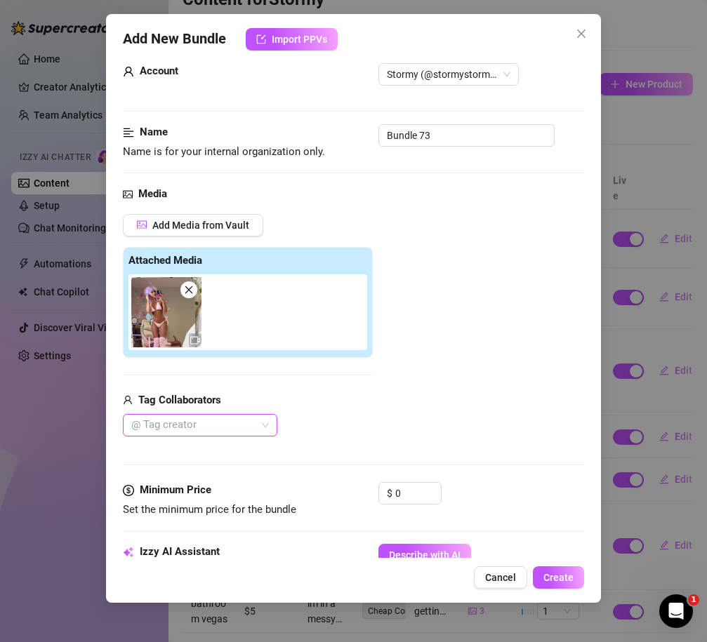
click at [446, 148] on div "Name Name is for your internal organization only. Bundle 73" at bounding box center [353, 142] width 461 height 36
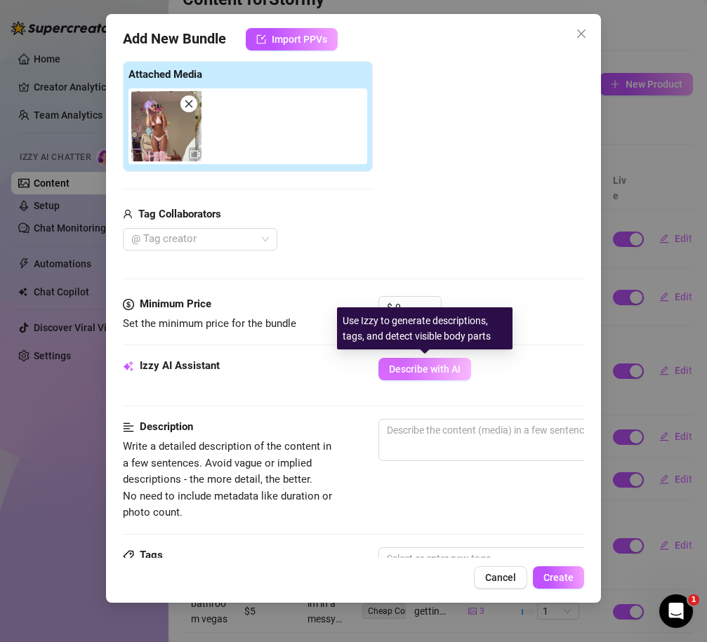
click at [414, 366] on span "Describe with AI" at bounding box center [425, 369] width 72 height 11
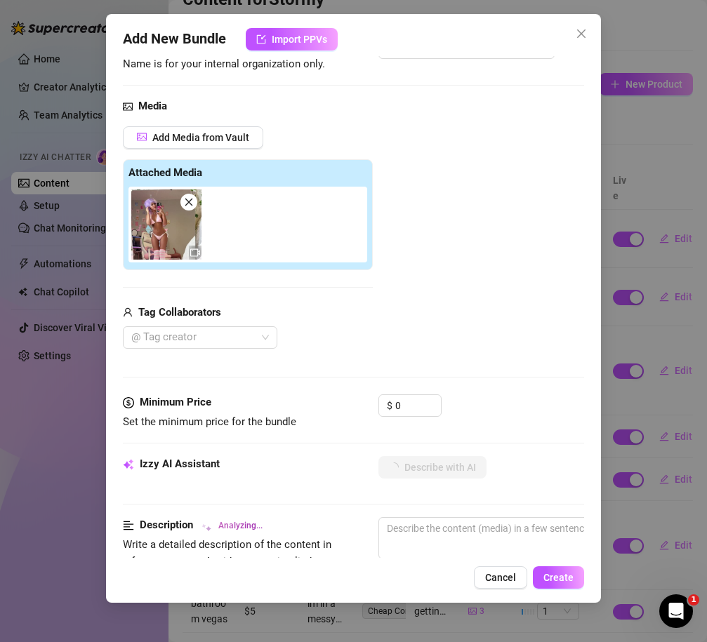
scroll to position [0, 0]
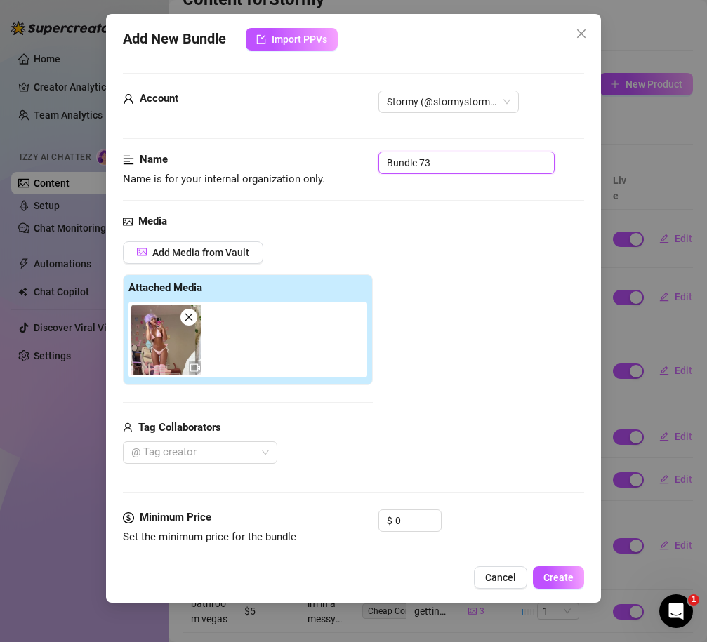
click at [413, 162] on input "Bundle 73" at bounding box center [466, 163] width 176 height 22
click at [469, 286] on div "Add Media from Vault Attached Media Tag Collaborators @ Tag creator" at bounding box center [353, 352] width 461 height 223
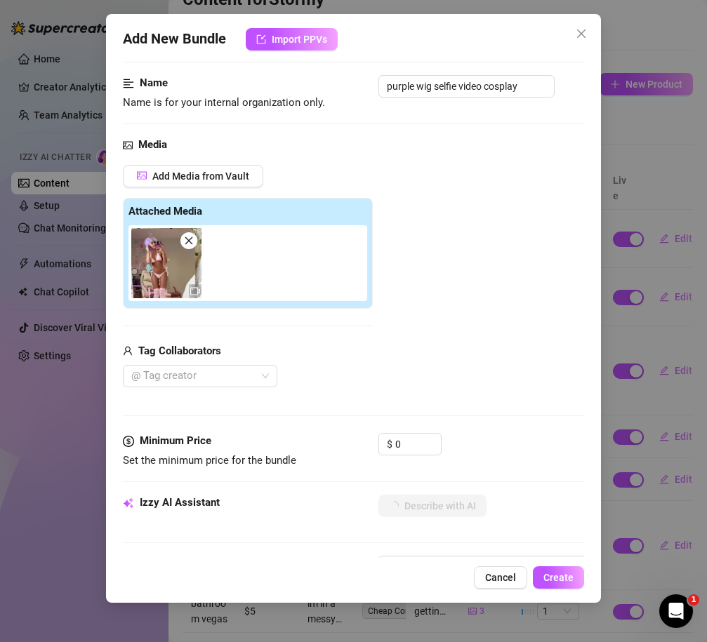
scroll to position [109, 0]
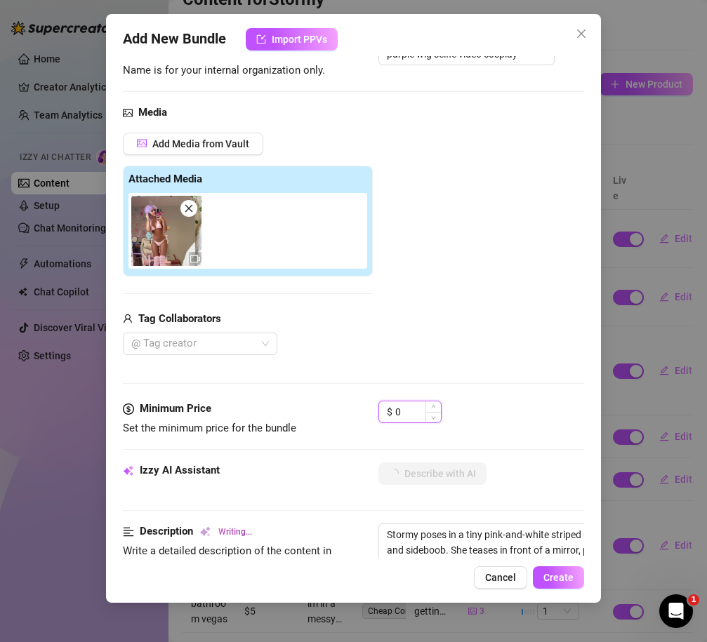
click at [402, 422] on input "0" at bounding box center [418, 411] width 46 height 21
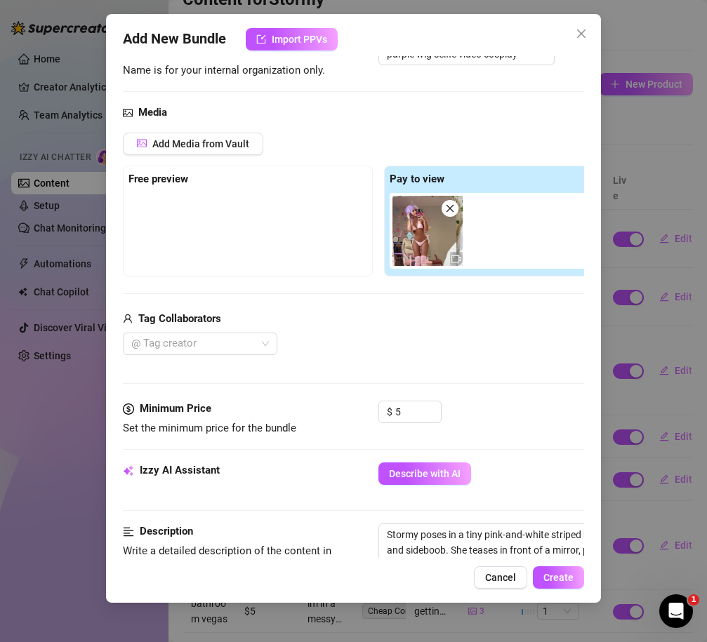
click at [456, 340] on div "@ Tag creator" at bounding box center [378, 344] width 511 height 22
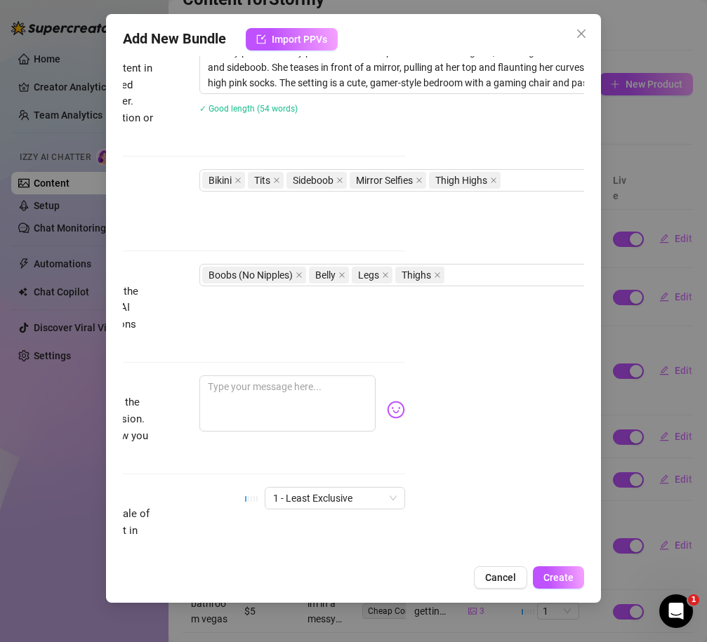
scroll to position [592, 286]
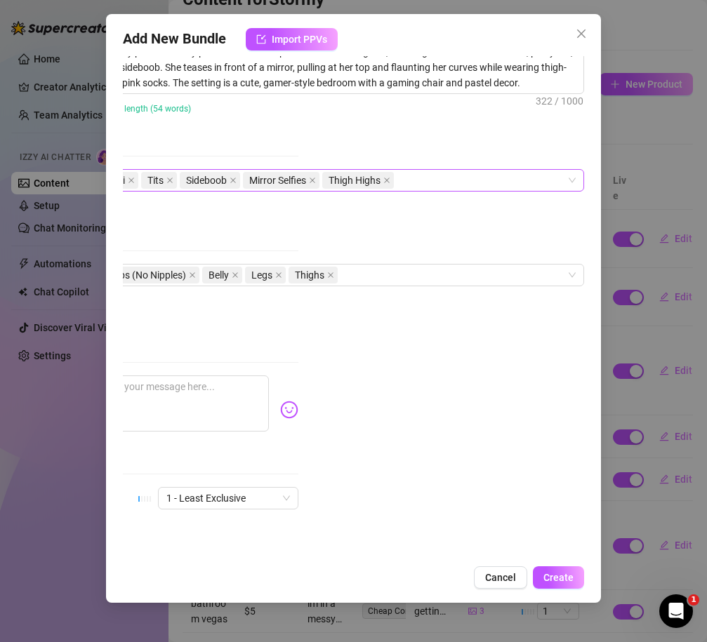
click at [439, 173] on div "Bikini Tits Sideboob Mirror Selfies Thigh Highs" at bounding box center [330, 181] width 471 height 20
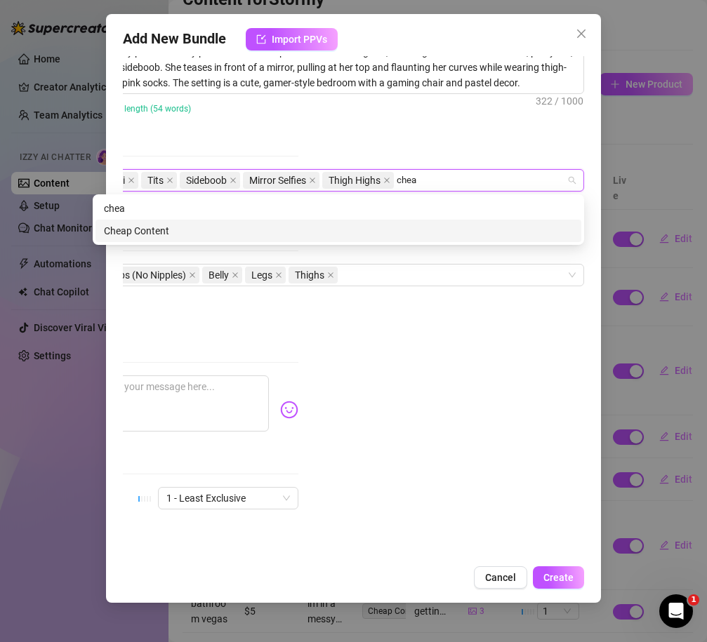
click at [333, 223] on div "Cheap Content" at bounding box center [338, 230] width 469 height 15
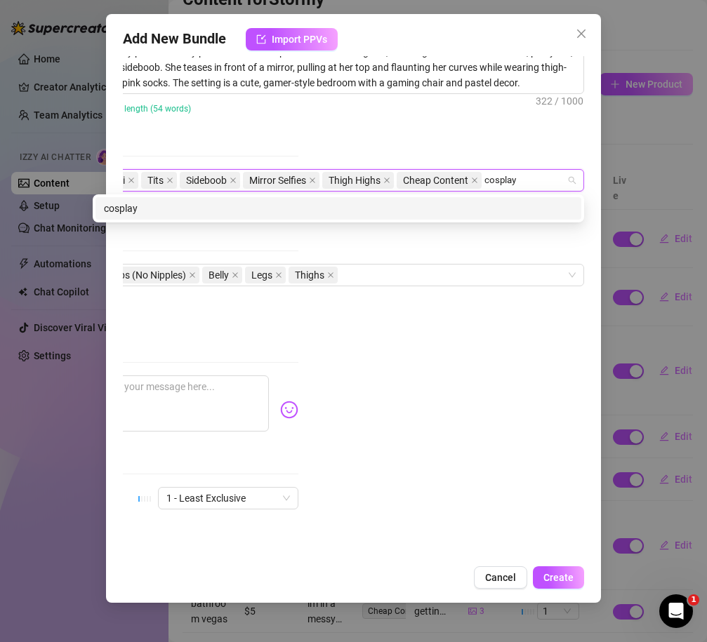
click at [257, 211] on div "cosplay" at bounding box center [338, 208] width 469 height 15
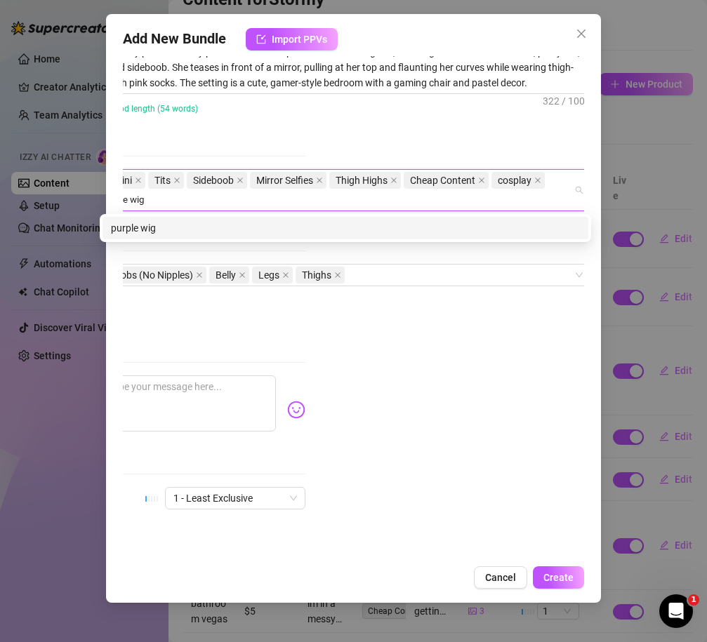
click at [171, 218] on div "purple wig" at bounding box center [345, 228] width 486 height 22
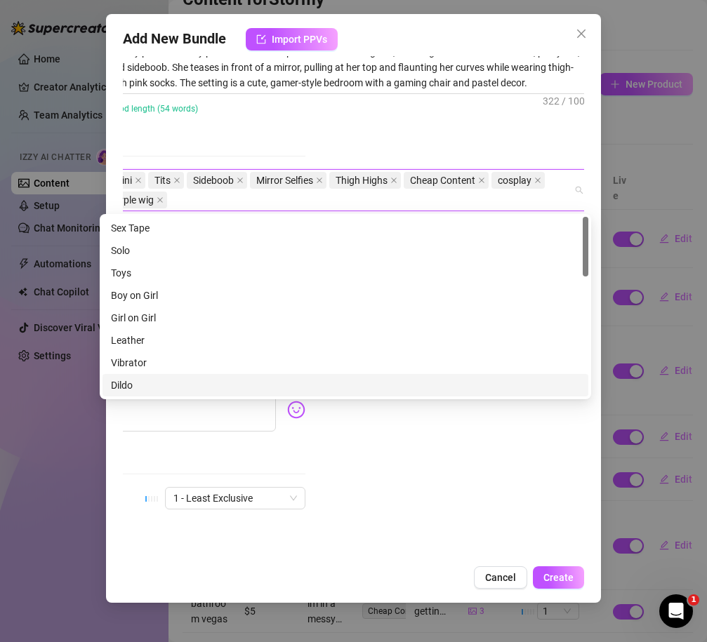
click at [397, 467] on div "Account Stormy (@stormystormborn) Name Name is for your internal organization o…" at bounding box center [353, 307] width 461 height 502
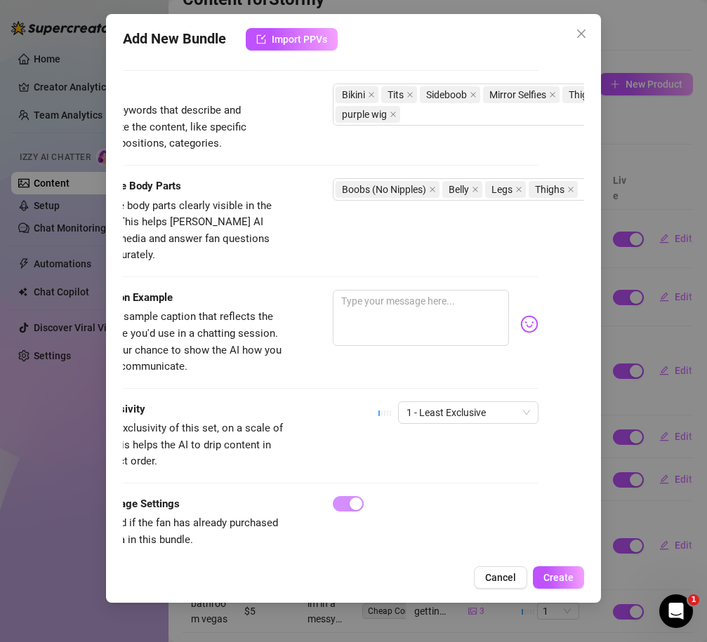
scroll to position [677, 27]
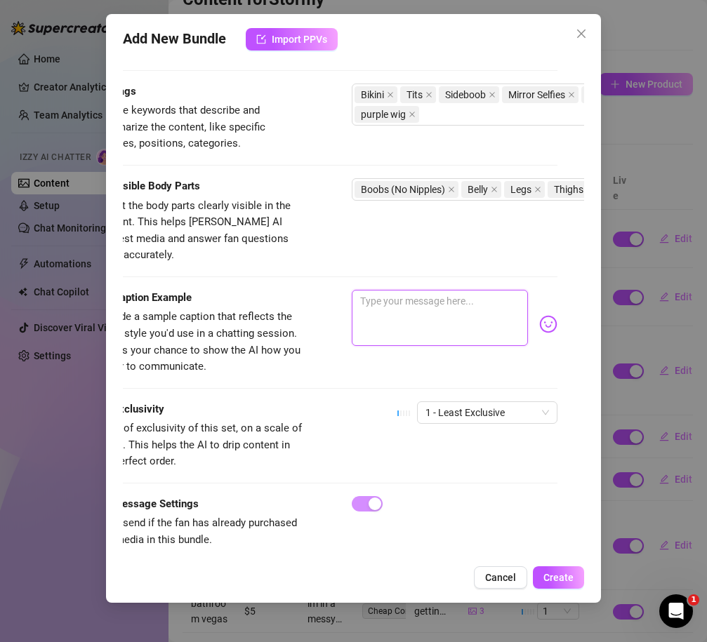
click at [427, 299] on textarea at bounding box center [440, 318] width 176 height 56
click at [551, 315] on img at bounding box center [548, 324] width 18 height 18
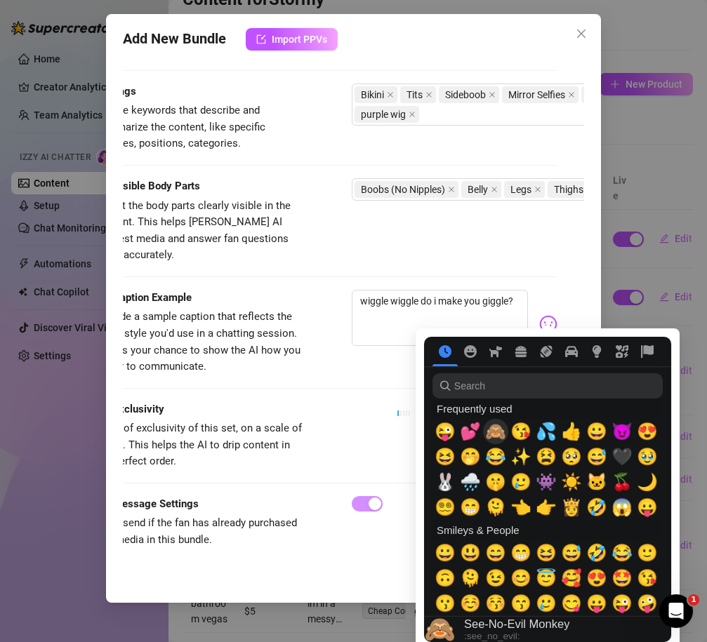
click at [493, 436] on span "🙈" at bounding box center [495, 432] width 21 height 20
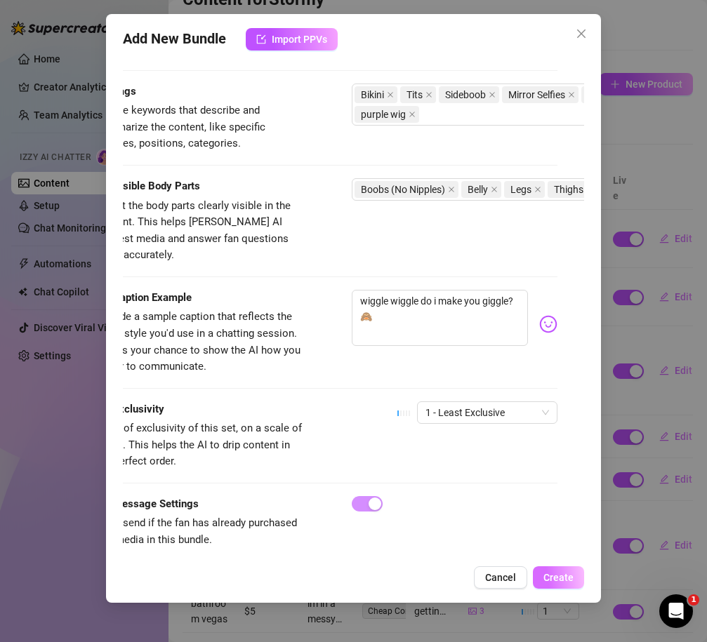
click at [559, 582] on span "Create" at bounding box center [558, 577] width 30 height 11
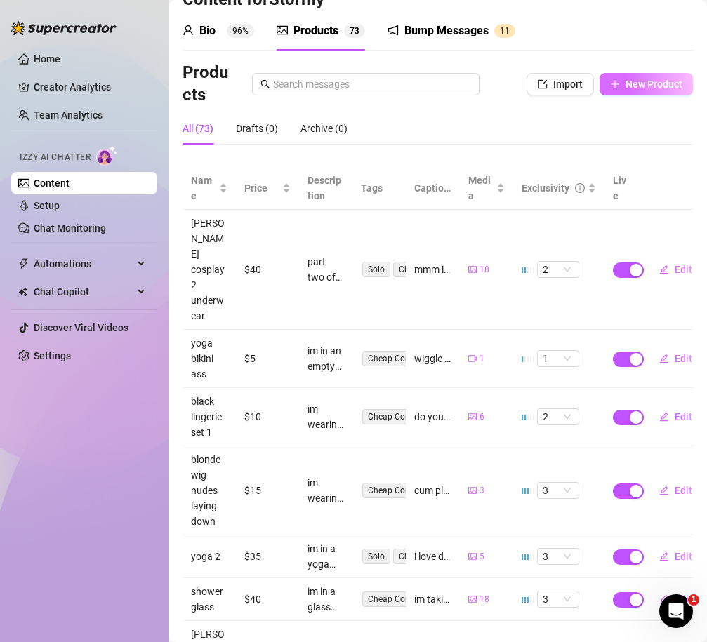
click at [609, 91] on button "New Product" at bounding box center [645, 84] width 93 height 22
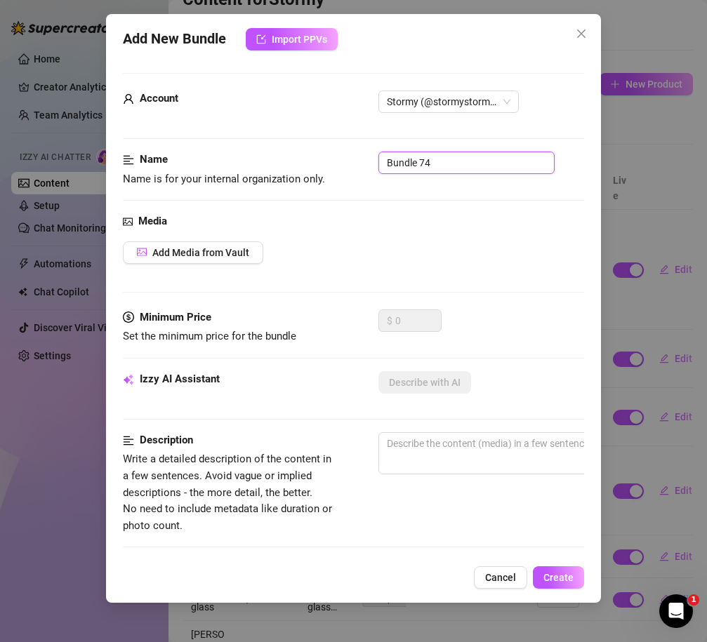
click at [408, 166] on input "Bundle 74" at bounding box center [466, 163] width 176 height 22
click at [225, 234] on div "Media Add Media from Vault" at bounding box center [353, 261] width 461 height 96
click at [225, 244] on button "Add Media from Vault" at bounding box center [193, 252] width 140 height 22
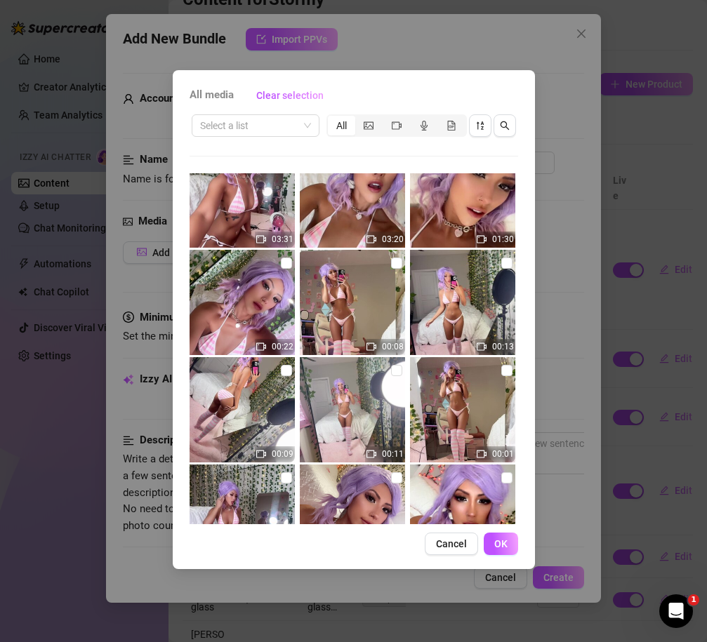
scroll to position [13129, 0]
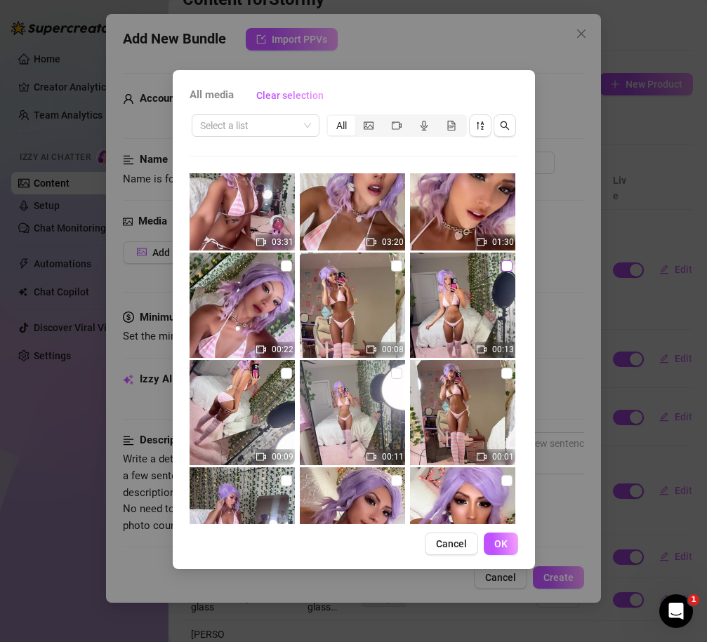
click at [506, 272] on label at bounding box center [506, 265] width 11 height 15
click at [506, 272] on input "checkbox" at bounding box center [506, 265] width 11 height 11
click at [500, 540] on span "OK" at bounding box center [500, 543] width 13 height 11
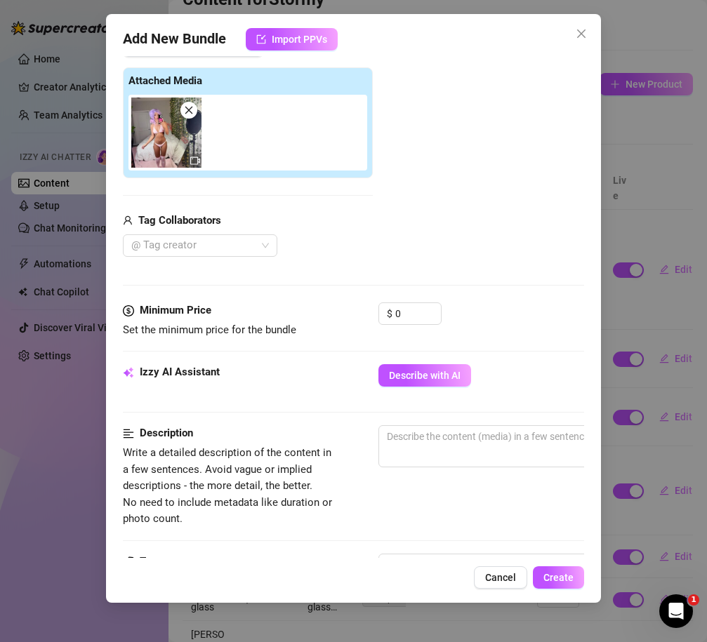
scroll to position [292, 0]
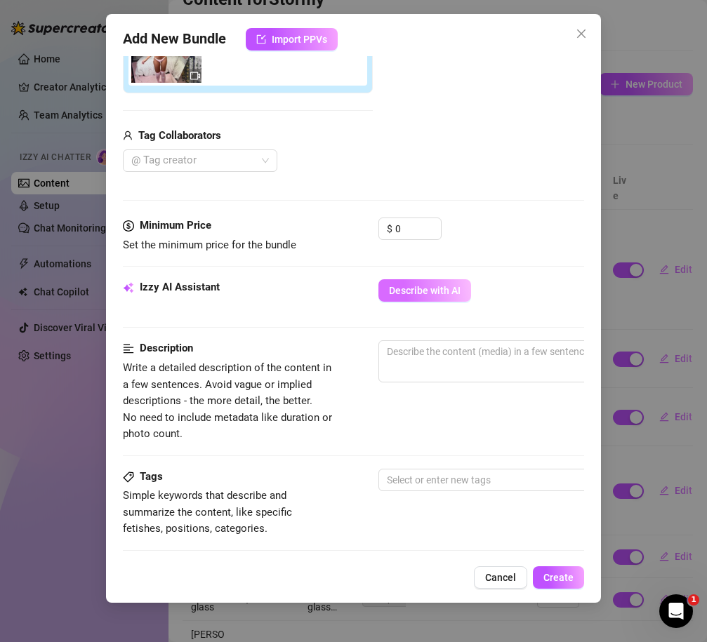
click at [429, 296] on span "Describe with AI" at bounding box center [425, 290] width 72 height 11
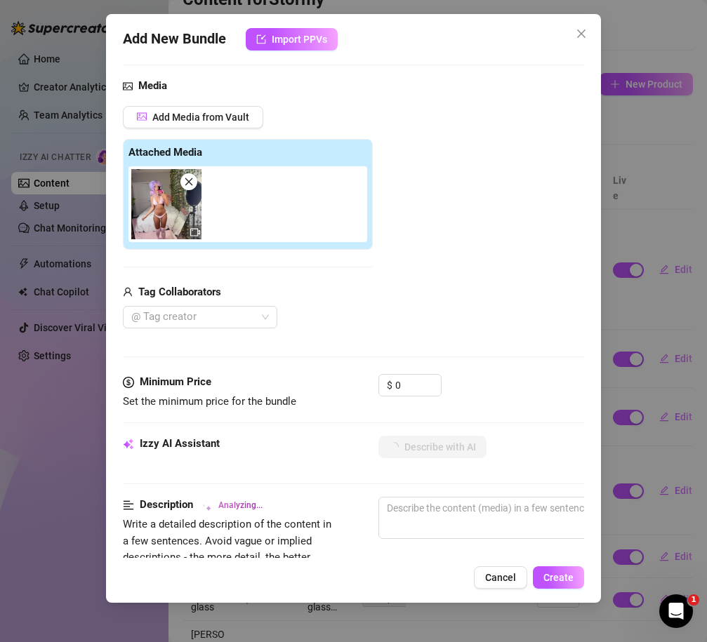
scroll to position [0, 0]
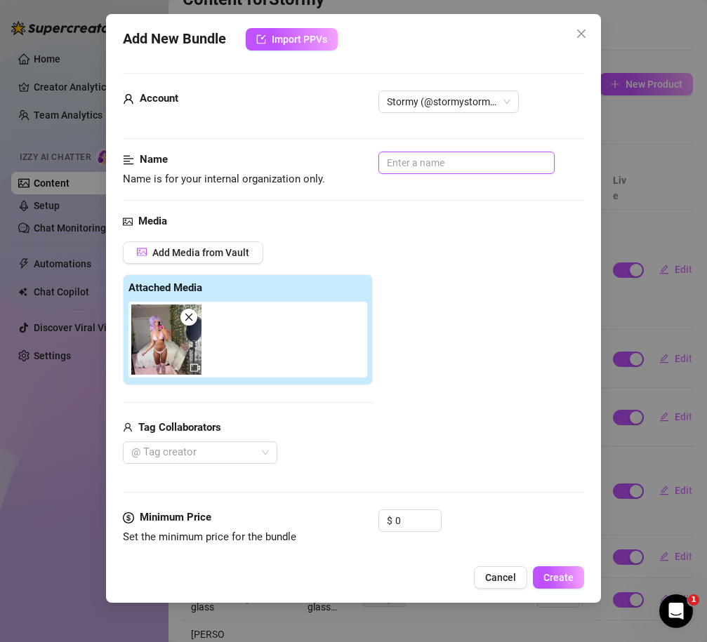
click at [408, 166] on input "text" at bounding box center [466, 163] width 176 height 22
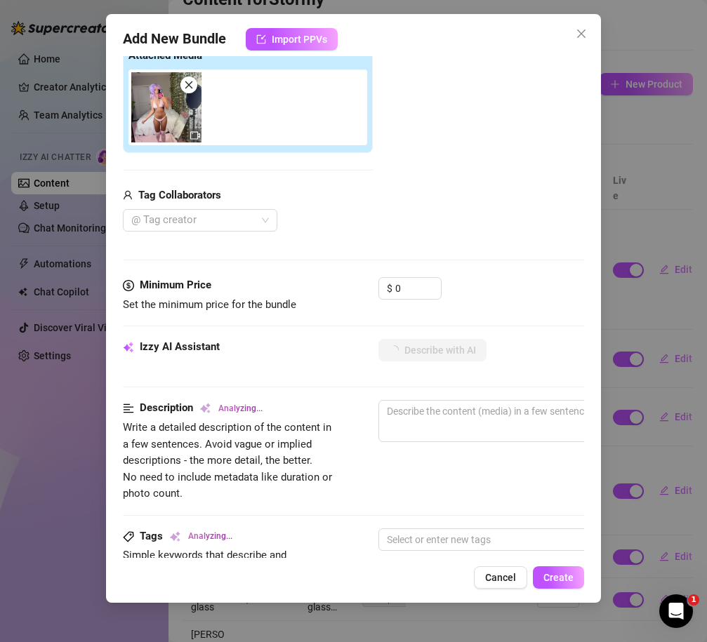
scroll to position [253, 0]
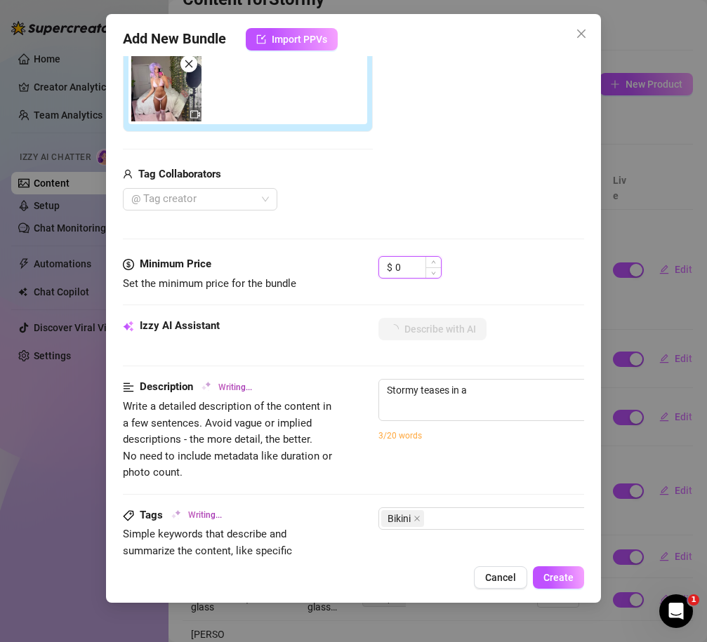
click at [403, 272] on input "0" at bounding box center [418, 267] width 46 height 21
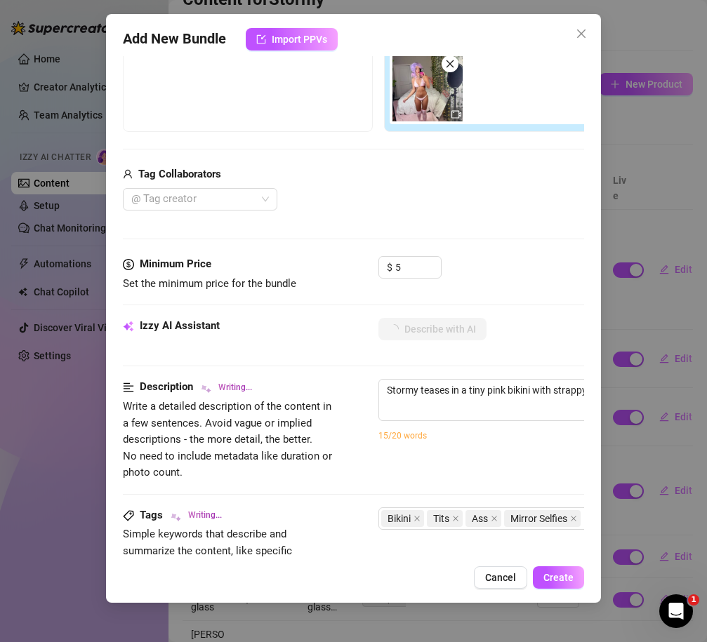
click at [344, 311] on div "Minimum Price Set the minimum price for the bundle $ 5" at bounding box center [353, 287] width 461 height 62
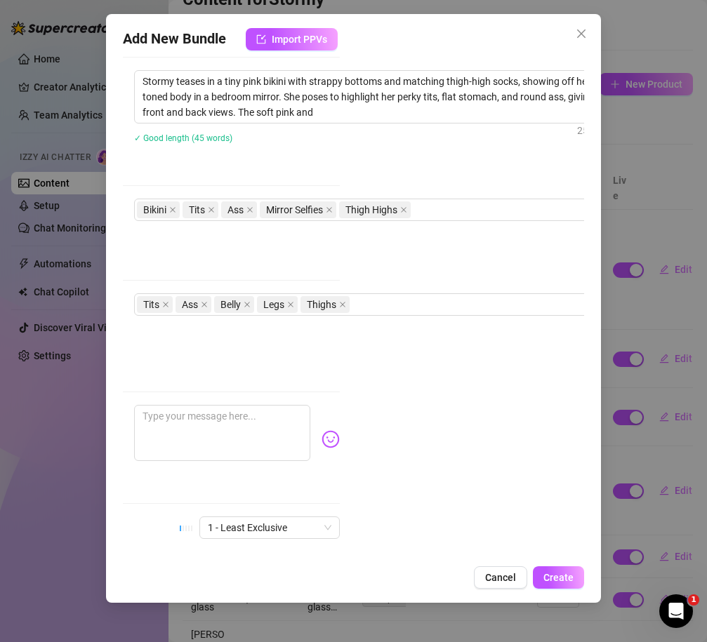
scroll to position [562, 262]
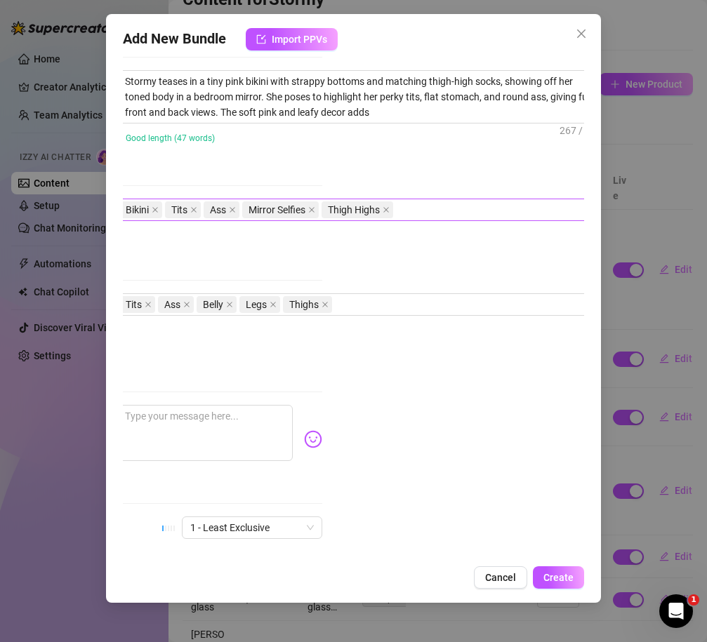
click at [454, 205] on div "Bikini Tits Ass Mirror Selfies Thigh Highs" at bounding box center [354, 210] width 471 height 20
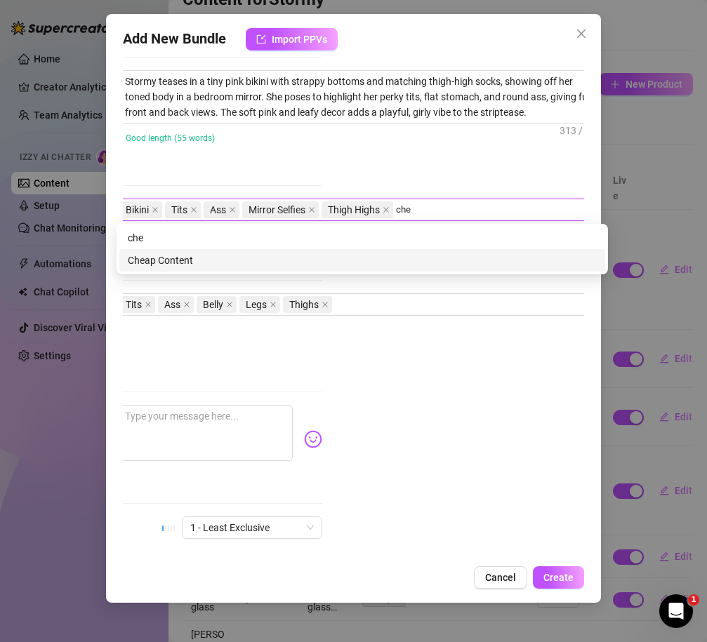
click at [336, 260] on div "Cheap Content" at bounding box center [362, 260] width 469 height 15
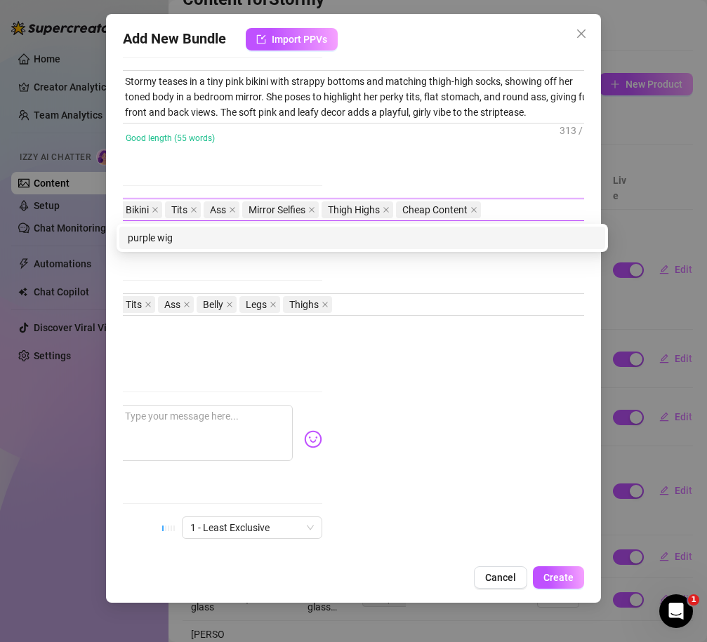
click at [227, 251] on div "purple wig purple wig" at bounding box center [362, 238] width 491 height 28
click at [160, 234] on div "cosplay" at bounding box center [360, 237] width 469 height 15
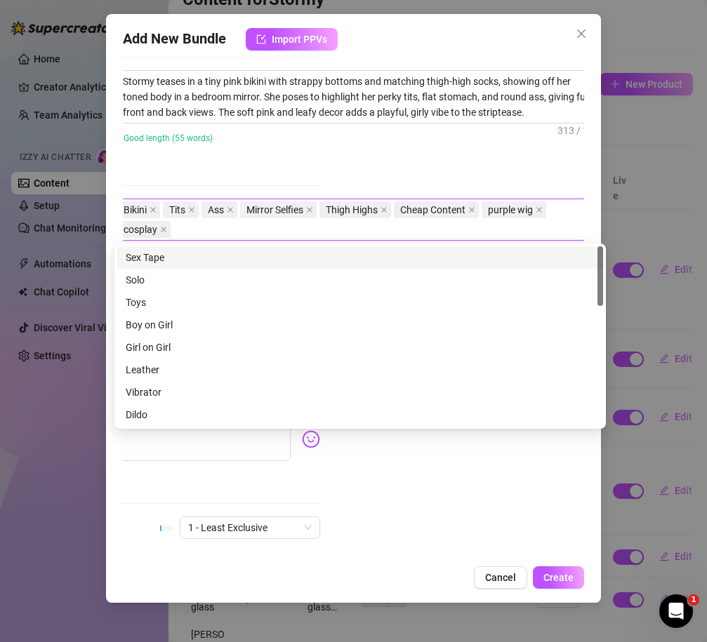
click at [211, 177] on div "Description Write a detailed description of the content in a few sentences. Avo…" at bounding box center [89, 134] width 461 height 128
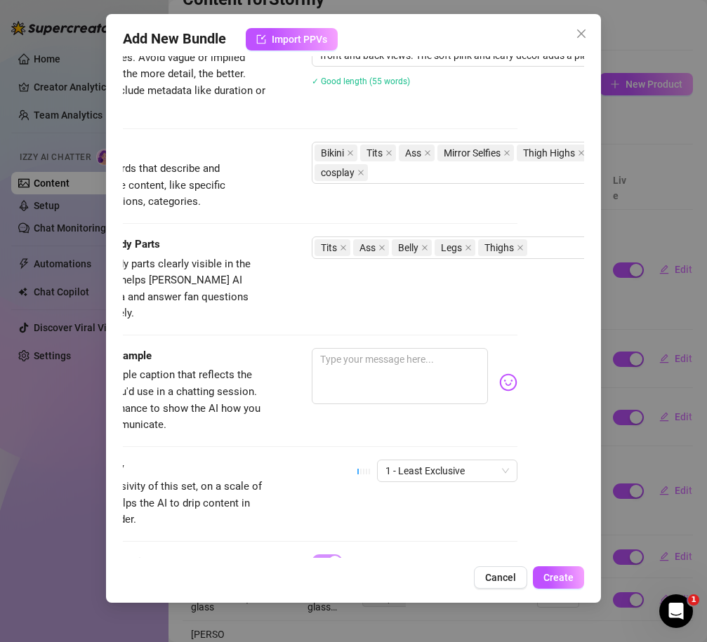
scroll to position [677, 67]
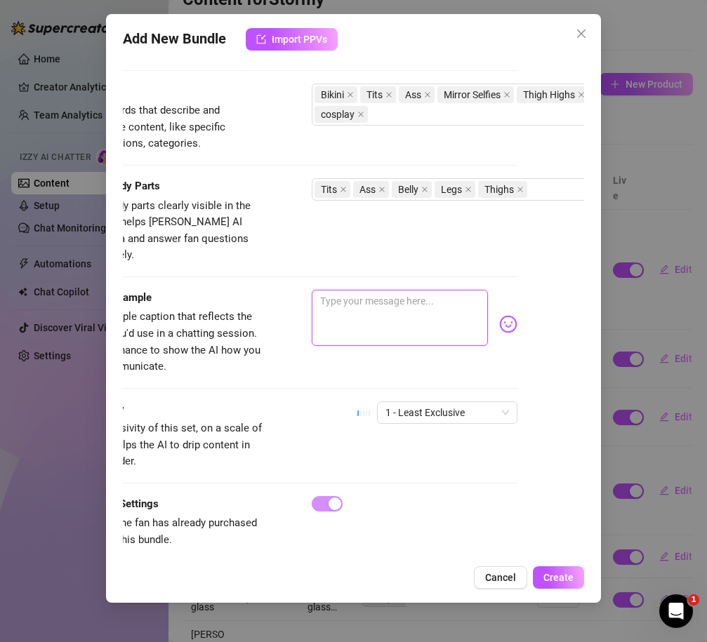
click at [404, 304] on textarea at bounding box center [400, 318] width 176 height 56
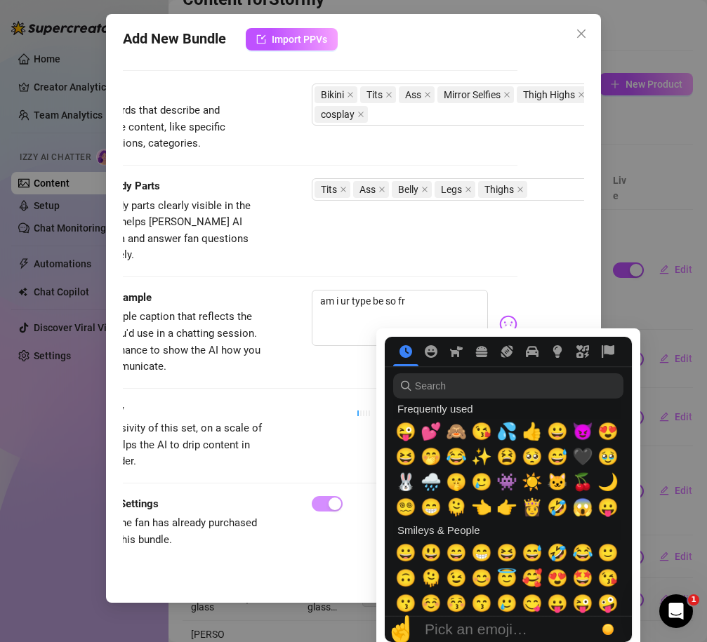
click at [507, 315] on img at bounding box center [508, 324] width 18 height 18
click at [482, 463] on span "✨" at bounding box center [481, 457] width 21 height 20
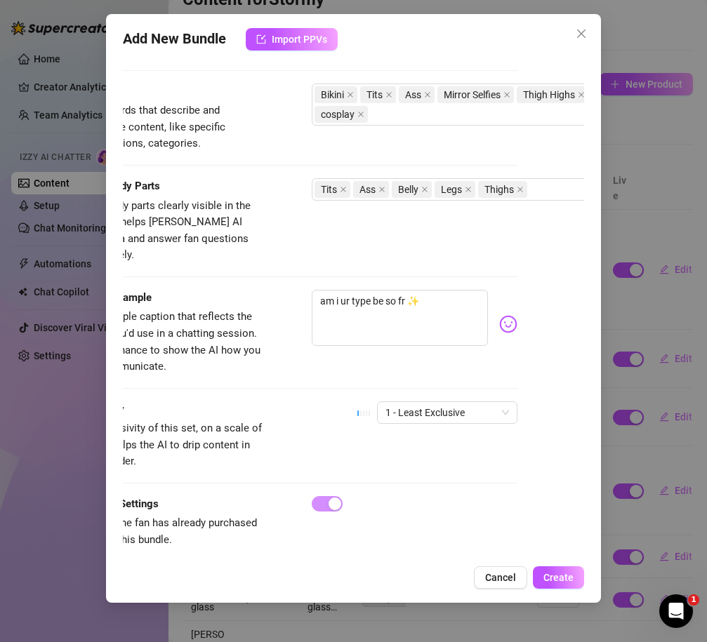
click at [557, 286] on div "Account Stormy (@stormystormborn) Name Name is for your internal organization o…" at bounding box center [353, 307] width 461 height 502
click at [553, 576] on span "Create" at bounding box center [558, 577] width 30 height 11
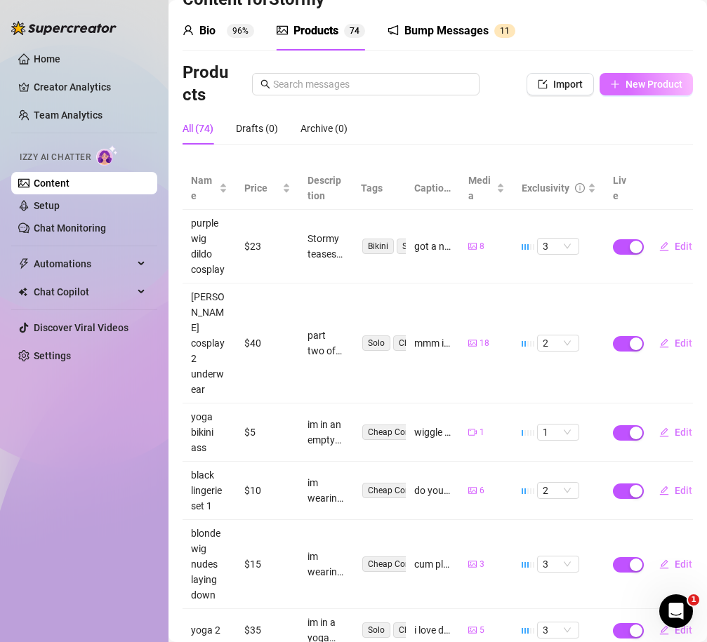
click at [609, 87] on span "New Product" at bounding box center [653, 84] width 57 height 11
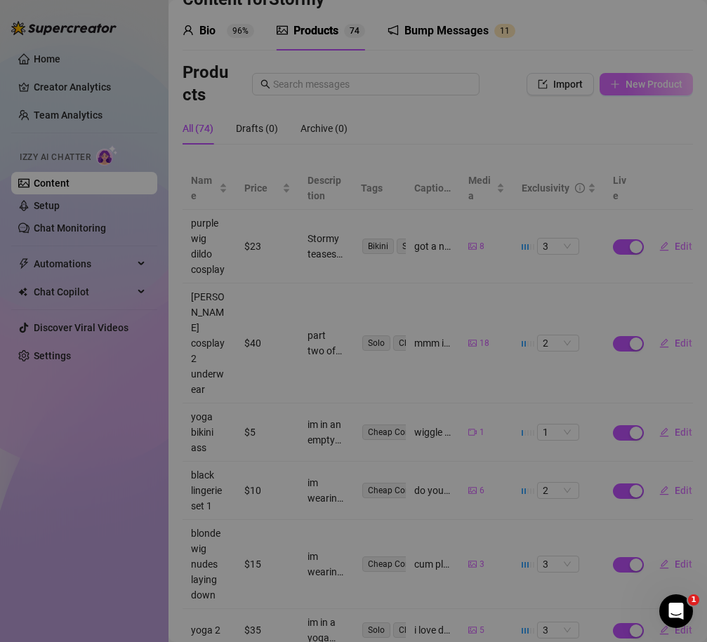
click at [609, 87] on div "Add New Bundle Import PPVs Account 33831579 Name Name is for your internal orga…" at bounding box center [353, 321] width 707 height 642
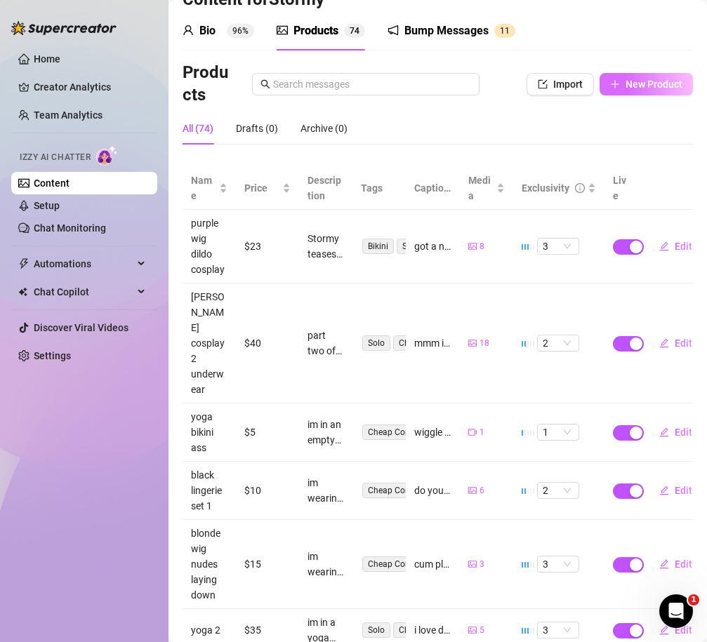
click at [609, 83] on span "New Product" at bounding box center [653, 84] width 57 height 11
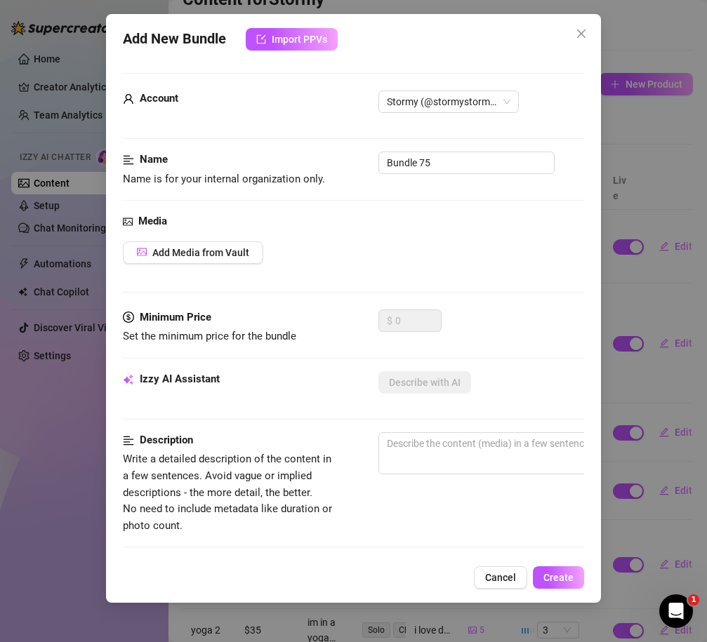
click at [181, 273] on div "Media Add Media from Vault" at bounding box center [353, 261] width 461 height 96
click at [181, 253] on span "Add Media from Vault" at bounding box center [200, 252] width 97 height 11
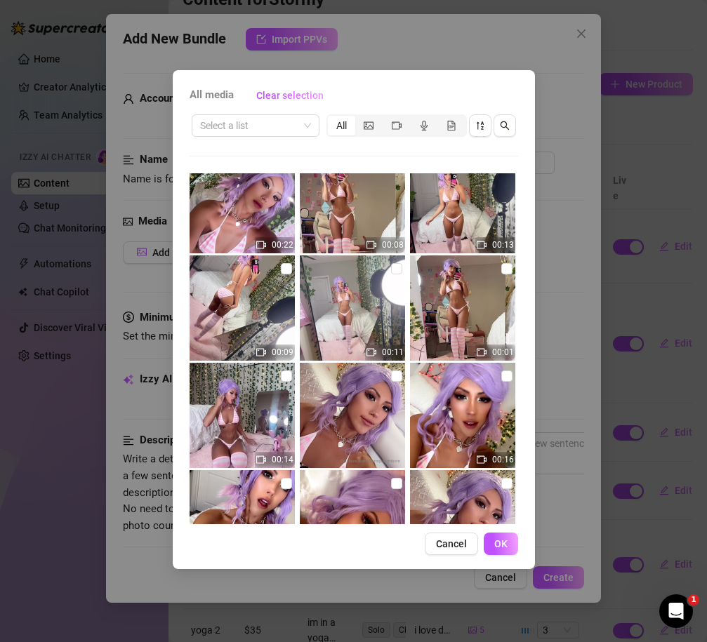
scroll to position [13237, 0]
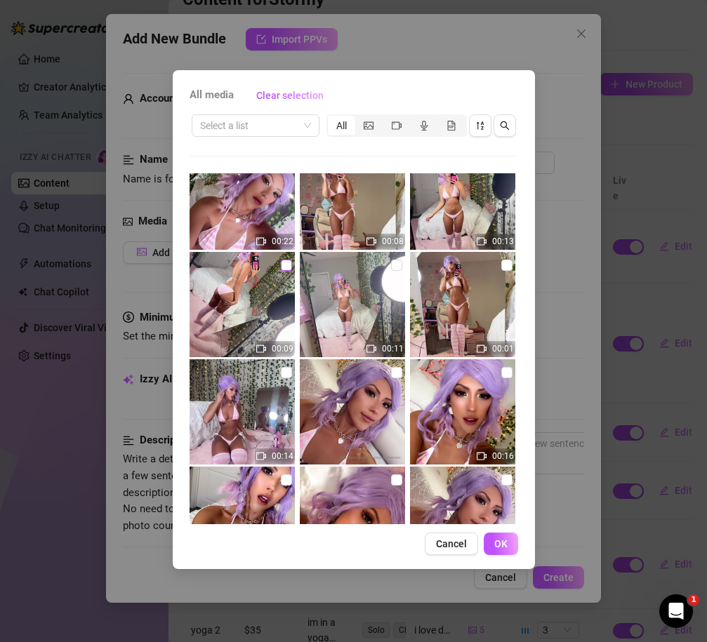
click at [284, 268] on input "checkbox" at bounding box center [286, 265] width 11 height 11
click at [503, 539] on span "OK" at bounding box center [500, 543] width 13 height 11
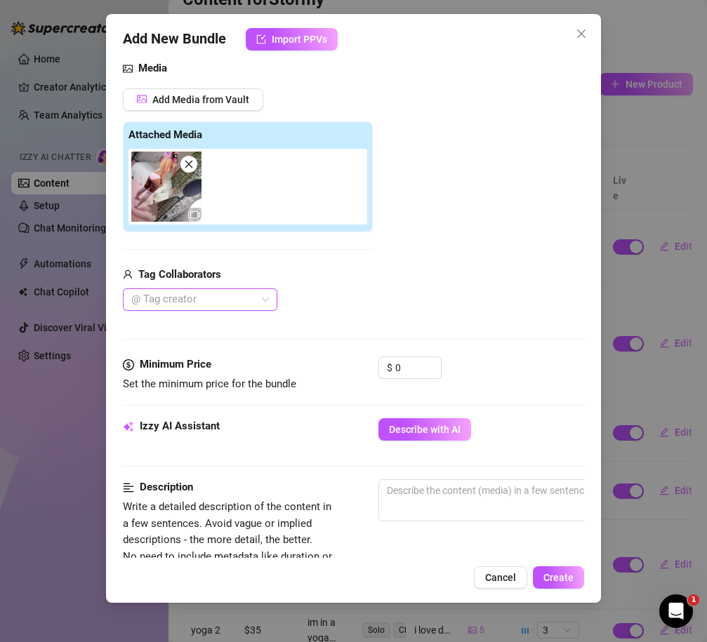
scroll to position [222, 1]
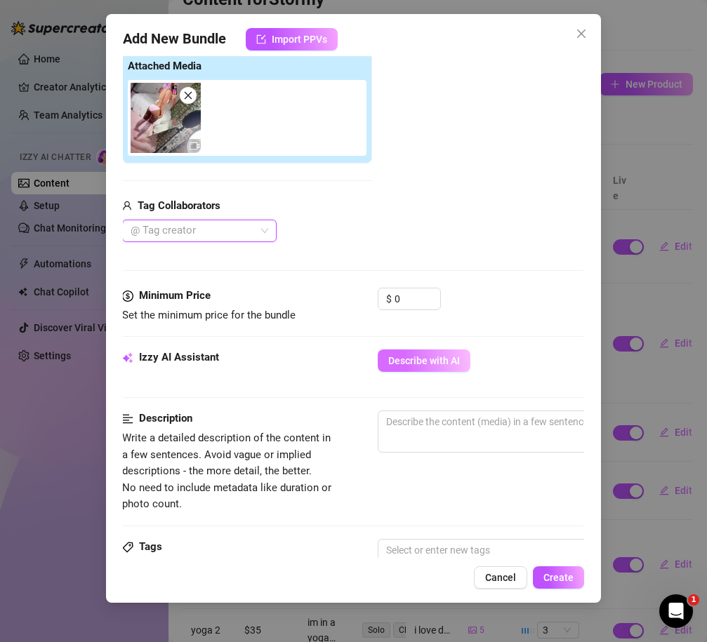
click at [408, 370] on button "Describe with AI" at bounding box center [424, 361] width 93 height 22
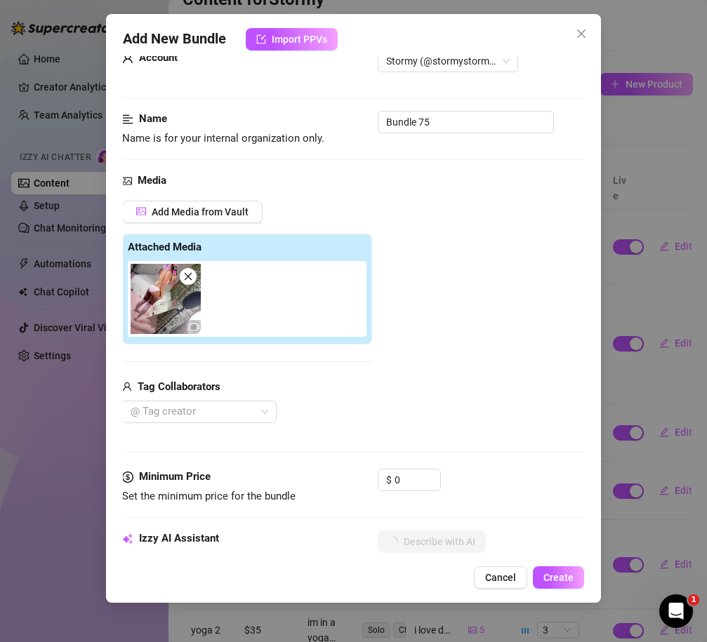
scroll to position [0, 1]
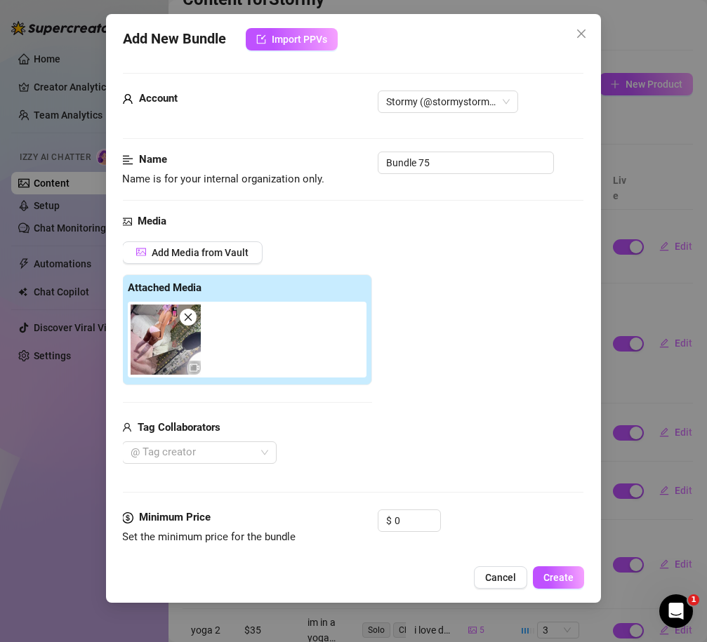
click at [408, 137] on div "Account Stormy (@stormystormborn)" at bounding box center [352, 121] width 461 height 61
click at [408, 161] on input "Bundle 75" at bounding box center [466, 163] width 176 height 22
click at [416, 300] on div "Add Media from Vault Attached Media Tag Collaborators @ Tag creator" at bounding box center [352, 352] width 461 height 223
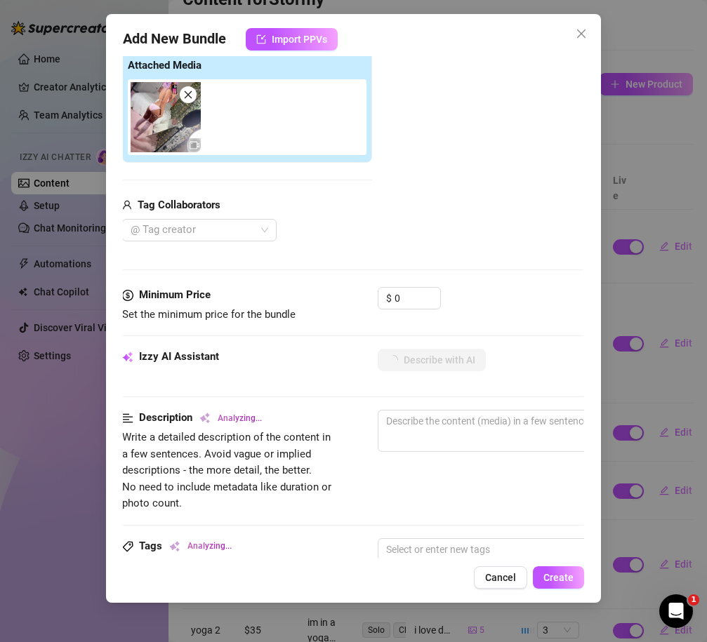
scroll to position [256, 1]
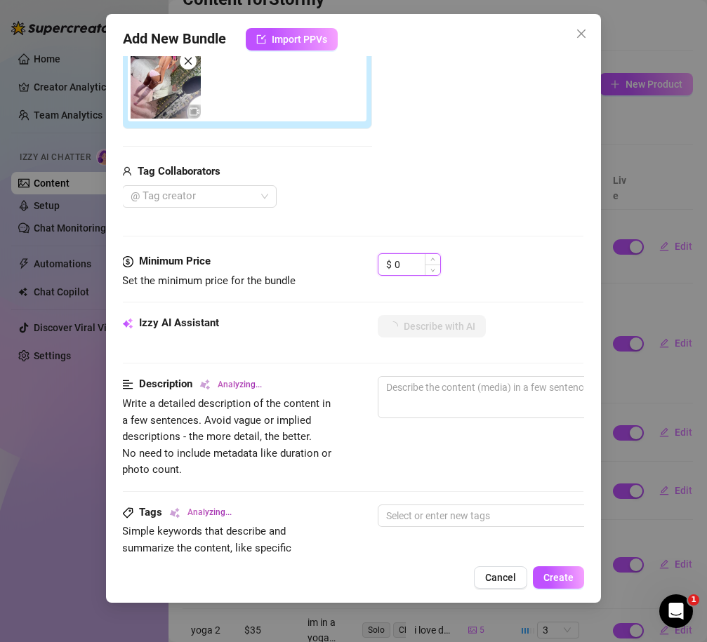
click at [404, 264] on input "0" at bounding box center [417, 264] width 46 height 21
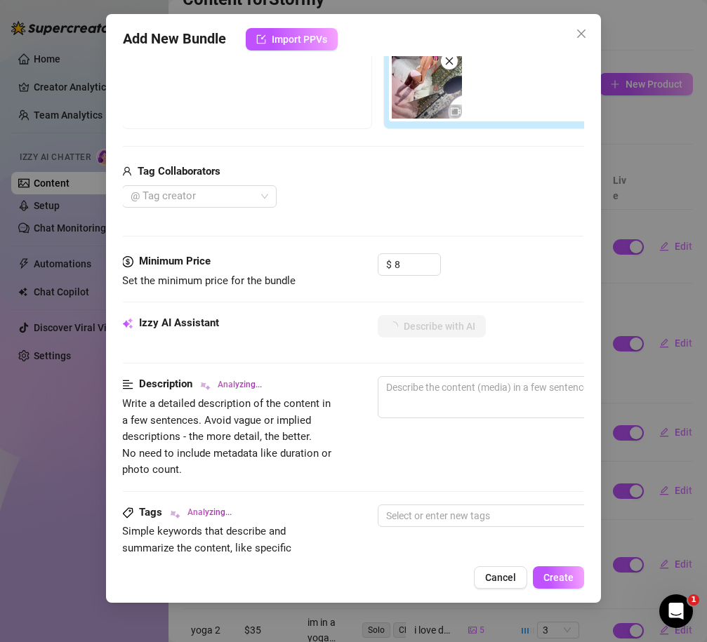
click at [493, 283] on div "$ 8" at bounding box center [481, 270] width 206 height 35
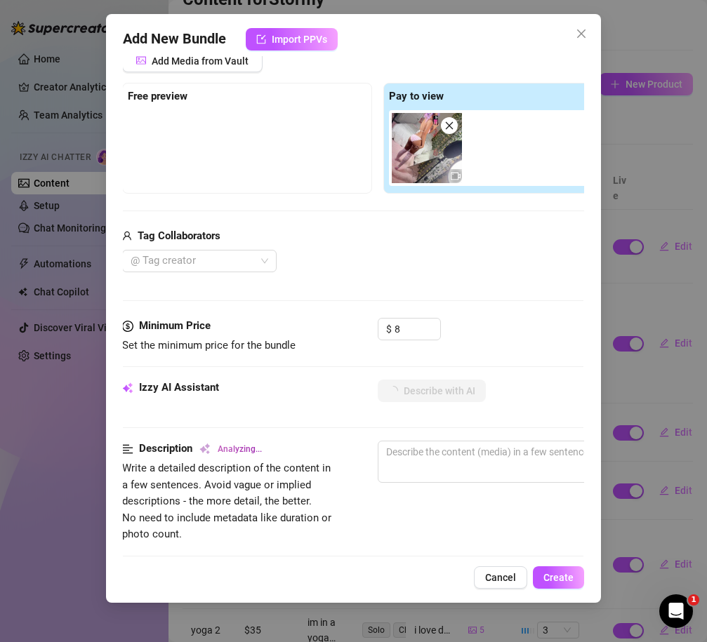
scroll to position [180, 1]
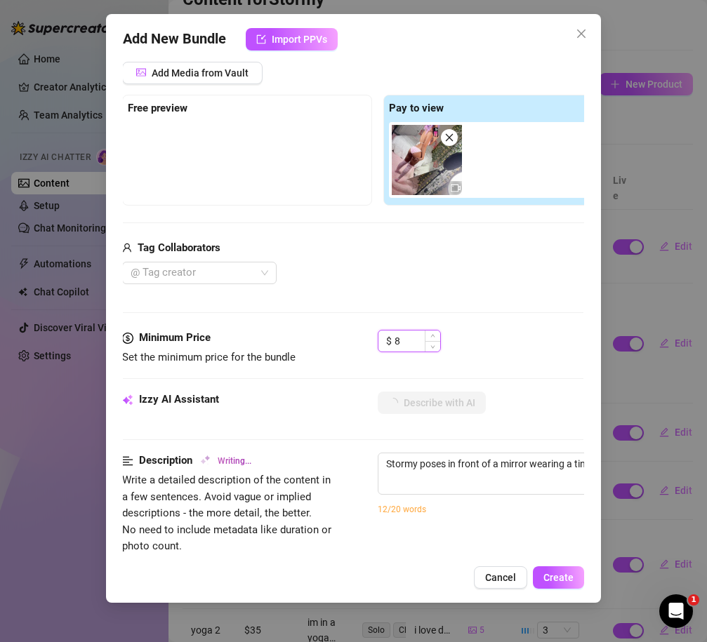
click at [407, 340] on input "8" at bounding box center [417, 341] width 46 height 21
click at [517, 310] on div "Media Add Media from Vault Free preview Pay to view Tag Collaborators @ Tag cre…" at bounding box center [352, 182] width 461 height 296
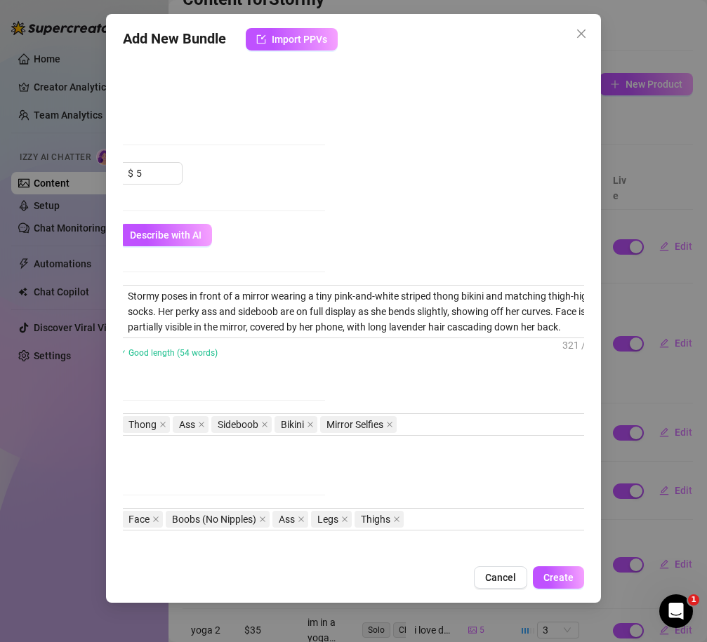
scroll to position [347, 286]
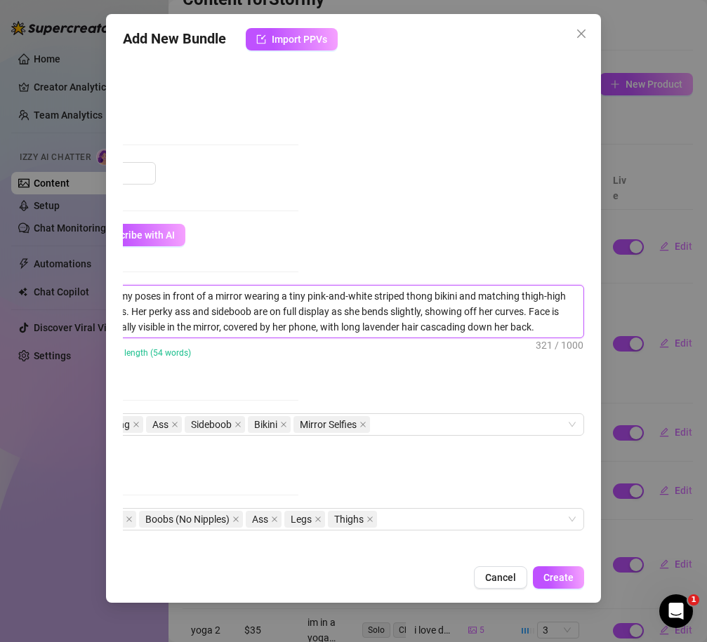
click at [538, 326] on textarea "Stormy poses in front of a mirror wearing a tiny pink-and-white striped thong b…" at bounding box center [338, 312] width 490 height 52
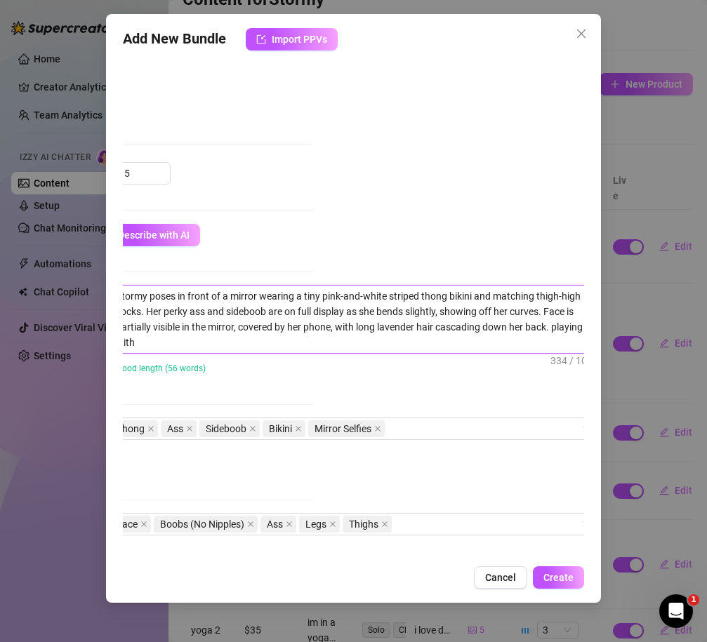
scroll to position [0, 0]
click at [486, 385] on div "Stormy poses in front of a mirror wearing a tiny pink-and-white striped thong b…" at bounding box center [337, 338] width 461 height 107
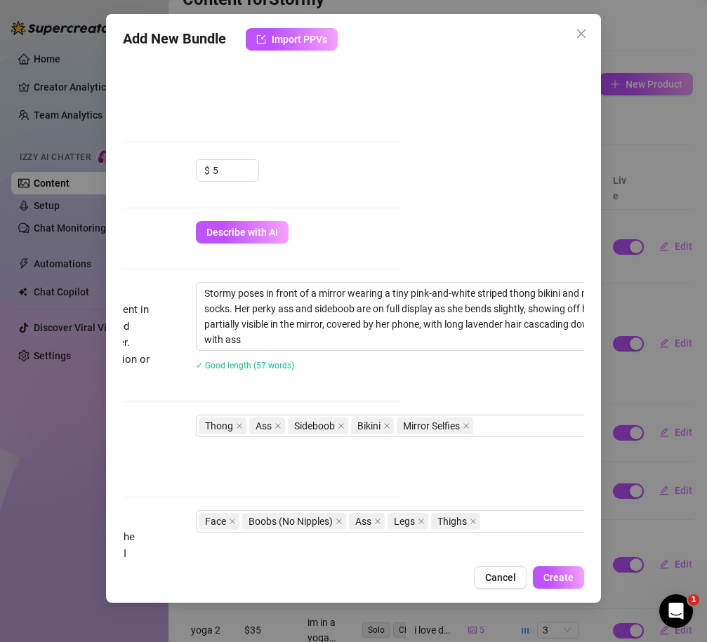
scroll to position [350, 175]
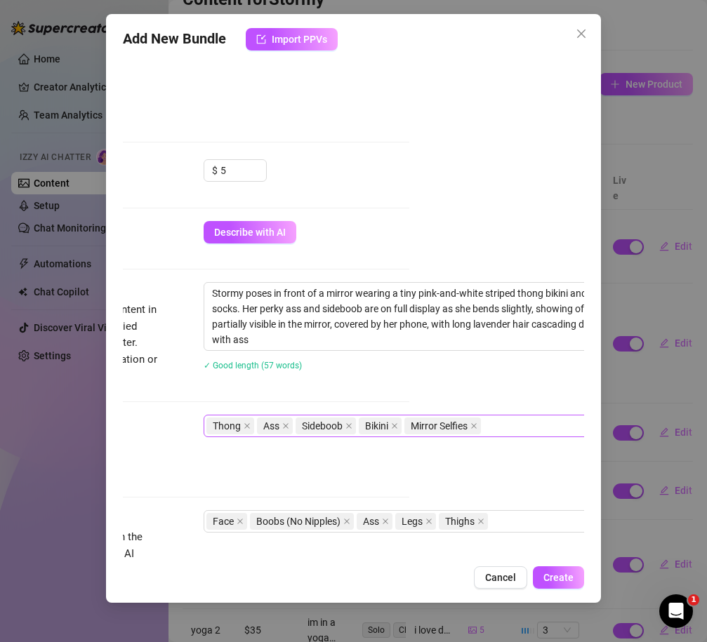
click at [507, 423] on div "Thong Ass Sideboob Bikini Mirror Selfies" at bounding box center [441, 426] width 471 height 20
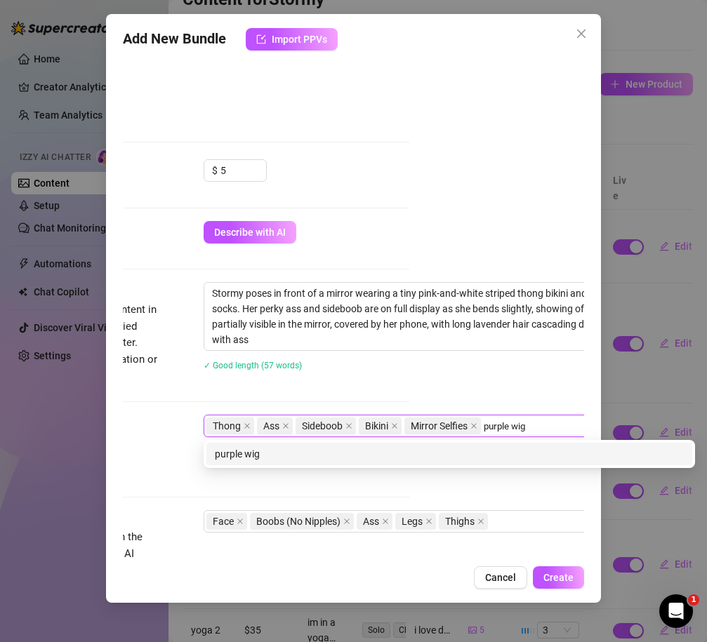
click at [470, 455] on div "purple wig" at bounding box center [449, 453] width 469 height 15
click at [324, 460] on div "cosplay" at bounding box center [447, 453] width 469 height 15
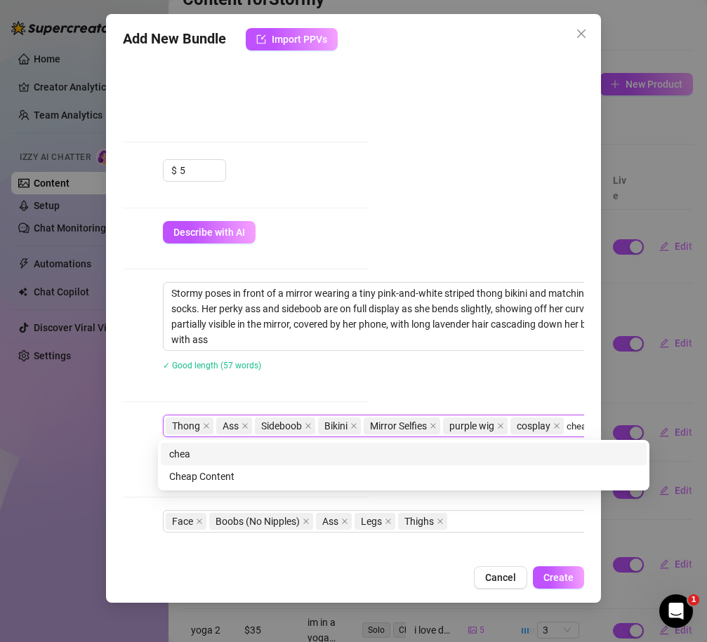
scroll to position [350, 220]
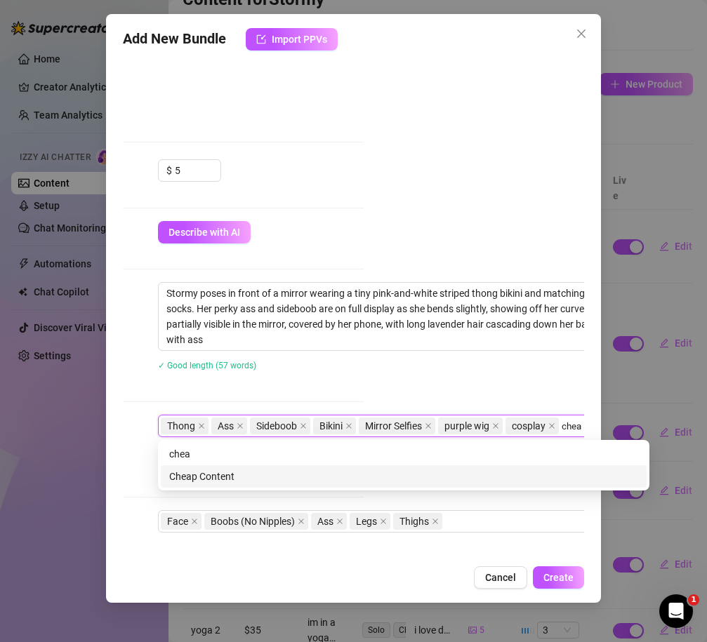
click at [185, 481] on div "Cheap Content" at bounding box center [403, 476] width 469 height 15
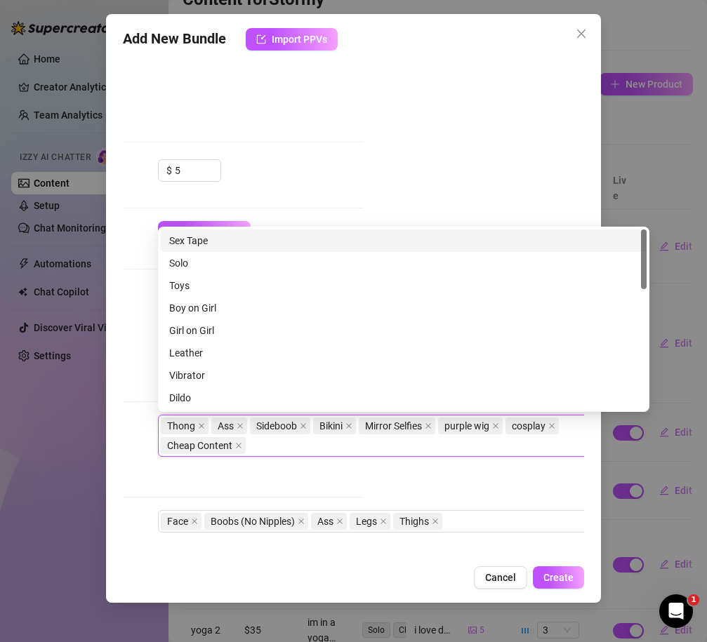
click at [149, 477] on div "Tags Simple keywords that describe and summarize the content, like specific fet…" at bounding box center [132, 449] width 461 height 69
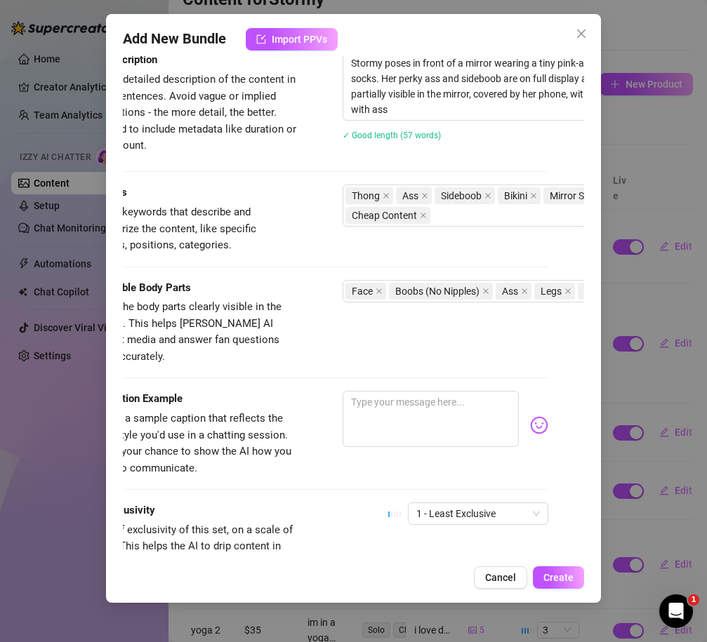
scroll to position [590, 0]
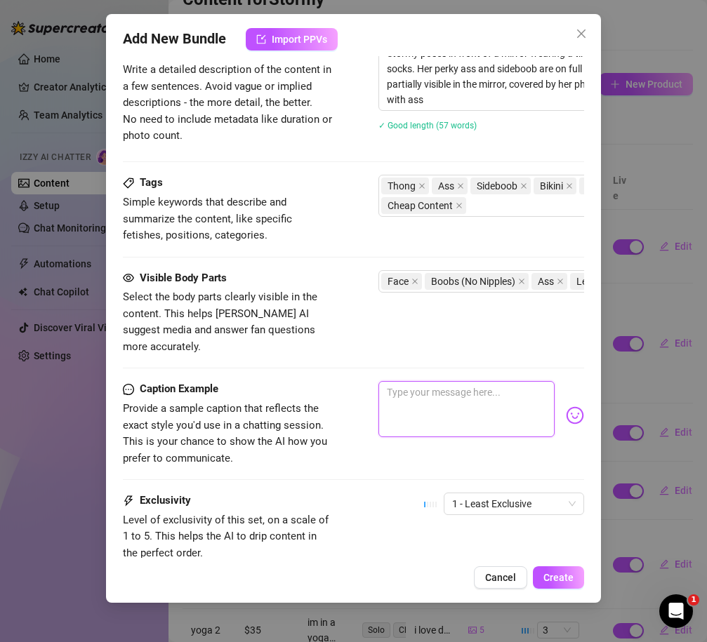
click at [430, 390] on textarea at bounding box center [466, 409] width 176 height 56
click at [486, 382] on textarea "double thicc thighs" at bounding box center [466, 409] width 176 height 56
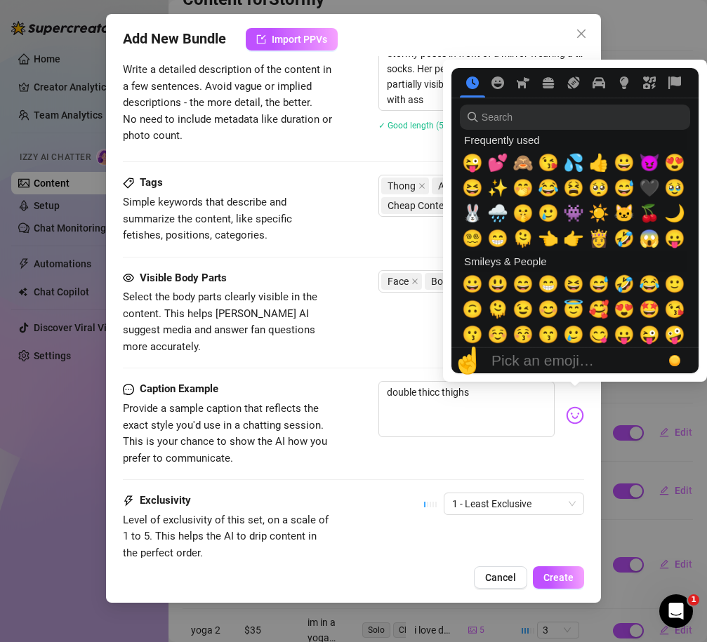
click at [582, 406] on img at bounding box center [575, 415] width 18 height 18
click at [548, 162] on span "😘" at bounding box center [548, 163] width 21 height 20
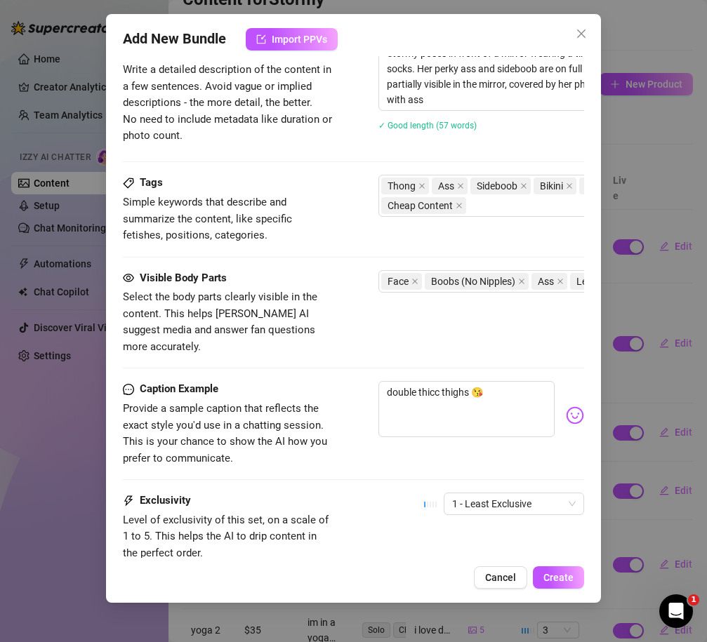
click at [342, 521] on div "Exclusivity Level of exclusivity of this set, on a scale of 1 to 5. This helps …" at bounding box center [353, 527] width 461 height 69
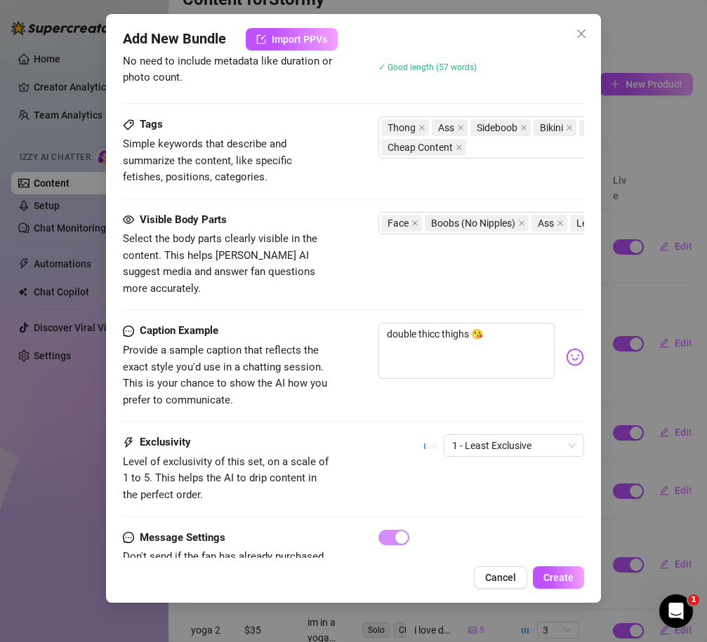
scroll to position [682, 0]
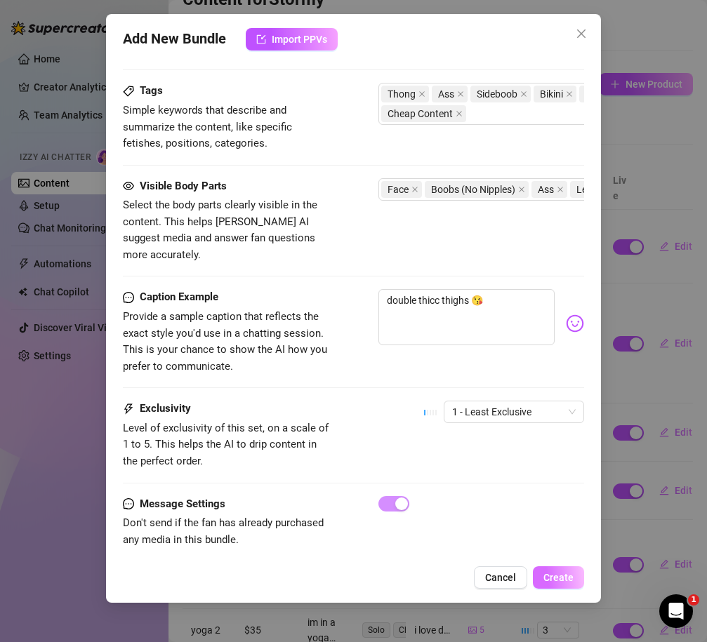
click at [551, 578] on span "Create" at bounding box center [558, 577] width 30 height 11
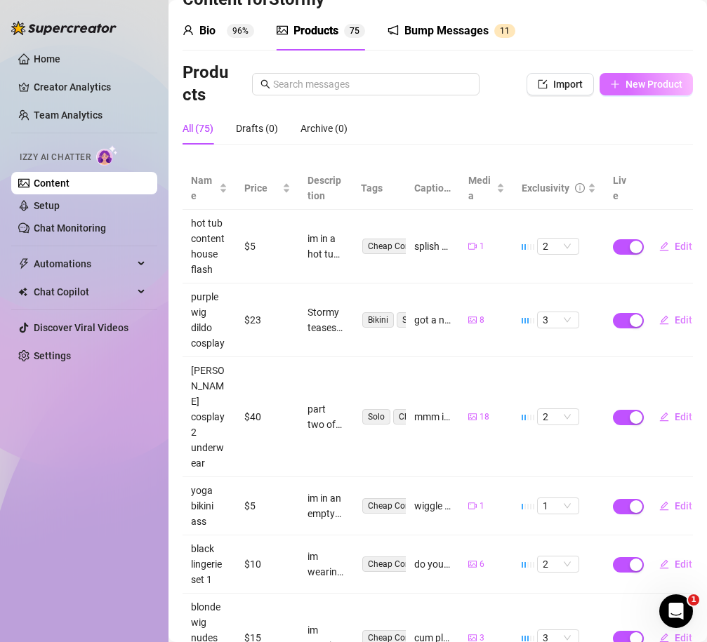
click at [609, 85] on span "New Product" at bounding box center [653, 84] width 57 height 11
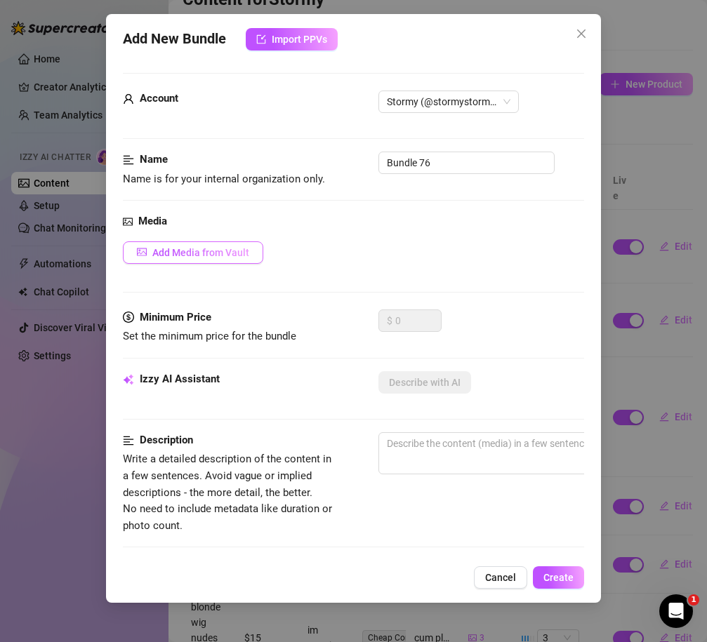
click at [216, 260] on button "Add Media from Vault" at bounding box center [193, 252] width 140 height 22
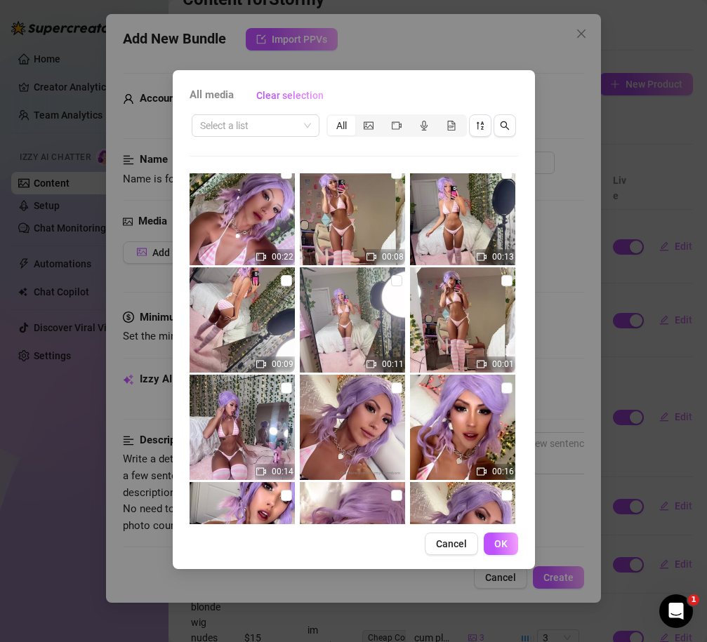
scroll to position [13246, 0]
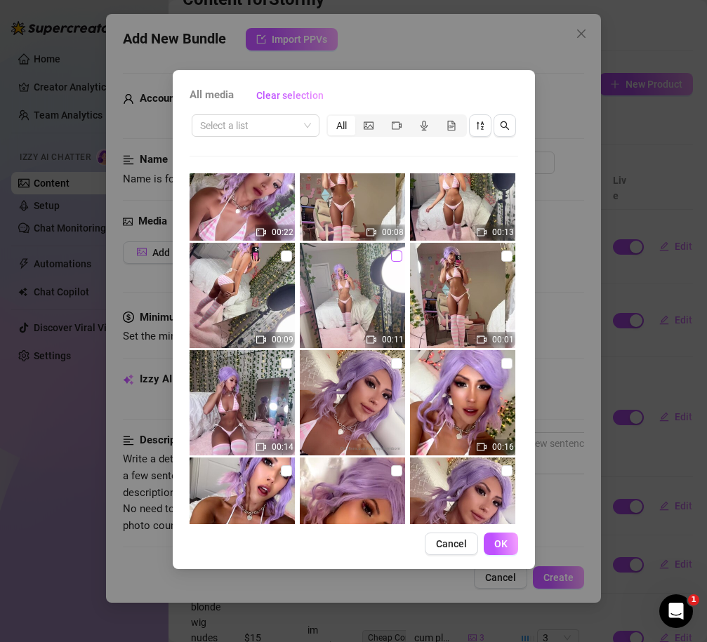
click at [399, 253] on input "checkbox" at bounding box center [396, 256] width 11 height 11
click at [508, 257] on input "checkbox" at bounding box center [506, 256] width 11 height 11
click at [497, 541] on span "OK" at bounding box center [500, 543] width 13 height 11
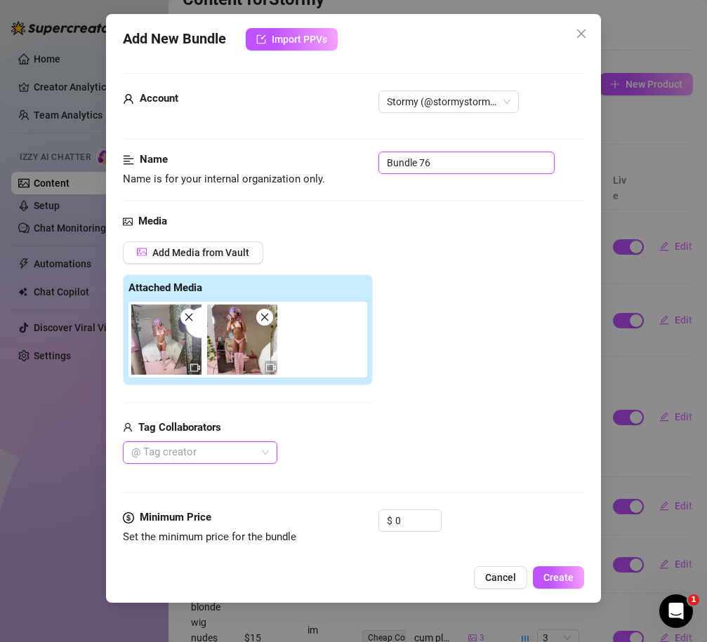
click at [412, 161] on input "Bundle 76" at bounding box center [466, 163] width 176 height 22
click at [404, 434] on div "Add Media from Vault Attached Media Tag Collaborators @ Tag creator" at bounding box center [353, 352] width 461 height 223
click at [412, 518] on input "0" at bounding box center [418, 520] width 46 height 21
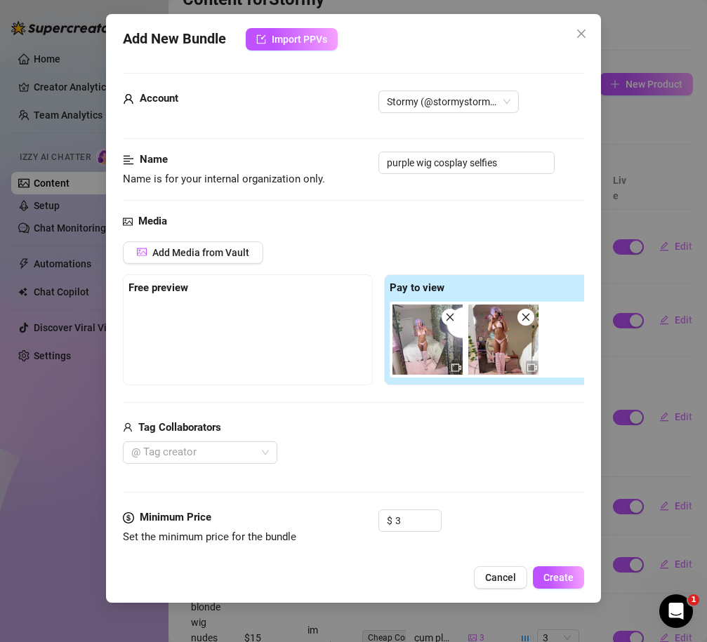
click at [404, 488] on div "Media Add Media from Vault Free preview Pay to view Tag Collaborators @ Tag cre…" at bounding box center [353, 361] width 461 height 296
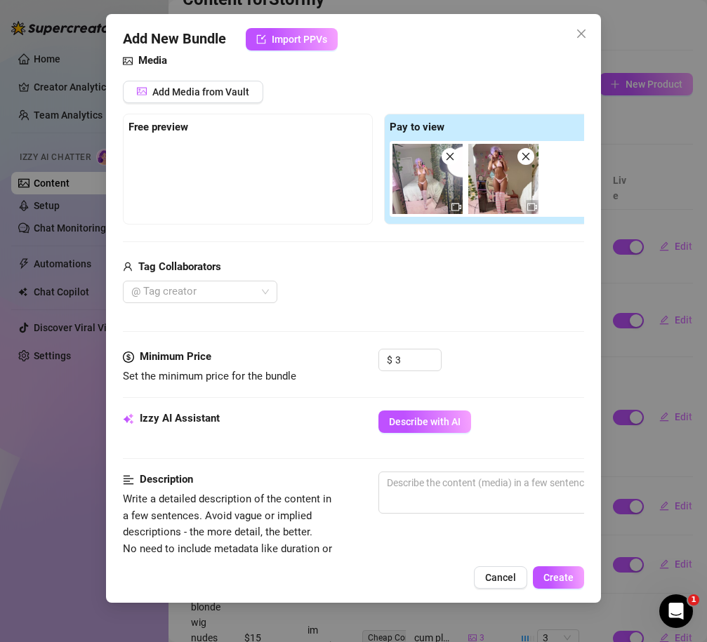
scroll to position [163, 0]
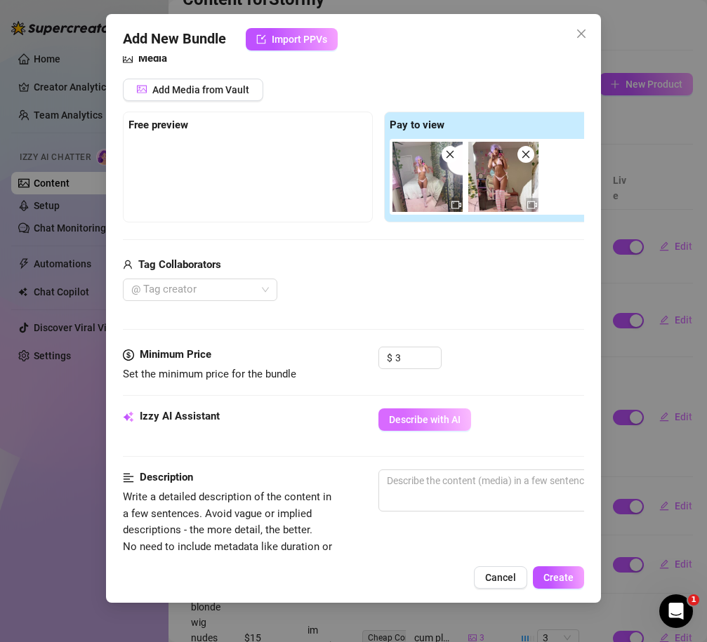
click at [409, 413] on button "Describe with AI" at bounding box center [424, 419] width 93 height 22
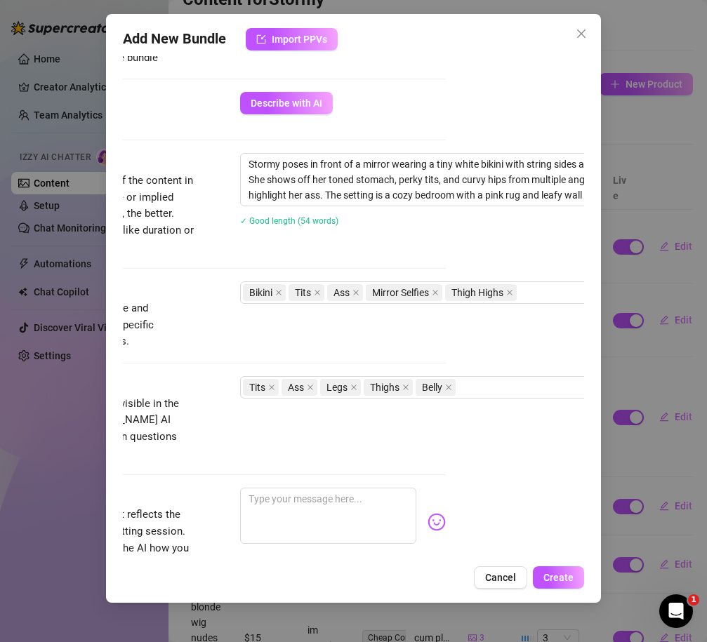
scroll to position [480, 138]
click at [550, 293] on div "Bikini Tits Ass Mirror Selfies Thigh Highs" at bounding box center [478, 292] width 471 height 20
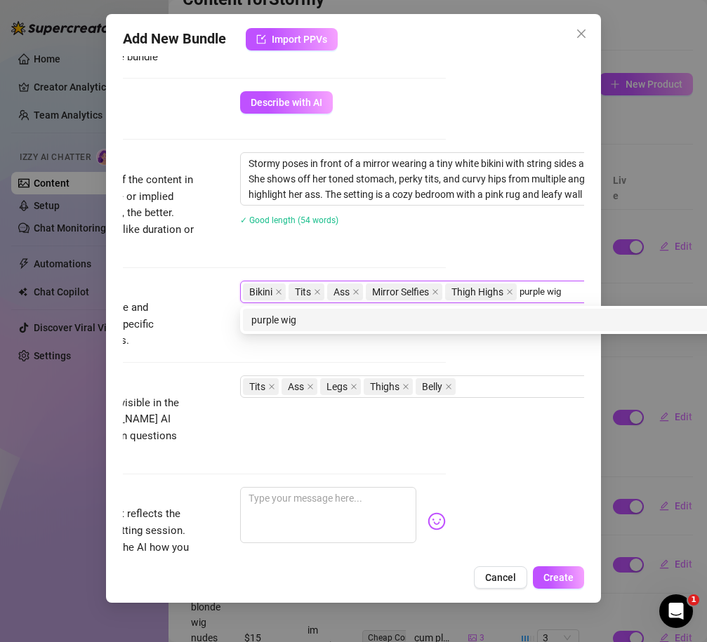
click at [468, 317] on div "purple wig" at bounding box center [485, 319] width 469 height 15
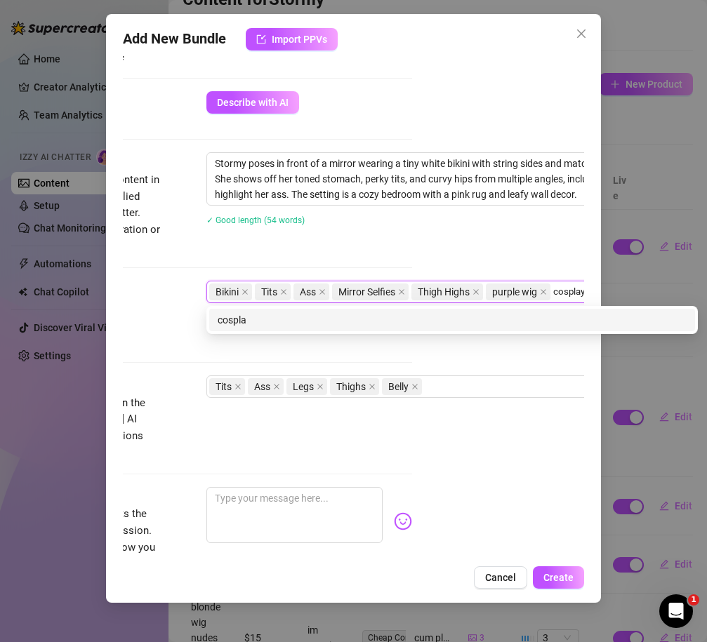
scroll to position [480, 176]
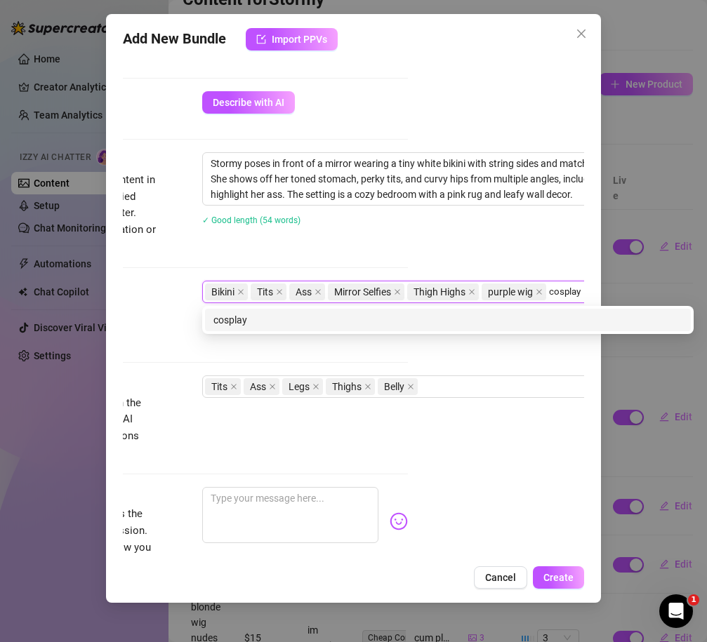
click at [389, 321] on div "cosplay" at bounding box center [447, 319] width 469 height 15
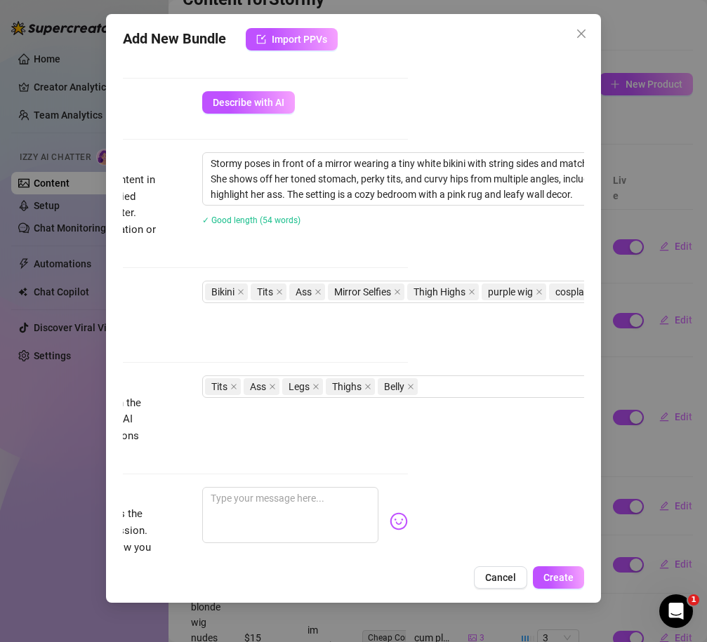
click at [171, 365] on div "Tags Simple keywords that describe and summarize the content, like specific fet…" at bounding box center [177, 328] width 461 height 95
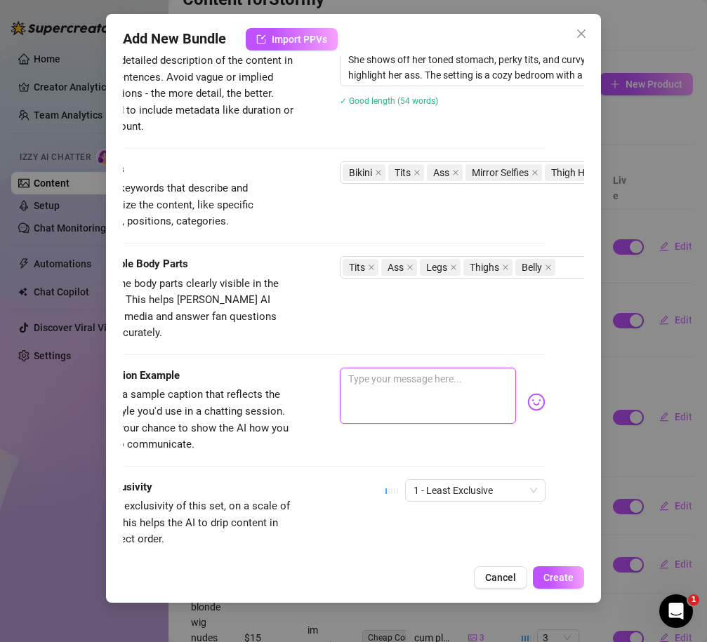
click at [373, 368] on textarea at bounding box center [428, 396] width 176 height 56
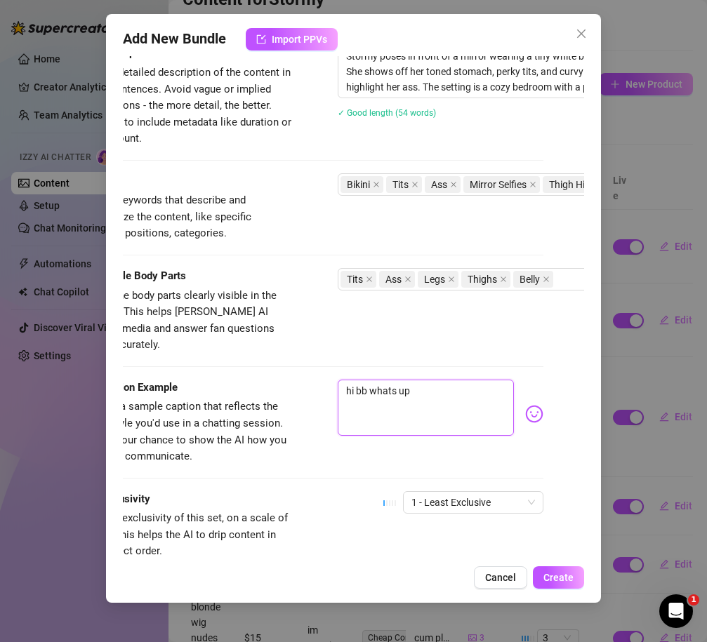
scroll to position [677, 41]
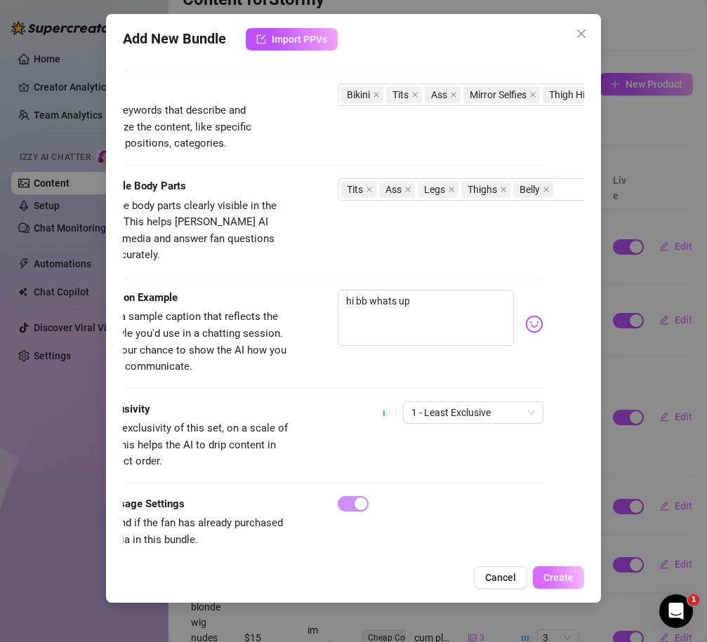
click at [552, 569] on button "Create" at bounding box center [558, 577] width 51 height 22
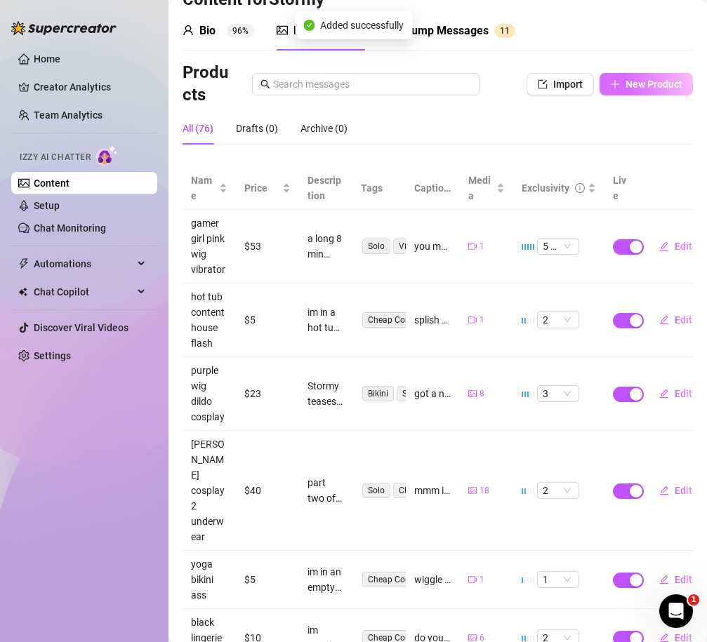
click at [609, 77] on button "New Product" at bounding box center [645, 84] width 93 height 22
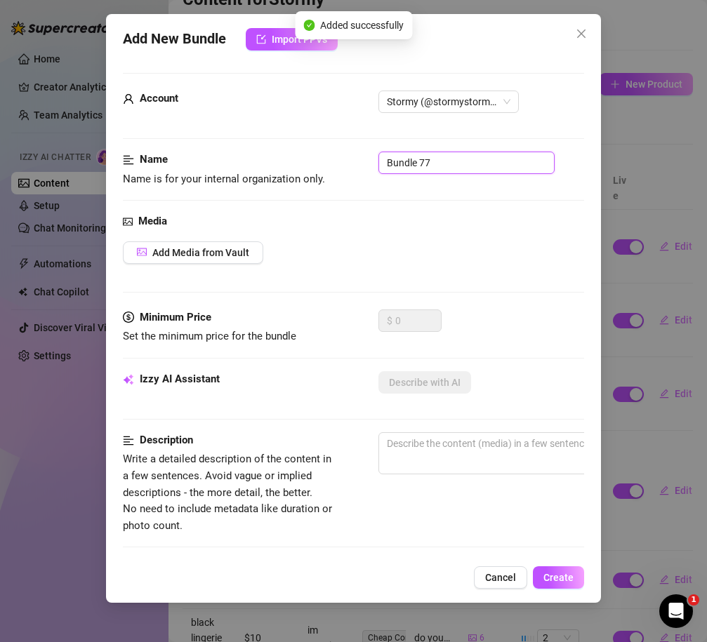
click at [407, 167] on input "Bundle 77" at bounding box center [466, 163] width 176 height 22
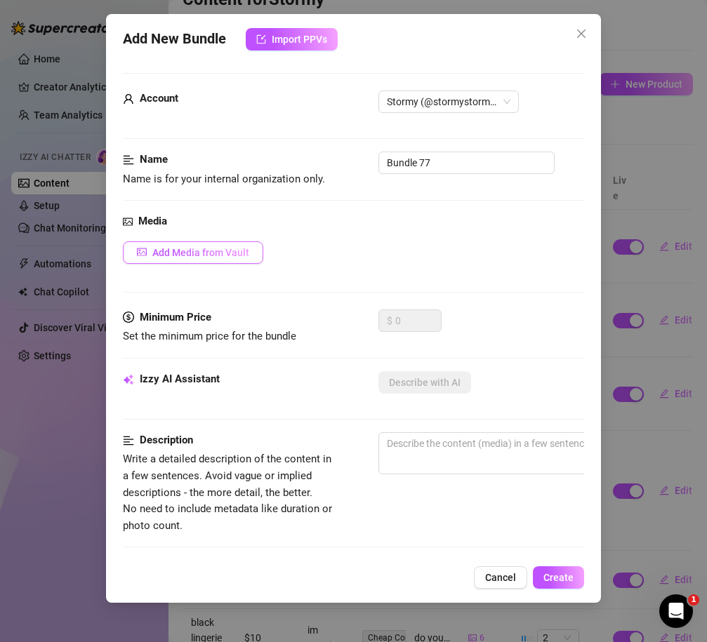
click at [200, 248] on span "Add Media from Vault" at bounding box center [200, 252] width 97 height 11
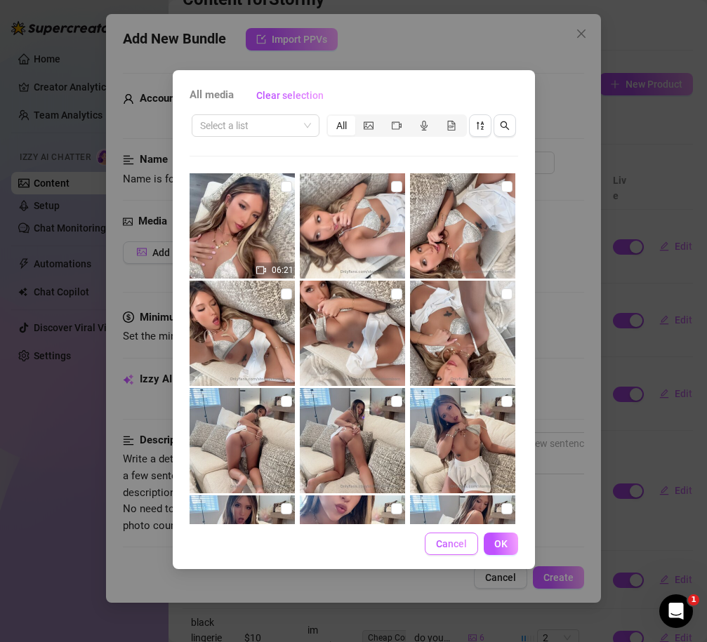
click at [447, 548] on span "Cancel" at bounding box center [451, 543] width 31 height 11
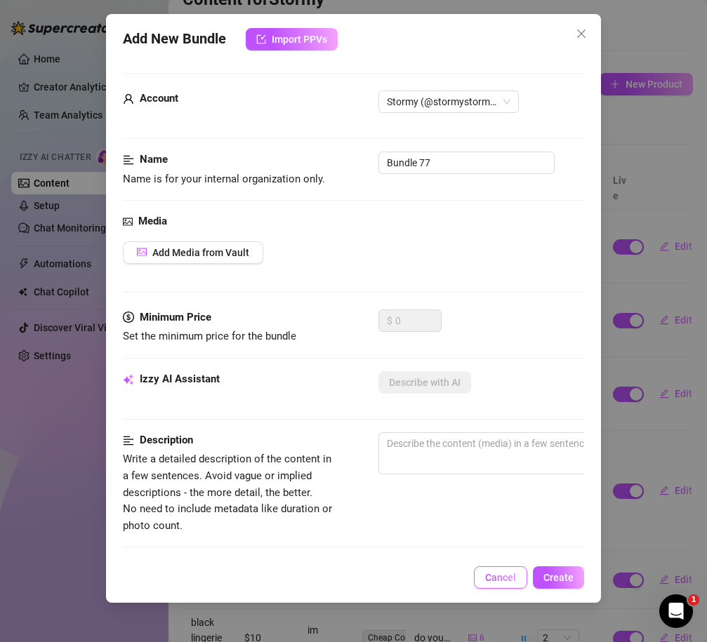
click at [519, 588] on button "Cancel" at bounding box center [500, 577] width 53 height 22
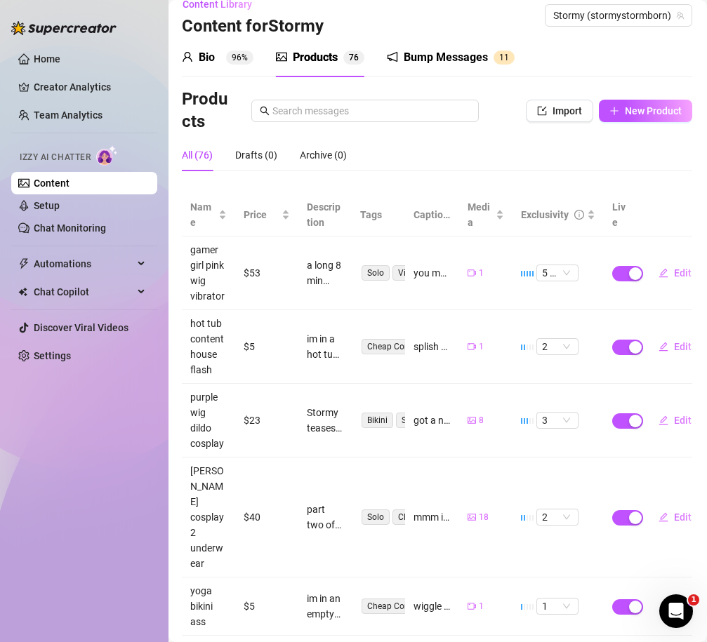
scroll to position [0, 1]
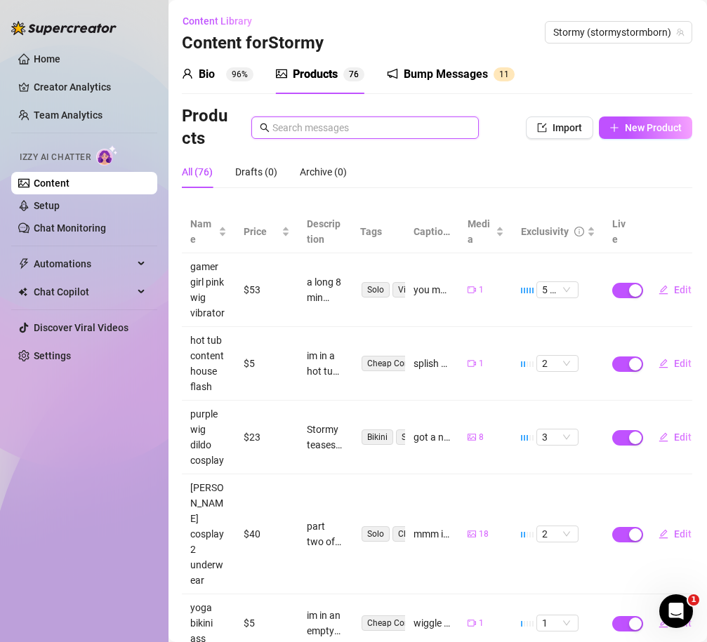
click at [351, 131] on input "text" at bounding box center [371, 127] width 198 height 15
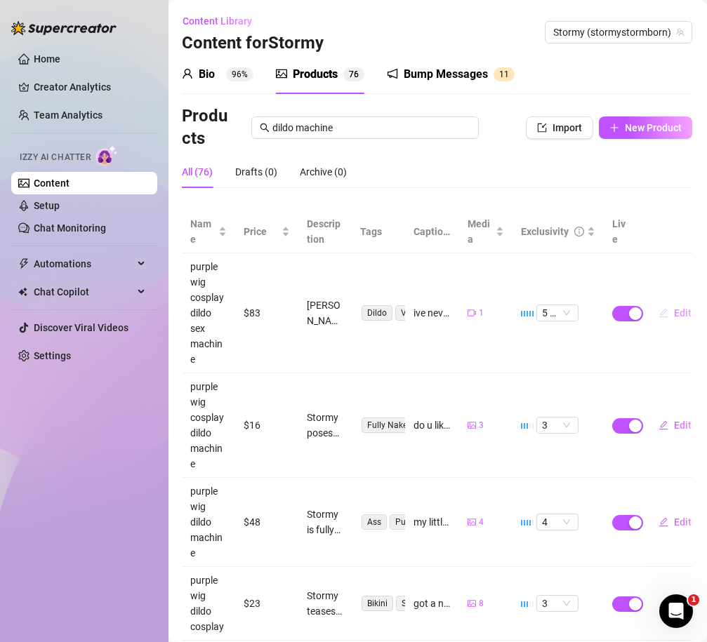
click at [609, 314] on span "Edit" at bounding box center [683, 312] width 18 height 11
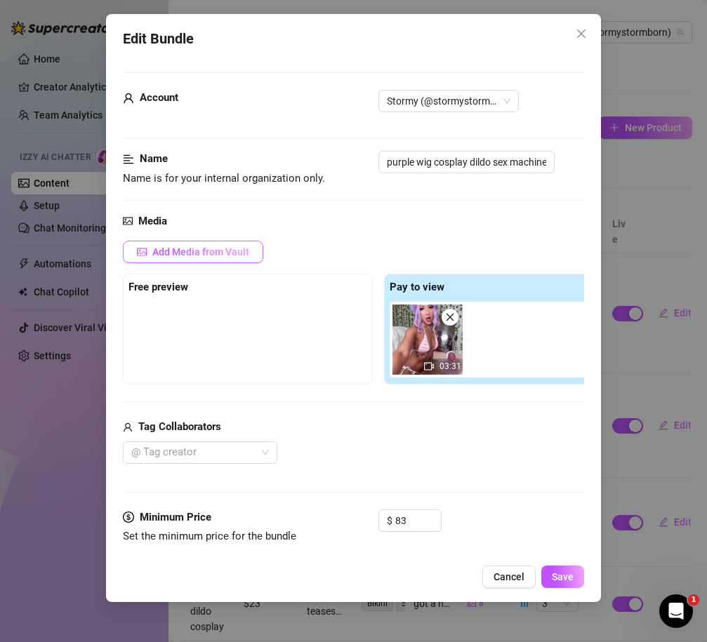
click at [228, 251] on span "Add Media from Vault" at bounding box center [200, 251] width 97 height 11
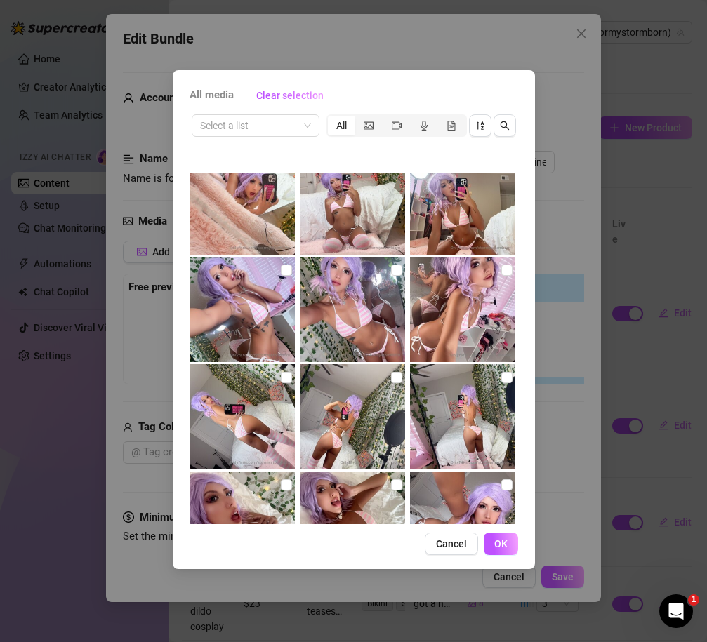
scroll to position [12784, 0]
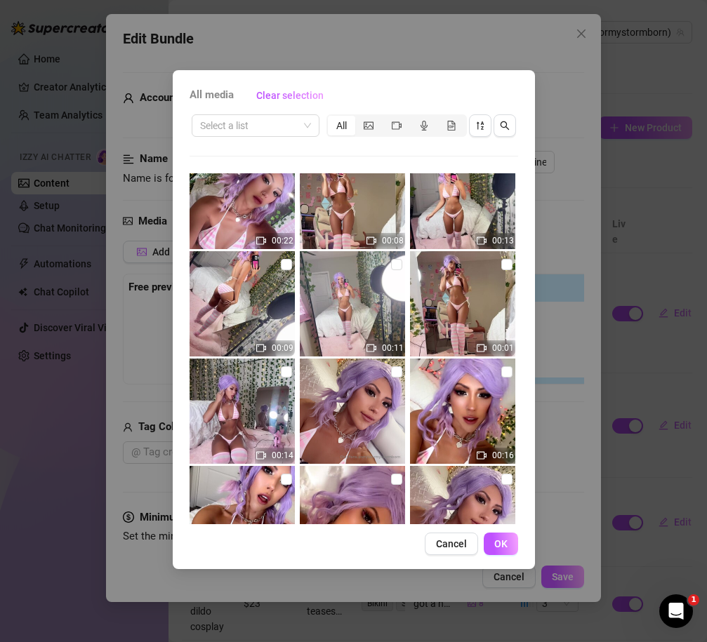
scroll to position [13274, 0]
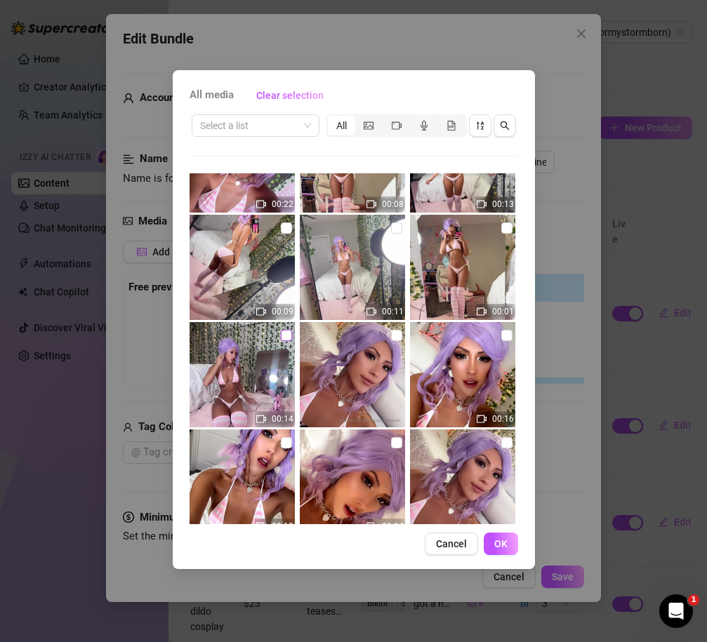
click at [290, 333] on input "checkbox" at bounding box center [286, 335] width 11 height 11
checkbox input "true"
click at [510, 545] on button "OK" at bounding box center [501, 544] width 34 height 22
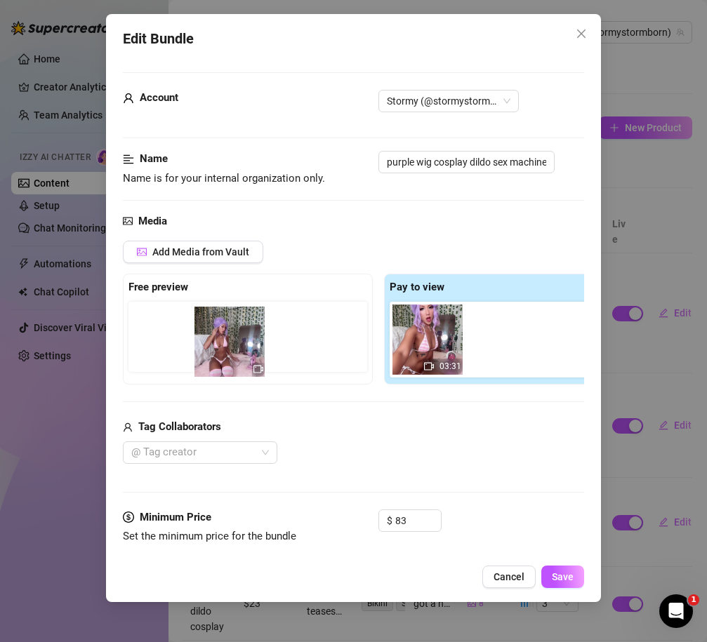
drag, startPoint x: 510, startPoint y: 357, endPoint x: 207, endPoint y: 357, distance: 303.2
click at [207, 357] on div "Free preview Pay to view 03:31" at bounding box center [378, 329] width 511 height 111
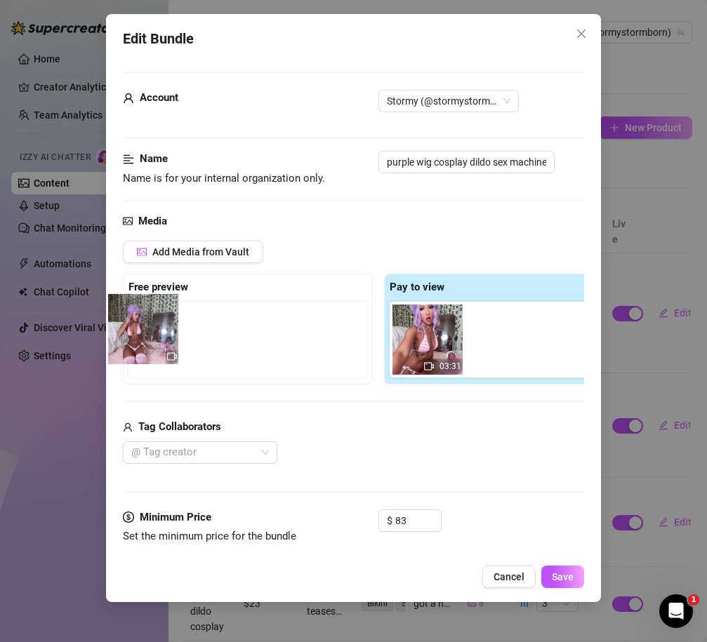
drag, startPoint x: 508, startPoint y: 352, endPoint x: 178, endPoint y: 347, distance: 330.6
click at [178, 347] on div "Free preview Pay to view 03:31" at bounding box center [378, 329] width 511 height 111
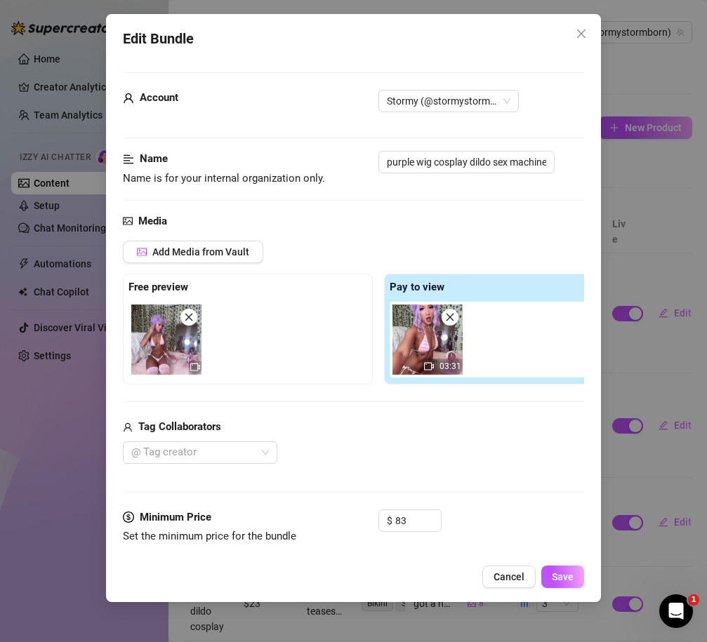
click at [350, 456] on div "@ Tag creator" at bounding box center [378, 452] width 511 height 22
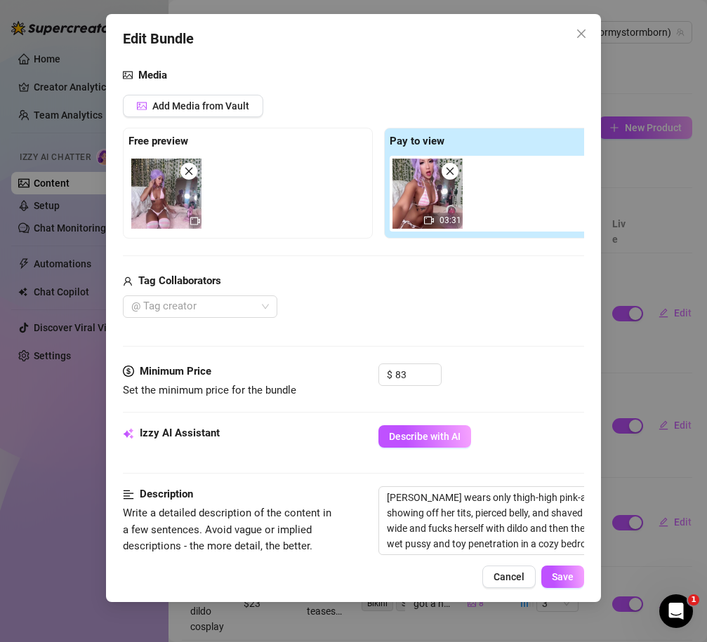
scroll to position [147, 1]
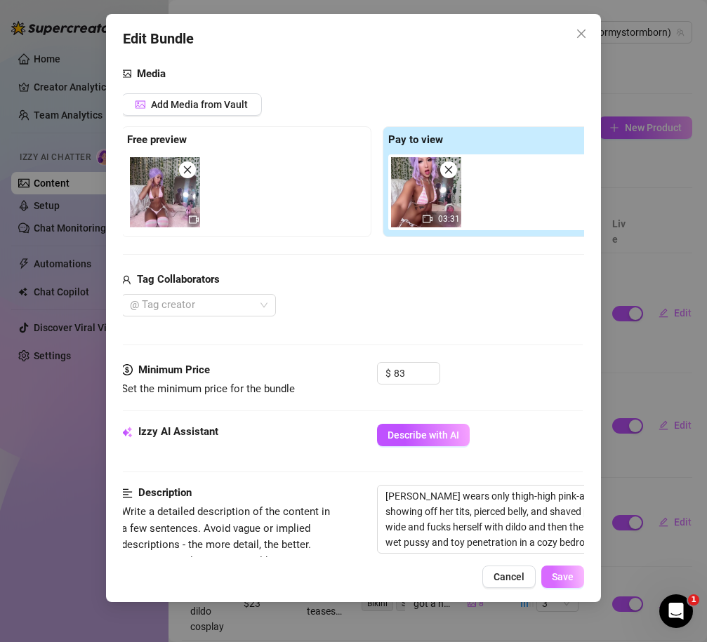
click at [559, 574] on span "Save" at bounding box center [563, 576] width 22 height 11
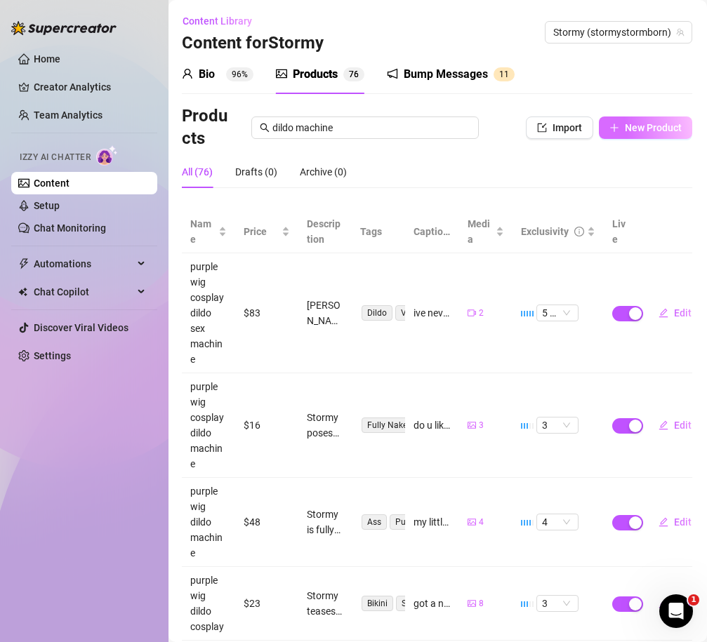
click at [627, 129] on span "New Product" at bounding box center [653, 127] width 57 height 11
type textarea "Type your message here..."
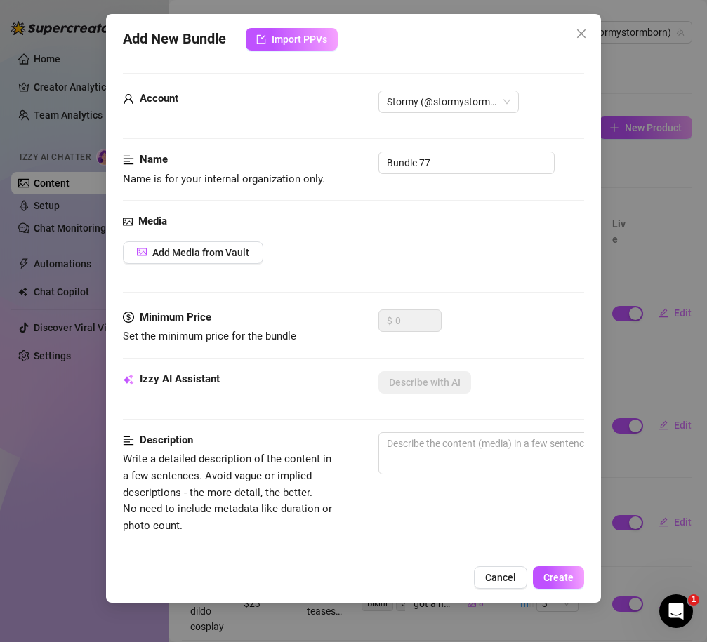
click at [173, 265] on div "Media Add Media from Vault" at bounding box center [353, 261] width 461 height 96
click at [173, 256] on span "Add Media from Vault" at bounding box center [200, 252] width 97 height 11
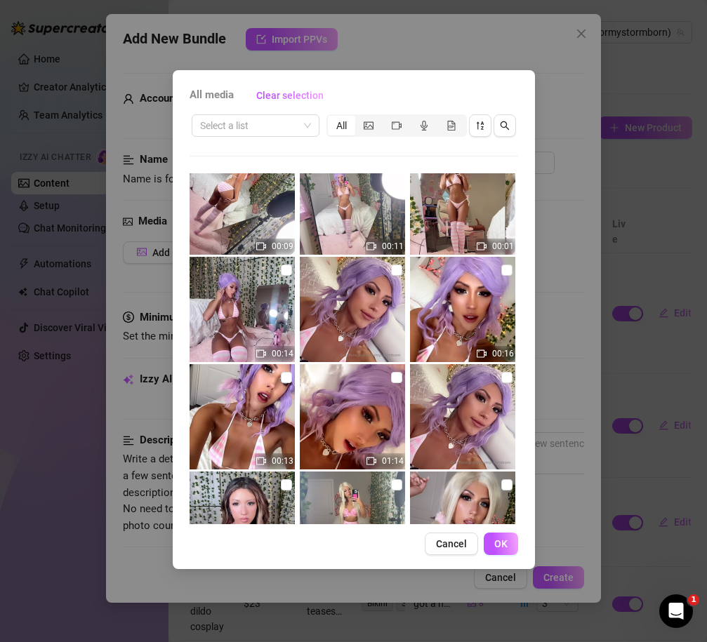
scroll to position [13349, 0]
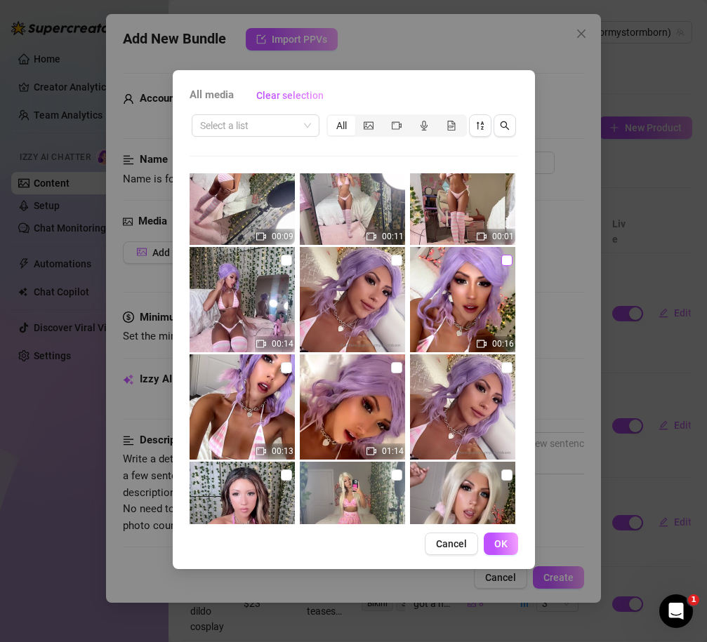
click at [505, 262] on input "checkbox" at bounding box center [506, 260] width 11 height 11
checkbox input "true"
click at [495, 539] on span "OK" at bounding box center [500, 543] width 13 height 11
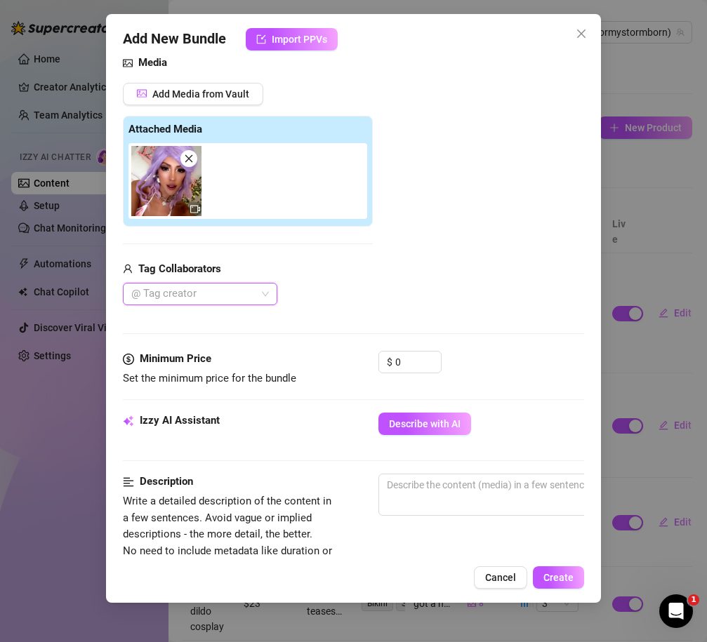
scroll to position [0, 0]
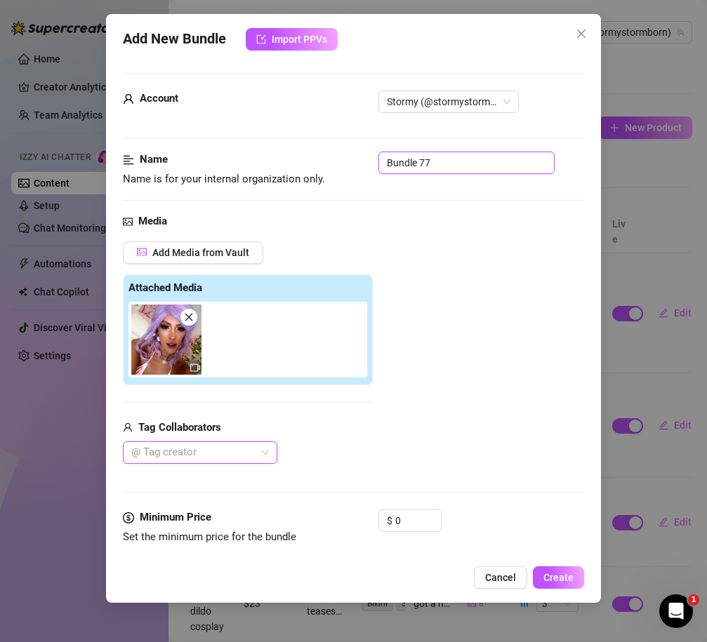
click at [449, 166] on input "Bundle 77" at bounding box center [466, 163] width 176 height 22
type input "purple wig cosplay teasing joi"
click at [488, 234] on div "Media Add Media from Vault Attached Media Tag Collaborators @ Tag creator" at bounding box center [353, 361] width 461 height 296
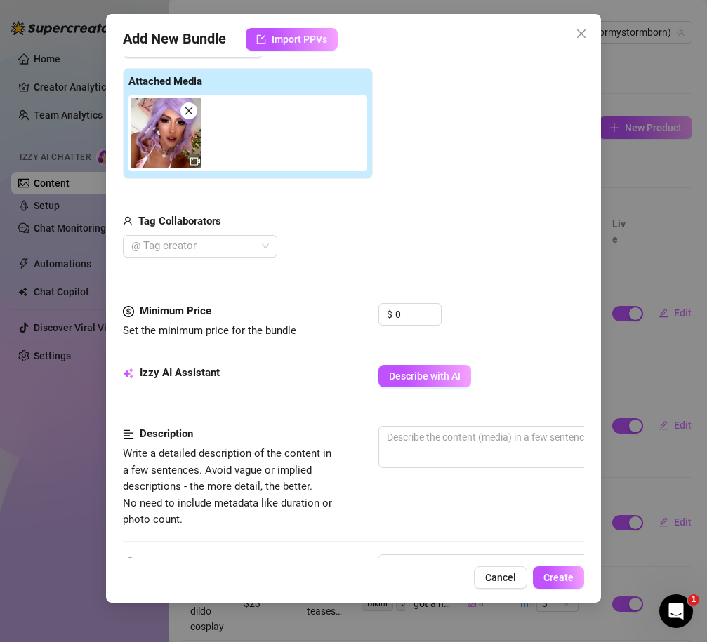
scroll to position [221, 0]
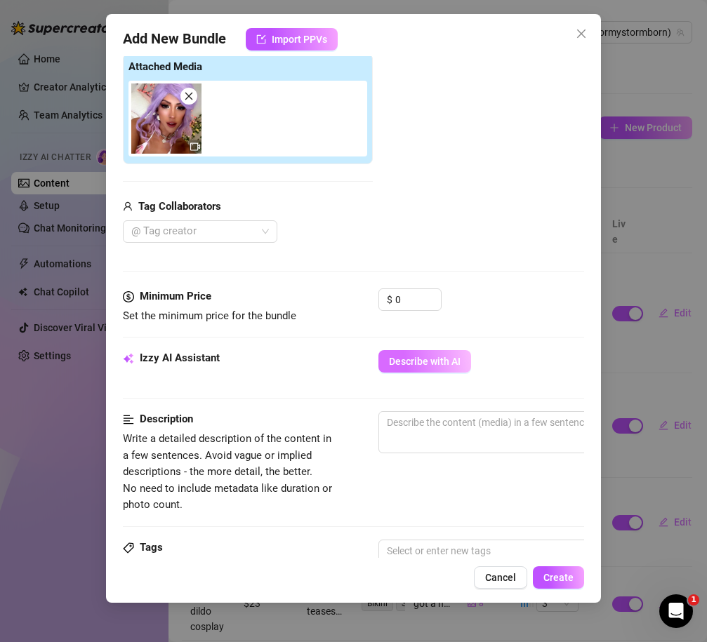
click at [406, 357] on span "Describe with AI" at bounding box center [425, 361] width 72 height 11
click at [411, 302] on input "0" at bounding box center [418, 299] width 46 height 21
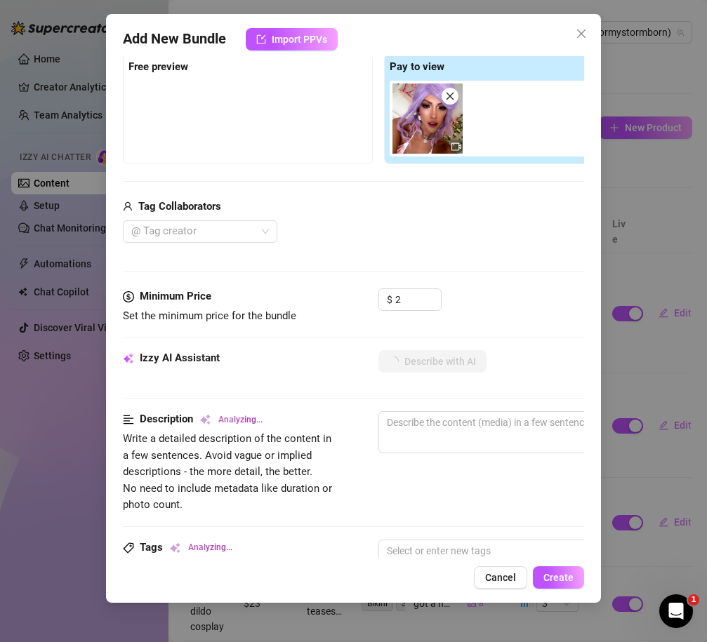
click at [466, 253] on div "Media Add Media from Vault Free preview Pay to view Tag Collaborators @ Tag cre…" at bounding box center [353, 140] width 461 height 296
click at [404, 305] on input "2" at bounding box center [418, 299] width 46 height 21
type input "3"
click at [435, 230] on div "@ Tag creator" at bounding box center [378, 231] width 511 height 22
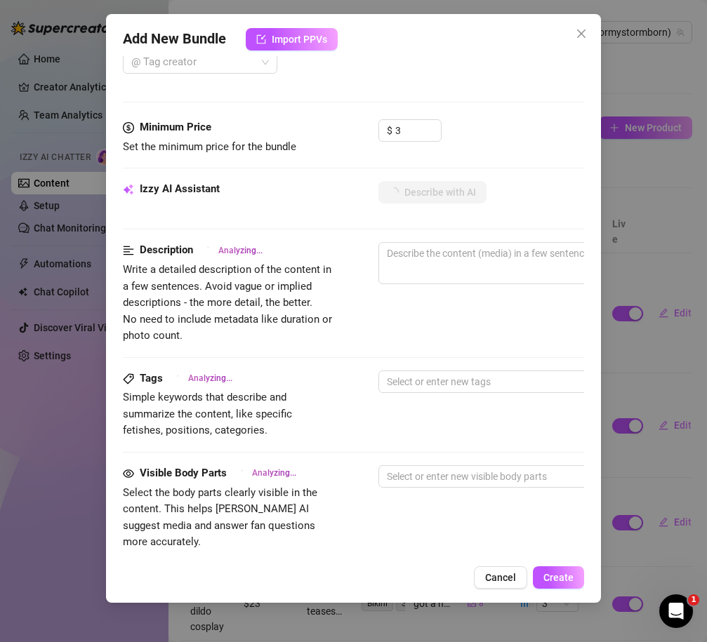
scroll to position [399, 0]
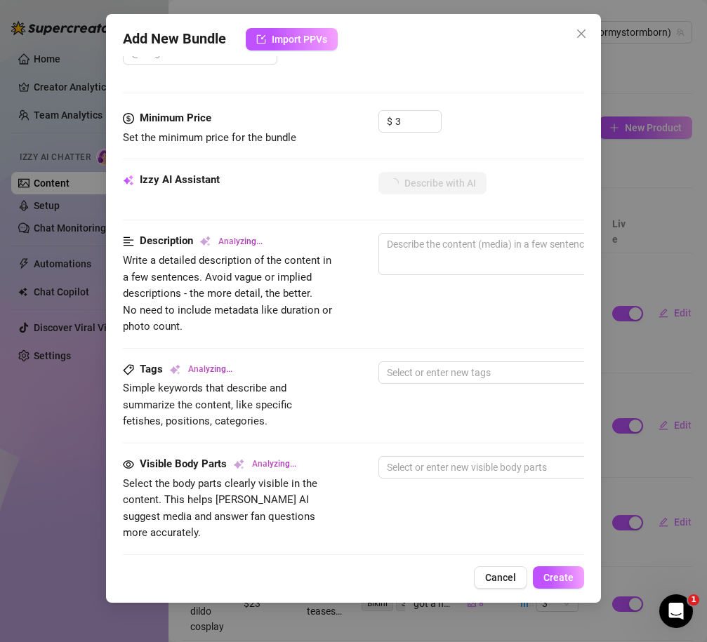
type textarea "Stormy"
type textarea "Stormy teases"
type textarea "Stormy teases in"
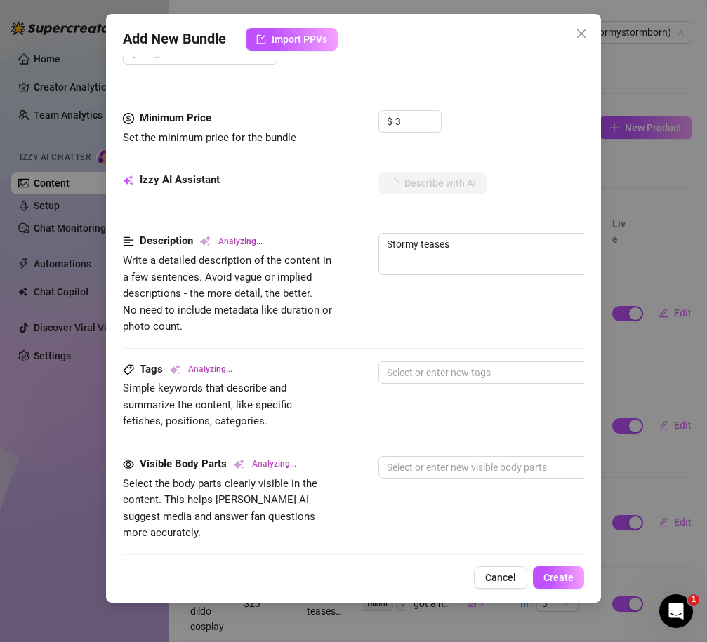
type textarea "Stormy teases in"
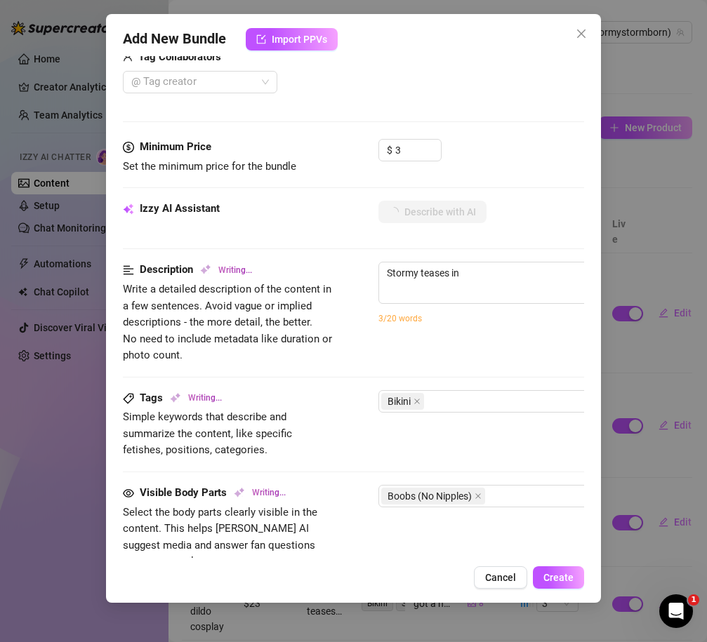
type textarea "Stormy teases in a"
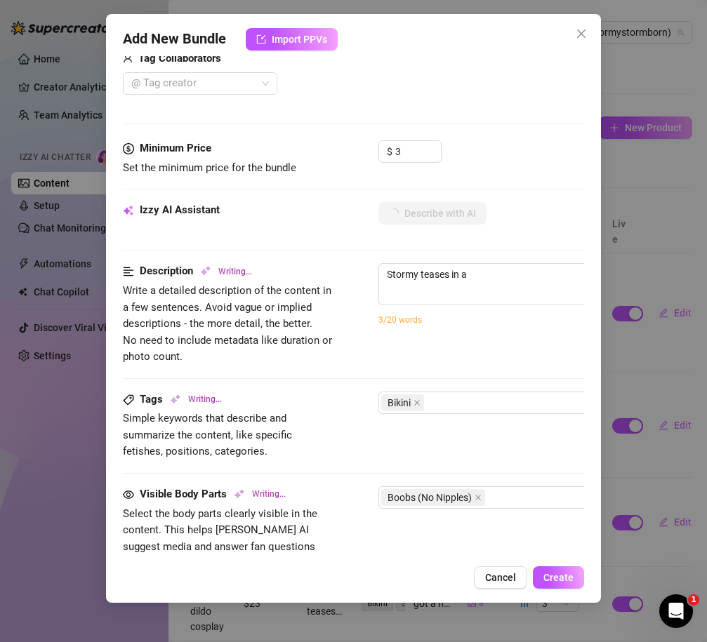
type textarea "Stormy teases in a pink-and-white"
type textarea "Stormy teases in a pink-and-white checkered"
type textarea "Stormy teases in a pink-and-white checkered bikini,"
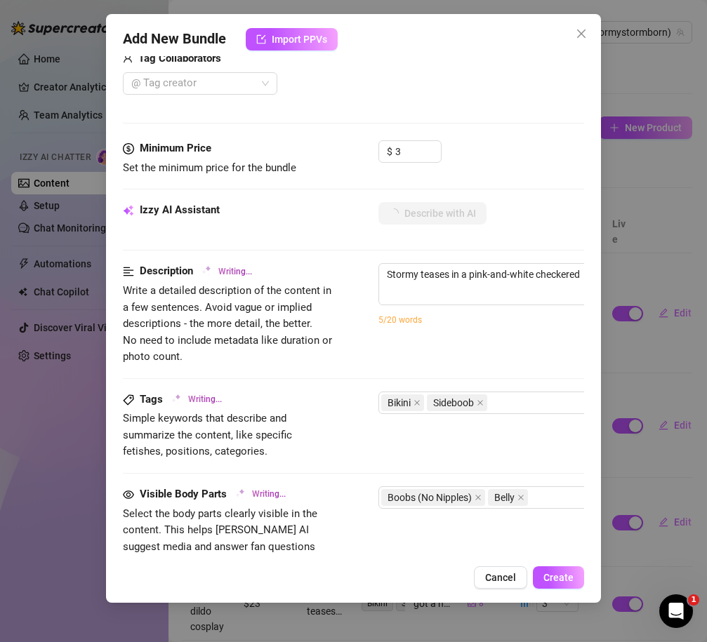
type textarea "Stormy teases in a pink-and-white checkered bikini,"
type textarea "Stormy teases in a pink-and-white checkered bikini, showing"
type textarea "Stormy teases in a pink-and-white checkered bikini, showing off"
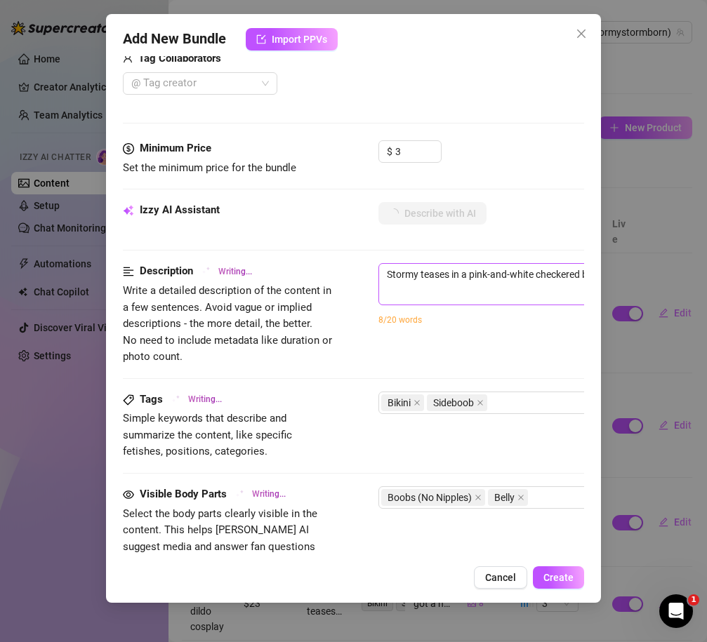
type textarea "Stormy teases in a pink-and-white checkered bikini, showing off her"
type textarea "Stormy teases in a pink-and-white checkered bikini, showing off her toned"
type textarea "Stormy teases in a pink-and-white checkered bikini, showing off her toned body"
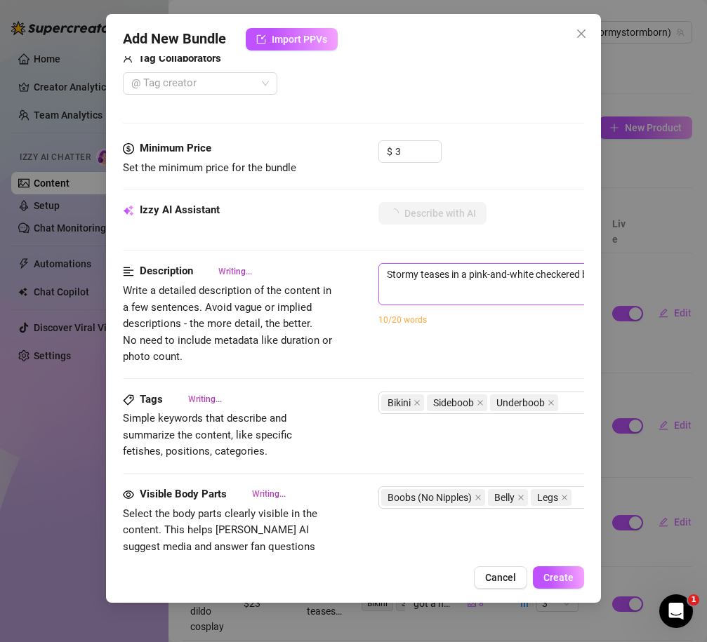
type textarea "Stormy teases in a pink-and-white checkered bikini, showing off her toned body"
type textarea "Stormy teases in a pink-and-white checkered bikini, showing off her toned body …"
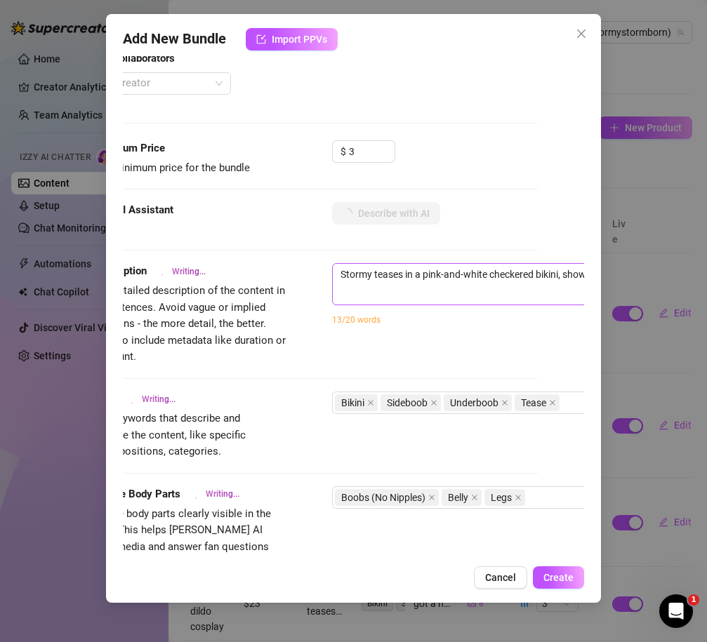
type textarea "Stormy teases in a pink-and-white checkered bikini, showing off her toned body …"
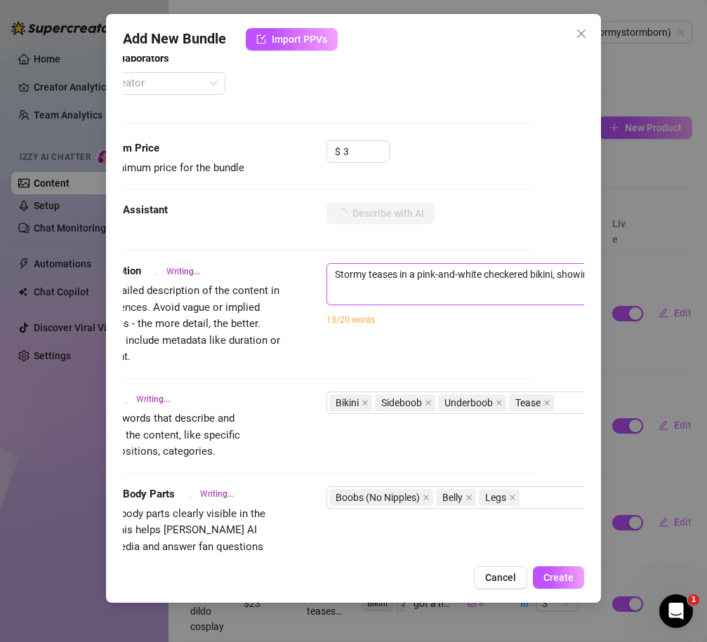
type textarea "Stormy teases in a pink-and-white checkered bikini, showing off her toned body …"
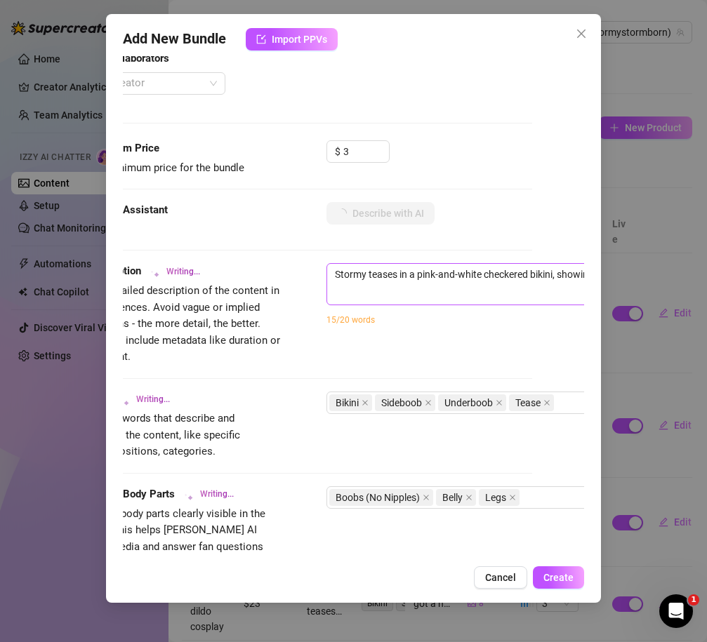
type textarea "Stormy teases in a pink-and-white checkered bikini, showing off her toned body …"
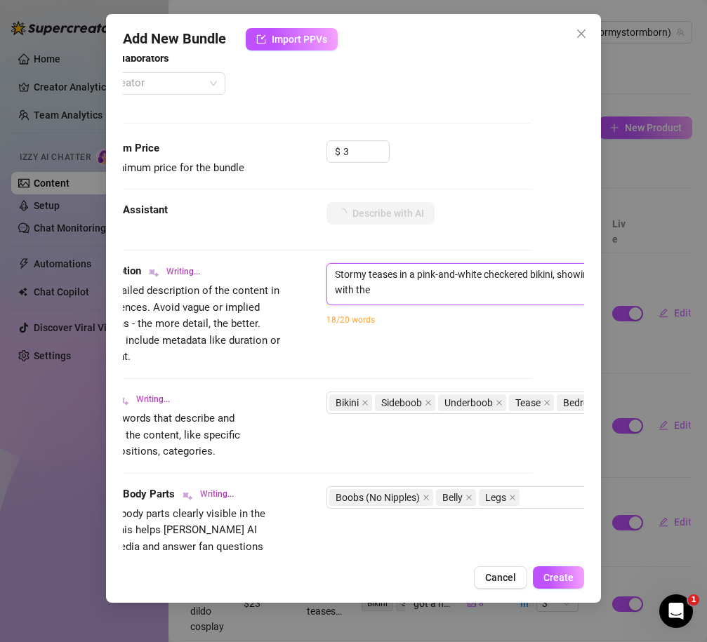
type textarea "Stormy teases in a pink-and-white checkered bikini, showing off her toned body …"
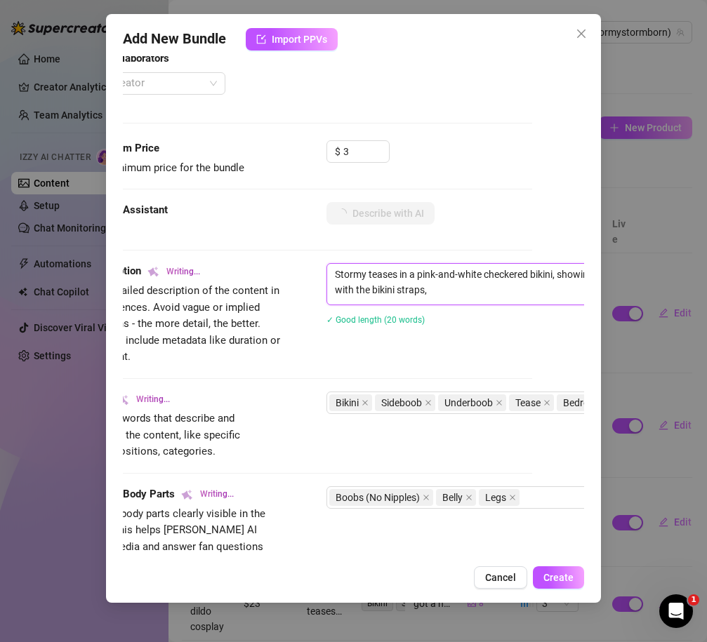
type textarea "Stormy teases in a pink-and-white checkered bikini, showing off her toned body …"
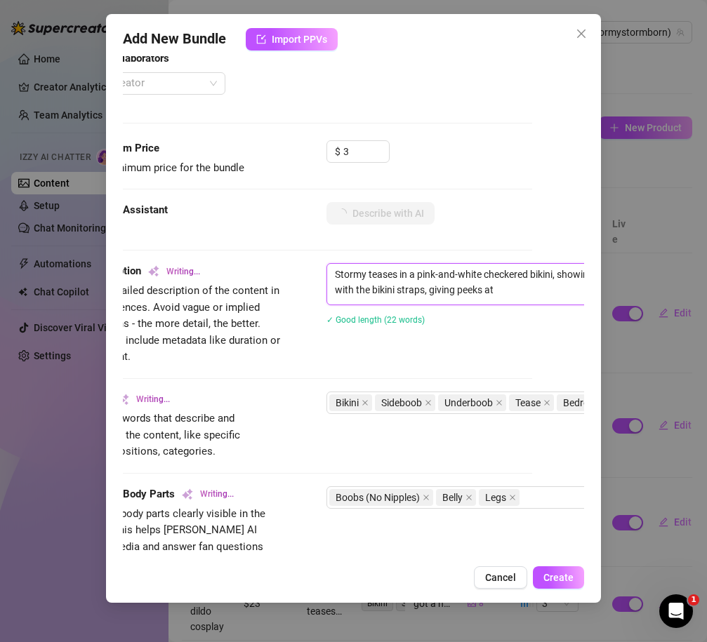
type textarea "Stormy teases in a pink-and-white checkered bikini, showing off her toned body …"
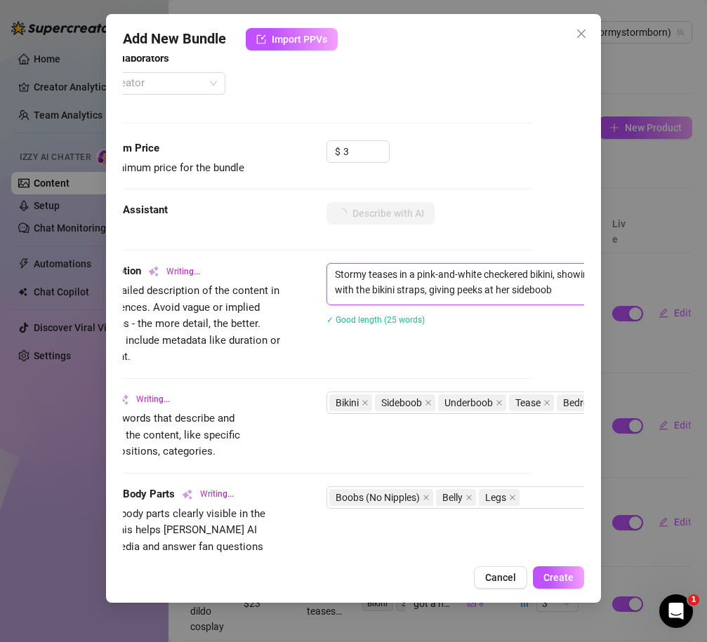
type textarea "Stormy teases in a pink-and-white checkered bikini, showing off her toned body …"
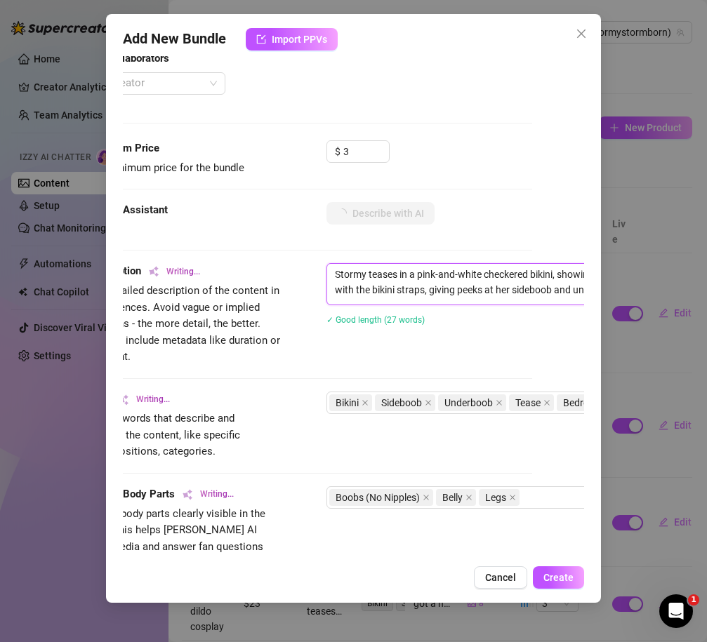
type textarea "Stormy teases in a pink-and-white checkered bikini, showing off her toned body …"
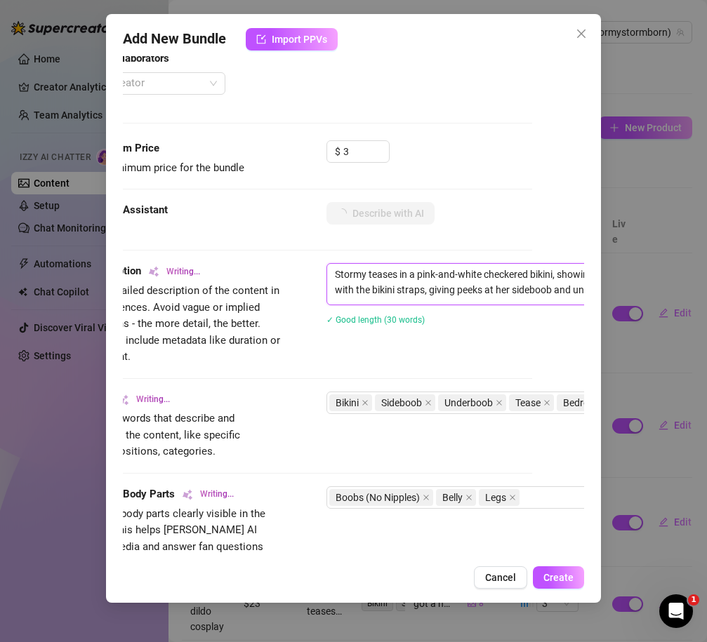
type textarea "Stormy teases in a pink-and-white checkered bikini, showing off her toned body …"
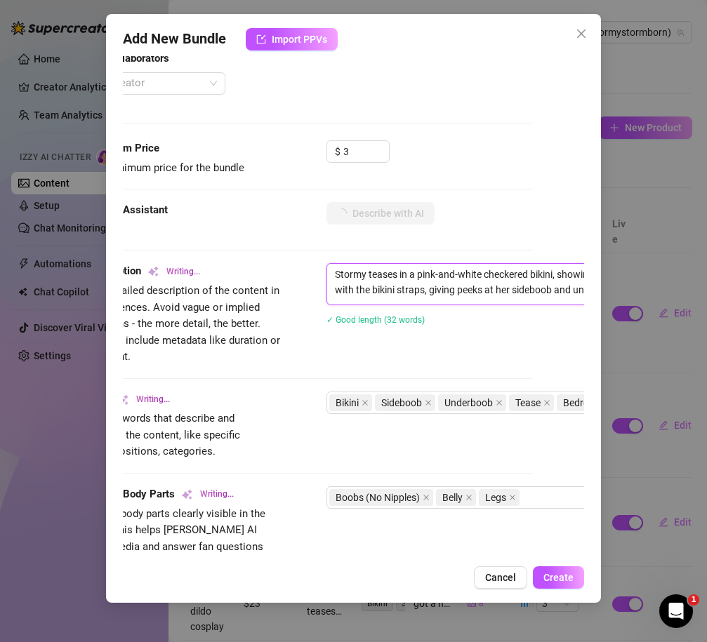
type textarea "Stormy teases in a pink-and-white checkered bikini, showing off her toned body …"
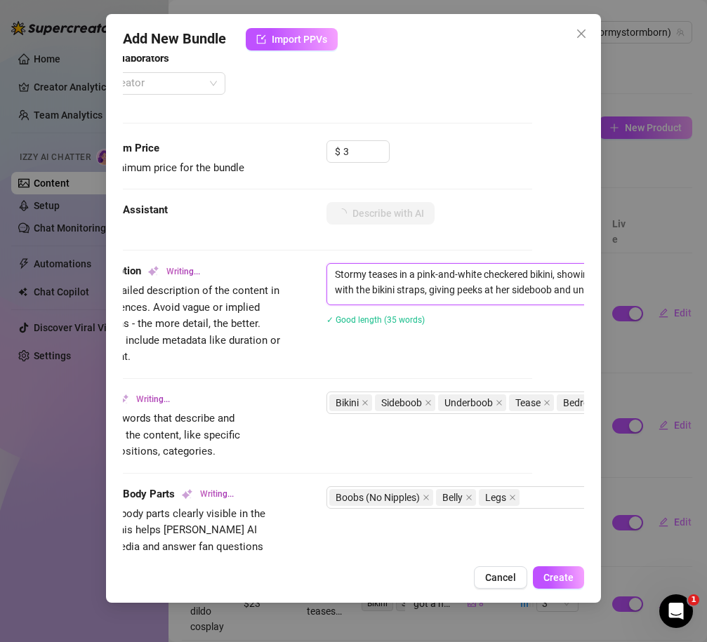
type textarea "Stormy teases in a pink-and-white checkered bikini, showing off her toned body …"
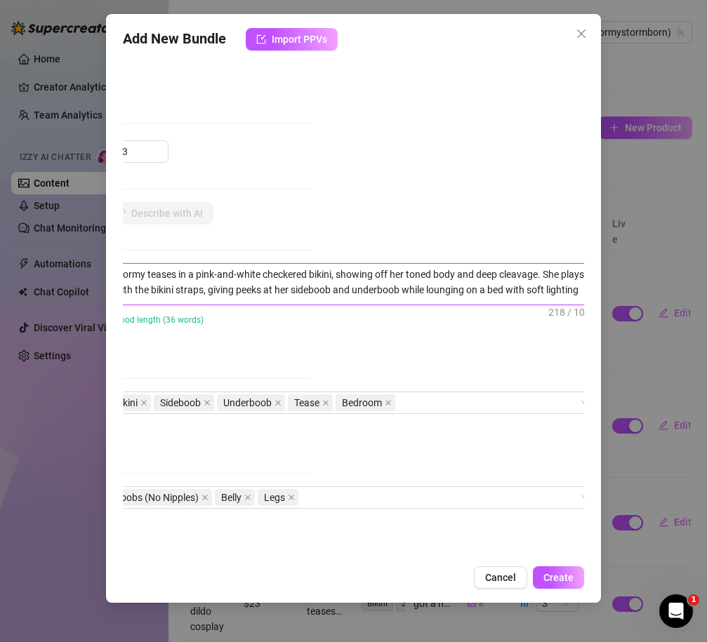
type textarea "Stormy teases in a pink-and-white checkered bikini, showing off her toned body …"
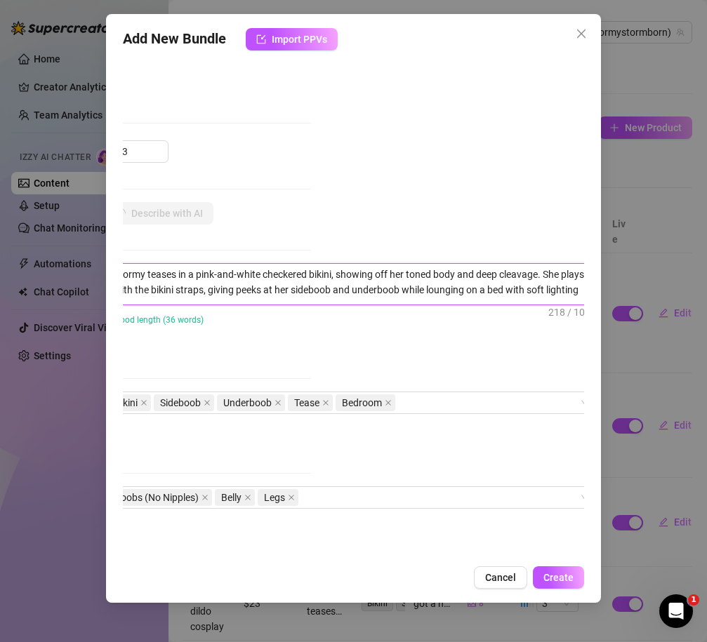
type textarea "Stormy teases in a pink-and-white checkered bikini, showing off her toned body …"
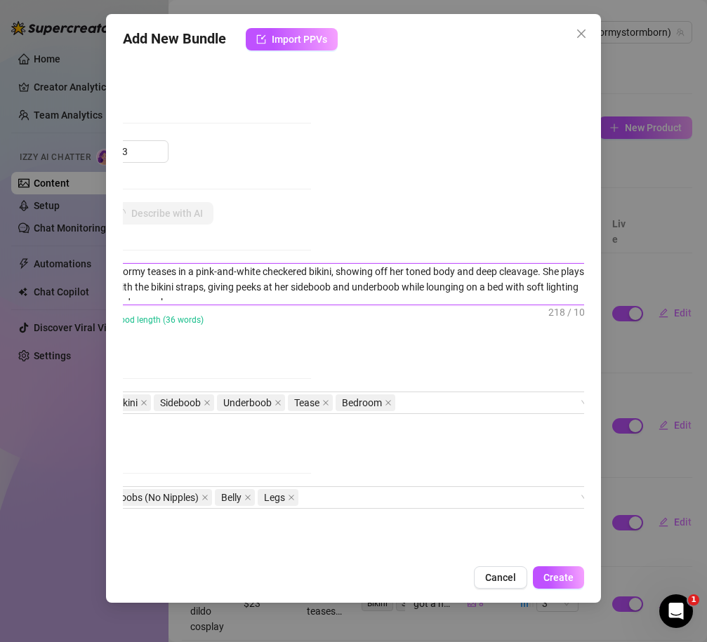
type textarea "Stormy teases in a pink-and-white checkered bikini, showing off her toned body …"
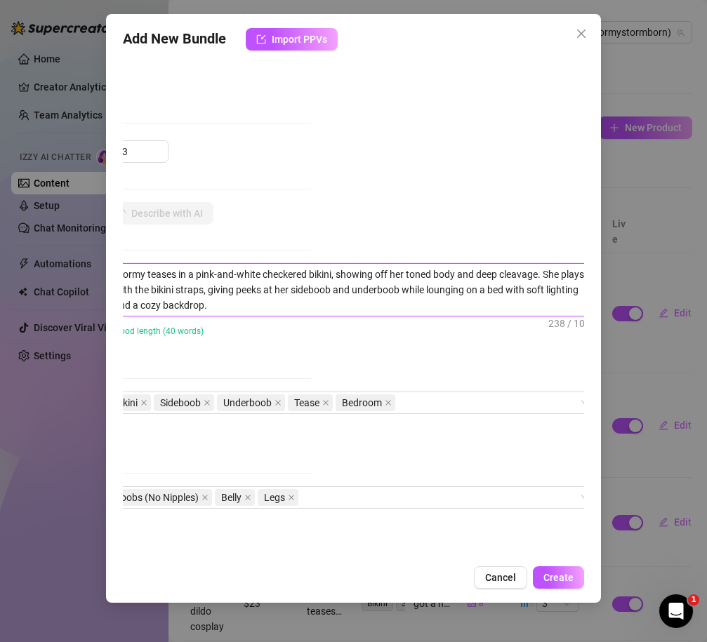
scroll to position [1, 0]
type textarea "Stormy teases in a pink-and-white checkered bikini, showing off her toned body …"
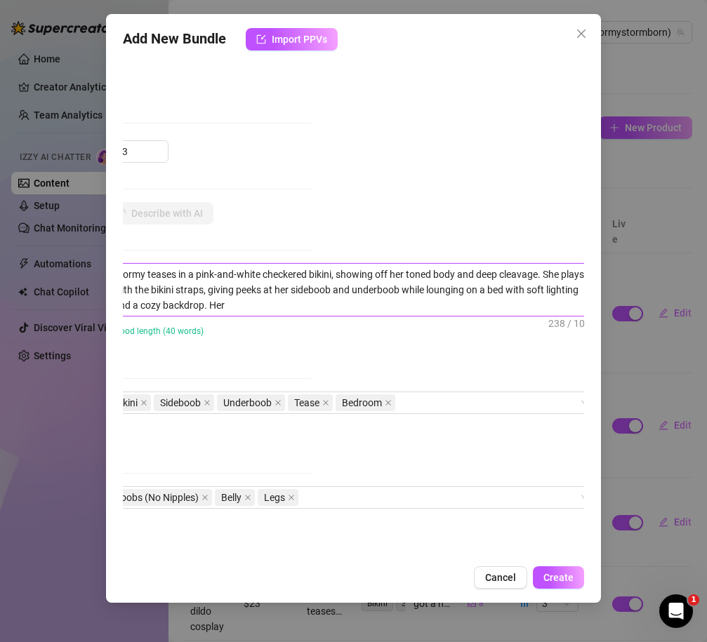
type textarea "Stormy teases in a pink-and-white checkered bikini, showing off her toned body …"
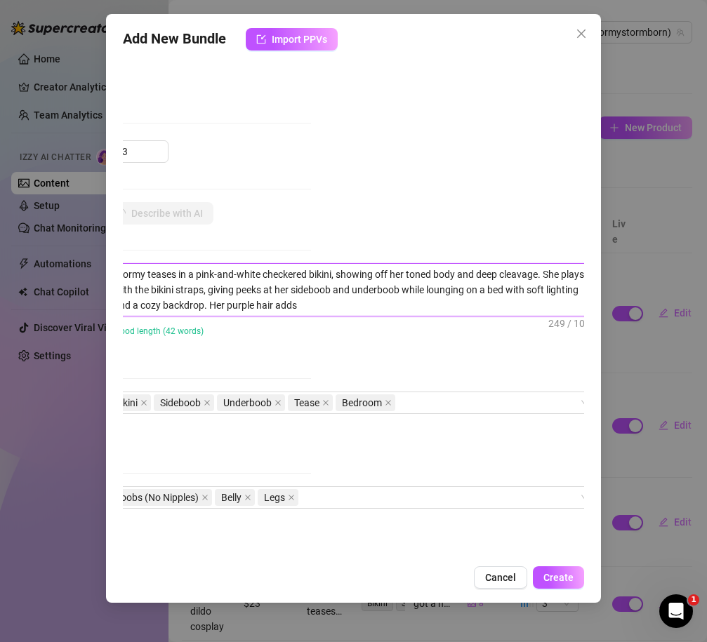
type textarea "Stormy teases in a pink-and-white checkered bikini, showing off her toned body …"
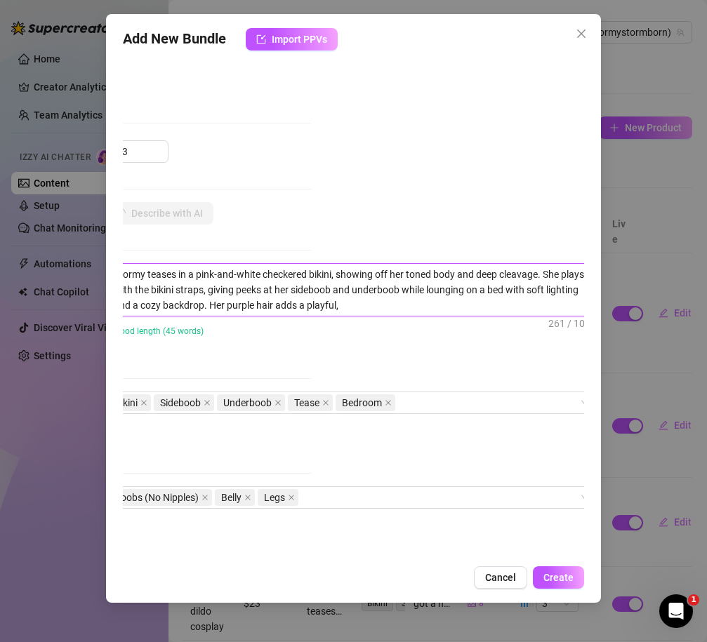
type textarea "Stormy teases in a pink-and-white checkered bikini, showing off her toned body …"
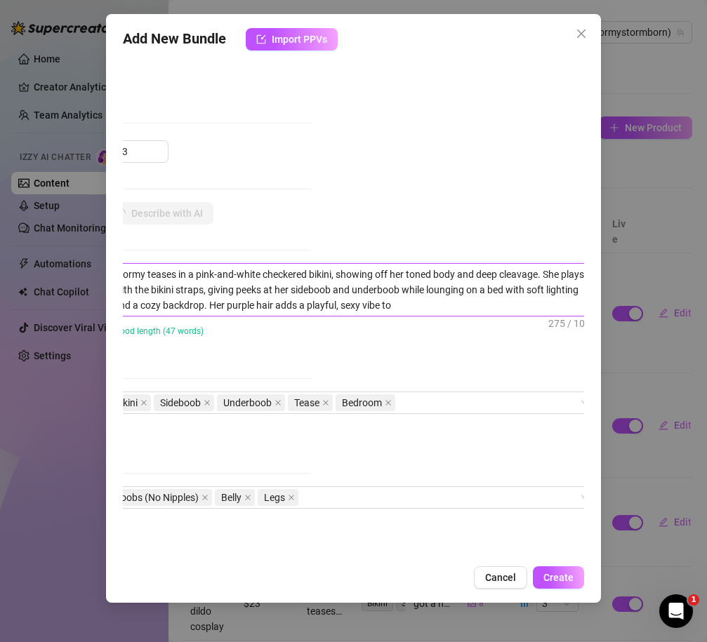
type textarea "Stormy teases in a pink-and-white checkered bikini, showing off her toned body …"
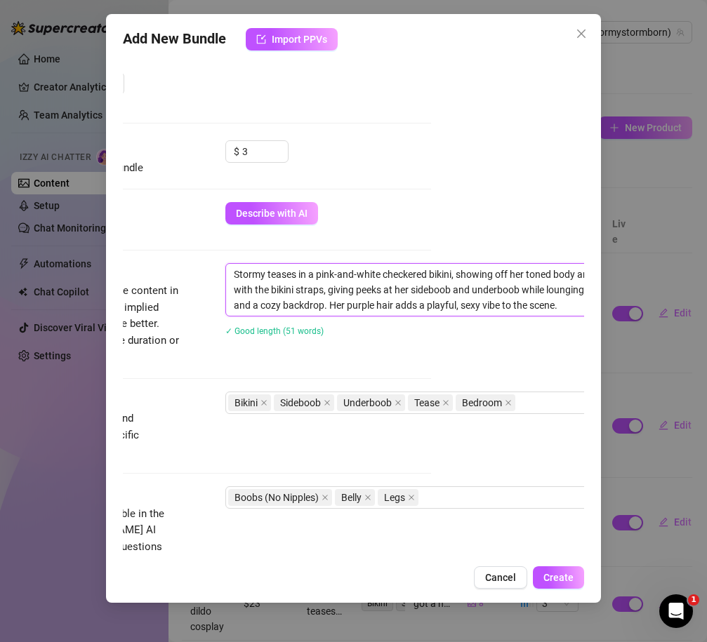
scroll to position [369, 0]
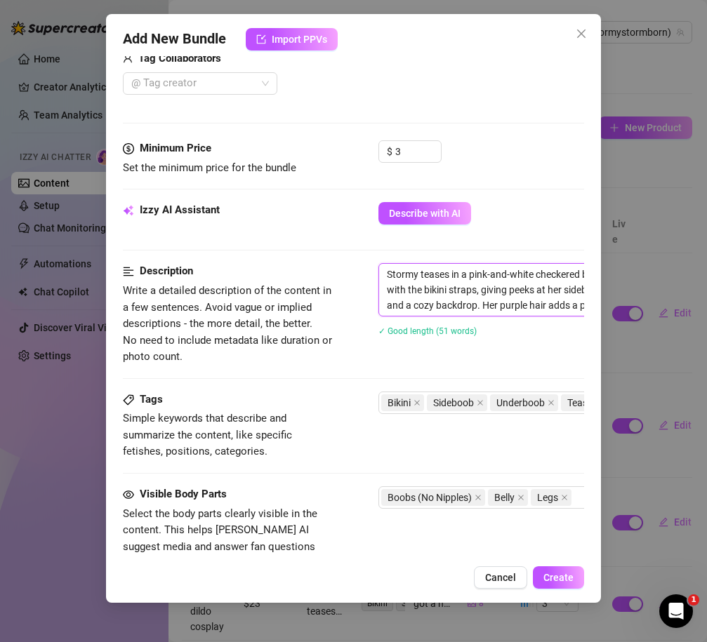
click at [448, 277] on textarea "Stormy teases in a pink-and-white checkered bikini, showing off her toned body …" at bounding box center [624, 290] width 490 height 52
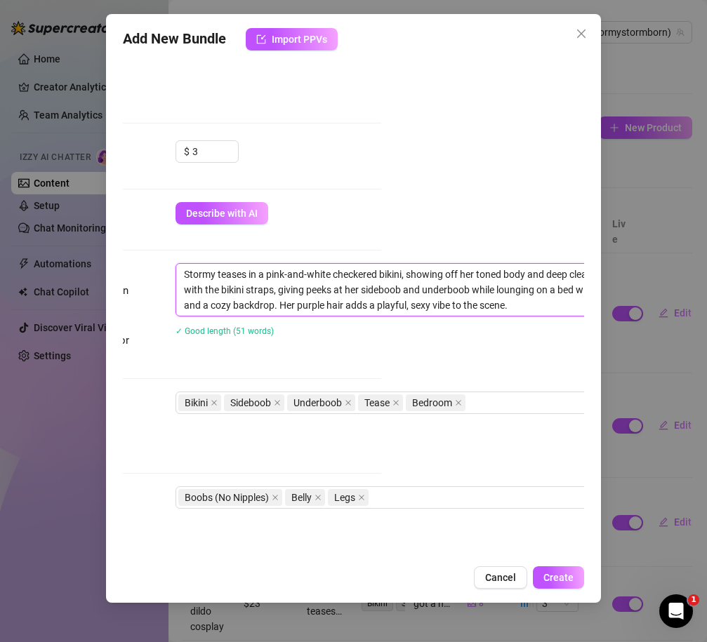
scroll to position [369, 196]
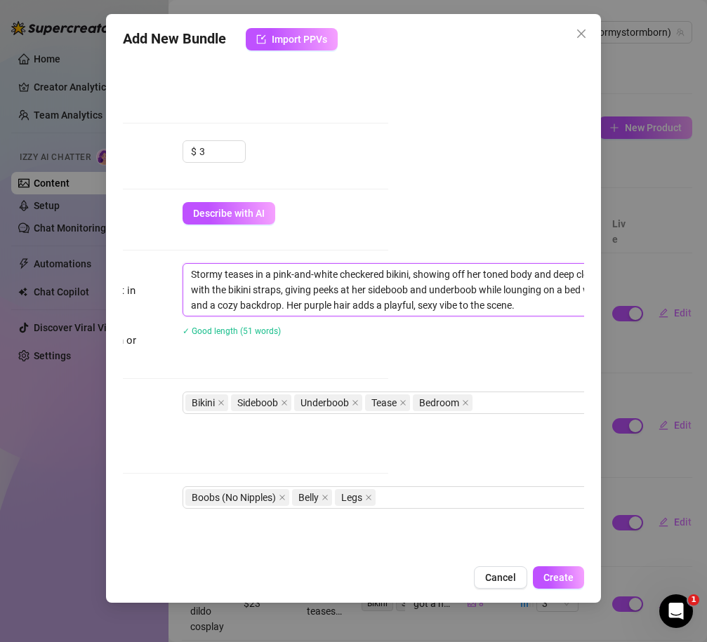
type textarea "Stormy teases in a pink-and-white checkered bikini, showing off her toned body …"
type textarea "Stormy teases a in a pink-and-white checkered bikini, showing off her toned bod…"
type textarea "Stormy teases an in a pink-and-white checkered bikini, showing off her toned bo…"
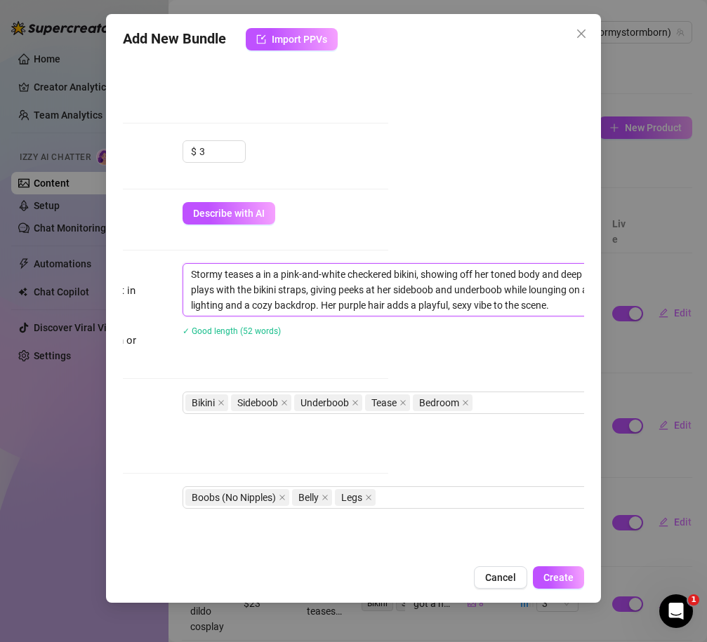
type textarea "Stormy teases an in a pink-and-white checkered bikini, showing off her toned bo…"
type textarea "Stormy teases and in a pink-and-white checkered bikini, showing off her toned b…"
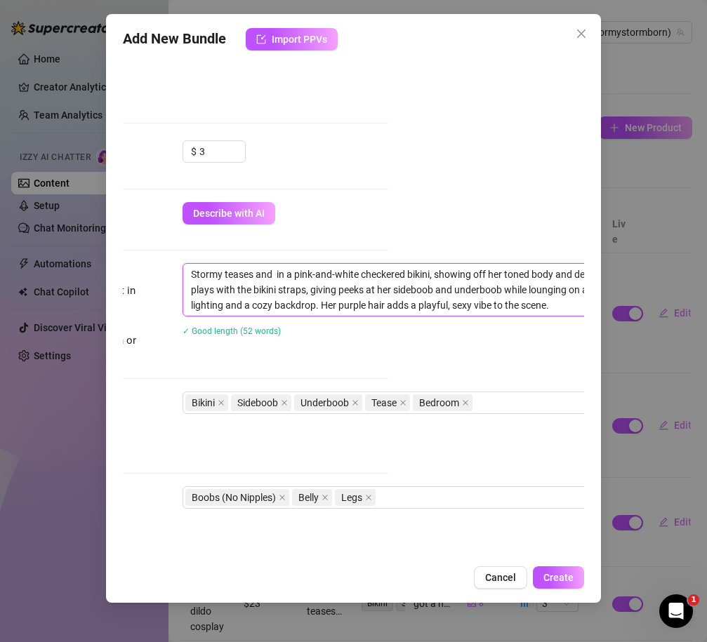
type textarea "Stormy teases and s in a pink-and-white checkered bikini, showing off her toned…"
type textarea "Stormy teases and sa in a pink-and-white checkered bikini, showing off her tone…"
type textarea "Stormy teases and say in a pink-and-white checkered bikini, showing off her ton…"
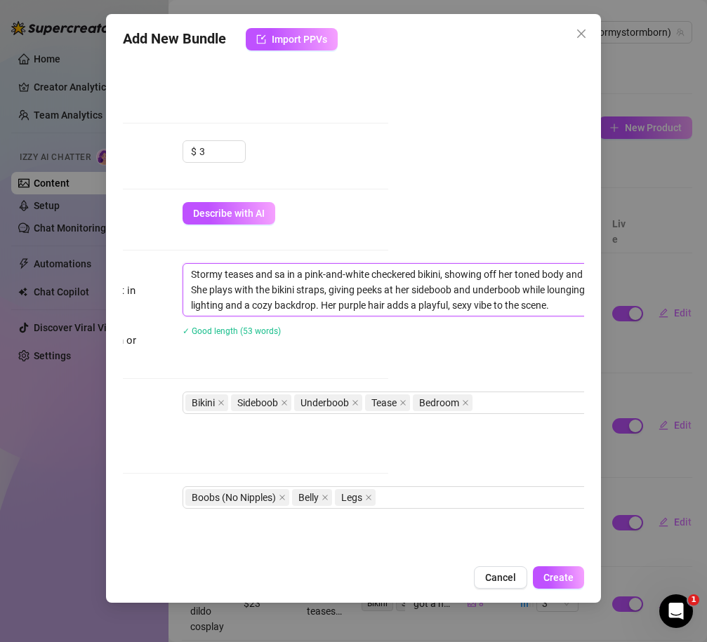
type textarea "Stormy teases and say in a pink-and-white checkered bikini, showing off her ton…"
type textarea "Stormy teases and says in a pink-and-white checkered bikini, showing off her to…"
type textarea "Stormy teases and says s in a pink-and-white checkered bikini, showing off her …"
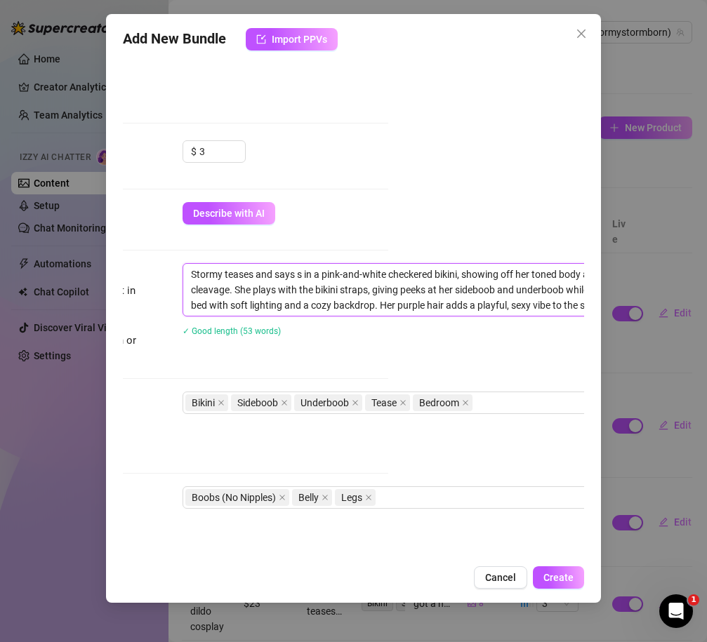
type textarea "Stormy teases and says sh in a pink-and-white checkered bikini, showing off her…"
type textarea "Stormy teases and says she in a pink-and-white checkered bikini, showing off he…"
type textarea "Stormy teases and says she w in a pink-and-white checkered bikini, showing off …"
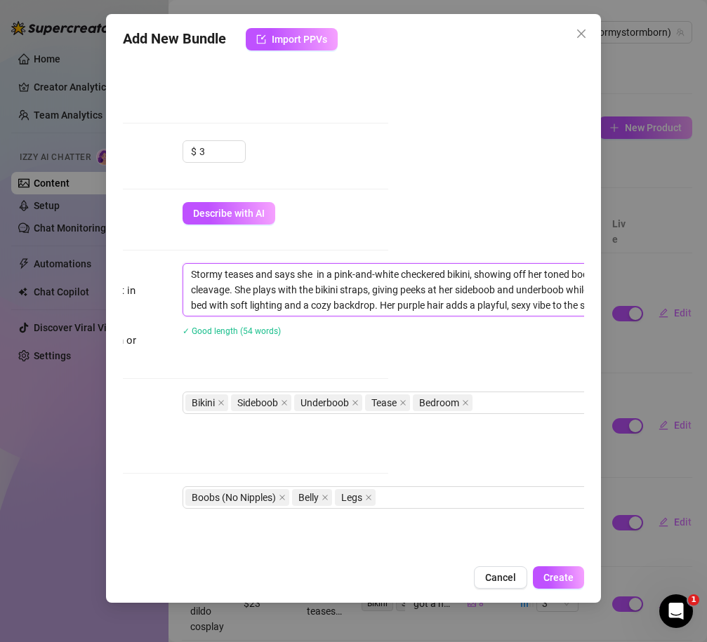
type textarea "Stormy teases and says she w in a pink-and-white checkered bikini, showing off …"
type textarea "Stormy teases and says she wa in a pink-and-white checkered bikini, showing off…"
type textarea "Stormy teases and says she wan in a pink-and-white checkered bikini, showing of…"
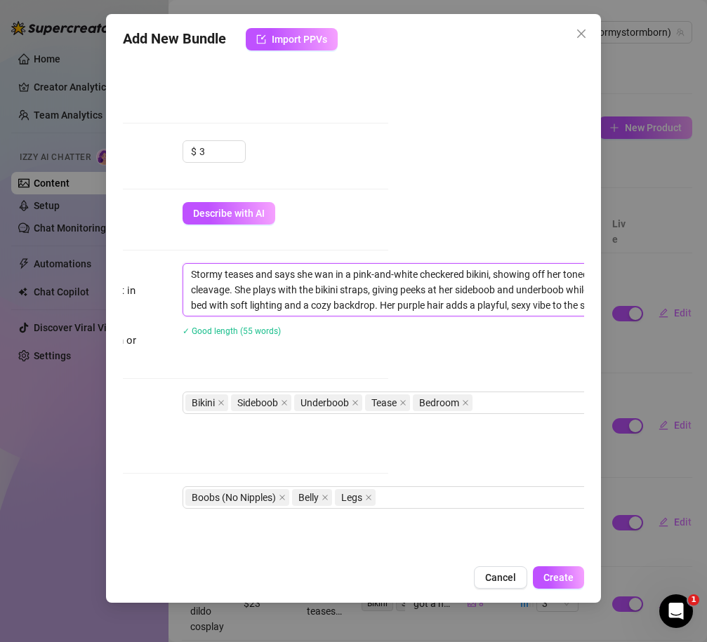
type textarea "Stormy teases and says she want in a pink-and-white checkered bikini, showing o…"
type textarea "Stormy teases and says she wants in a pink-and-white checkered bikini, showing …"
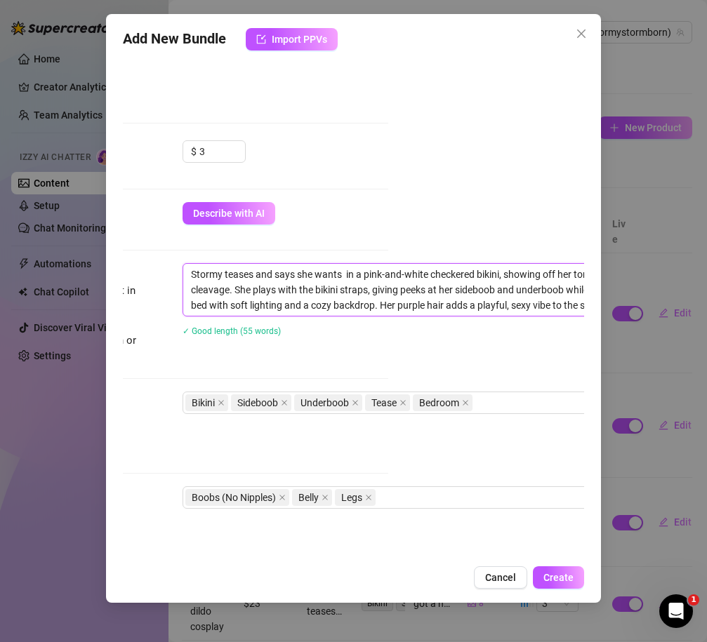
type textarea "Stormy teases and says she wants t in a pink-and-white checkered bikini, showin…"
type textarea "Stormy teases and says she wants to in a pink-and-white checkered bikini, showi…"
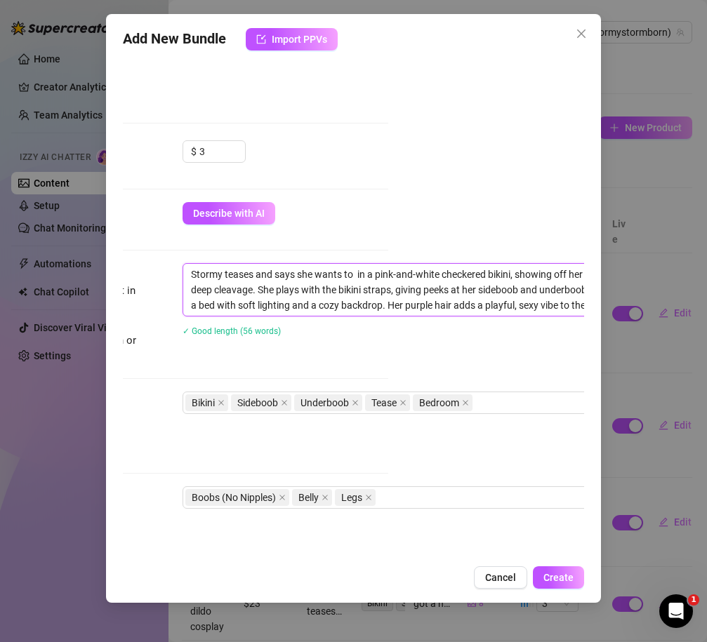
type textarea "Stormy teases and says she wants to p in a pink-and-white checkered bikini, sho…"
type textarea "Stormy teases and says she wants to pl in a pink-and-white checkered bikini, sh…"
type textarea "Stormy teases and says she wants to pla in a pink-and-white checkered bikini, s…"
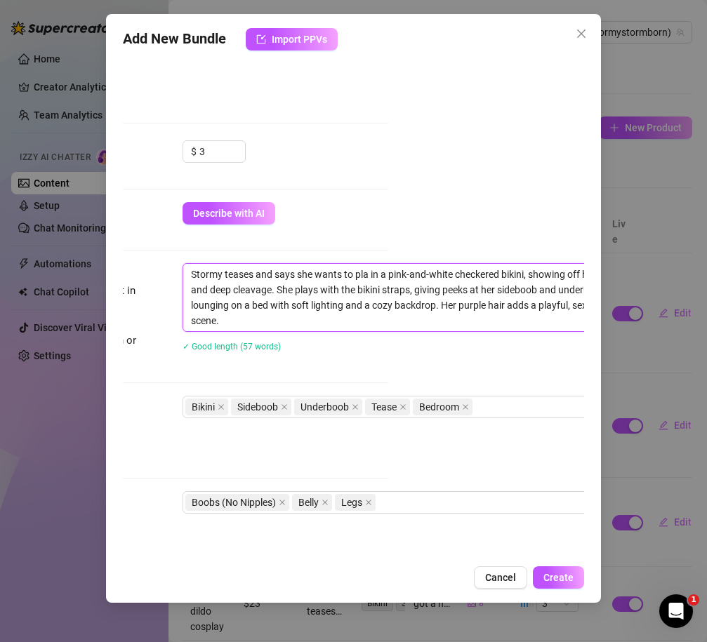
type textarea "Stormy teases and says she wants to play in a pink-and-white checkered bikini, …"
type textarea "Stormy teases and says she wants to play a in a pink-and-white checkered bikini…"
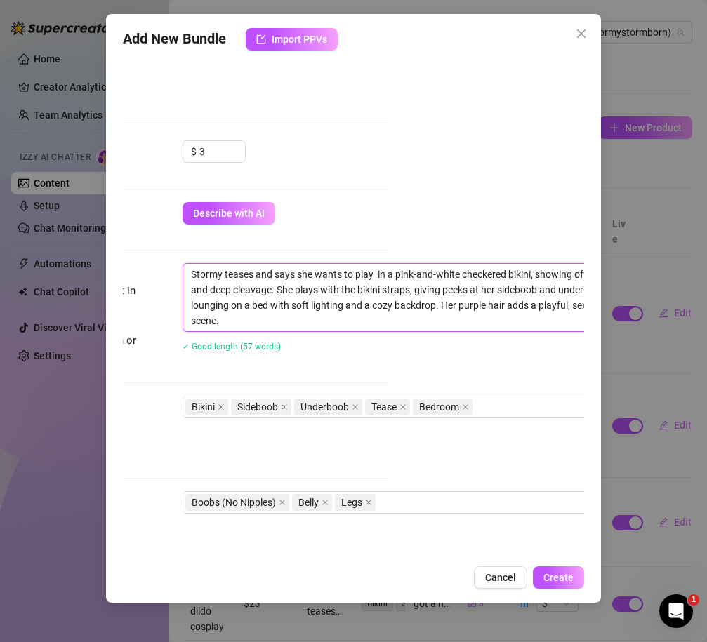
type textarea "Stormy teases and says she wants to play a in a pink-and-white checkered bikini…"
type textarea "Stormy teases and says she wants to play an in a pink-and-white checkered bikin…"
type textarea "Stormy teases and says she wants to play and in a pink-and-white checkered biki…"
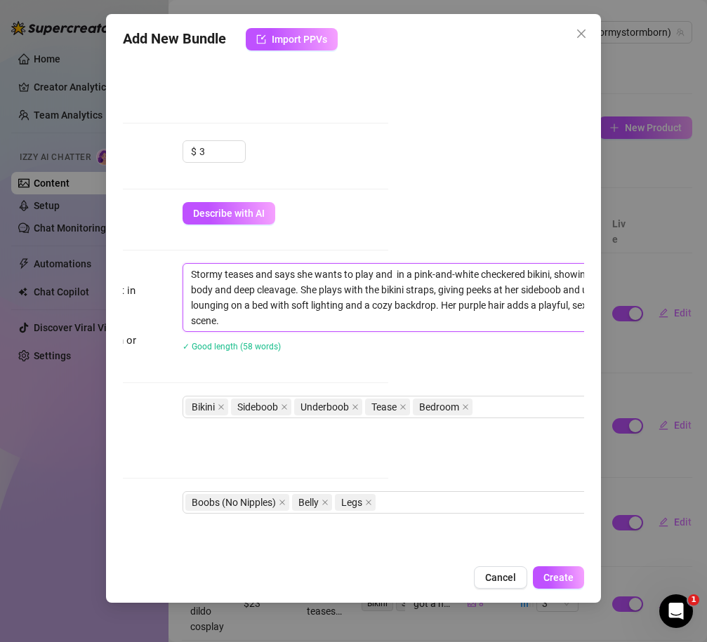
type textarea "Stormy teases and says she wants to play and t in a pink-and-white checkered bi…"
type textarea "Stormy teases and says she wants to play and te in a pink-and-white checkered b…"
type textarea "Stormy teases and says she wants to play and tea in a pink-and-white checkered …"
type textarea "Stormy teases and says she wants to play and teas in a pink-and-white checkered…"
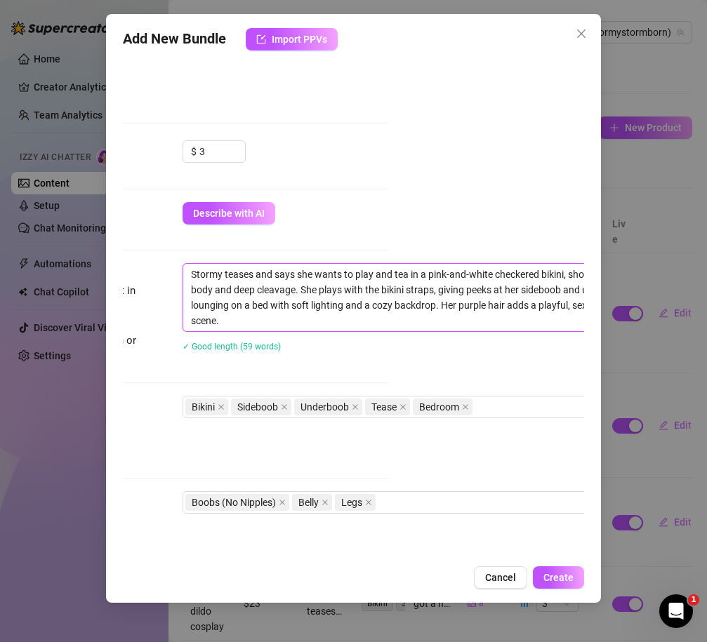
type textarea "Stormy teases and says she wants to play and teas in a pink-and-white checkered…"
type textarea "Stormy teases and says she wants to play and tease in a pink-and-white checkere…"
type textarea "Stormy teases and says she wants to play and teases in a pink-and-white checker…"
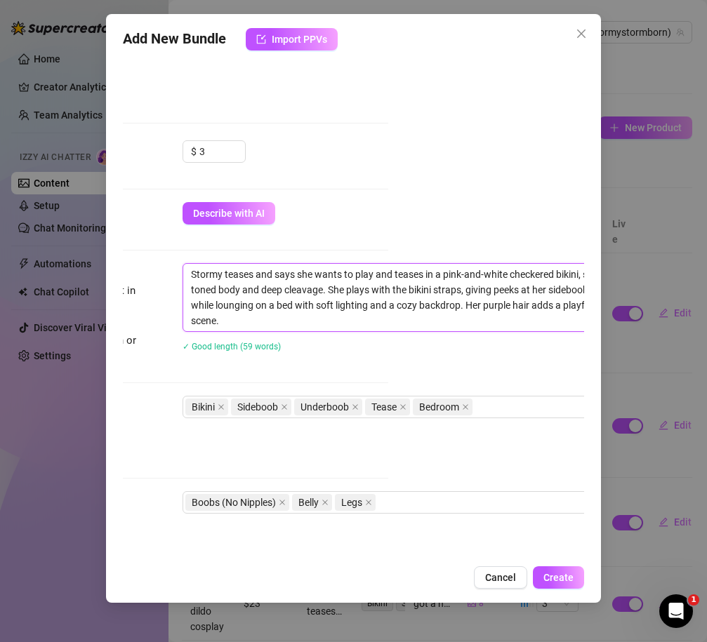
type textarea "Stormy teases and says she wants to play and teases in a pink-and-white checker…"
type textarea "Stormy teases and says she wants to play and teases t in a pink-and-white check…"
type textarea "Stormy teases and says she wants to play and teases th in a pink-and-white chec…"
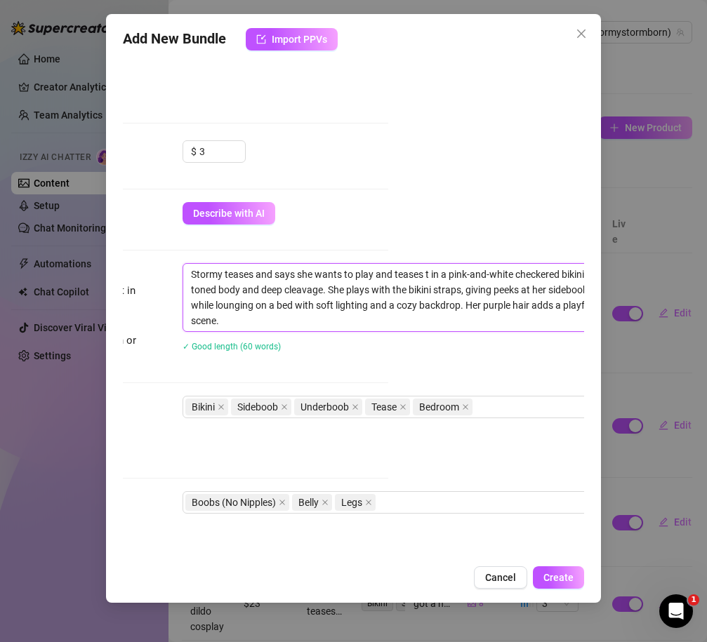
type textarea "Stormy teases and says she wants to play and teases th in a pink-and-white chec…"
type textarea "Stormy teases and says she wants to play and teases the in a pink-and-white che…"
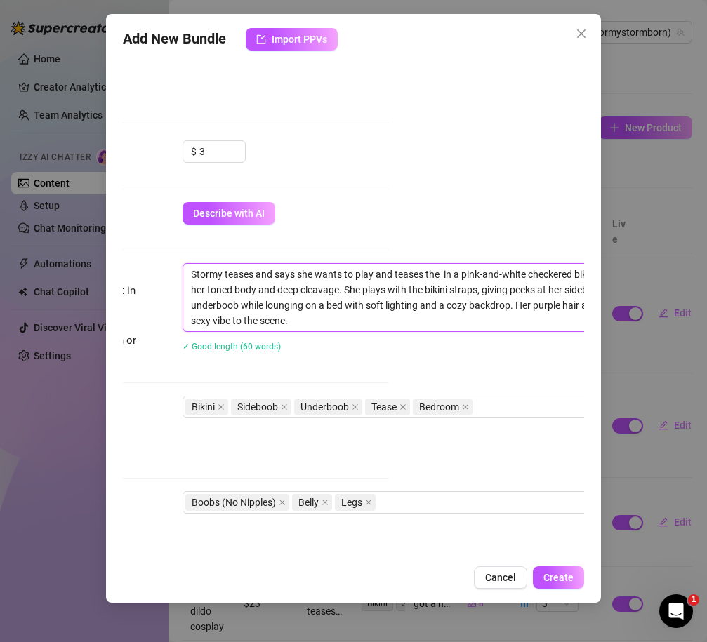
type textarea "Stormy teases and says she wants to play and teases the i in a pink-and-white c…"
type textarea "Stormy teases and says she wants to play and teases the id in a pink-and-white …"
type textarea "Stormy teases and says she wants to play and teases the ide in a pink-and-white…"
type textarea "Stormy teases and says she wants to play and teases the idea in a pink-and-whit…"
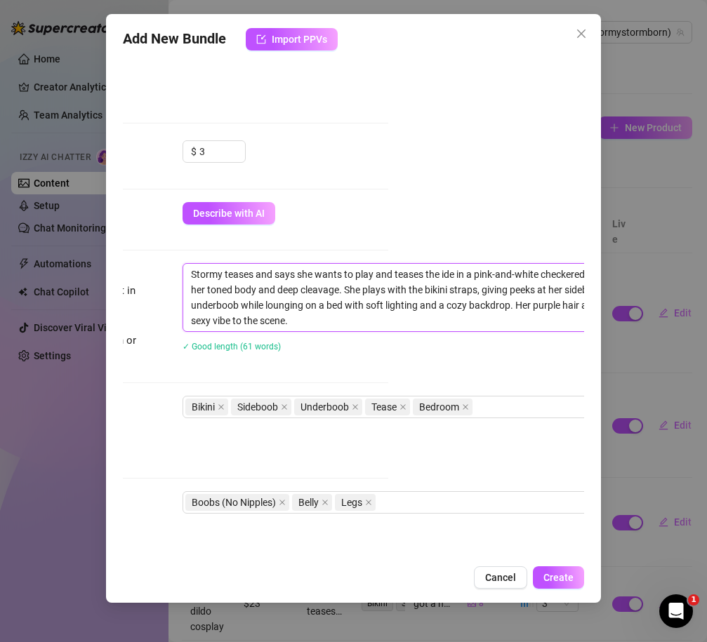
type textarea "Stormy teases and says she wants to play and teases the idea in a pink-and-whit…"
type textarea "Stormy teases and says she wants to play and teases the idea o in a pink-and-wh…"
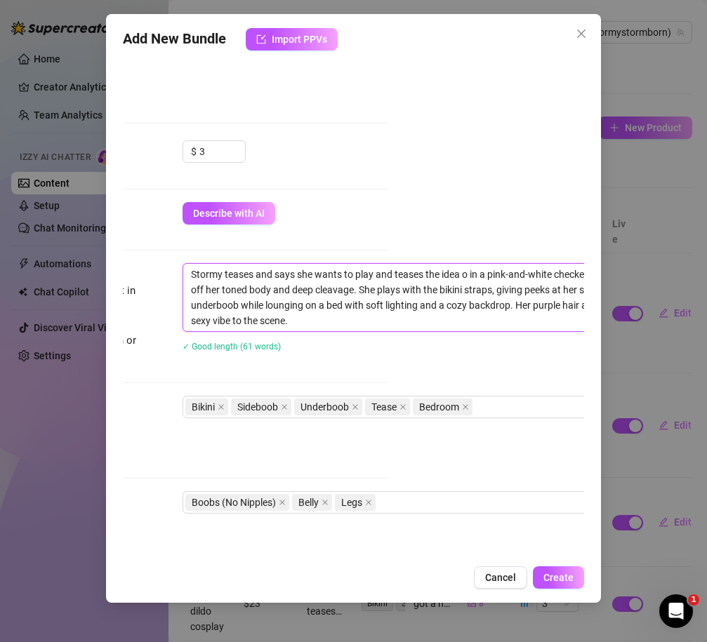
type textarea "Stormy teases and says she wants to play and teases the idea of in a pink-and-w…"
type textarea "Stormy teases and says she wants to play and teases the idea of a in a pink-and…"
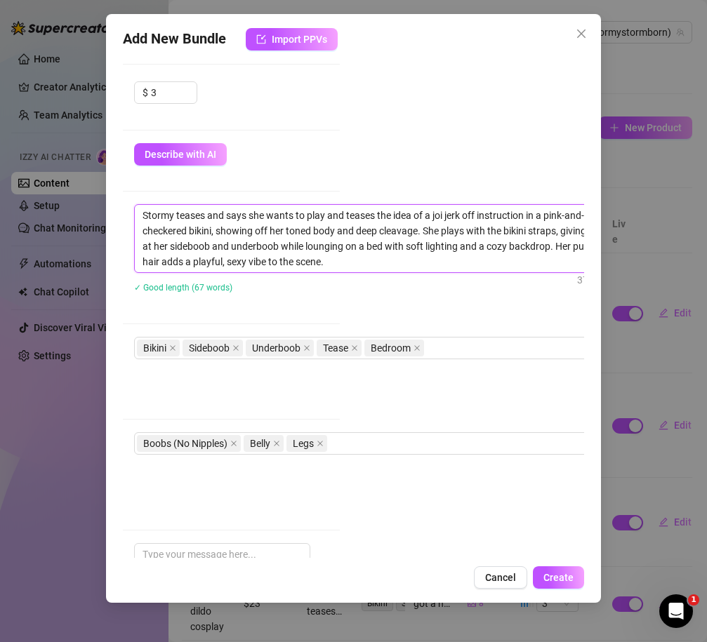
scroll to position [460, 244]
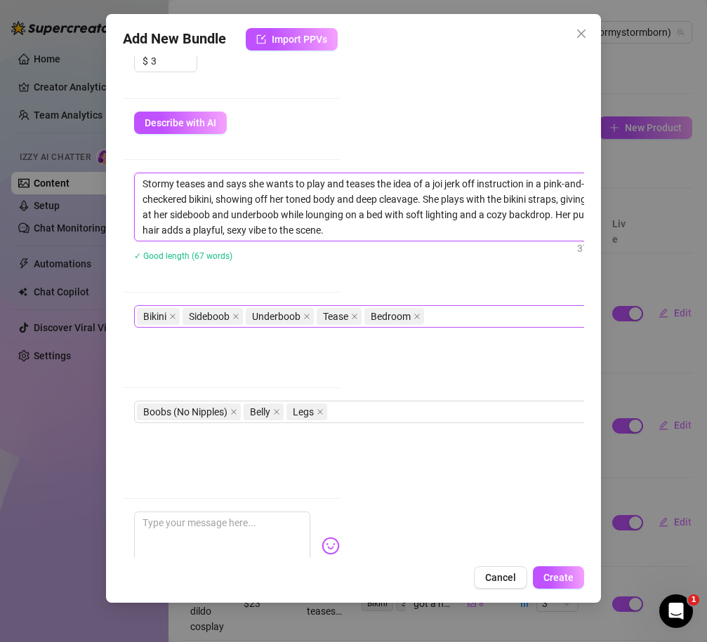
click at [453, 321] on div "Bikini Sideboob Underboob Tease Bedroom" at bounding box center [372, 317] width 471 height 20
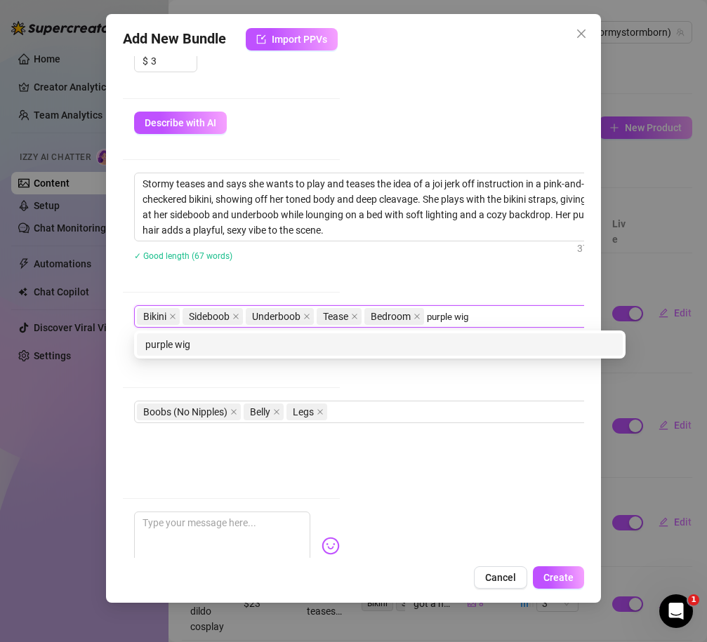
click at [349, 343] on div "purple wig" at bounding box center [379, 344] width 469 height 15
click at [238, 342] on div "cosplay" at bounding box center [379, 344] width 469 height 15
click at [177, 346] on div "joi" at bounding box center [379, 344] width 469 height 15
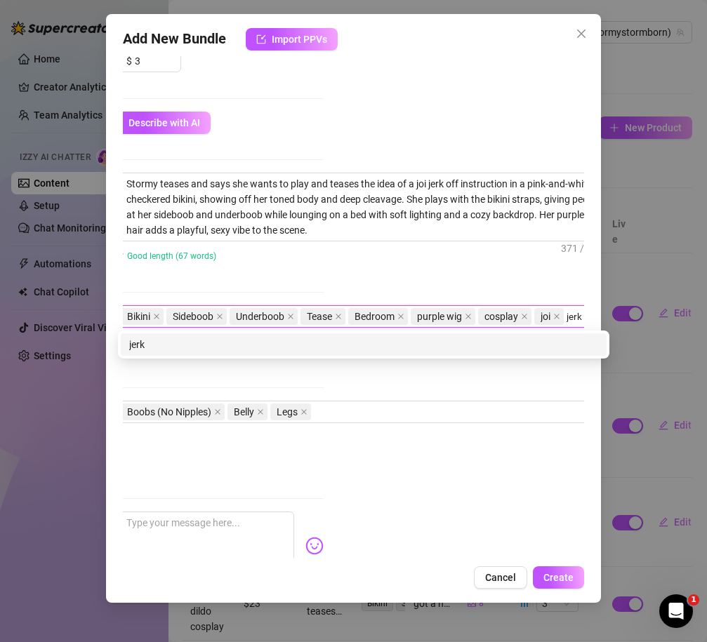
scroll to position [460, 263]
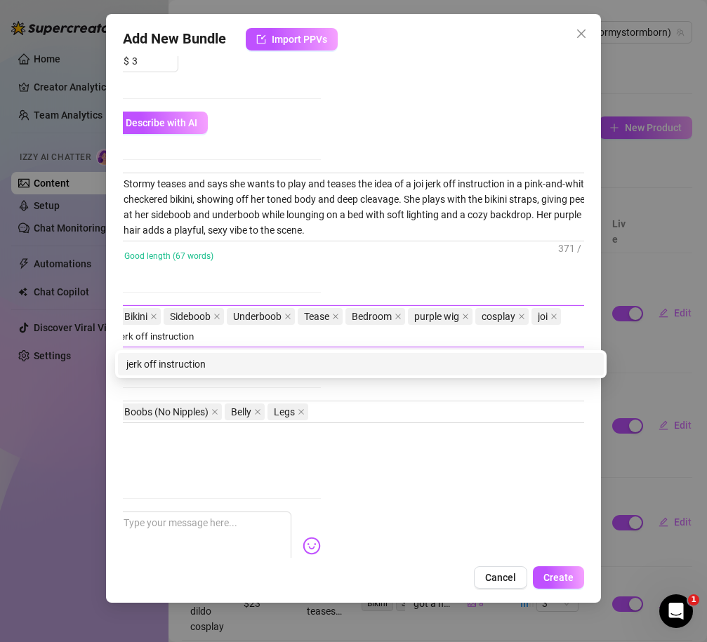
click at [173, 373] on div "jerk off instruction" at bounding box center [361, 364] width 486 height 22
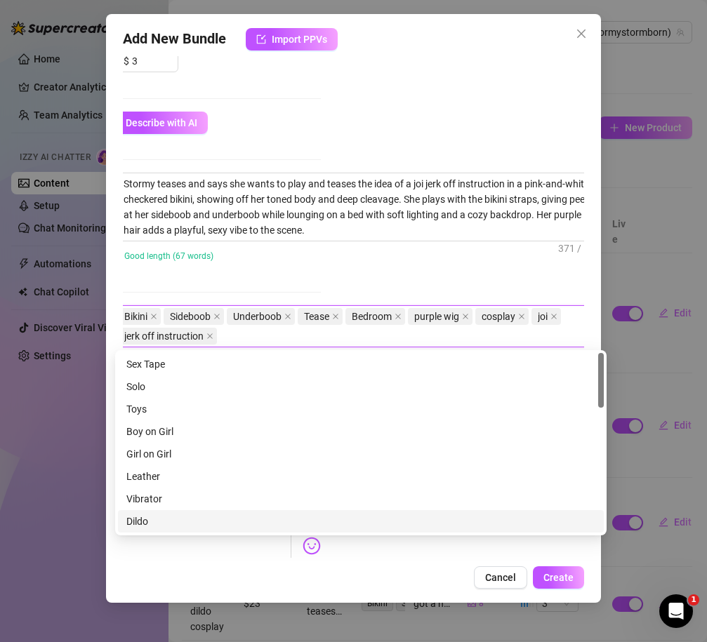
click at [312, 593] on div "Add New Bundle Import PPVs Account Stormy (@stormystormborn) Name Name is for y…" at bounding box center [353, 308] width 495 height 589
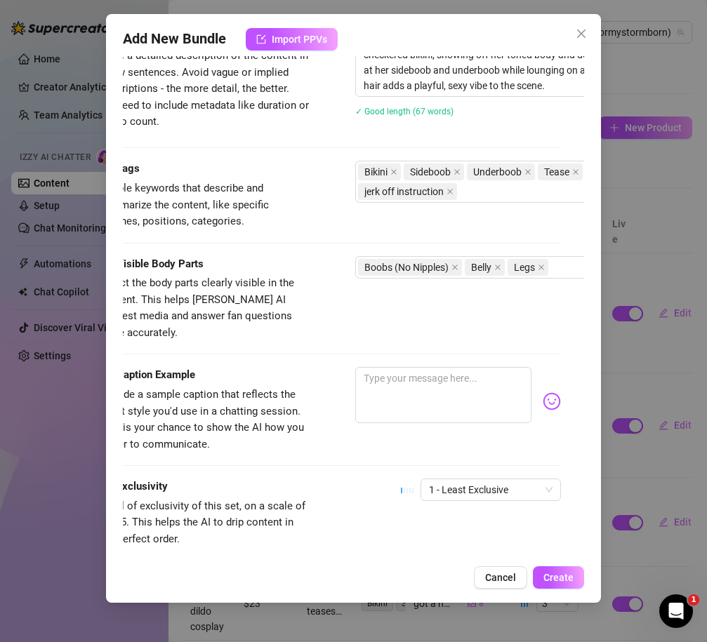
scroll to position [604, 21]
click at [492, 345] on div "Visible Body Parts Select the body parts clearly visible in the content. This h…" at bounding box center [332, 312] width 461 height 112
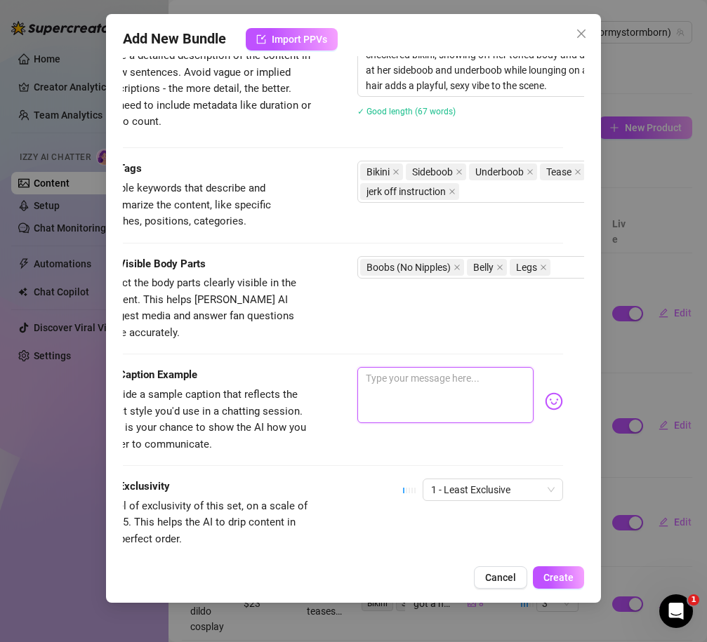
click at [475, 368] on textarea at bounding box center [445, 395] width 176 height 56
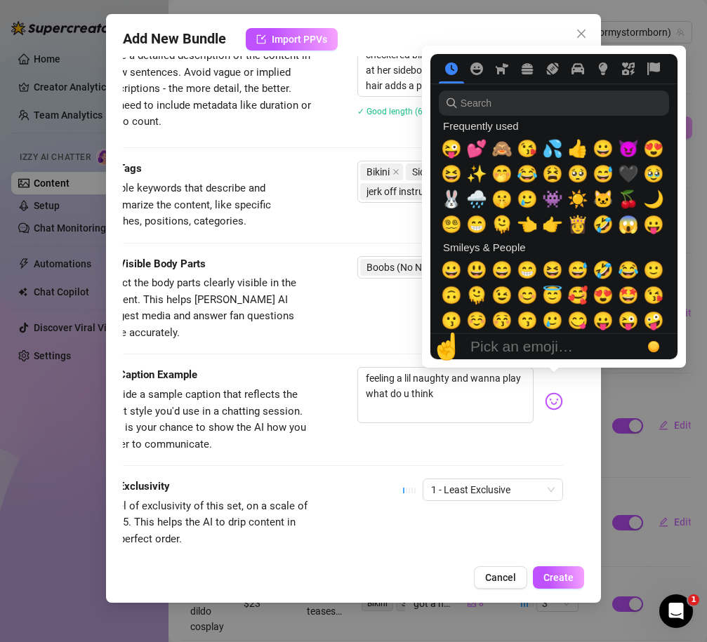
click at [557, 392] on img at bounding box center [554, 401] width 18 height 18
click at [527, 154] on span "😘" at bounding box center [527, 149] width 21 height 20
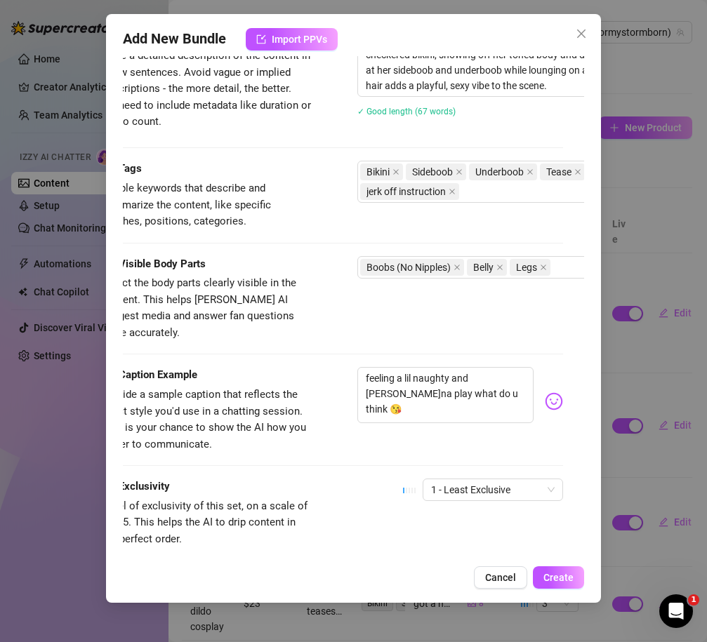
click at [467, 436] on div "Caption Example Provide a sample caption that reflects the exact style you'd us…" at bounding box center [332, 423] width 461 height 112
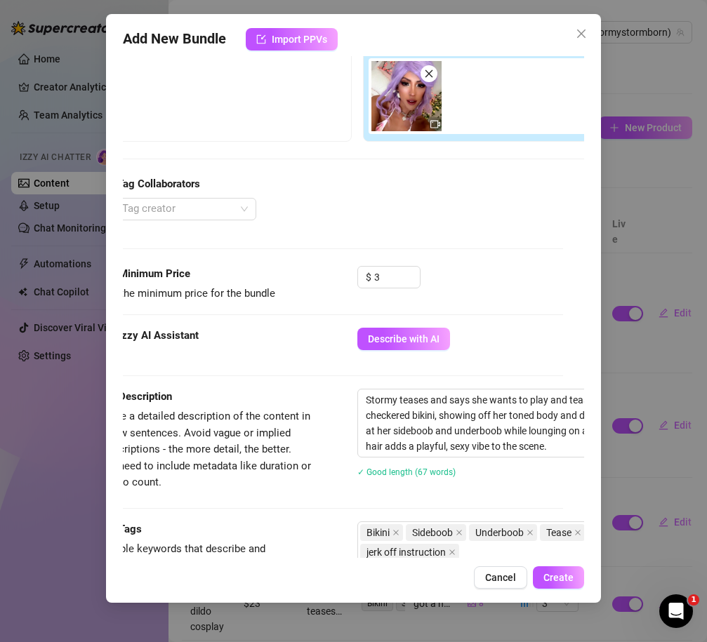
scroll to position [164, 21]
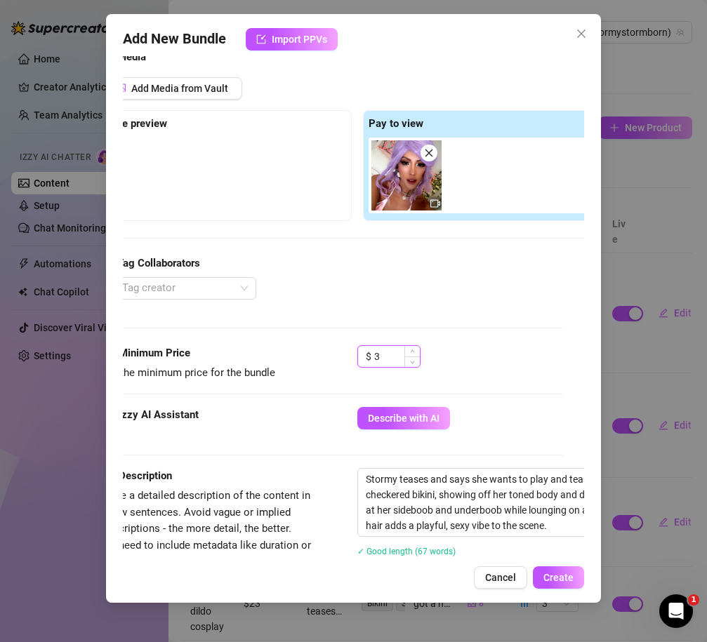
click at [388, 359] on input "3" at bounding box center [397, 356] width 46 height 21
click at [514, 350] on div "$ 5" at bounding box center [460, 362] width 206 height 35
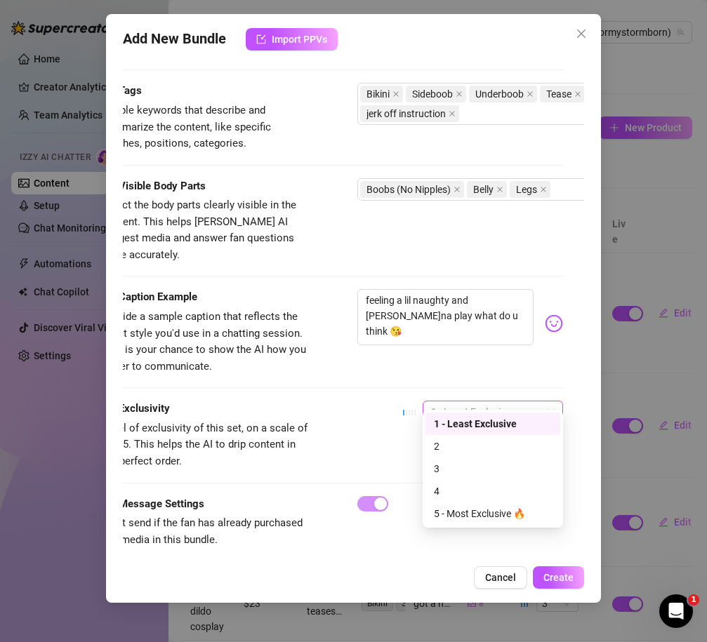
click at [509, 401] on span "1 - Least Exclusive" at bounding box center [493, 411] width 124 height 21
click at [473, 444] on div "2" at bounding box center [493, 446] width 118 height 15
click at [385, 439] on div "Exclusivity Level of exclusivity of this set, on a scale of 1 to 5. This helps …" at bounding box center [332, 435] width 461 height 69
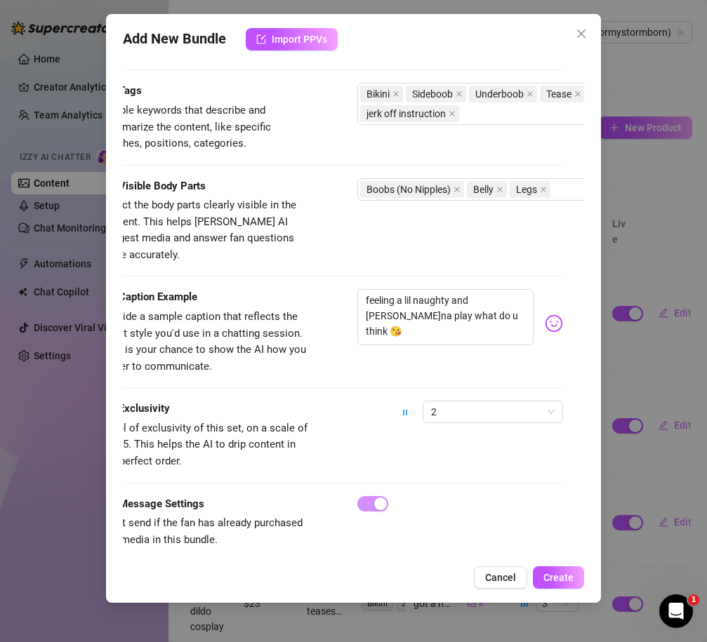
click at [463, 383] on div "Caption Example Provide a sample caption that reflects the exact style you'd us…" at bounding box center [332, 345] width 461 height 112
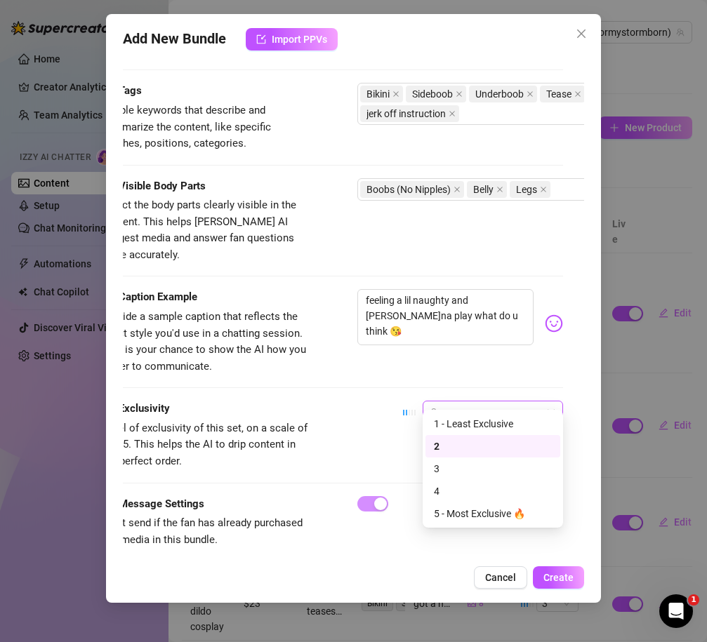
click at [463, 401] on span "2" at bounding box center [493, 411] width 124 height 21
click at [359, 439] on div "Exclusivity Level of exclusivity of this set, on a scale of 1 to 5. This helps …" at bounding box center [332, 435] width 461 height 69
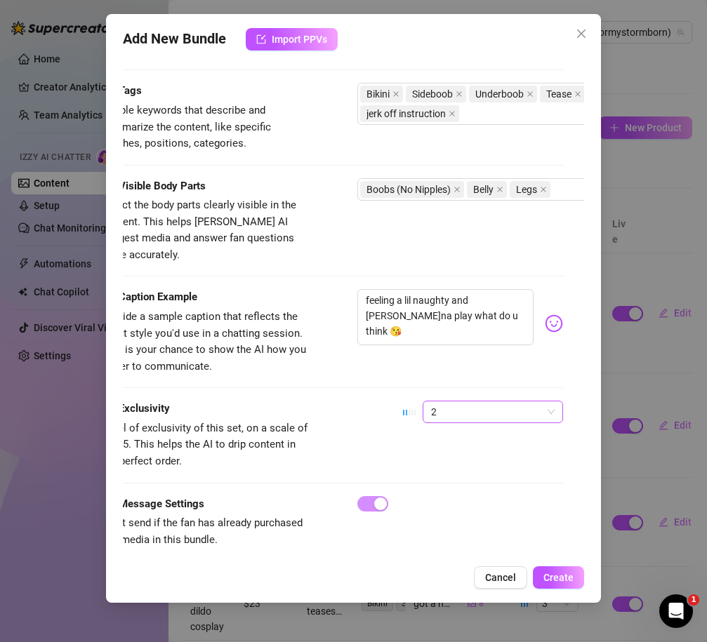
click at [477, 401] on span "2" at bounding box center [493, 411] width 124 height 21
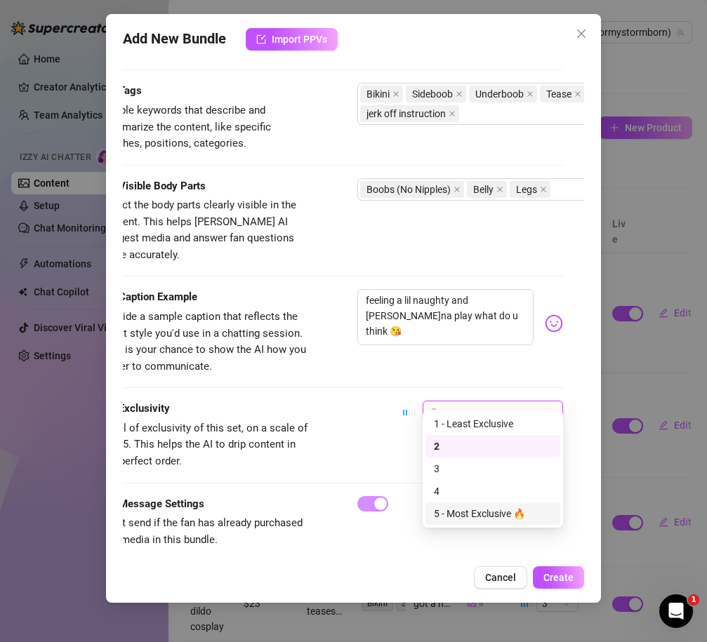
click at [399, 540] on div "Message Settings Don't send if the fan has already purchased any media in this …" at bounding box center [332, 535] width 461 height 79
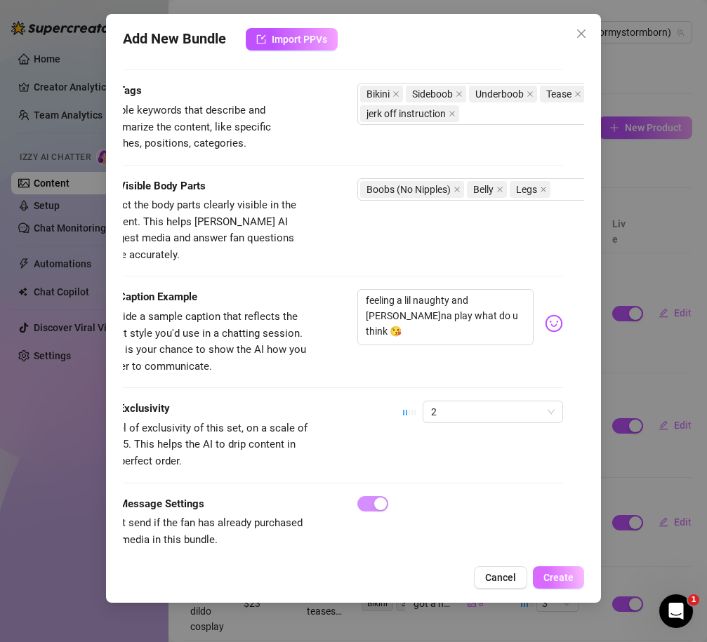
click at [553, 573] on span "Create" at bounding box center [558, 577] width 30 height 11
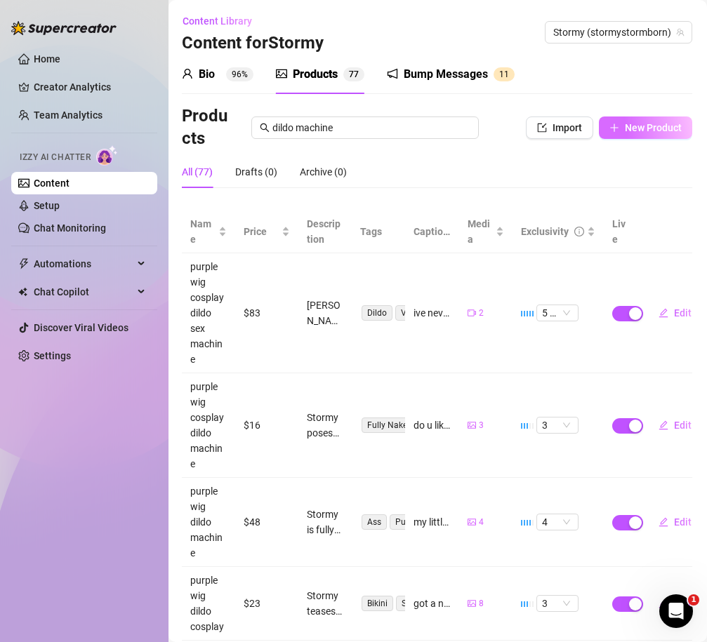
click at [640, 128] on span "New Product" at bounding box center [653, 127] width 57 height 11
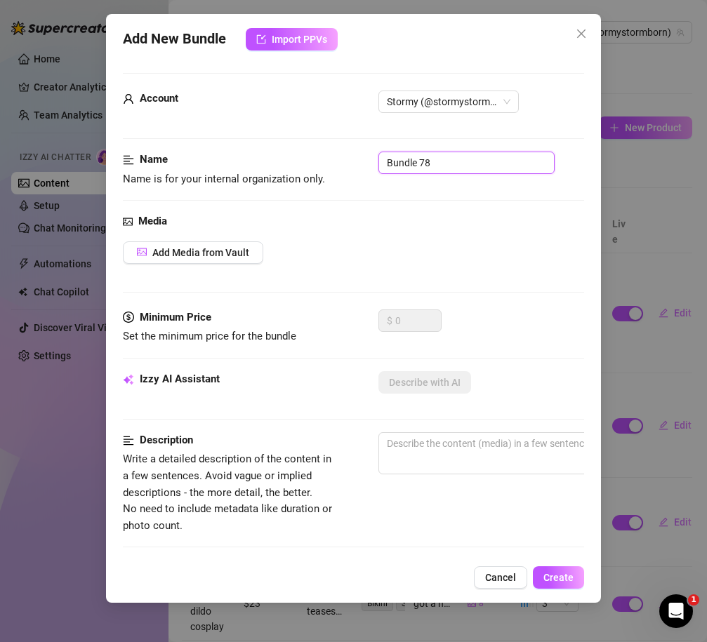
click at [441, 162] on input "Bundle 78" at bounding box center [466, 163] width 176 height 22
click at [211, 256] on button "Add Media from Vault" at bounding box center [193, 252] width 140 height 22
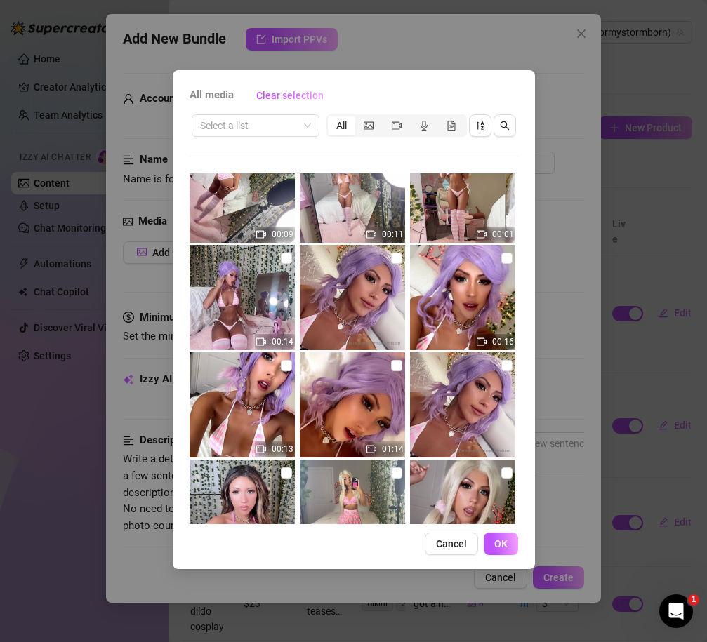
scroll to position [13375, 0]
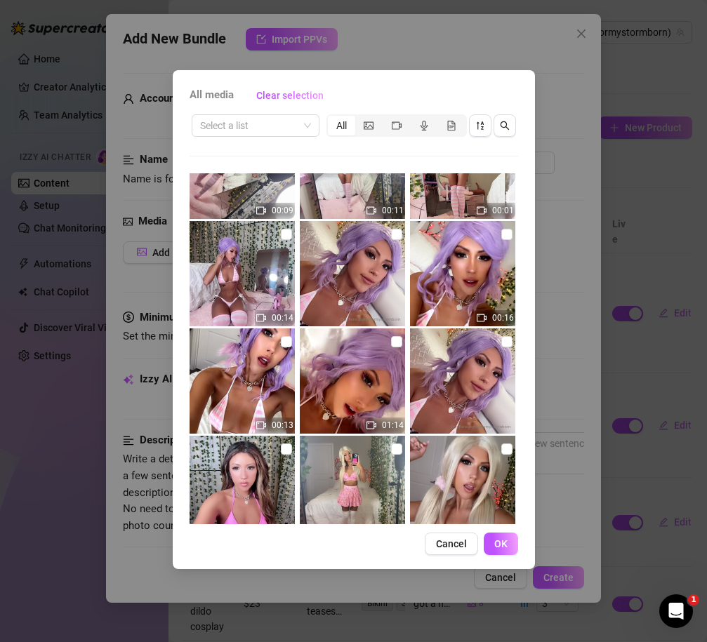
click at [397, 352] on img at bounding box center [352, 380] width 105 height 105
click at [396, 347] on input "checkbox" at bounding box center [396, 341] width 11 height 11
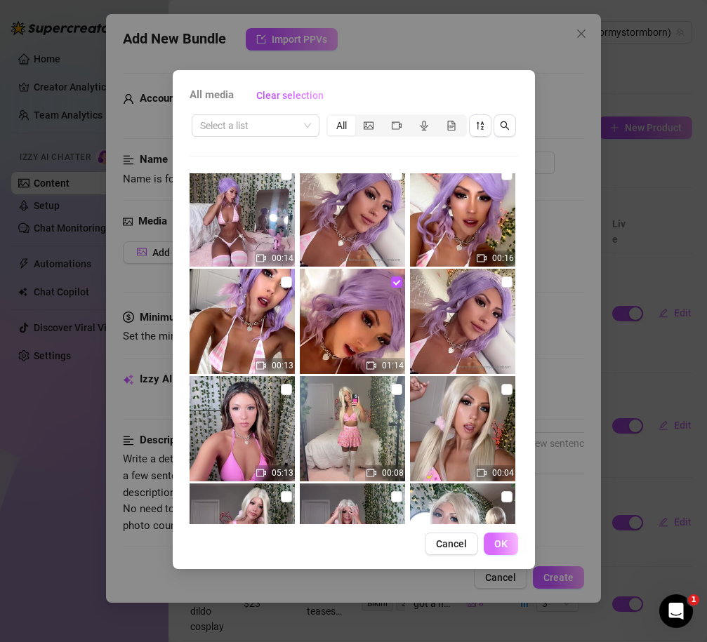
click at [508, 545] on button "OK" at bounding box center [501, 544] width 34 height 22
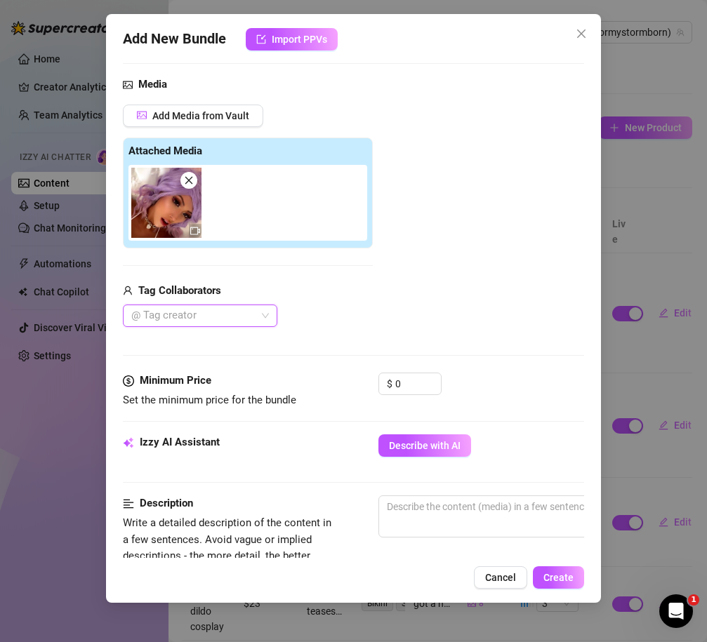
scroll to position [149, 0]
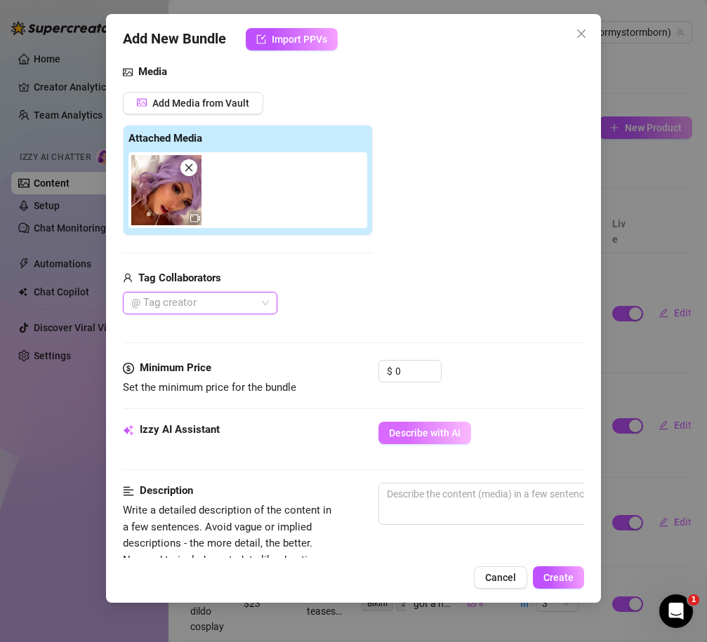
click at [423, 427] on span "Describe with AI" at bounding box center [425, 432] width 72 height 11
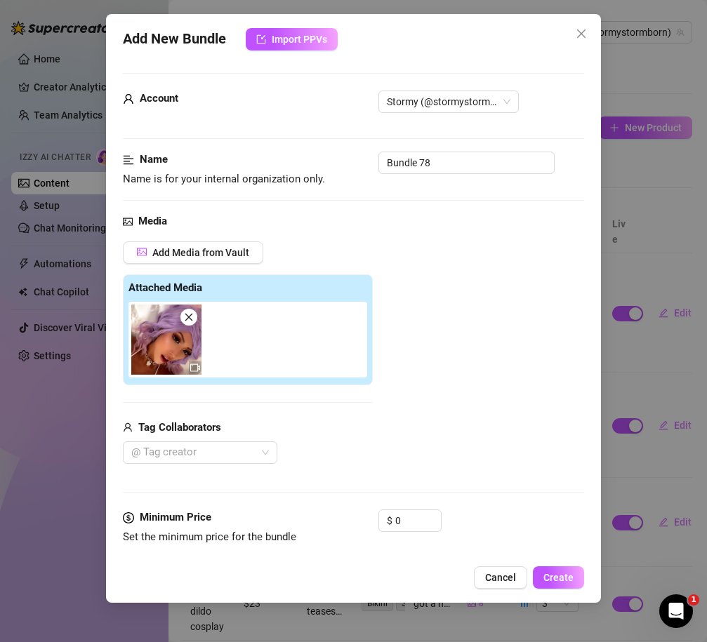
click at [443, 178] on div "Name Name is for your internal organization only. Bundle 78" at bounding box center [353, 170] width 461 height 36
click at [439, 154] on input "Bundle 78" at bounding box center [466, 163] width 176 height 22
click at [463, 262] on div "Add Media from Vault Attached Media Tag Collaborators @ Tag creator" at bounding box center [353, 352] width 461 height 223
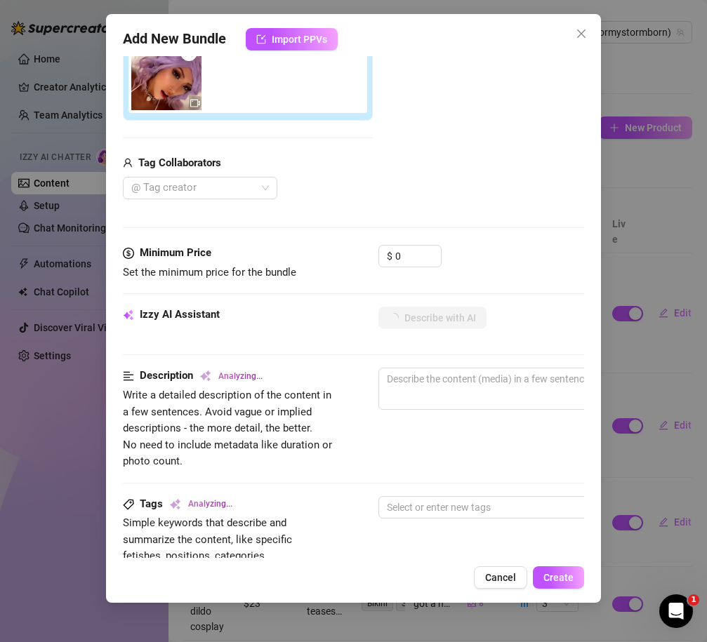
scroll to position [280, 0]
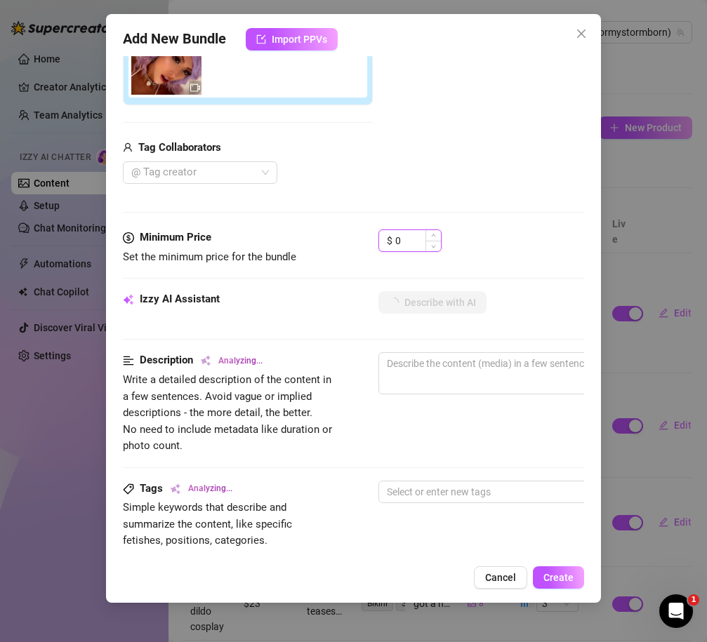
click at [401, 245] on input "0" at bounding box center [418, 240] width 46 height 21
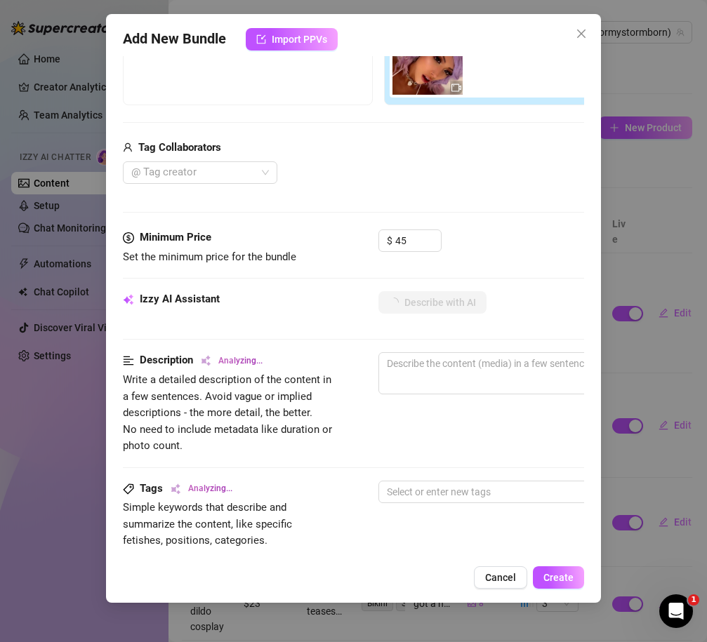
click at [512, 261] on div "$ 45" at bounding box center [481, 247] width 206 height 35
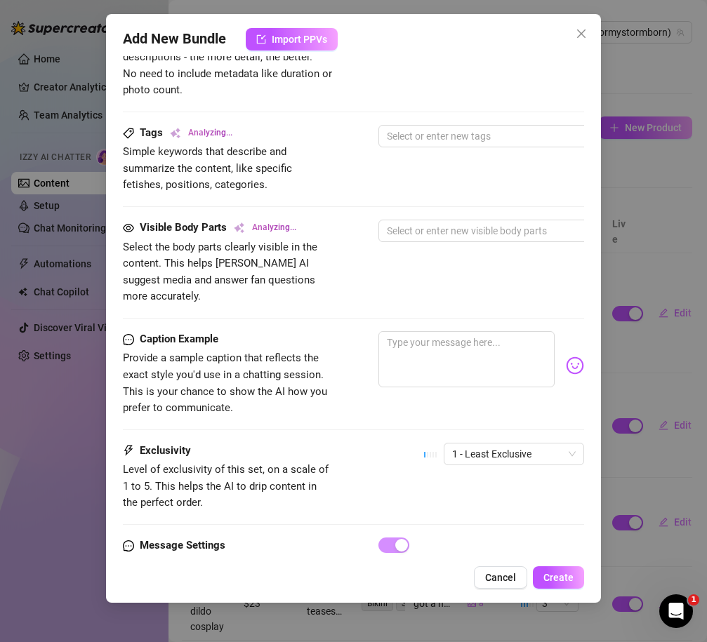
scroll to position [636, 2]
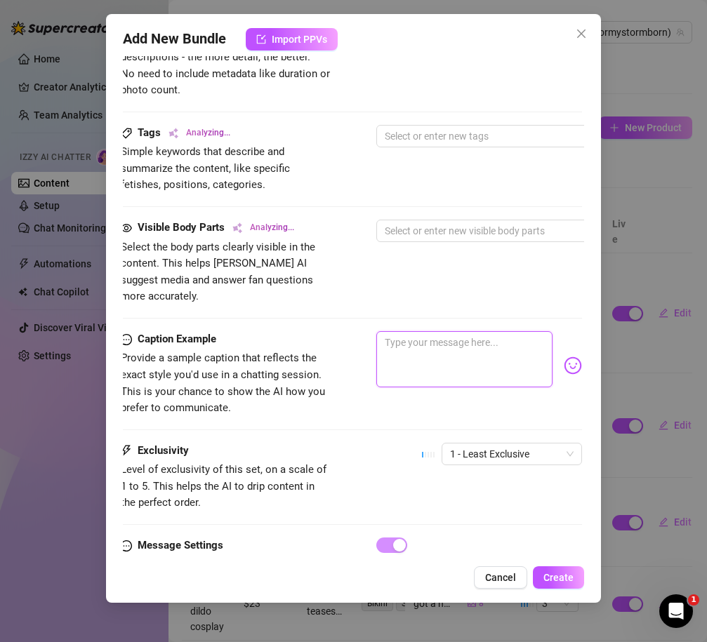
click at [461, 340] on textarea at bounding box center [464, 359] width 176 height 56
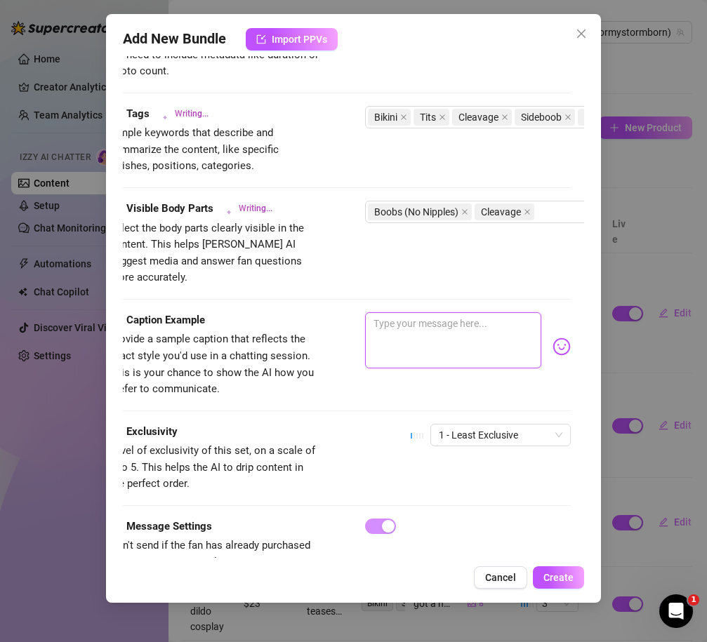
scroll to position [655, 0]
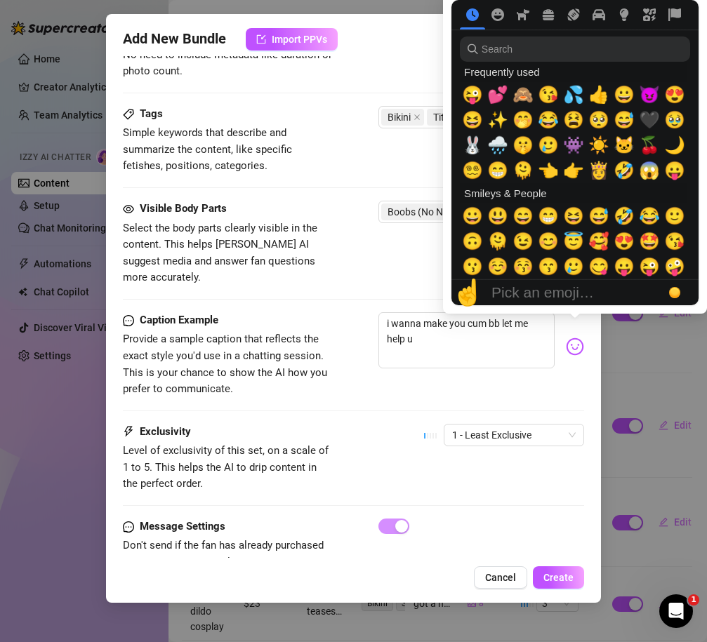
click at [576, 338] on img at bounding box center [575, 347] width 18 height 18
click at [643, 101] on span "😈" at bounding box center [649, 95] width 21 height 20
click at [571, 90] on span "💦" at bounding box center [573, 95] width 21 height 20
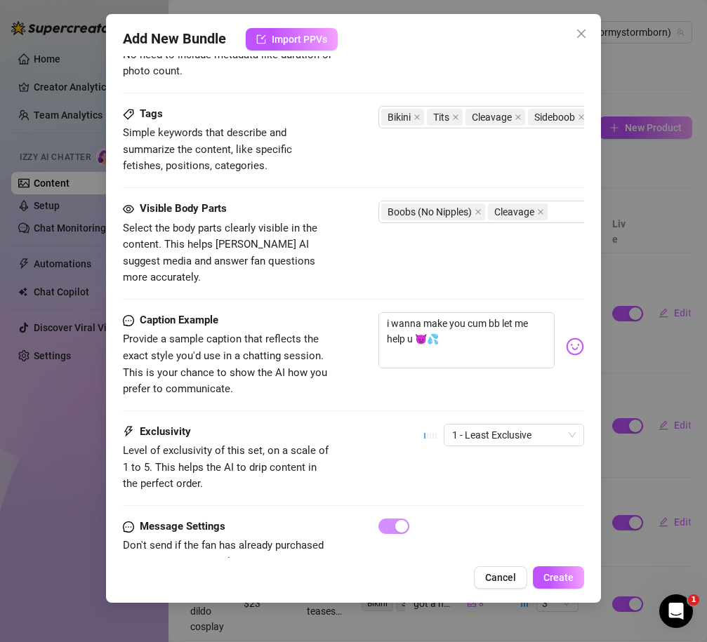
click at [372, 286] on div "Visible Body Parts Select the body parts clearly visible in the content. This h…" at bounding box center [353, 257] width 461 height 112
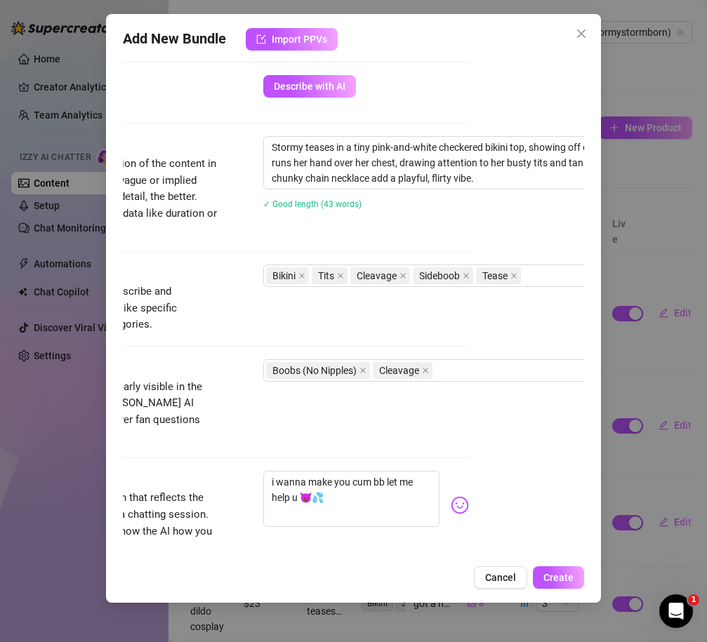
scroll to position [496, 199]
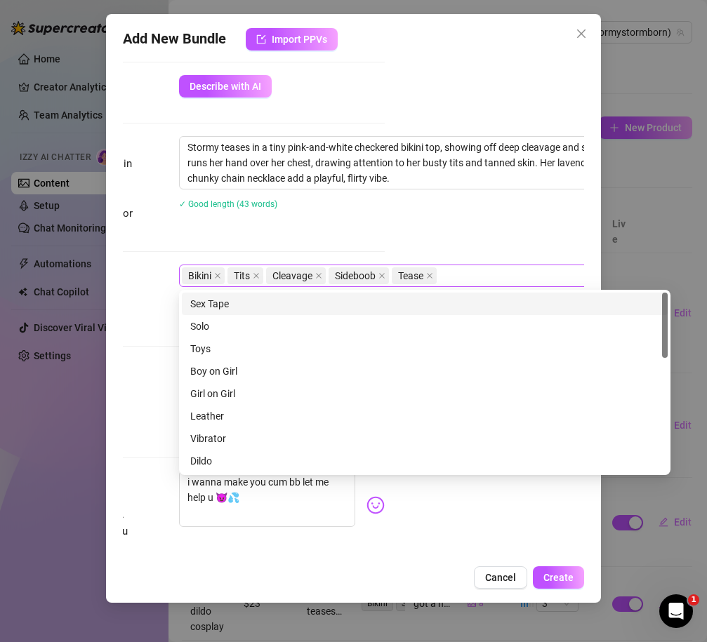
click at [463, 278] on div "Bikini Tits Cleavage Sideboob Tease" at bounding box center [417, 276] width 471 height 20
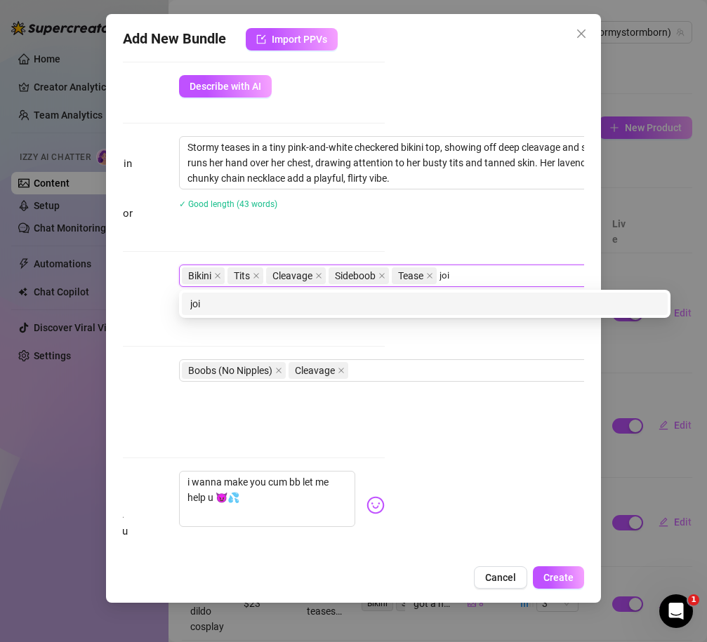
click at [434, 307] on div "joi" at bounding box center [424, 303] width 469 height 15
click at [410, 308] on div "jerk off instruction" at bounding box center [424, 303] width 469 height 15
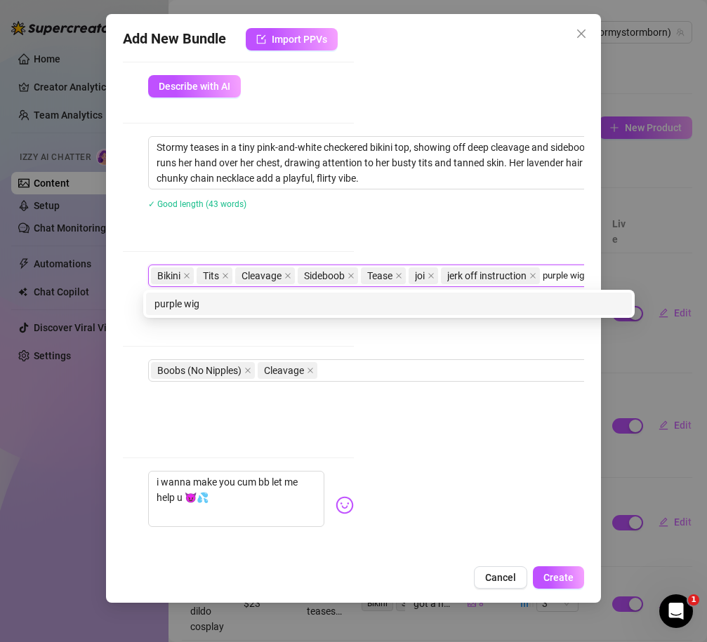
scroll to position [496, 235]
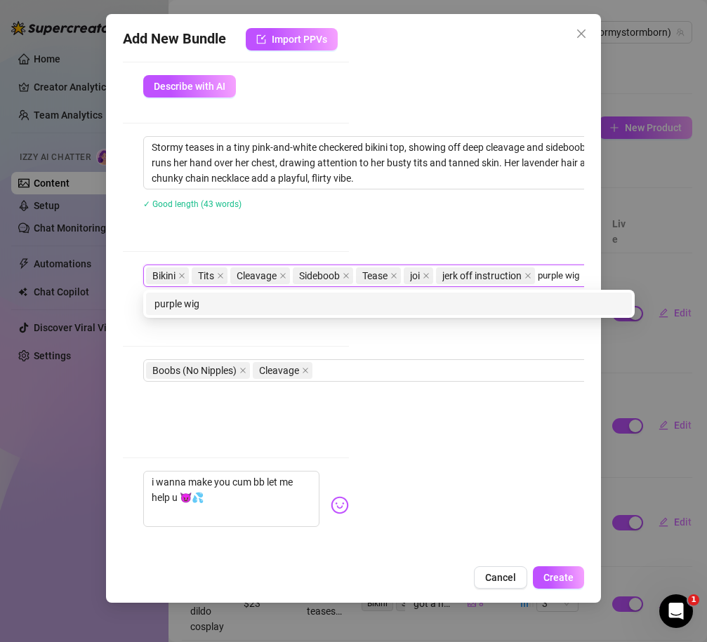
click at [331, 307] on div "purple wig" at bounding box center [388, 303] width 469 height 15
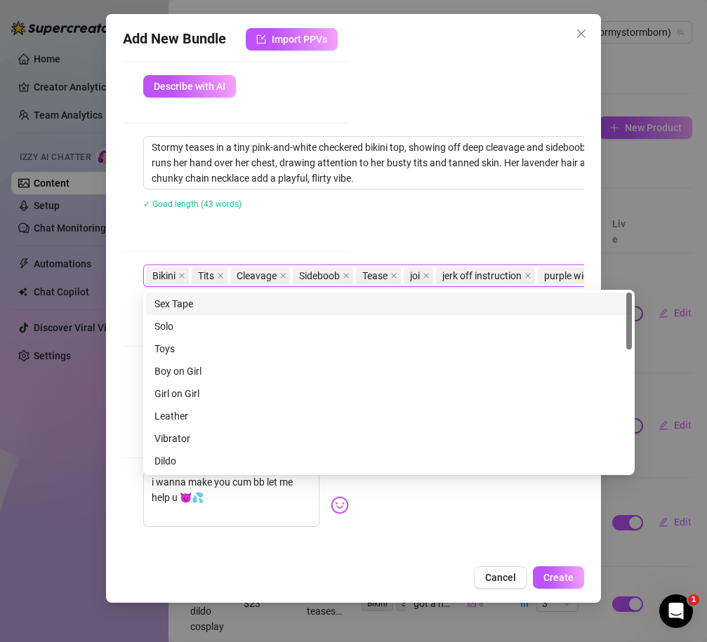
scroll to position [496, 265]
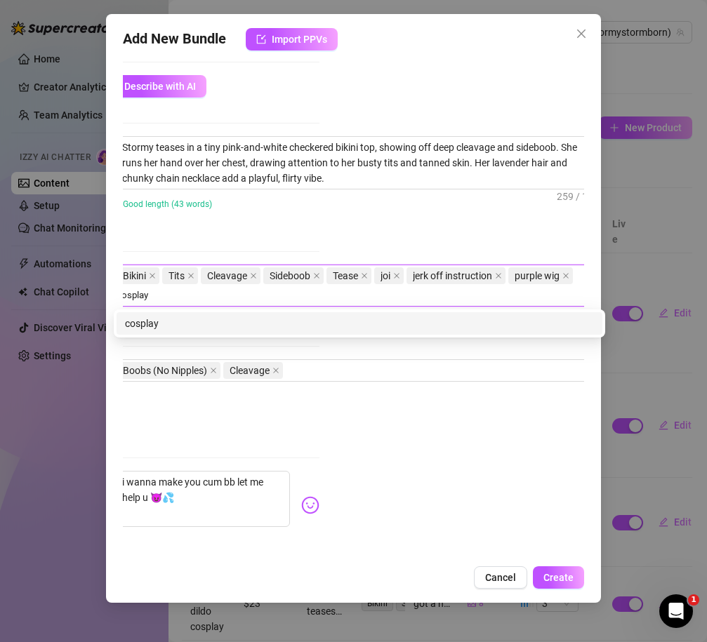
click at [251, 314] on div "cosplay" at bounding box center [360, 323] width 486 height 22
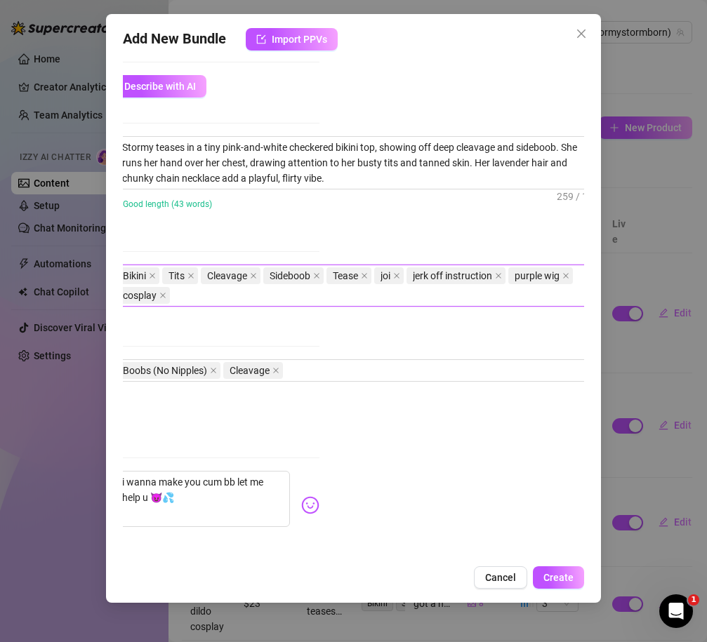
click at [374, 534] on div "Account Stormy (@stormystormborn) Name Name is for your internal organization o…" at bounding box center [353, 307] width 461 height 502
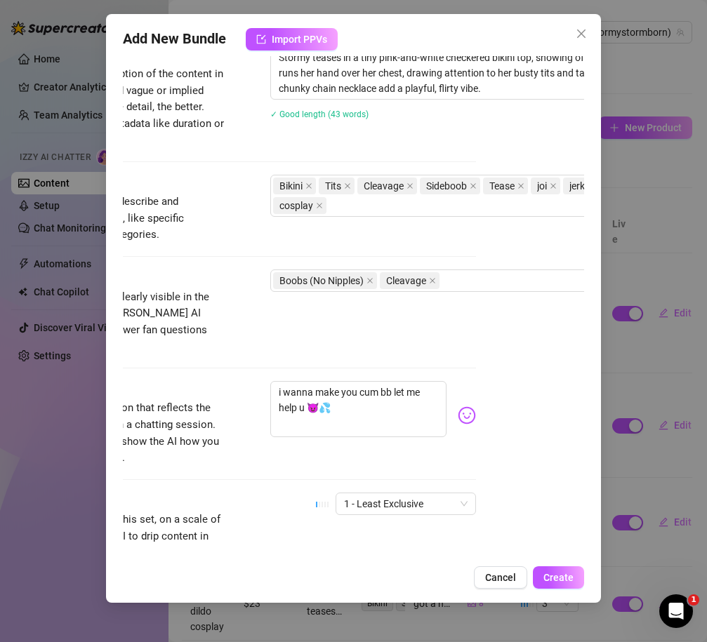
scroll to position [586, 0]
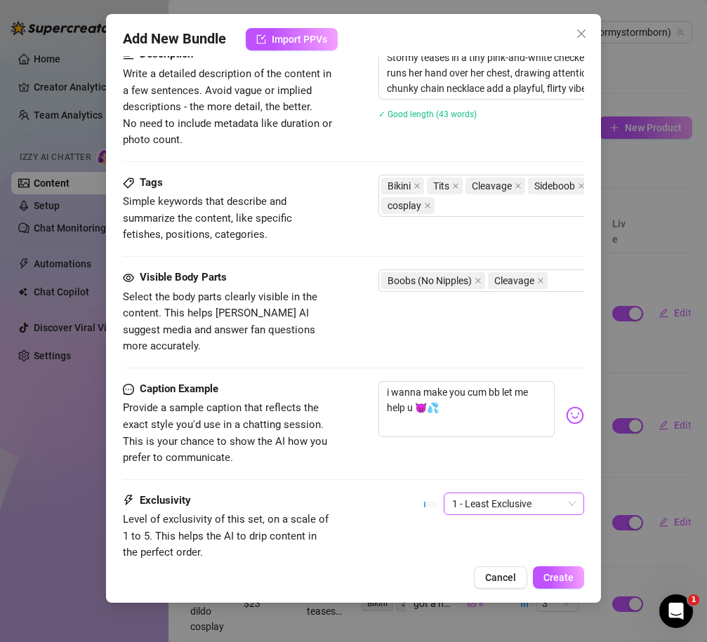
click at [487, 493] on span "1 - Least Exclusive" at bounding box center [514, 503] width 124 height 21
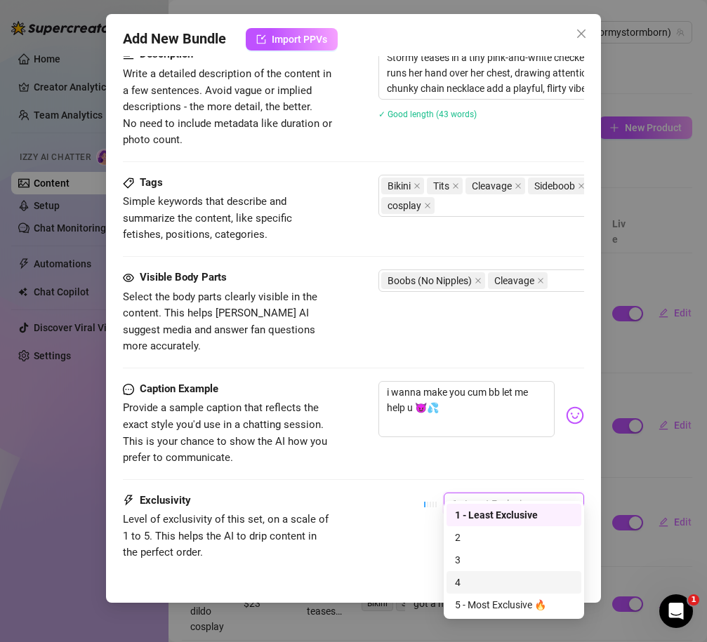
click at [478, 590] on div "4" at bounding box center [514, 582] width 118 height 15
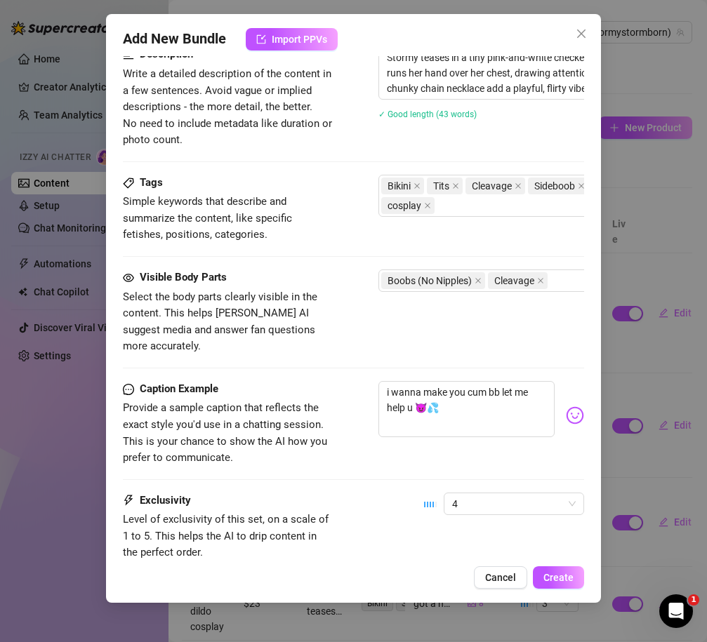
click at [343, 493] on div "Exclusivity Level of exclusivity of this set, on a scale of 1 to 5. This helps …" at bounding box center [353, 527] width 461 height 69
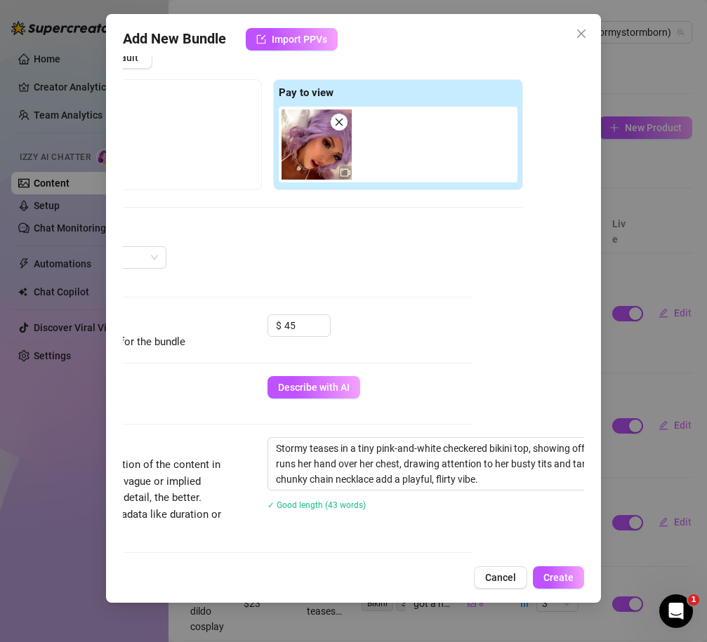
scroll to position [195, 113]
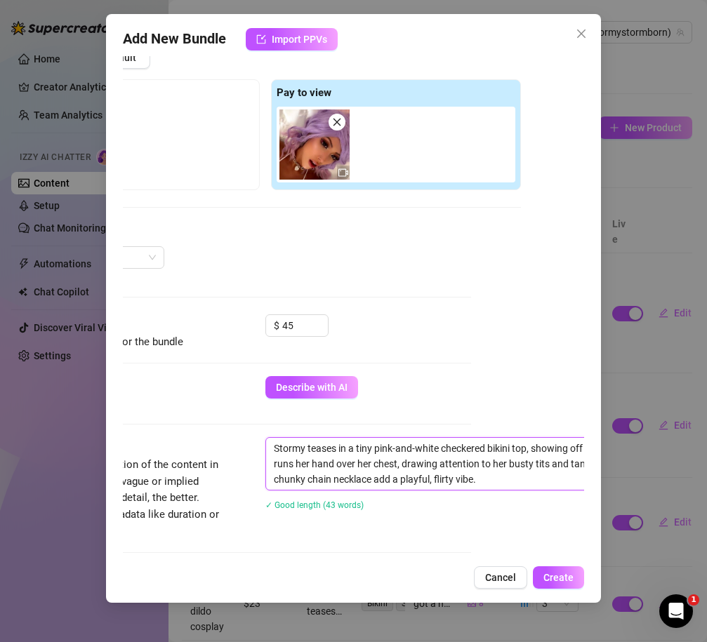
click at [312, 446] on textarea "Stormy teases in a tiny pink-and-white checkered bikini top, showing off deep c…" at bounding box center [511, 464] width 490 height 52
click at [307, 451] on textarea "Stormy teases in a tiny pink-and-white checkered bikini top, showing off deep c…" at bounding box center [511, 464] width 490 height 52
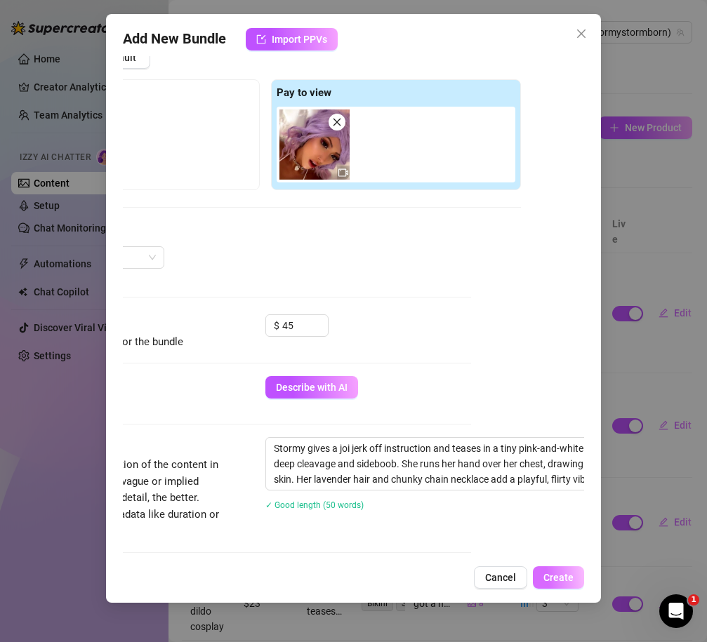
click at [557, 576] on span "Create" at bounding box center [558, 577] width 30 height 11
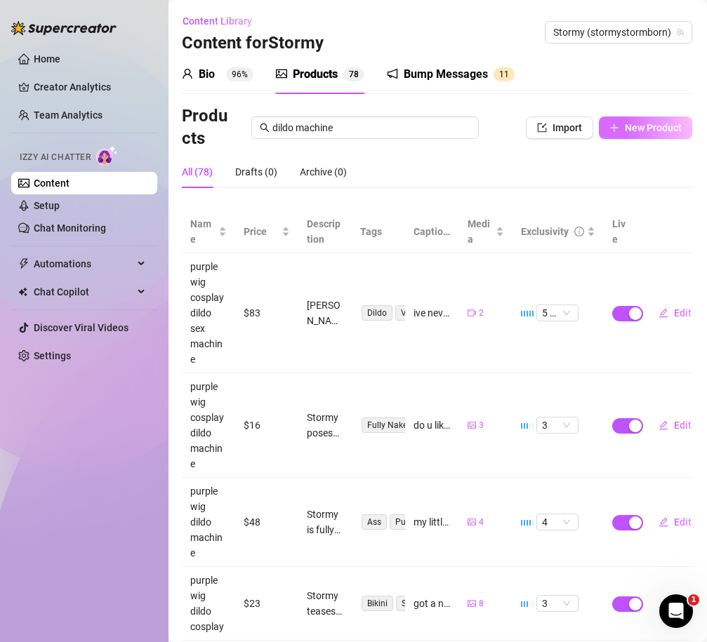
click at [626, 128] on span "New Product" at bounding box center [653, 127] width 57 height 11
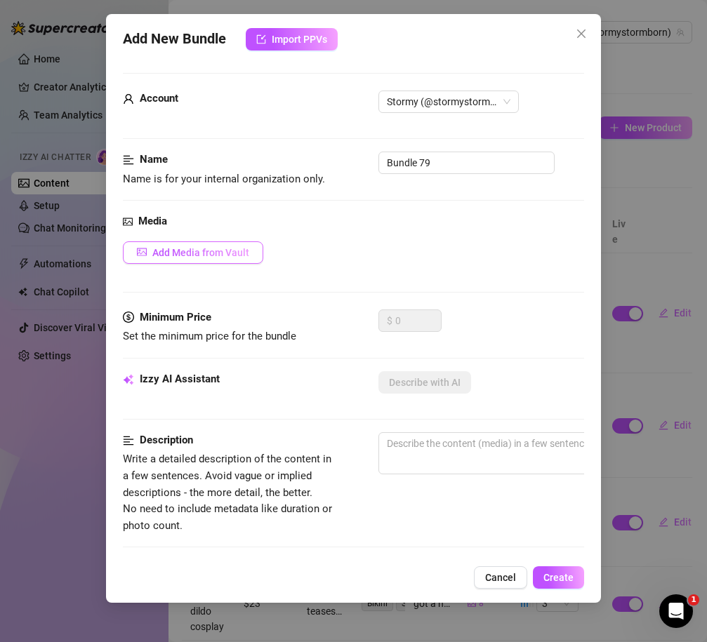
click at [162, 259] on button "Add Media from Vault" at bounding box center [193, 252] width 140 height 22
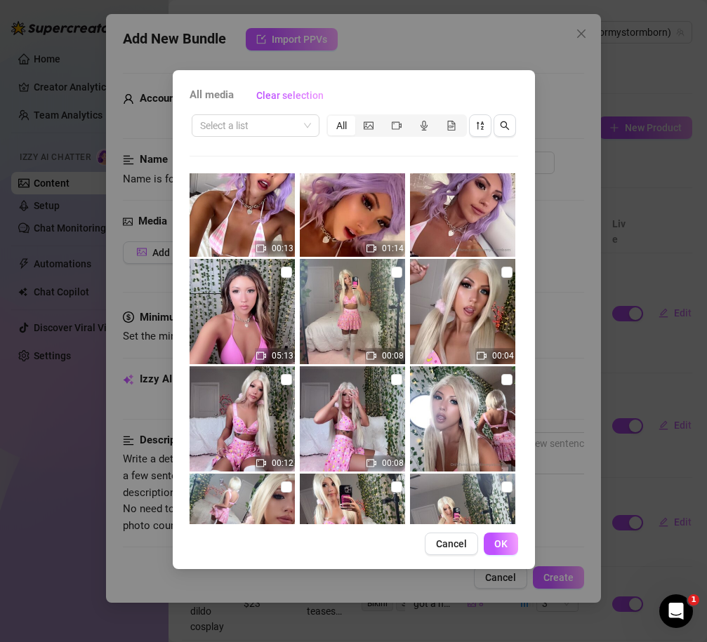
scroll to position [13536, 0]
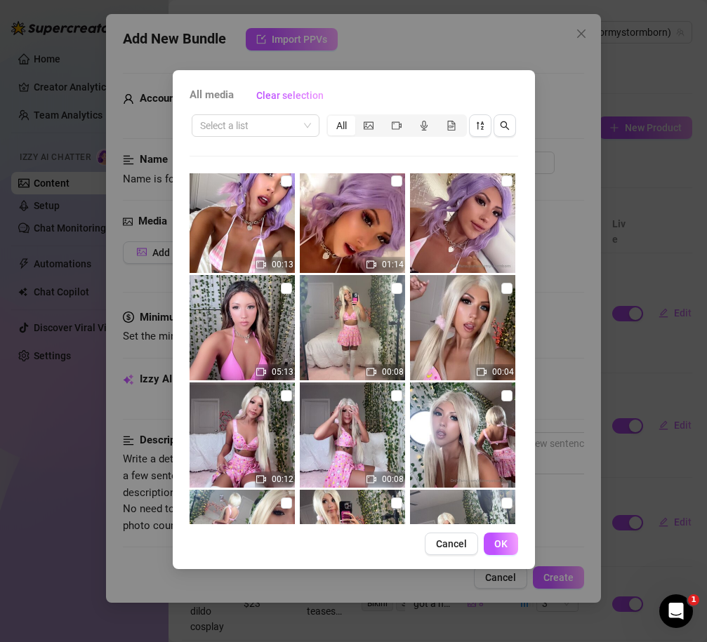
click at [274, 286] on img at bounding box center [242, 327] width 105 height 105
click at [281, 286] on input "checkbox" at bounding box center [286, 288] width 11 height 11
click at [503, 534] on button "OK" at bounding box center [501, 544] width 34 height 22
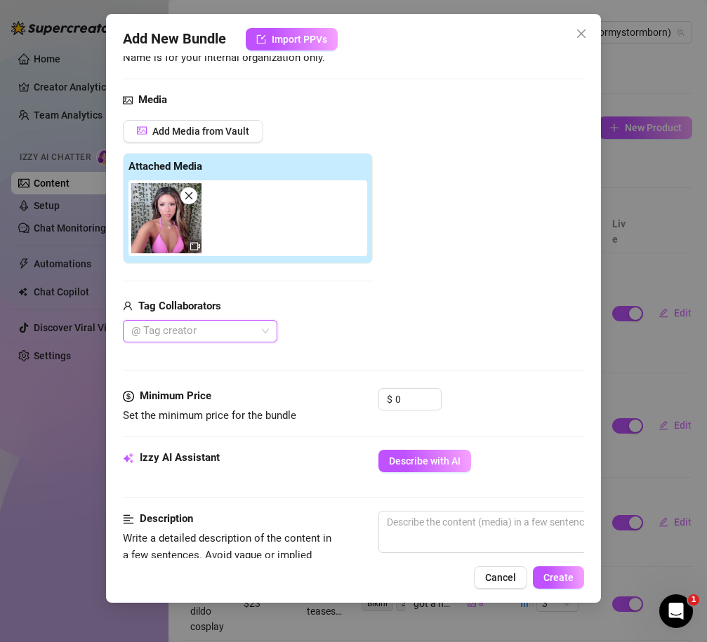
scroll to position [154, 0]
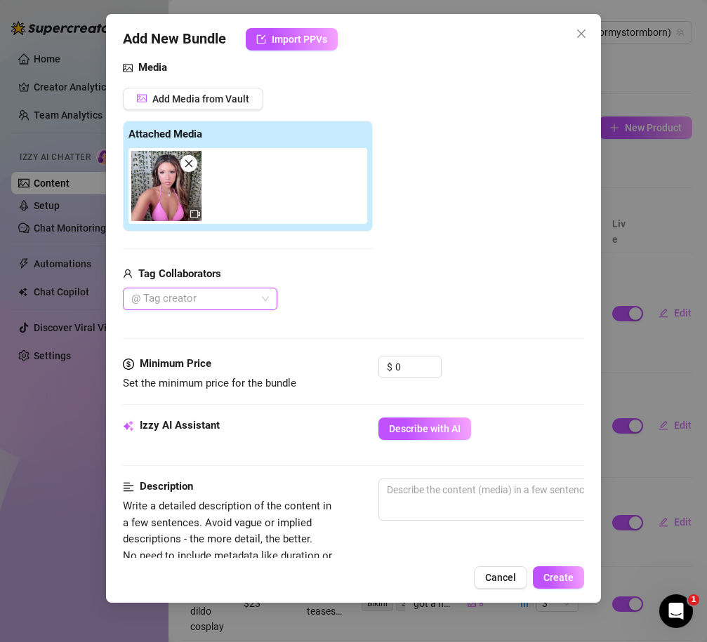
click at [406, 448] on div "Izzy AI Assistant Describe with AI" at bounding box center [353, 435] width 461 height 35
click at [406, 431] on span "Describe with AI" at bounding box center [425, 428] width 72 height 11
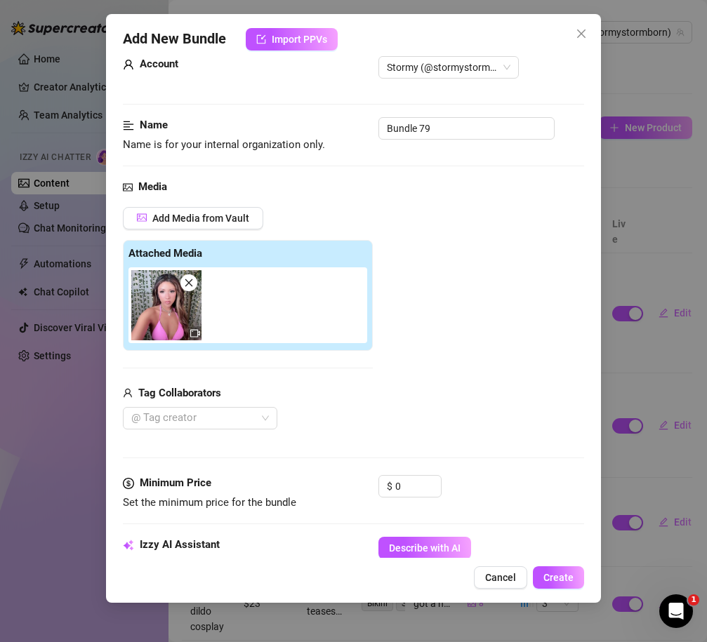
scroll to position [0, 0]
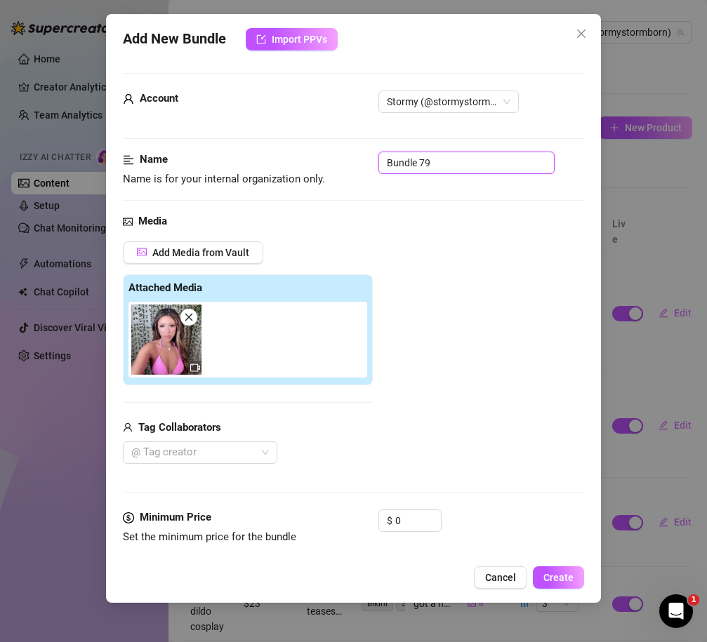
click at [444, 162] on input "Bundle 79" at bounding box center [466, 163] width 176 height 22
click at [472, 258] on div "Add Media from Vault Attached Media Tag Collaborators @ Tag creator" at bounding box center [353, 352] width 461 height 223
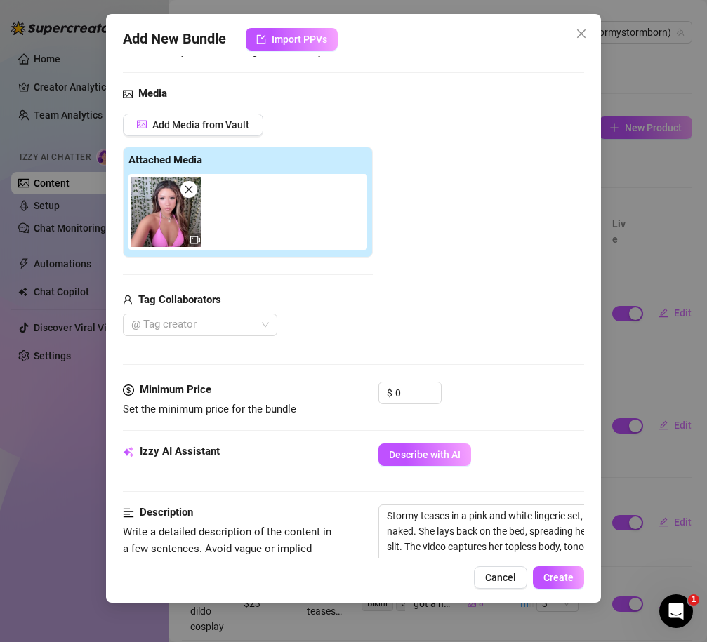
scroll to position [137, 0]
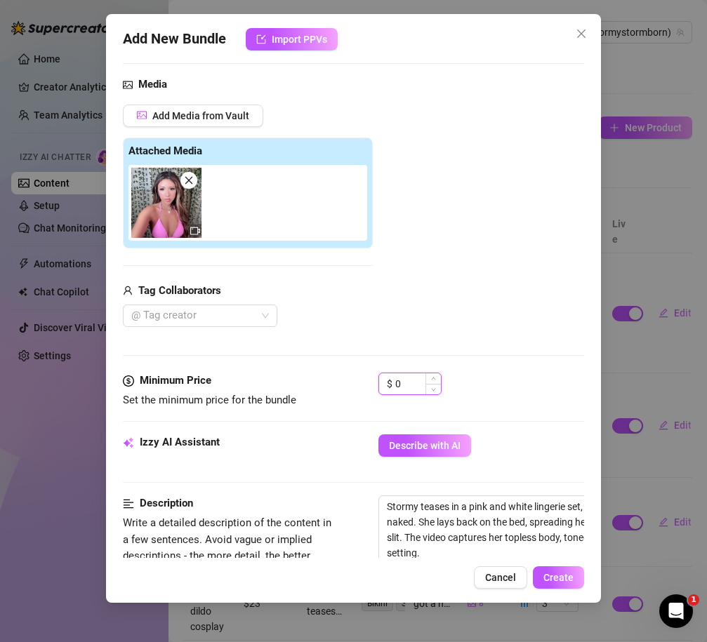
click at [416, 385] on input "0" at bounding box center [418, 383] width 46 height 21
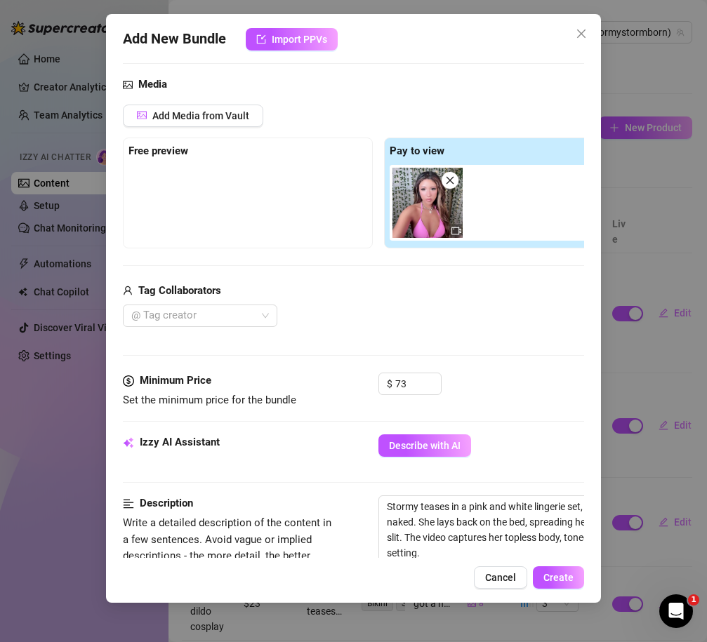
click at [400, 327] on div "Media Add Media from Vault Free preview Pay to view Tag Collaborators @ Tag cre…" at bounding box center [353, 225] width 461 height 296
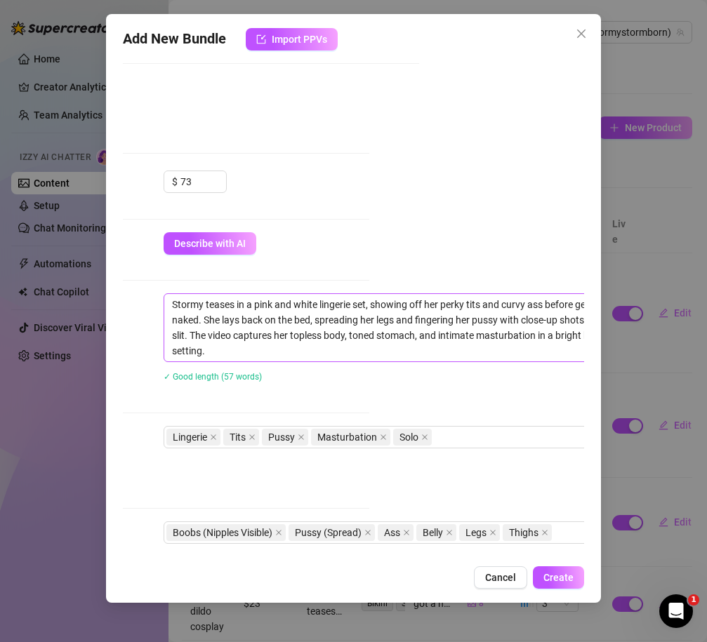
scroll to position [339, 211]
click at [314, 302] on textarea "Stormy teases in a pink and white lingerie set, showing off her perky tits and …" at bounding box center [413, 327] width 490 height 67
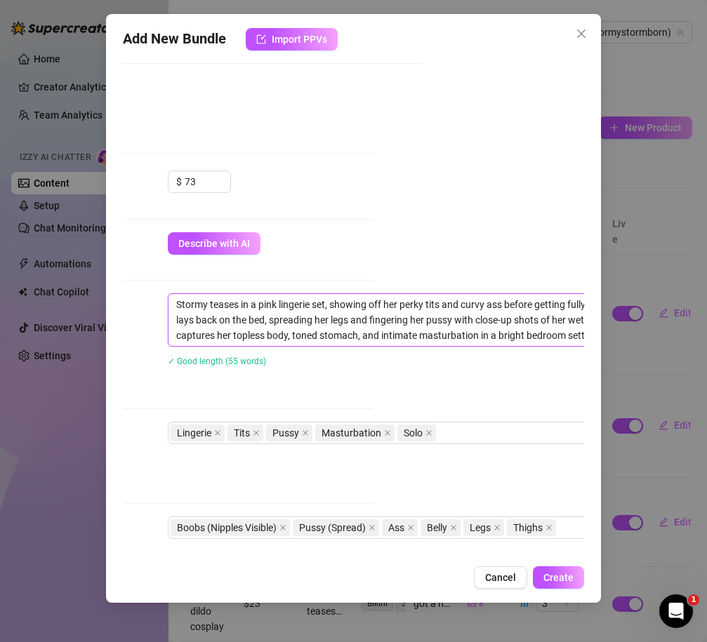
click at [292, 305] on textarea "Stormy teases in a pink lingerie set, showing off her perky tits and curvy ass …" at bounding box center [413, 320] width 490 height 52
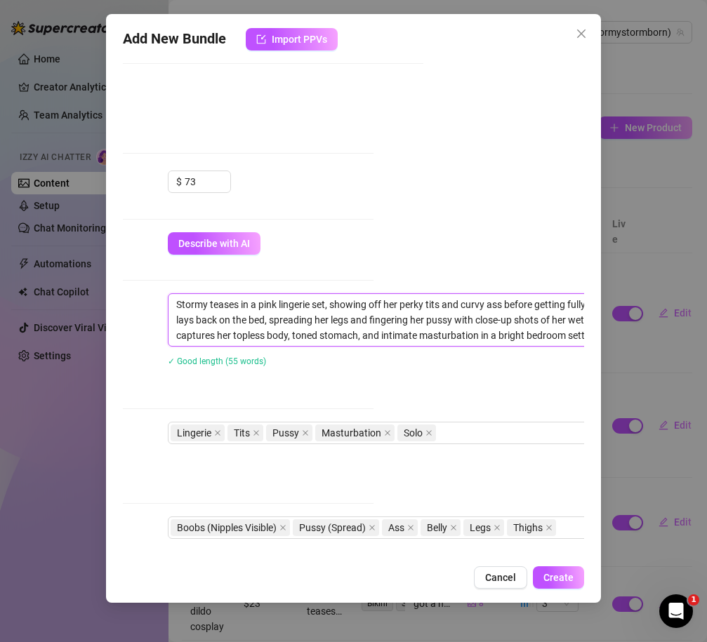
click at [292, 305] on textarea "Stormy teases in a pink lingerie set, showing off her perky tits and curvy ass …" at bounding box center [413, 320] width 490 height 52
click at [361, 322] on textarea "Stormy teases in a pink lingerie set, showing off her perky tits and curvy ass …" at bounding box center [413, 320] width 490 height 52
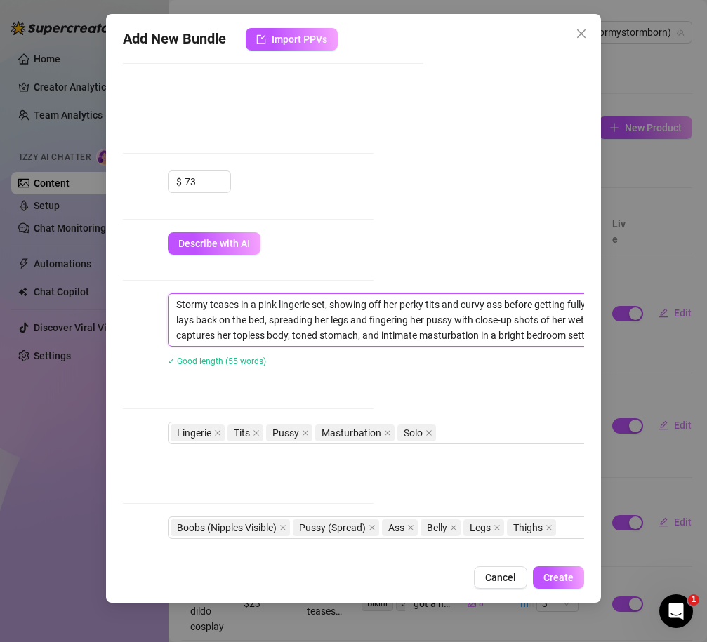
click at [291, 303] on textarea "Stormy teases in a pink lingerie set, showing off her perky tits and curvy ass …" at bounding box center [413, 320] width 490 height 52
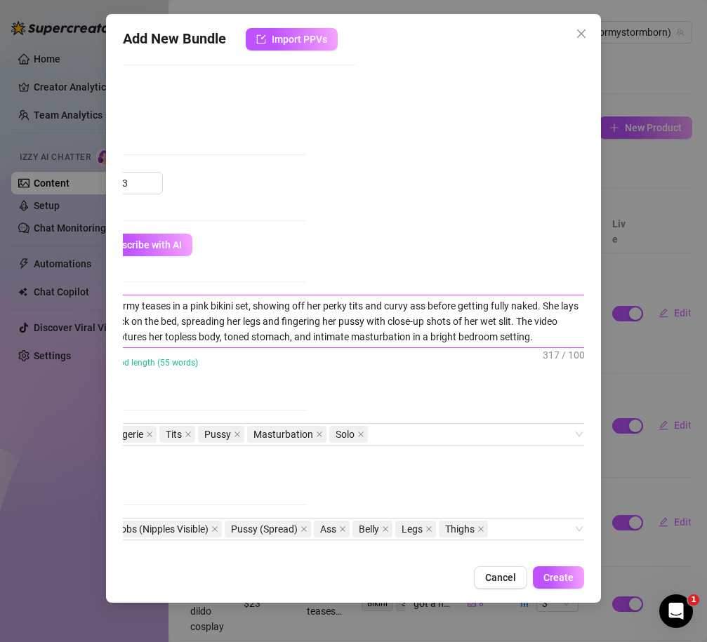
scroll to position [338, 286]
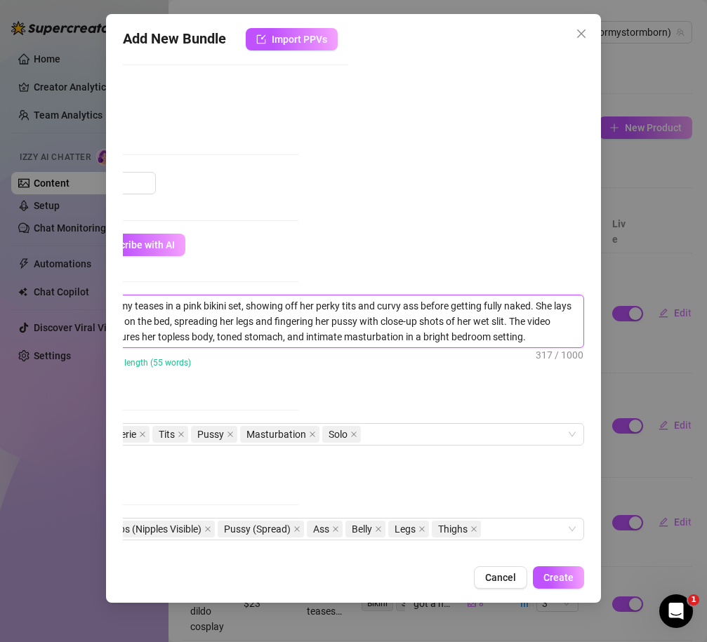
click at [506, 321] on textarea "Stormy teases in a pink bikini set, showing off her perky tits and curvy ass be…" at bounding box center [338, 321] width 490 height 52
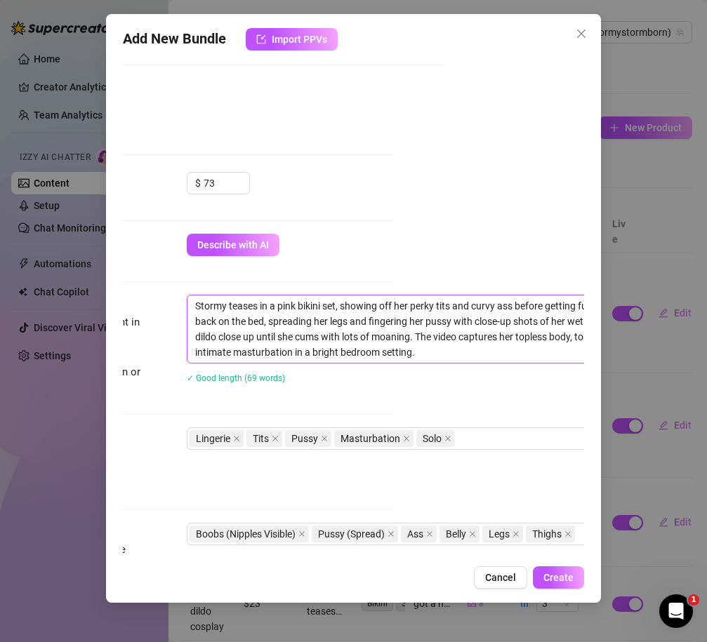
scroll to position [338, 236]
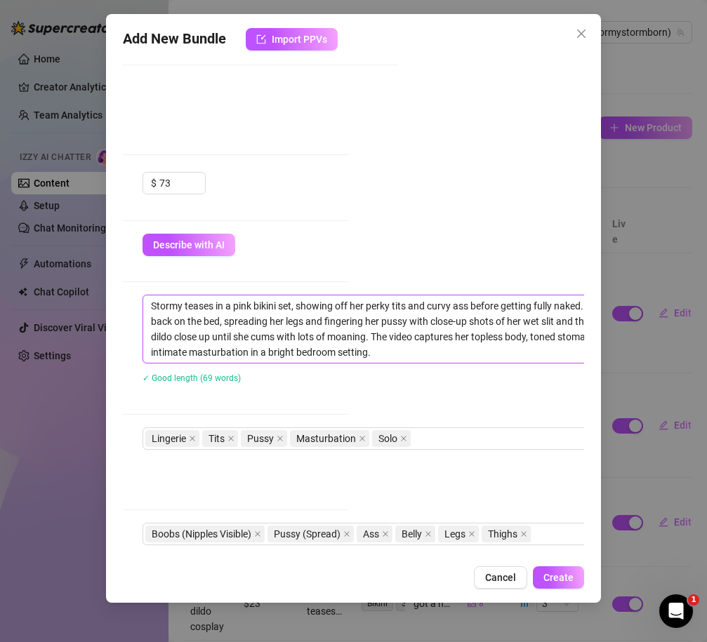
click at [202, 306] on textarea "Stormy teases in a pink bikini set, showing off her perky tits and curvy ass be…" at bounding box center [388, 328] width 490 height 67
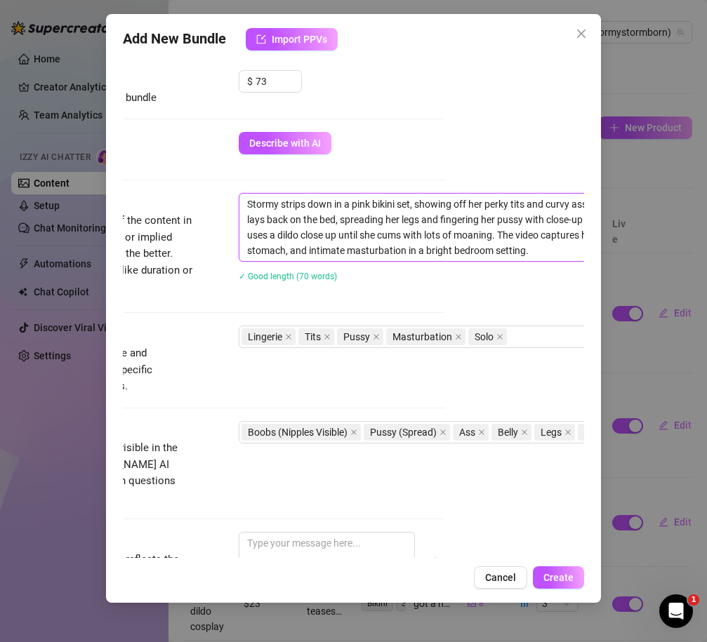
scroll to position [455, 140]
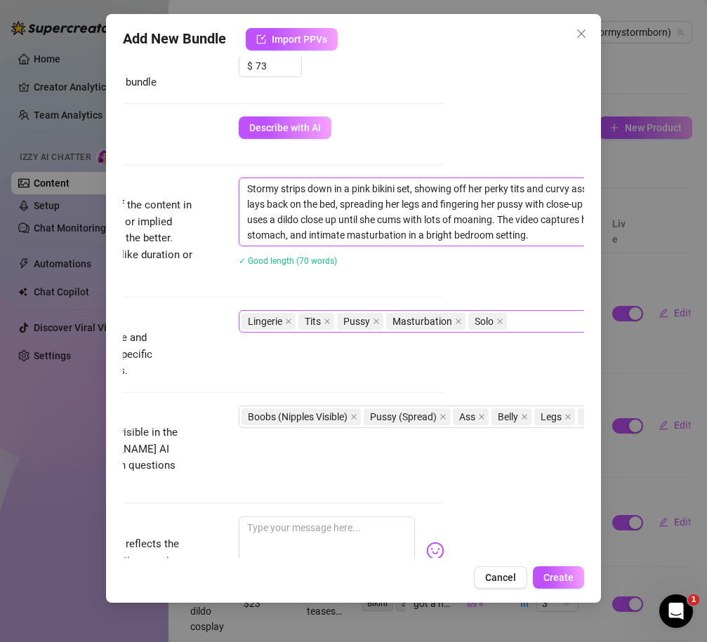
click at [530, 319] on div "Lingerie Tits Pussy Masturbation Solo" at bounding box center [476, 322] width 471 height 20
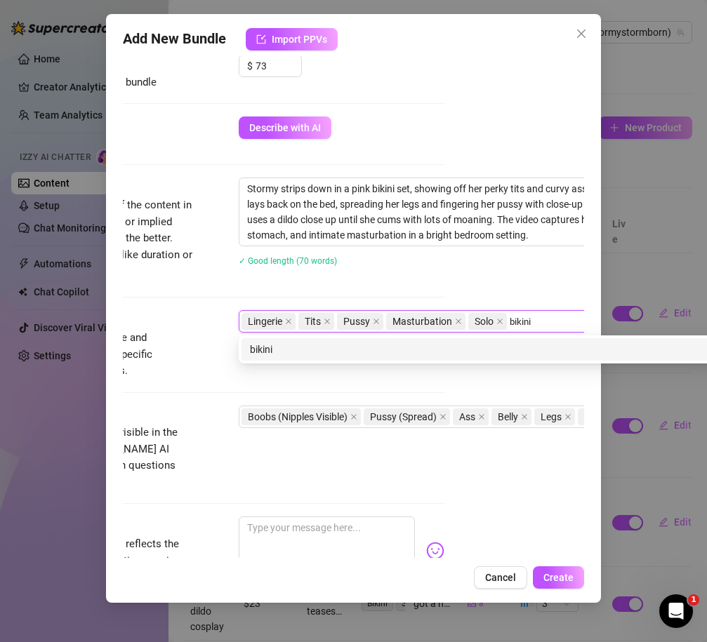
click at [396, 350] on div "bikini" at bounding box center [484, 349] width 469 height 15
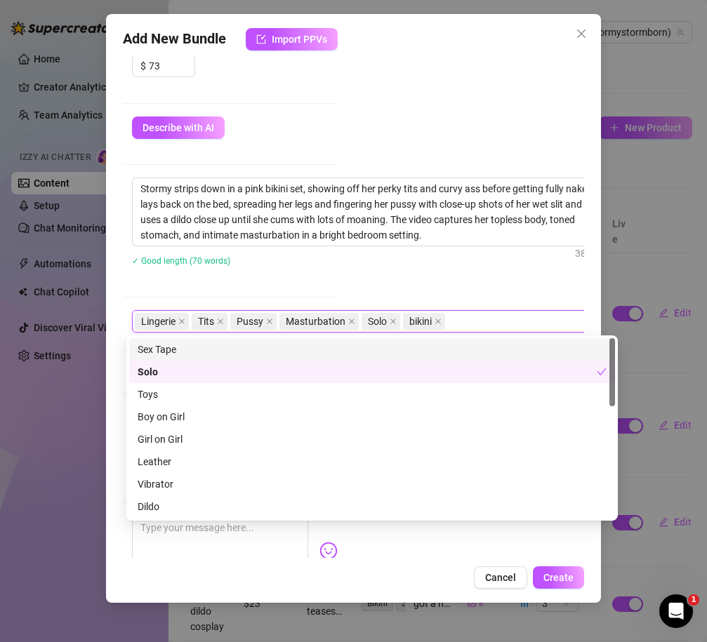
scroll to position [455, 259]
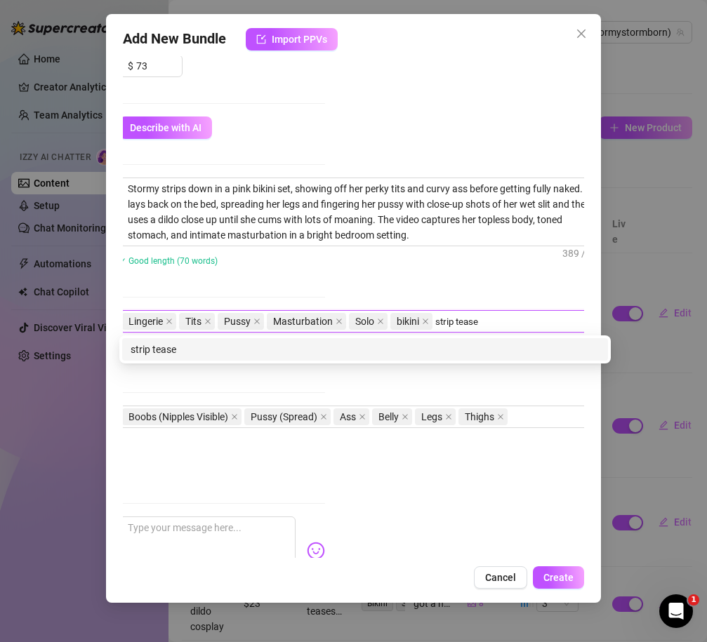
click at [274, 357] on div "strip tease" at bounding box center [365, 349] width 486 height 22
click at [161, 354] on div "fingering" at bounding box center [365, 349] width 469 height 15
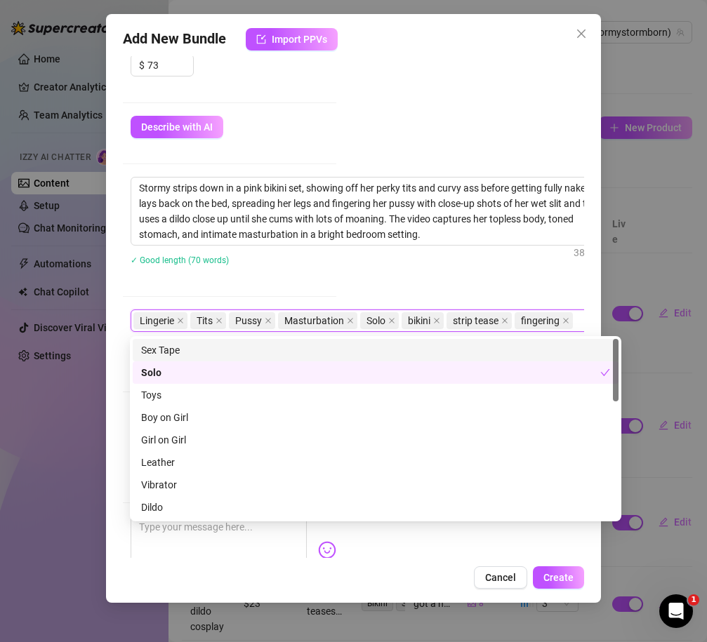
scroll to position [454, 262]
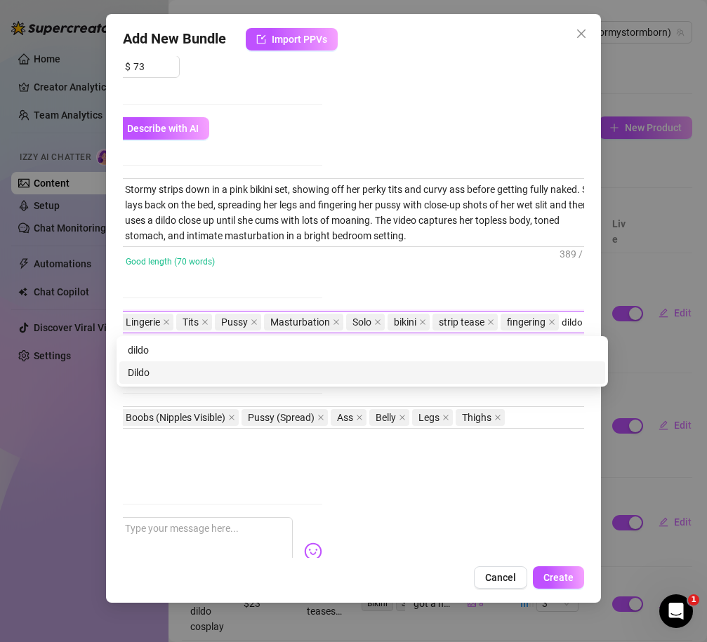
click at [189, 372] on div "Dildo" at bounding box center [362, 372] width 469 height 15
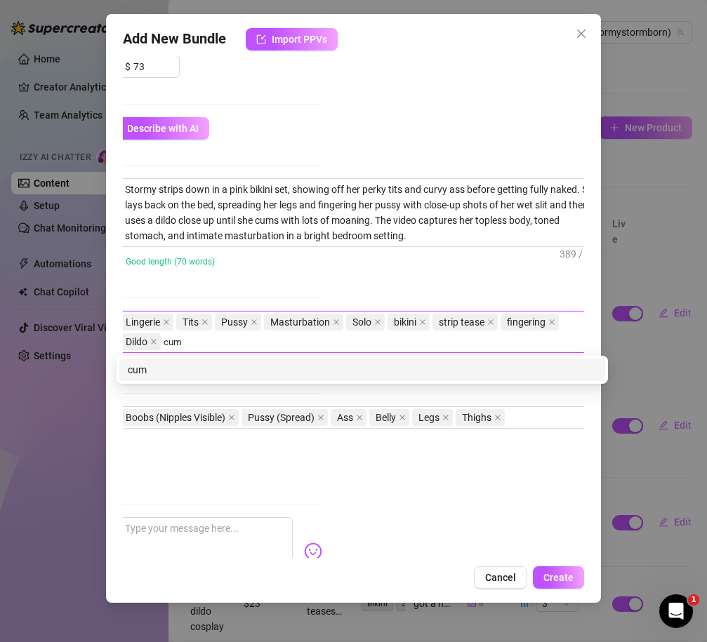
click at [174, 379] on div "cum" at bounding box center [362, 370] width 486 height 22
click at [140, 378] on div "moaning" at bounding box center [362, 370] width 486 height 22
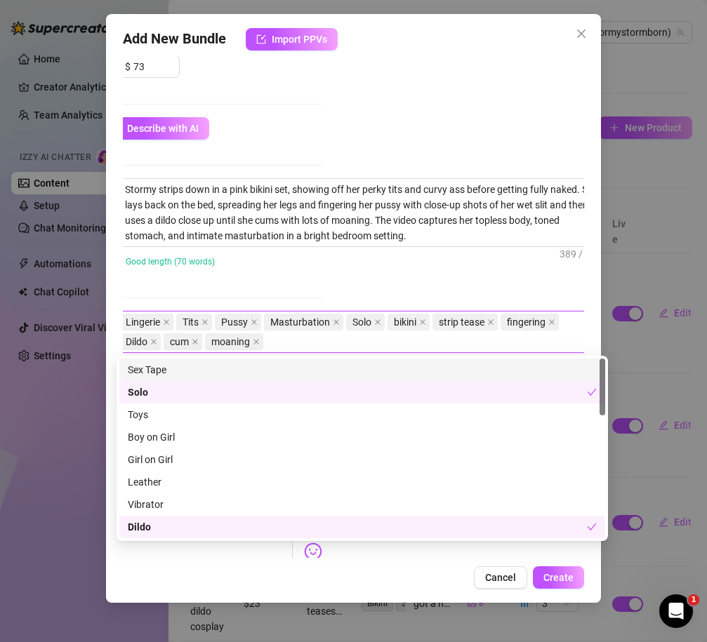
click at [226, 278] on div "Stormy strips down in a pink bikini set, showing off her perky tits and curvy a…" at bounding box center [347, 231] width 461 height 107
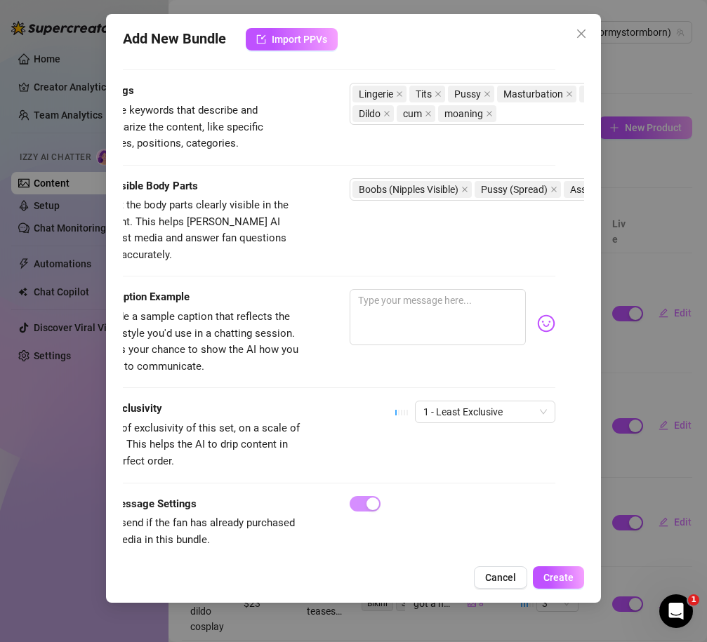
scroll to position [682, 31]
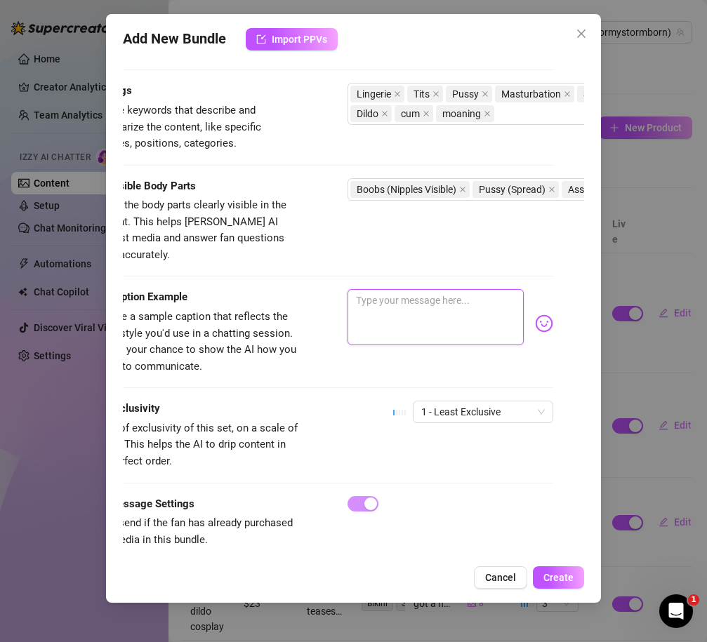
click at [382, 289] on textarea at bounding box center [435, 317] width 176 height 56
drag, startPoint x: 491, startPoint y: 305, endPoint x: 351, endPoint y: 266, distance: 144.9
click at [470, 307] on textarea "i kept fingering myself until" at bounding box center [435, 317] width 176 height 56
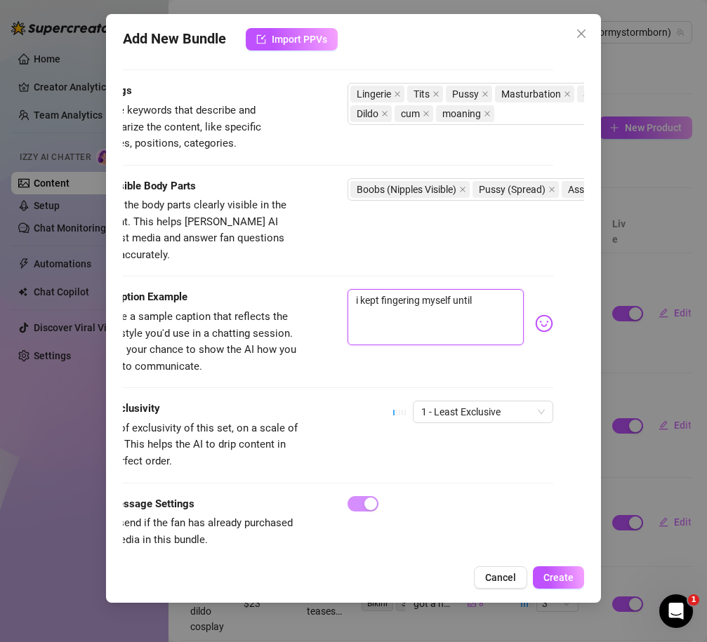
click at [470, 307] on textarea "i kept fingering myself until" at bounding box center [435, 317] width 176 height 56
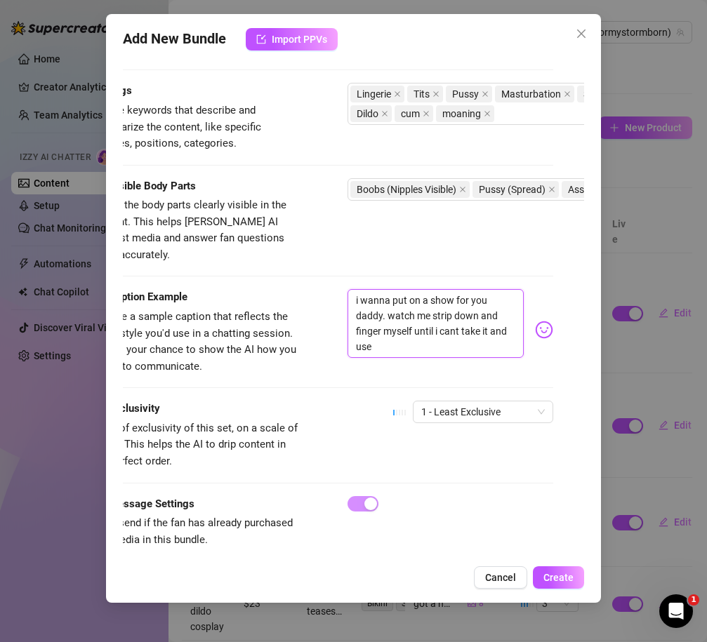
scroll to position [0, 0]
click at [526, 401] on span "1 - Least Exclusive" at bounding box center [483, 411] width 124 height 21
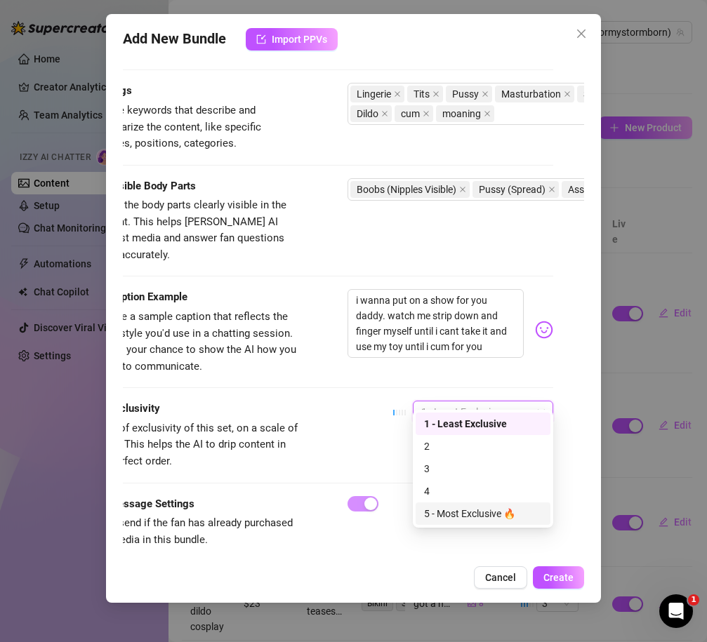
click at [462, 515] on div "5 - Most Exclusive 🔥" at bounding box center [483, 513] width 118 height 15
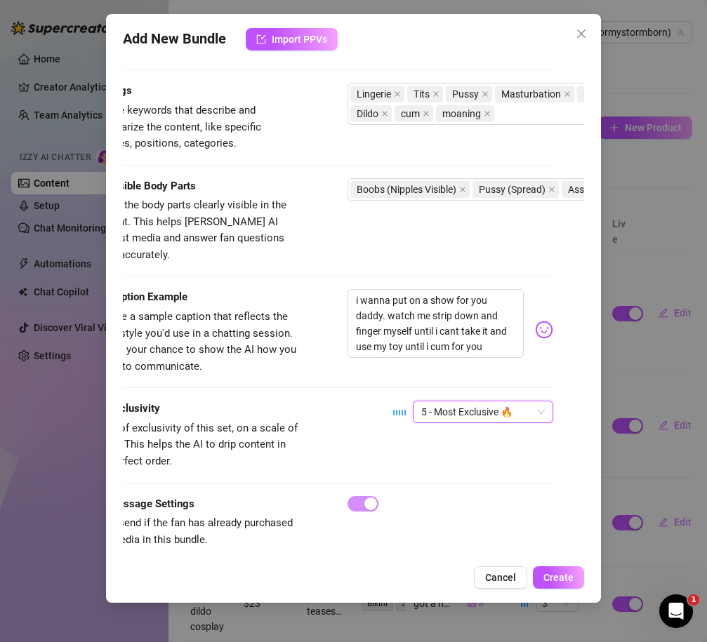
click at [352, 427] on div "Exclusivity Level of exclusivity of this set, on a scale of 1 to 5. This helps …" at bounding box center [322, 435] width 461 height 69
click at [561, 573] on span "Create" at bounding box center [558, 577] width 30 height 11
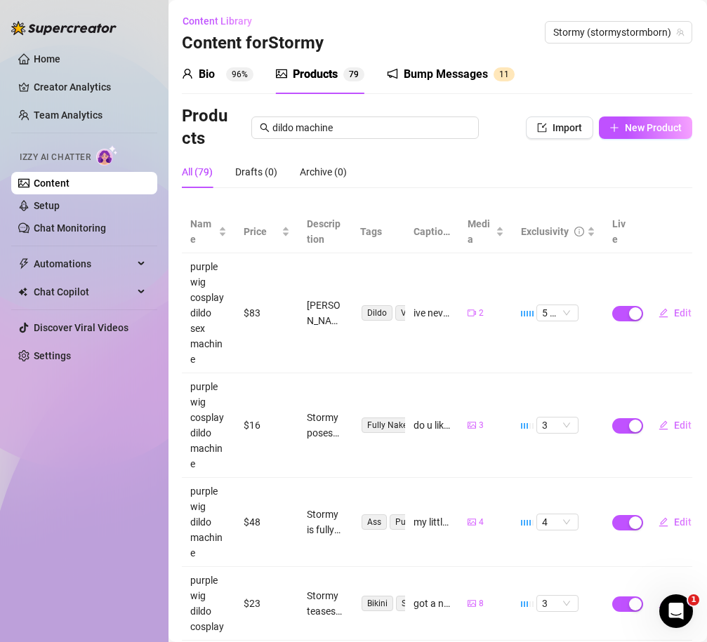
click at [668, 60] on div "Bio 96% Products 7 9 Bump Messages 1 1" at bounding box center [437, 74] width 510 height 39
click at [517, 173] on div "All (79) Drafts (0) Archive (0)" at bounding box center [437, 172] width 510 height 32
click at [656, 128] on span "New Product" at bounding box center [653, 127] width 57 height 11
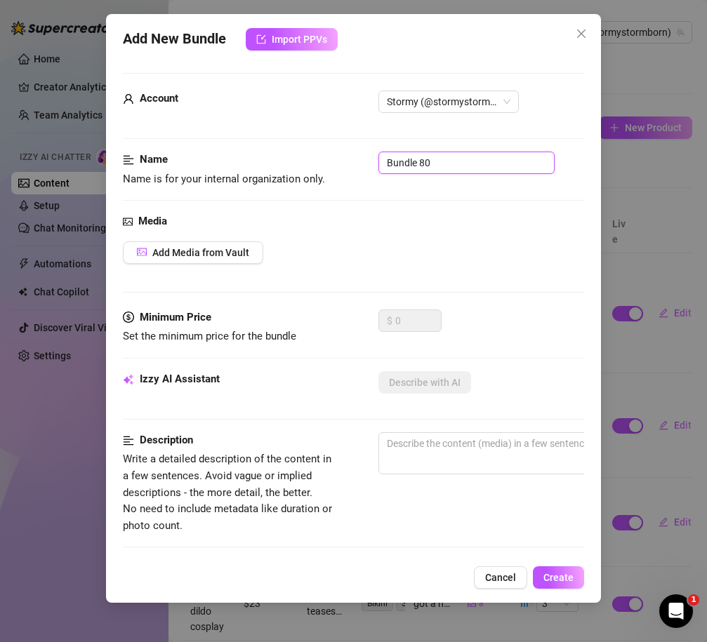
click at [424, 163] on input "Bundle 80" at bounding box center [466, 163] width 176 height 22
click at [219, 255] on span "Add Media from Vault" at bounding box center [200, 252] width 97 height 11
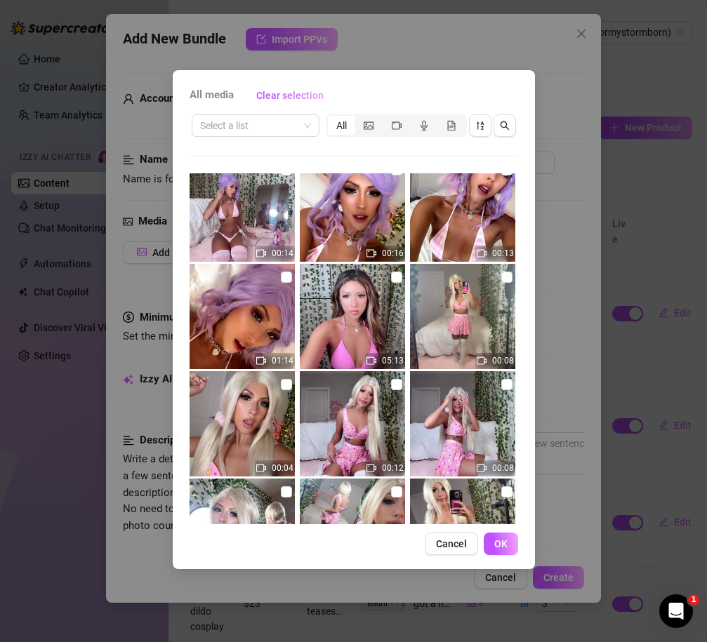
scroll to position [13412, 0]
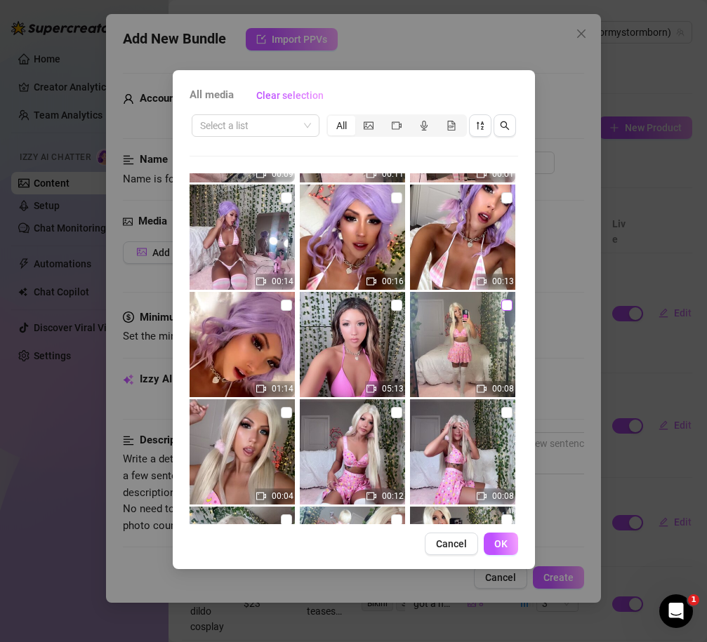
click at [507, 305] on input "checkbox" at bounding box center [506, 305] width 11 height 11
click at [284, 417] on input "checkbox" at bounding box center [286, 412] width 11 height 11
click at [399, 420] on img at bounding box center [352, 451] width 105 height 105
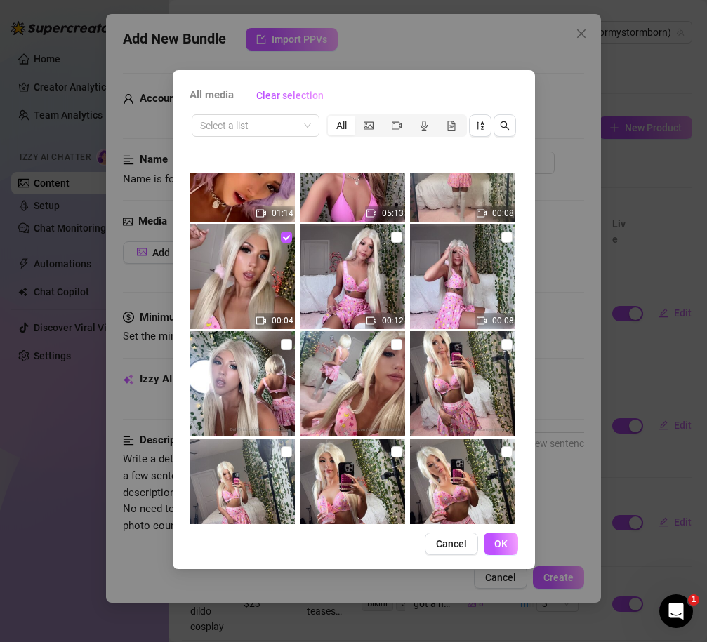
scroll to position [13586, 0]
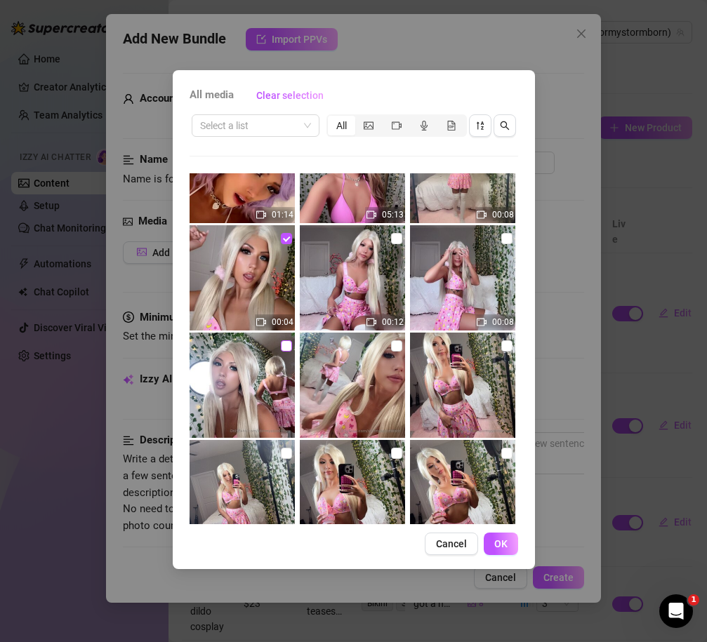
click at [284, 352] on label at bounding box center [286, 345] width 11 height 15
click at [284, 352] on input "checkbox" at bounding box center [286, 345] width 11 height 11
click at [402, 347] on img at bounding box center [352, 385] width 105 height 105
click at [392, 346] on input "checkbox" at bounding box center [396, 345] width 11 height 11
click at [501, 346] on input "checkbox" at bounding box center [506, 345] width 11 height 11
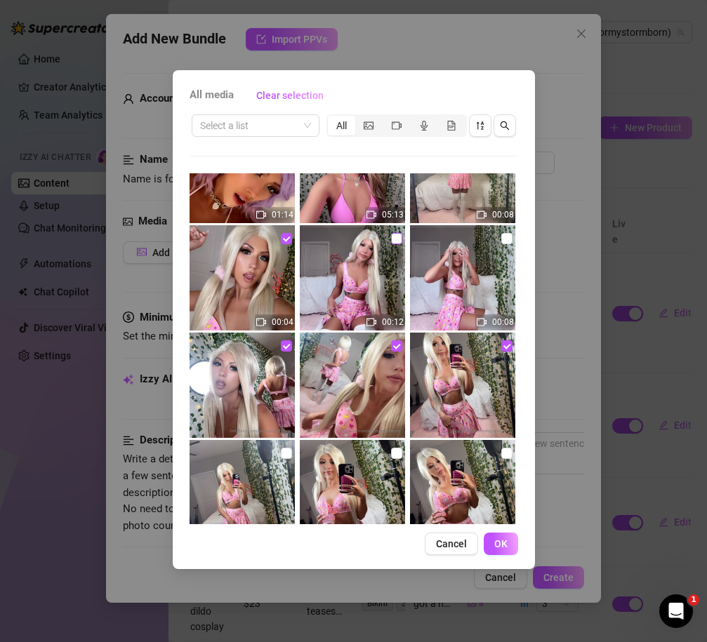
click at [391, 240] on input "checkbox" at bounding box center [396, 238] width 11 height 11
click at [503, 240] on input "checkbox" at bounding box center [506, 238] width 11 height 11
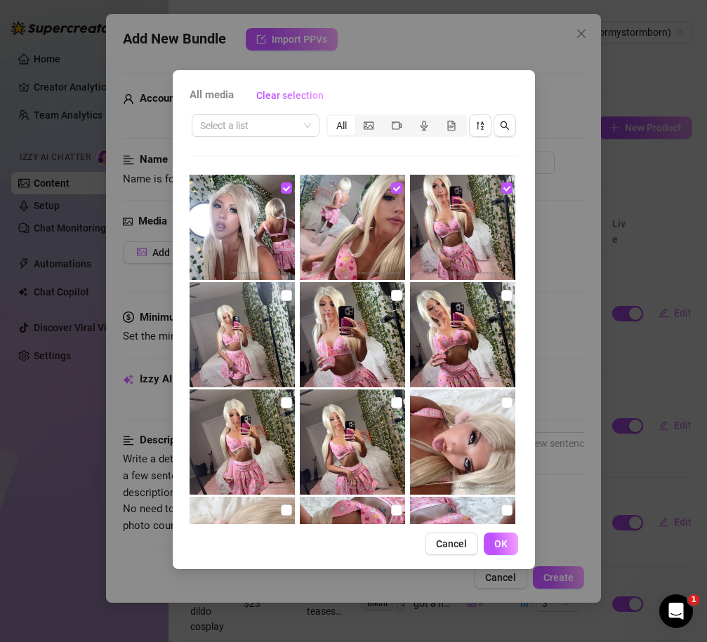
scroll to position [13739, 0]
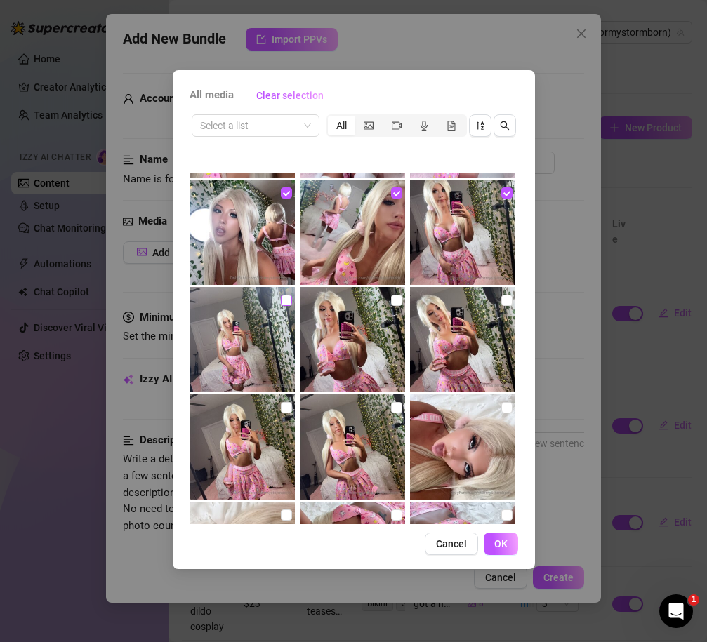
click at [285, 297] on input "checkbox" at bounding box center [286, 300] width 11 height 11
click at [397, 305] on input "checkbox" at bounding box center [396, 300] width 11 height 11
click at [507, 300] on input "checkbox" at bounding box center [506, 300] width 11 height 11
click at [285, 411] on input "checkbox" at bounding box center [286, 407] width 11 height 11
click at [392, 408] on input "checkbox" at bounding box center [396, 407] width 11 height 11
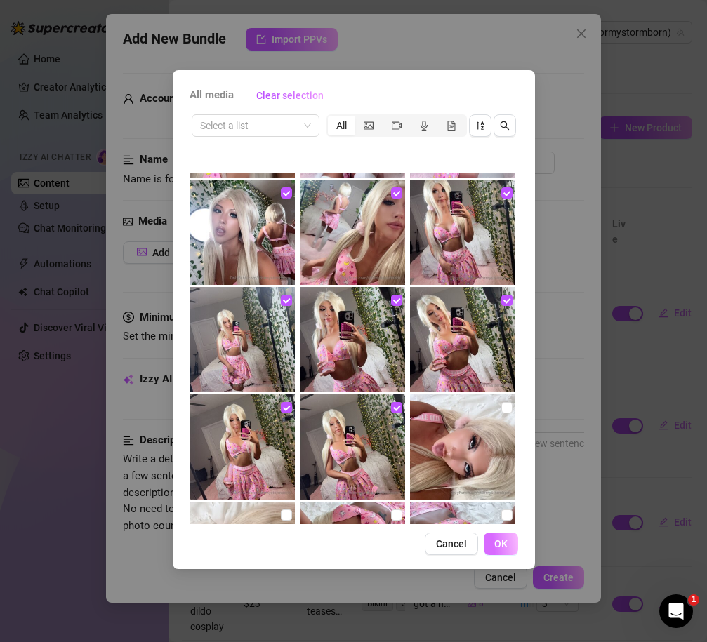
click at [486, 540] on button "OK" at bounding box center [501, 544] width 34 height 22
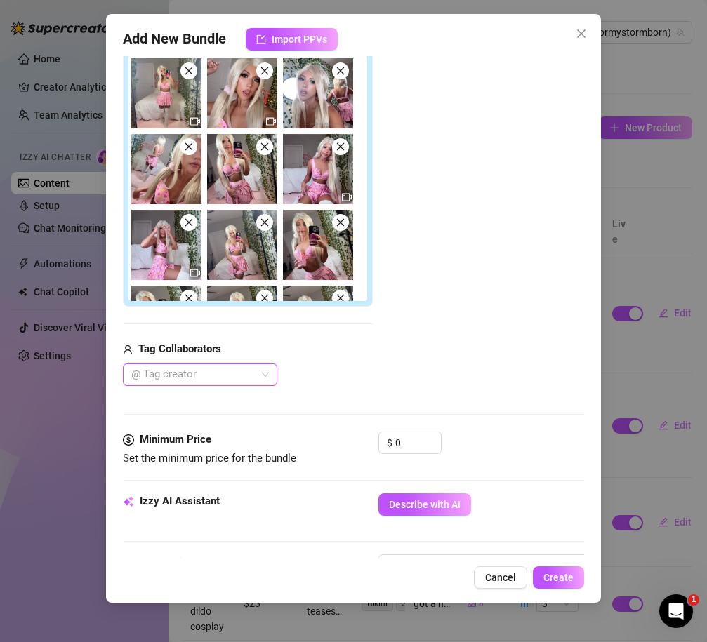
scroll to position [274, 0]
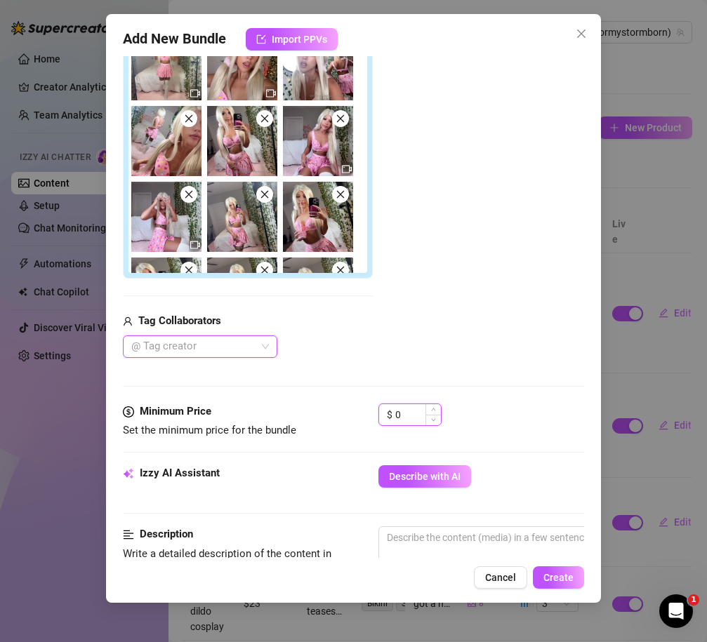
click at [415, 420] on input "0" at bounding box center [418, 414] width 46 height 21
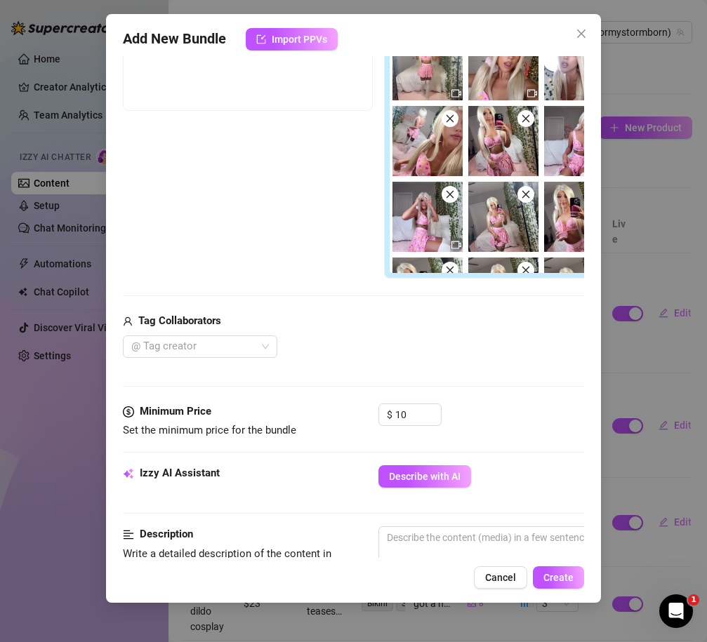
click at [465, 314] on div "Tag Collaborators" at bounding box center [378, 321] width 511 height 17
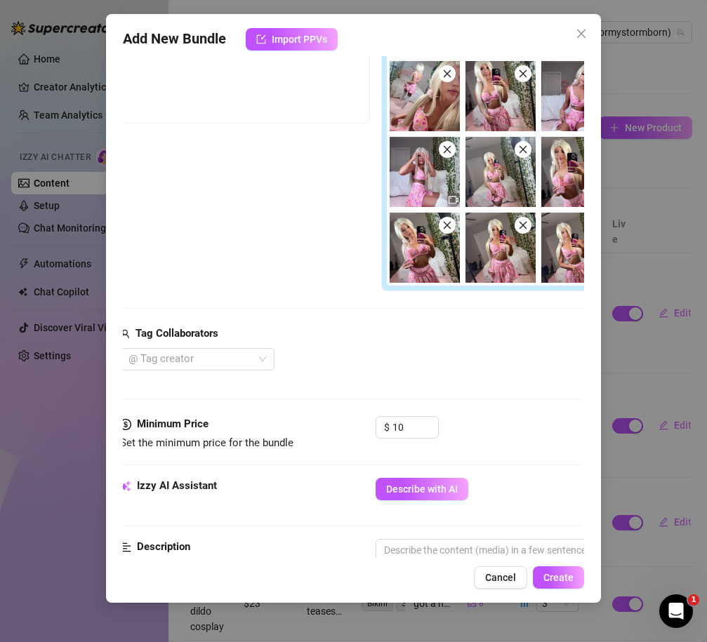
scroll to position [0, 0]
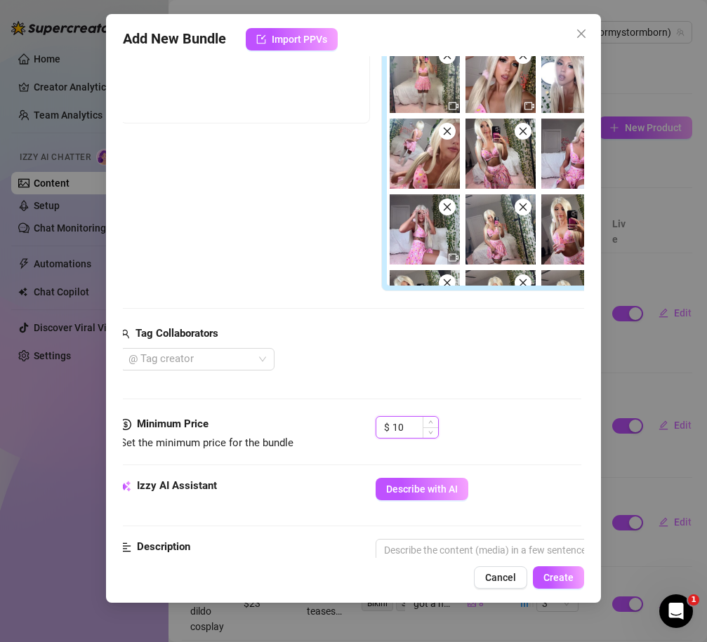
click at [415, 424] on input "10" at bounding box center [415, 427] width 46 height 21
click at [444, 397] on div "Media Add Media from Vault Free preview Pay to view Tag Collaborators @ Tag cre…" at bounding box center [350, 184] width 461 height 465
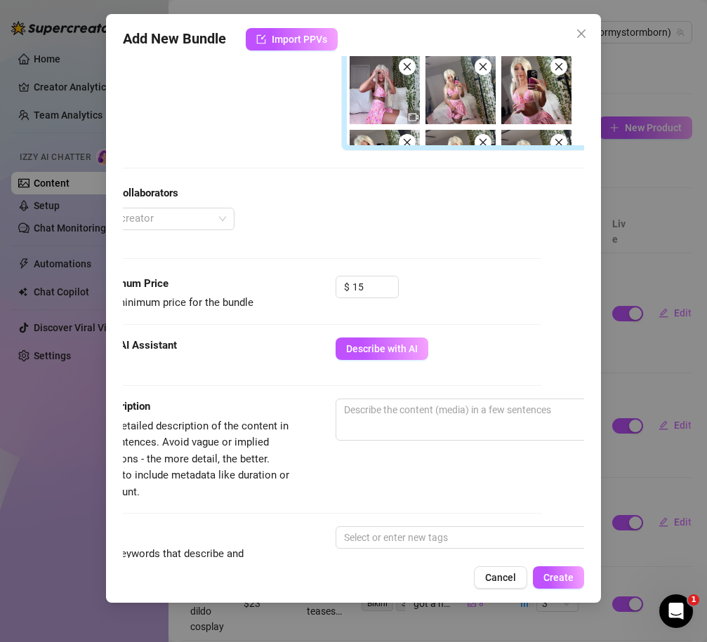
scroll to position [404, 43]
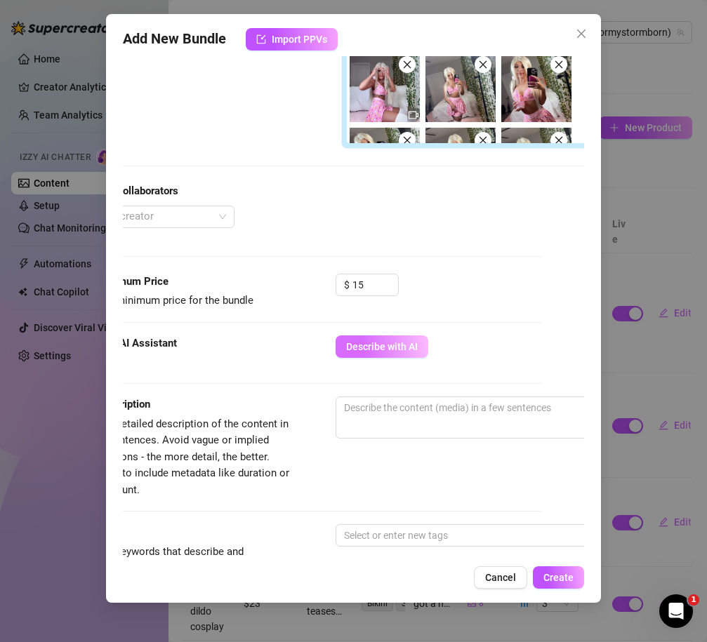
click at [383, 341] on span "Describe with AI" at bounding box center [382, 346] width 72 height 11
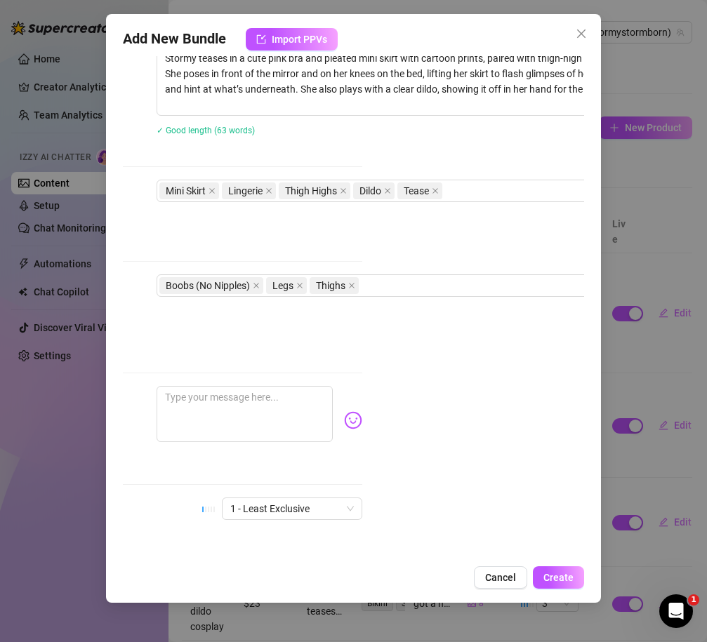
scroll to position [754, 224]
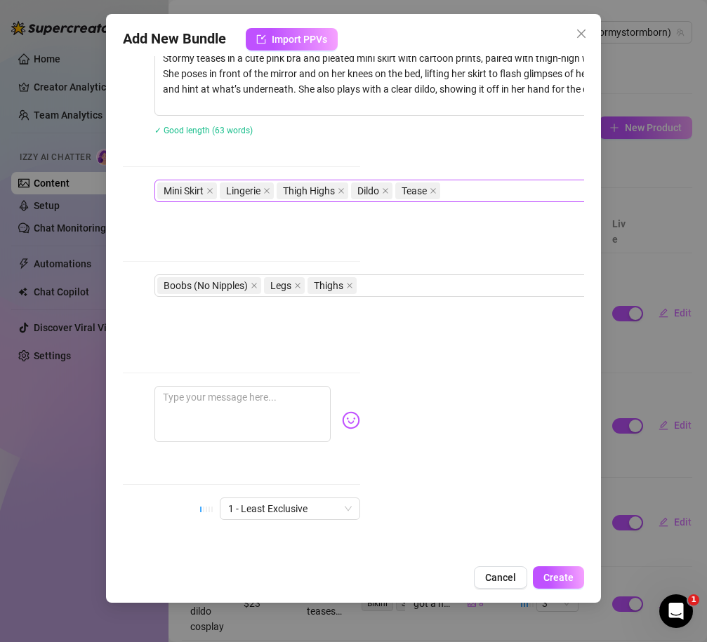
click at [512, 182] on div "Mini Skirt Lingerie Thigh Highs Dildo Tease" at bounding box center [392, 191] width 471 height 20
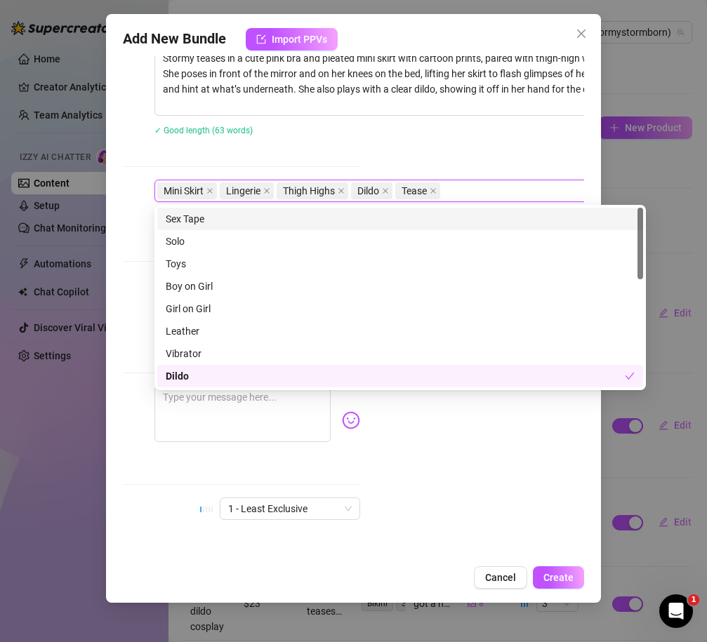
click at [472, 139] on div "✓ Good length (63 words)" at bounding box center [384, 130] width 461 height 22
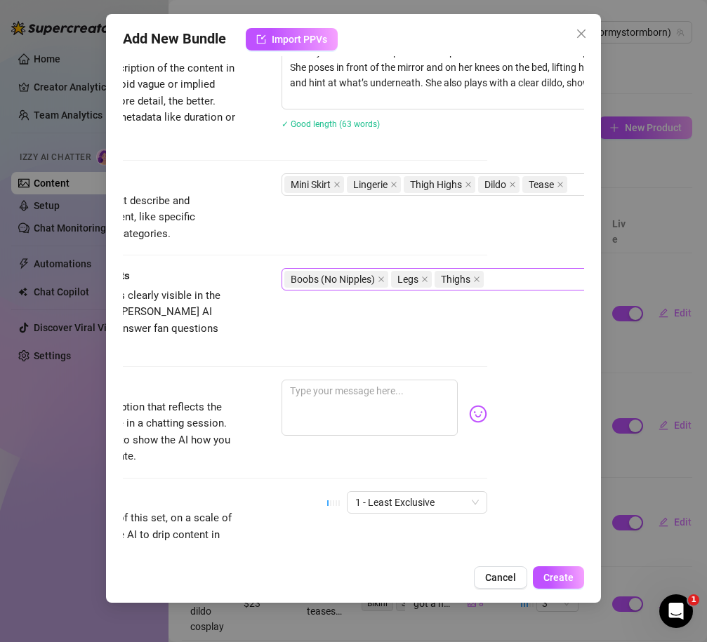
scroll to position [761, 97]
